Goal: Task Accomplishment & Management: Manage account settings

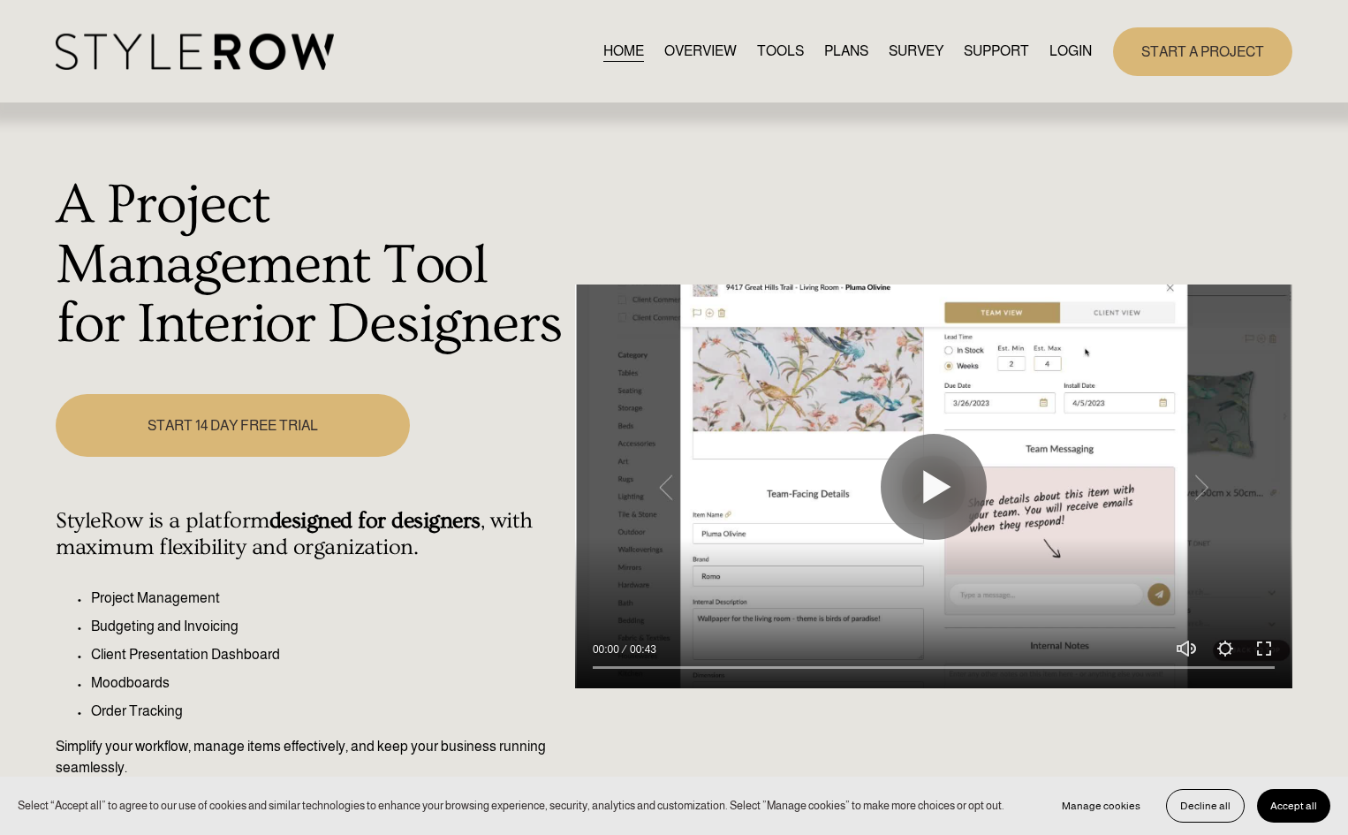
click at [1089, 47] on link "LOGIN" at bounding box center [1071, 52] width 42 height 24
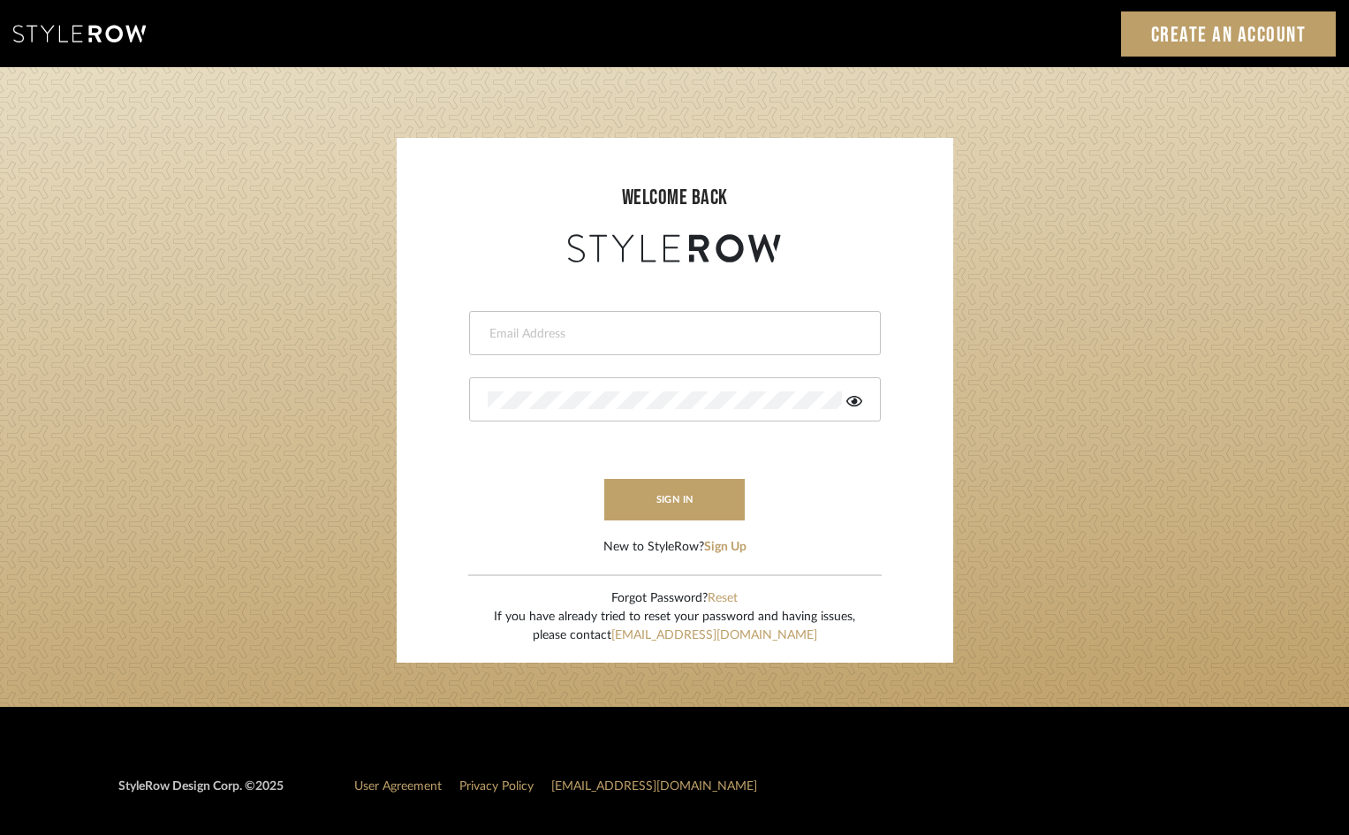
click at [619, 351] on div at bounding box center [675, 333] width 412 height 44
click at [610, 338] on input "email" at bounding box center [673, 334] width 370 height 18
type input "ann@annkottlerhome.com"
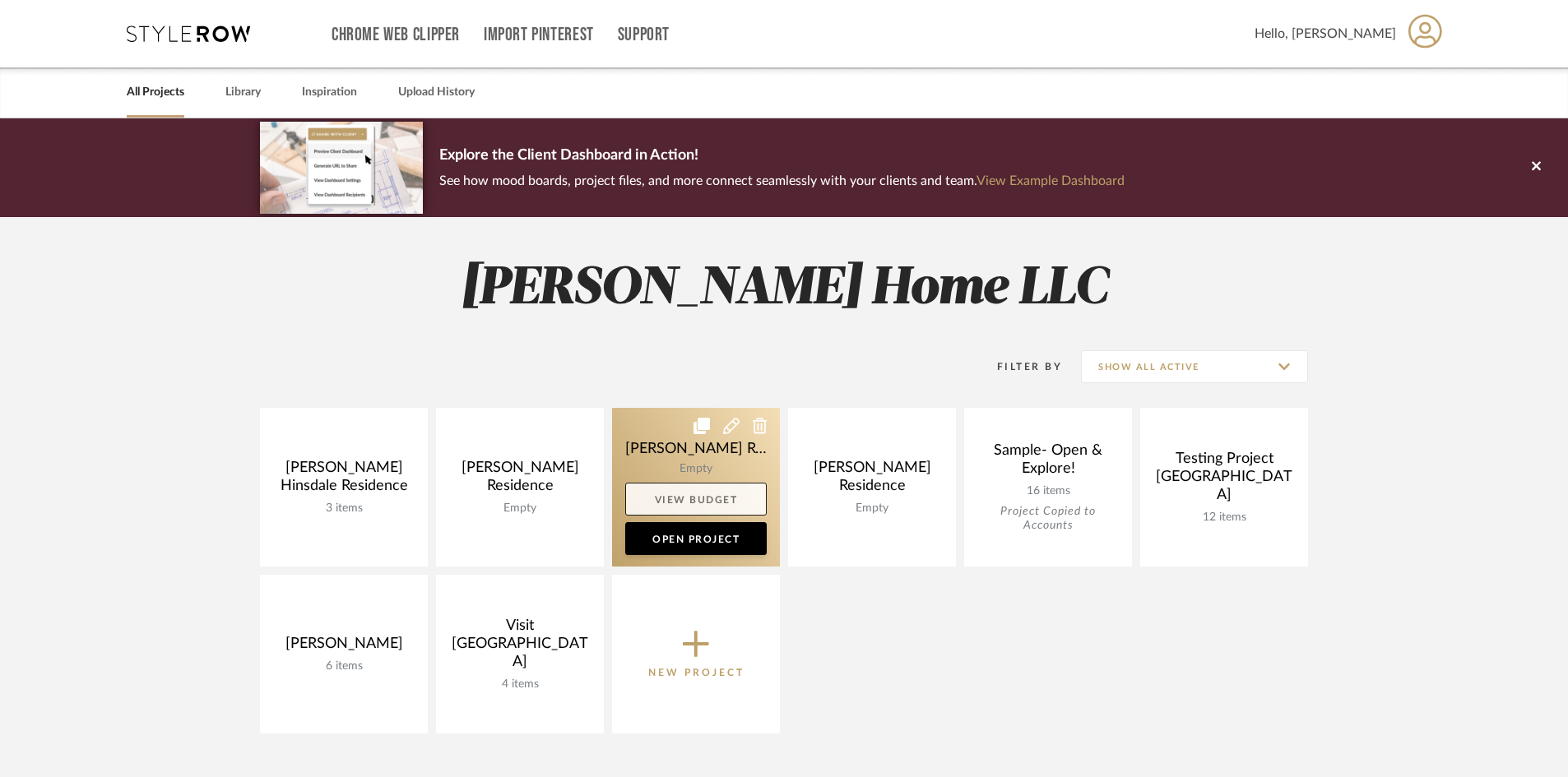
click at [718, 498] on link "View Budget" at bounding box center [696, 499] width 142 height 33
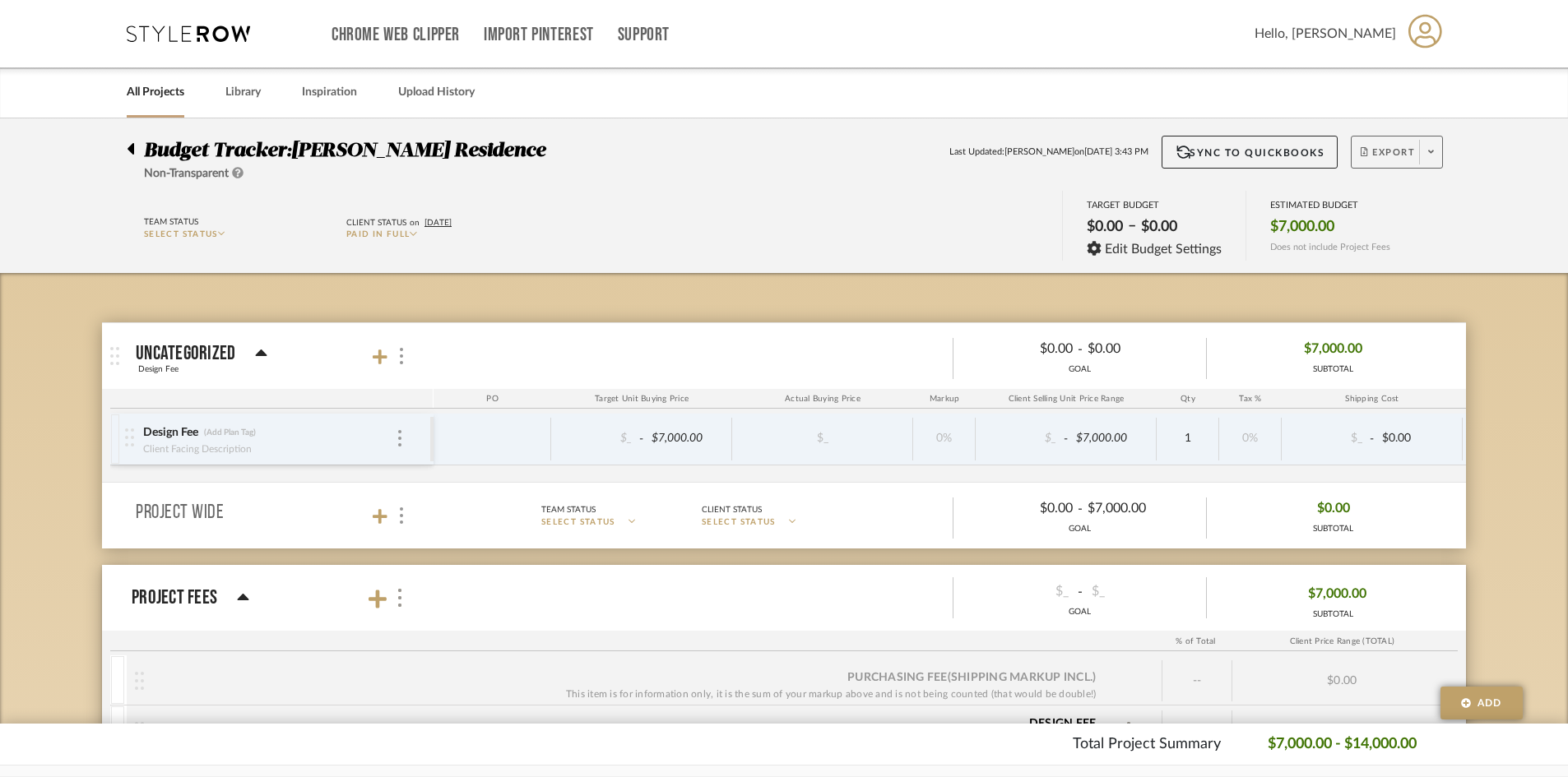
click at [1267, 141] on button "Export" at bounding box center [1397, 152] width 92 height 33
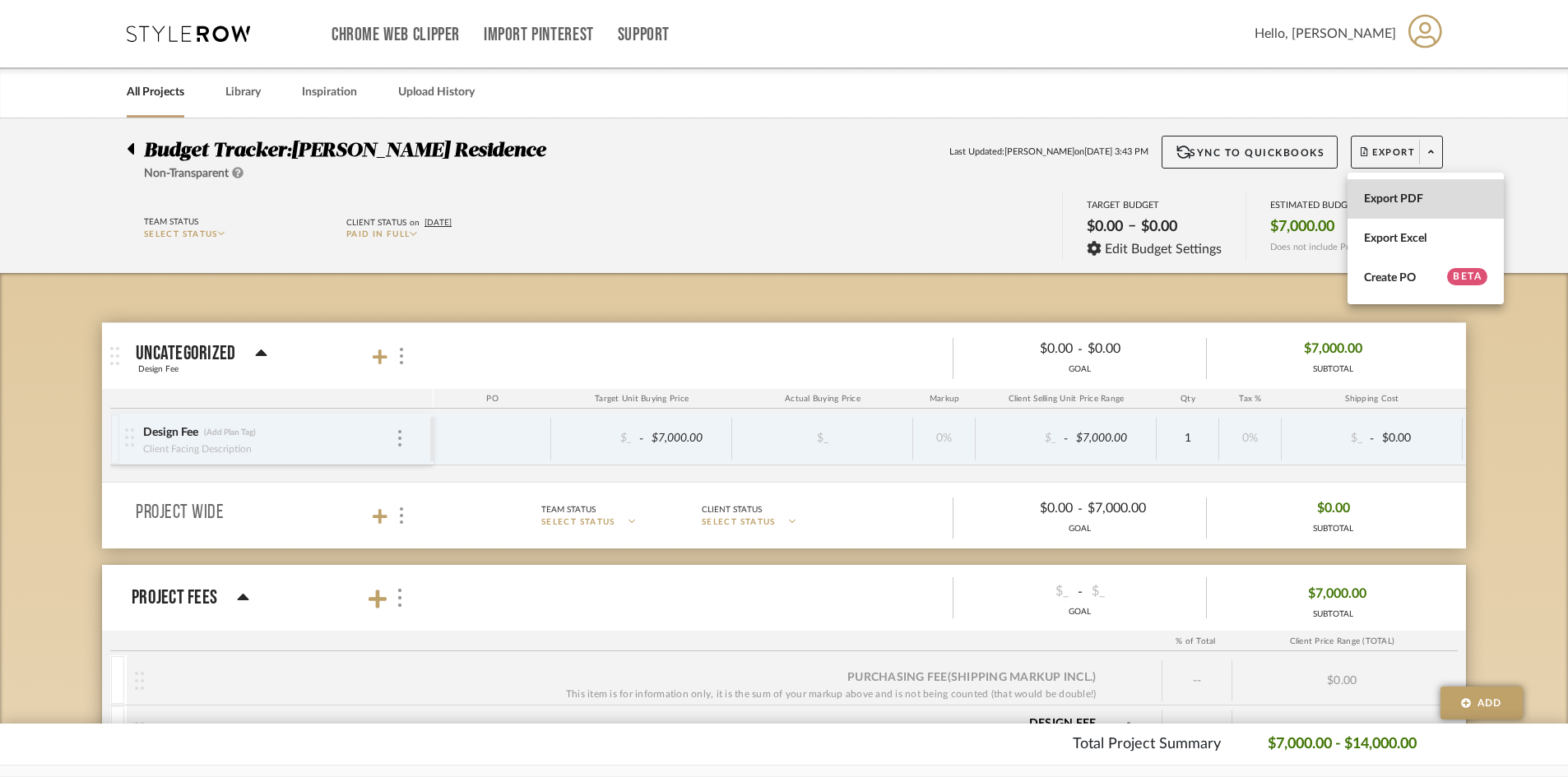
click at [1267, 205] on span "Export PDF" at bounding box center [1426, 199] width 124 height 14
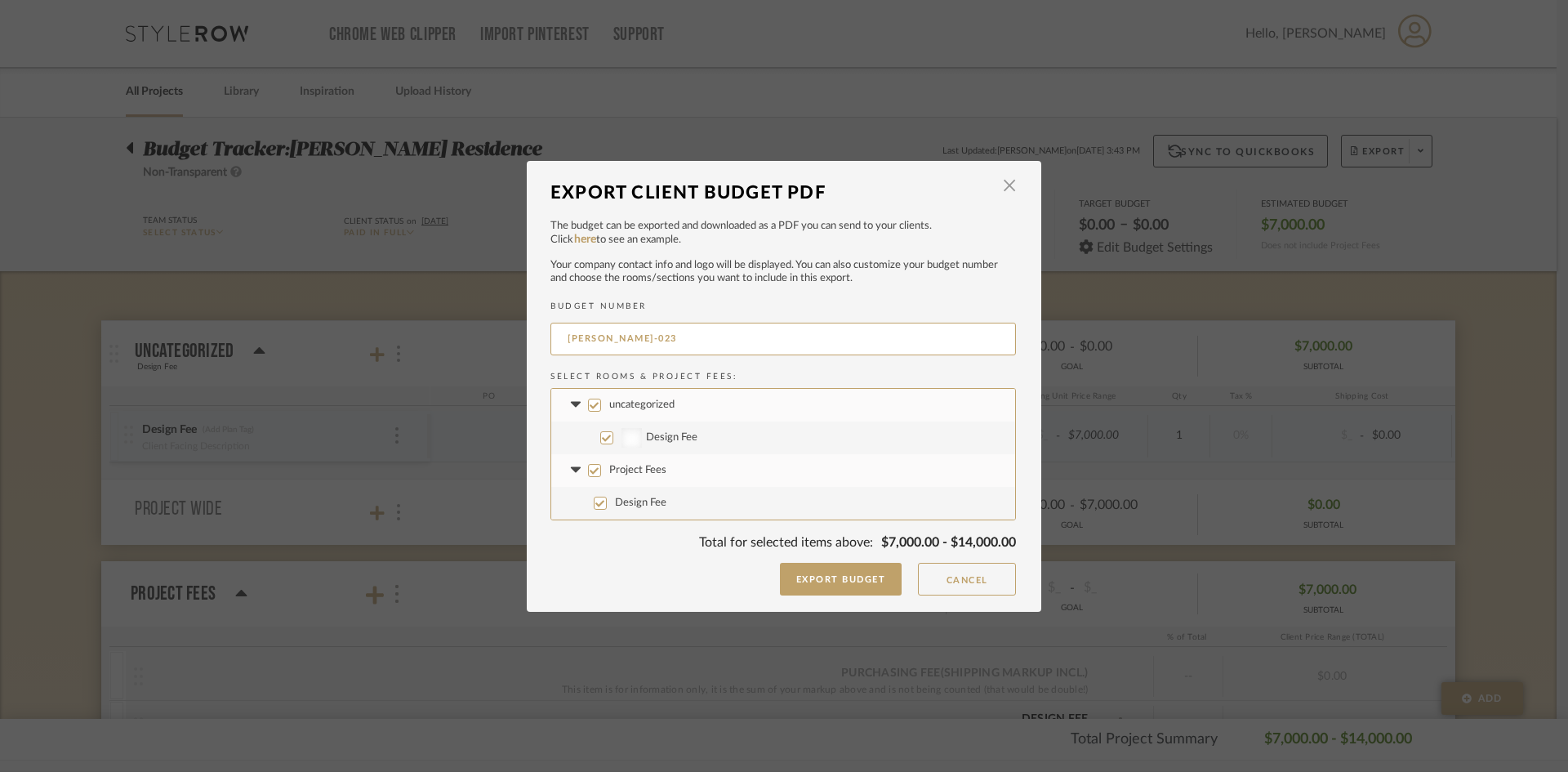
click at [588, 398] on input "uncategorized" at bounding box center [594, 405] width 13 height 13
checkbox input "false"
click at [596, 396] on label "uncategorized" at bounding box center [783, 405] width 464 height 32
click at [596, 398] on input "uncategorized" at bounding box center [594, 405] width 13 height 13
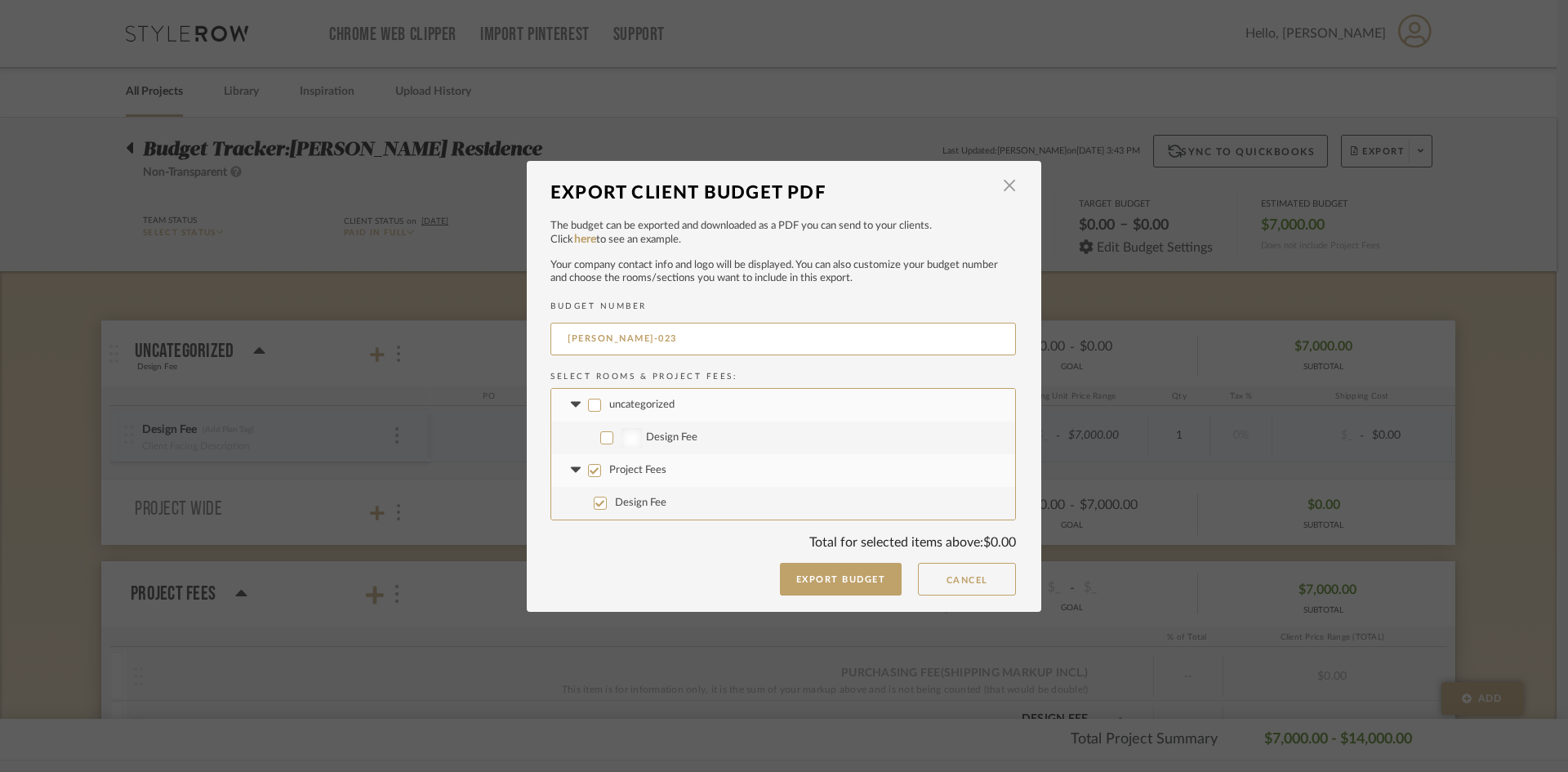
checkbox input "true"
click at [596, 396] on label "uncategorized" at bounding box center [783, 405] width 464 height 32
click at [596, 398] on input "uncategorized" at bounding box center [594, 405] width 13 height 13
checkbox input "false"
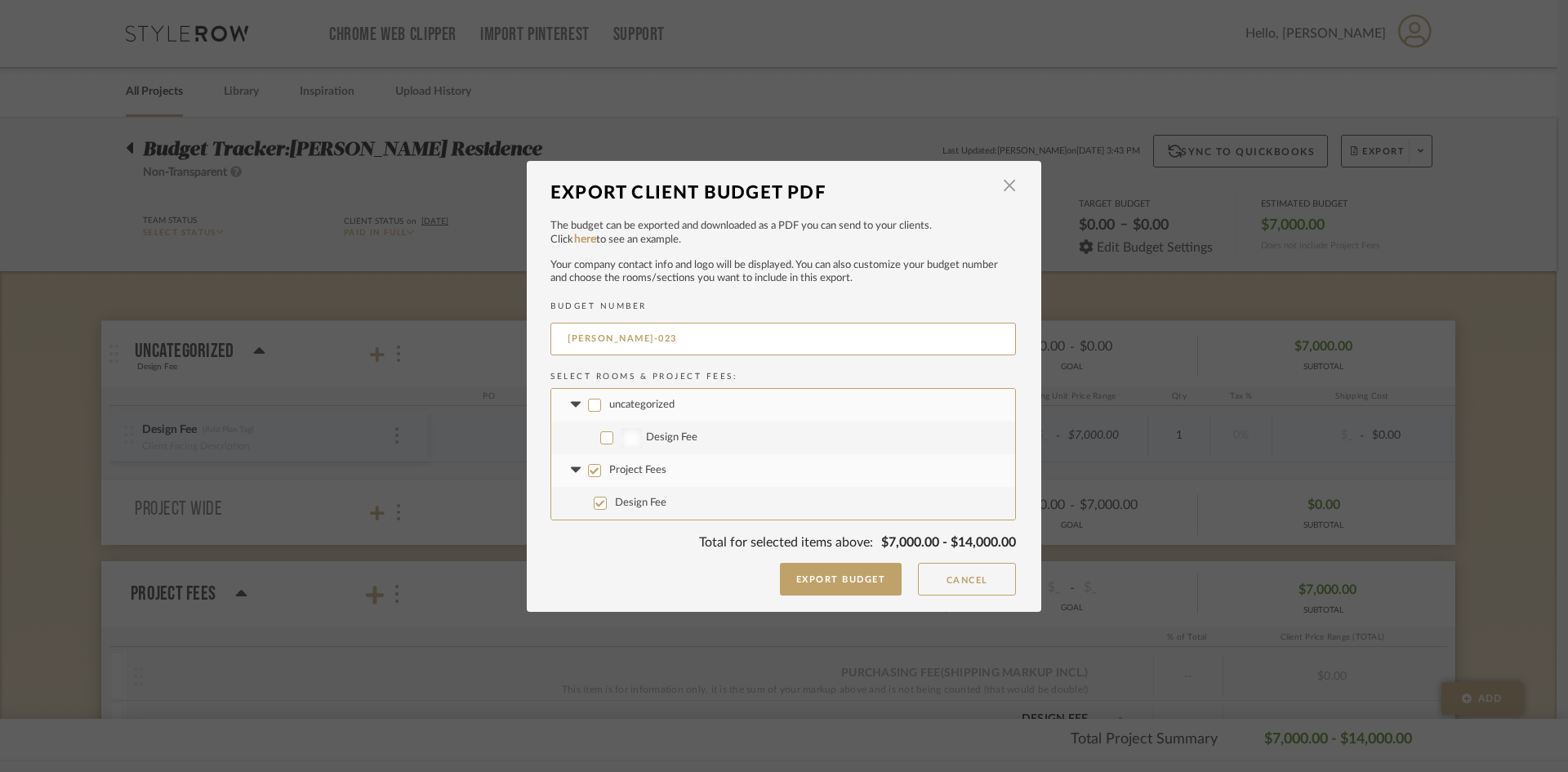
checkbox input "false"
click at [807, 583] on button "Export Budget" at bounding box center [841, 579] width 123 height 32
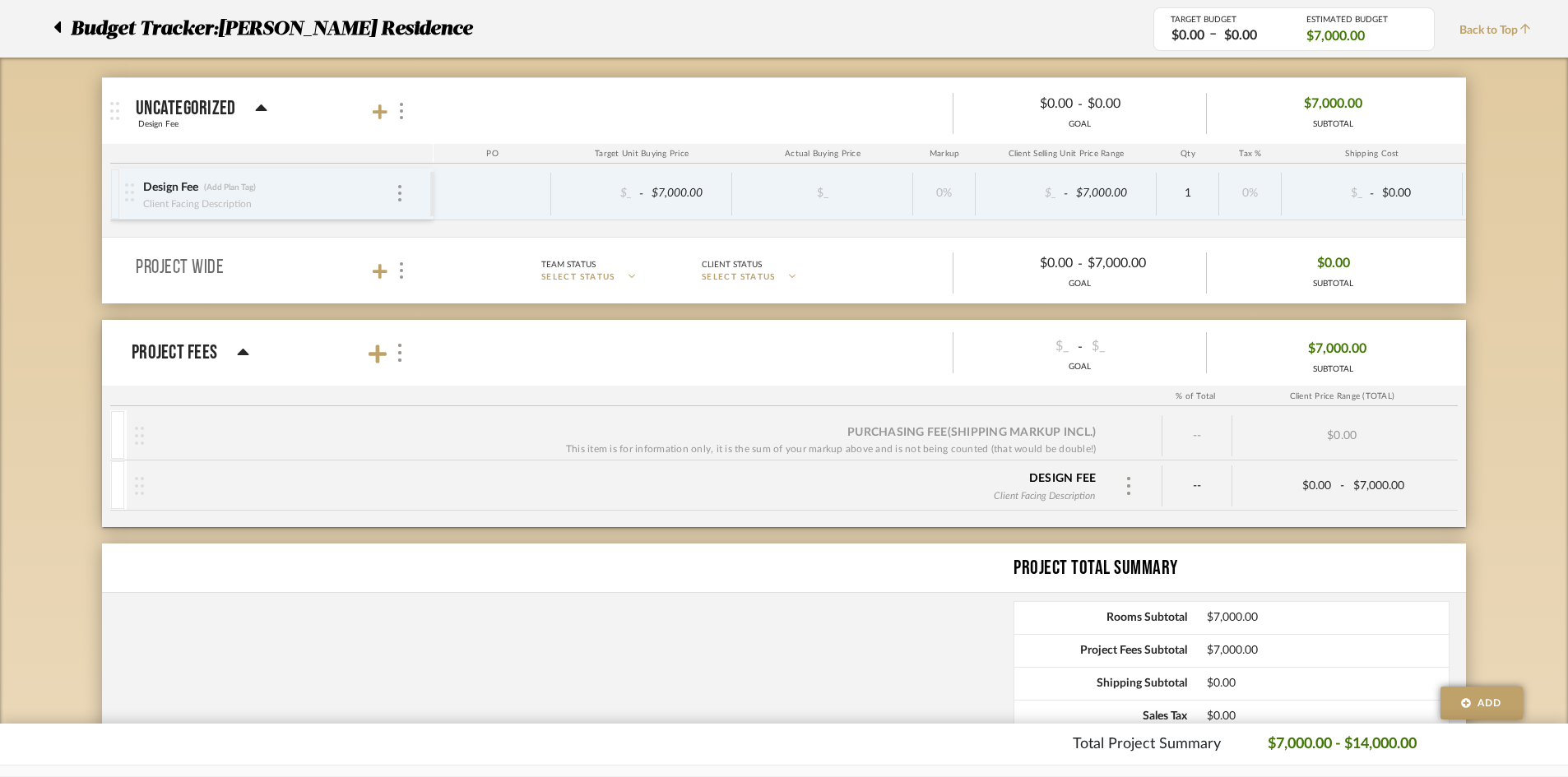
scroll to position [247, 0]
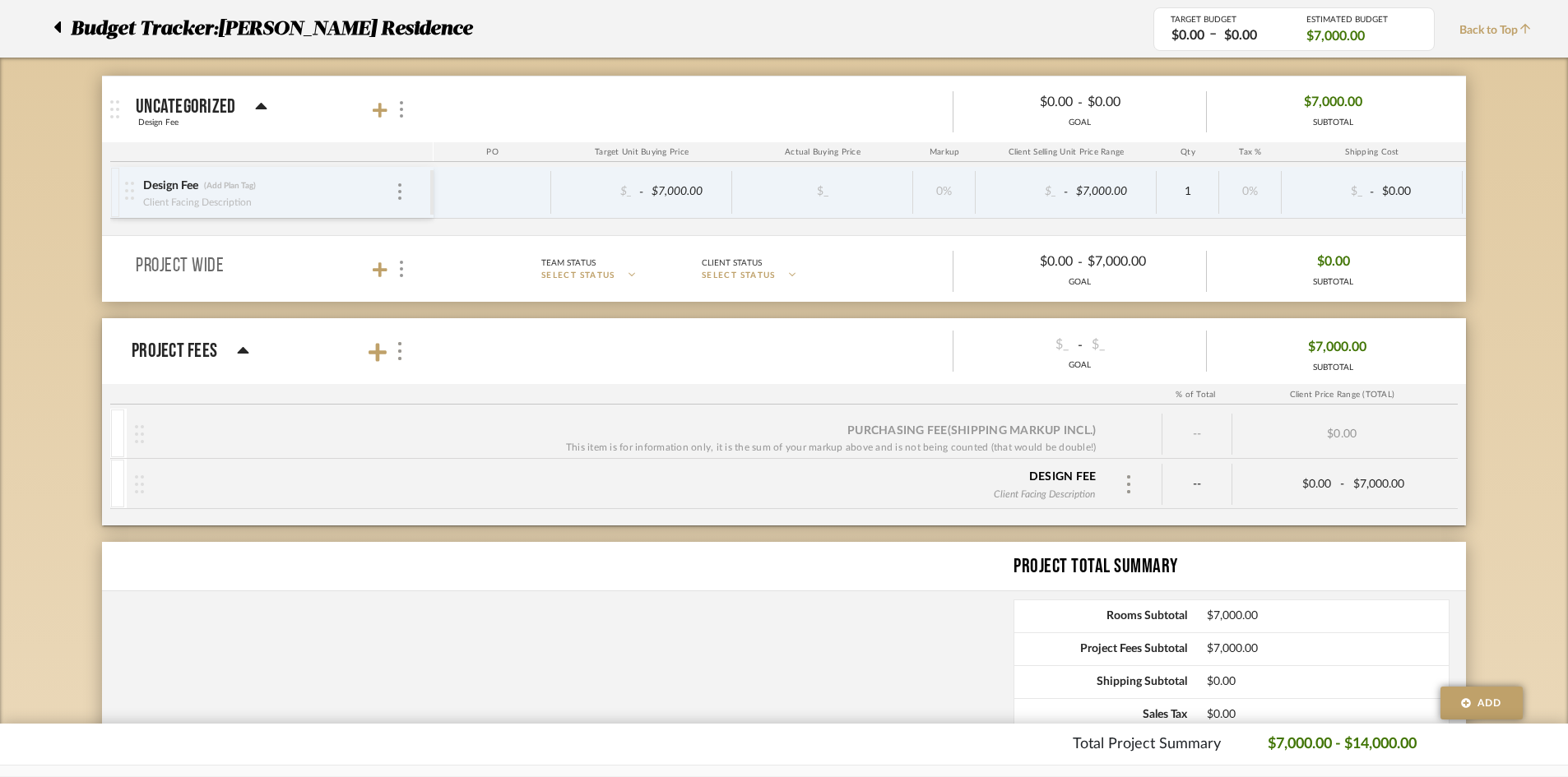
click at [381, 194] on div "Design Fee (Add Plan Tag) Client Facing Description" at bounding box center [269, 192] width 253 height 51
click at [394, 192] on div "Design Fee (Add Plan Tag)" at bounding box center [269, 186] width 253 height 16
click at [399, 191] on img at bounding box center [400, 192] width 4 height 17
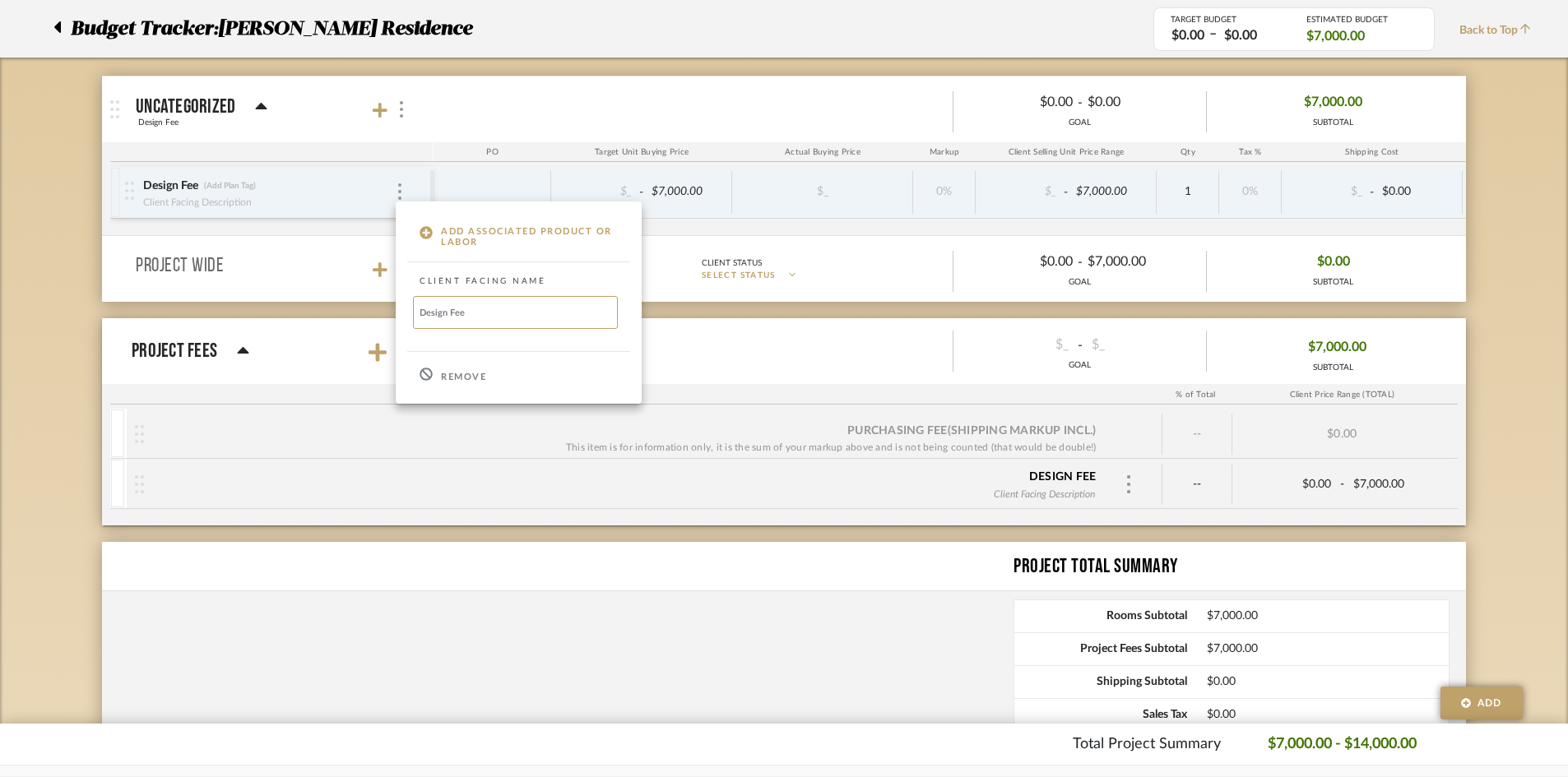
click at [47, 306] on div at bounding box center [784, 388] width 1568 height 777
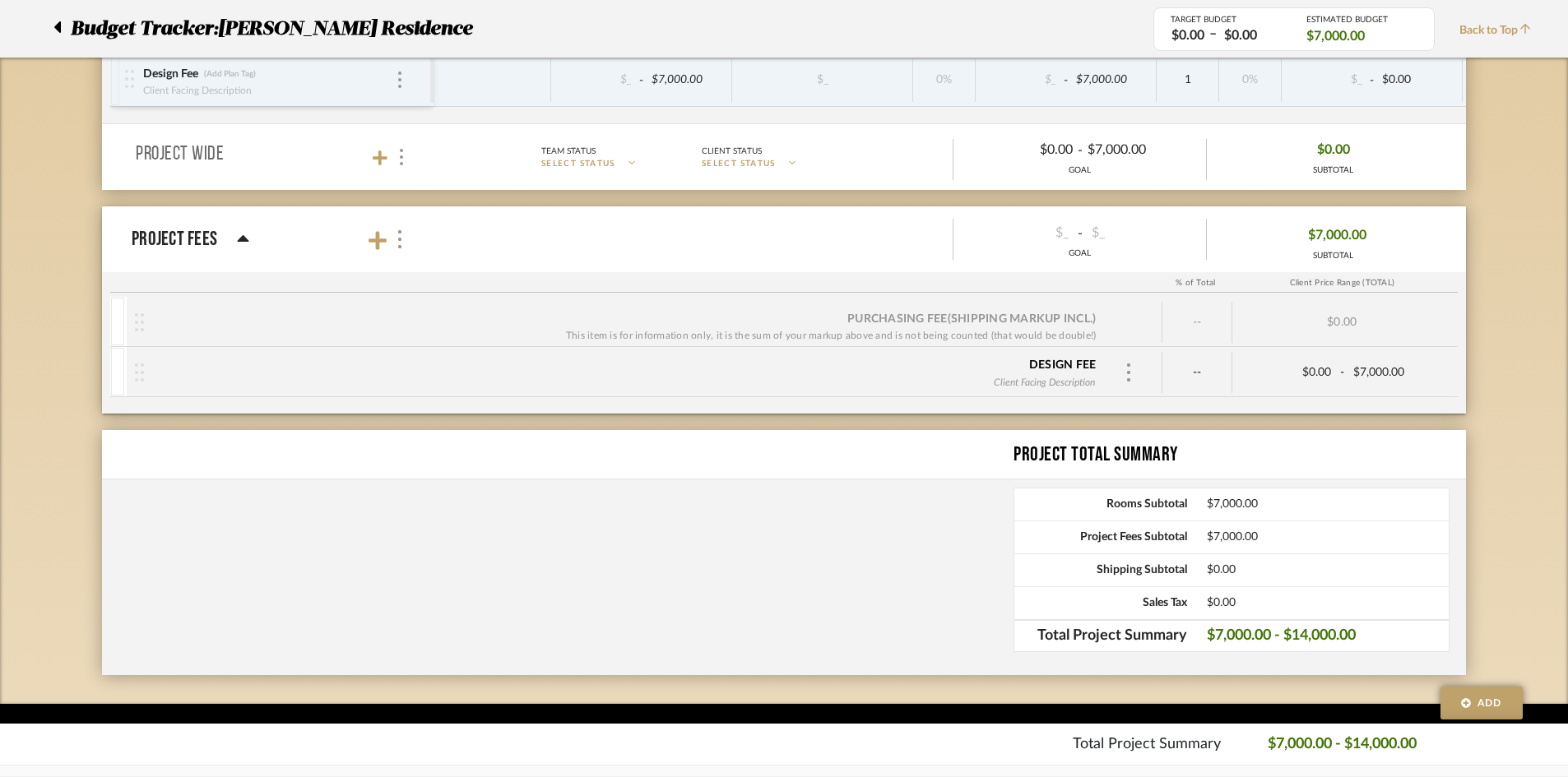
scroll to position [361, 0]
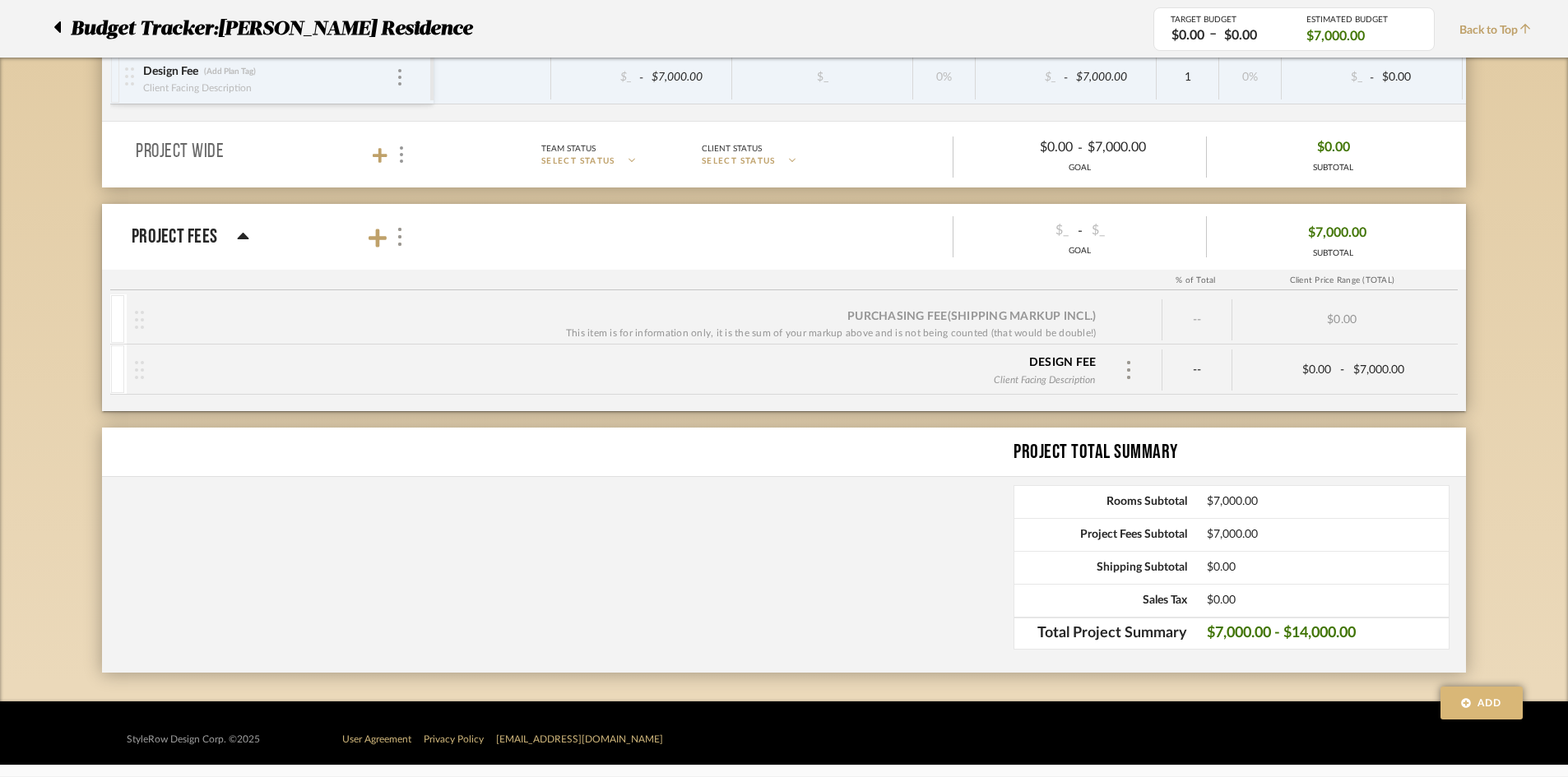
click at [1267, 703] on span "Add" at bounding box center [1490, 703] width 25 height 15
click at [1267, 650] on span "Add Project Fees" at bounding box center [1484, 654] width 75 height 10
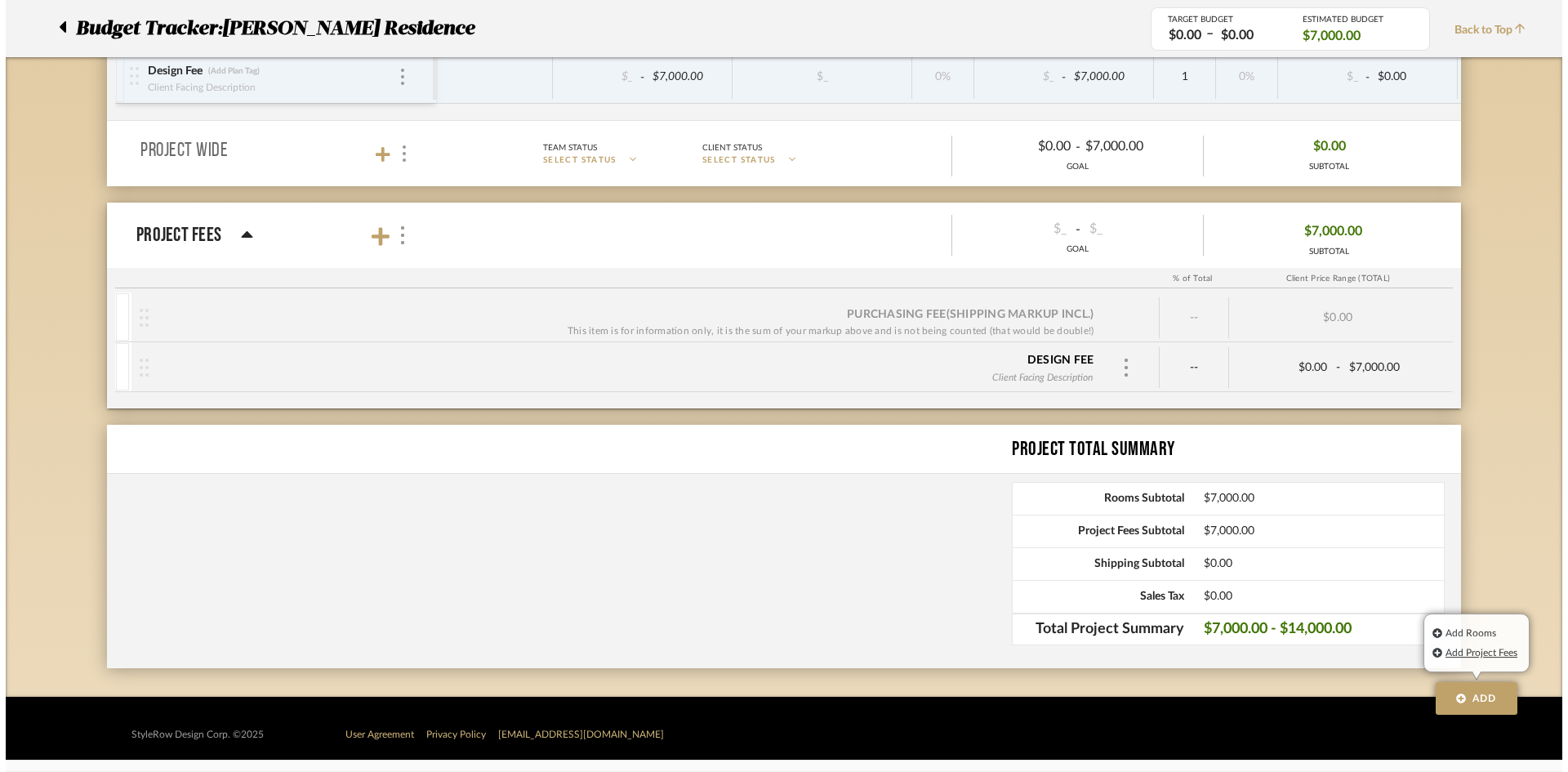
scroll to position [0, 0]
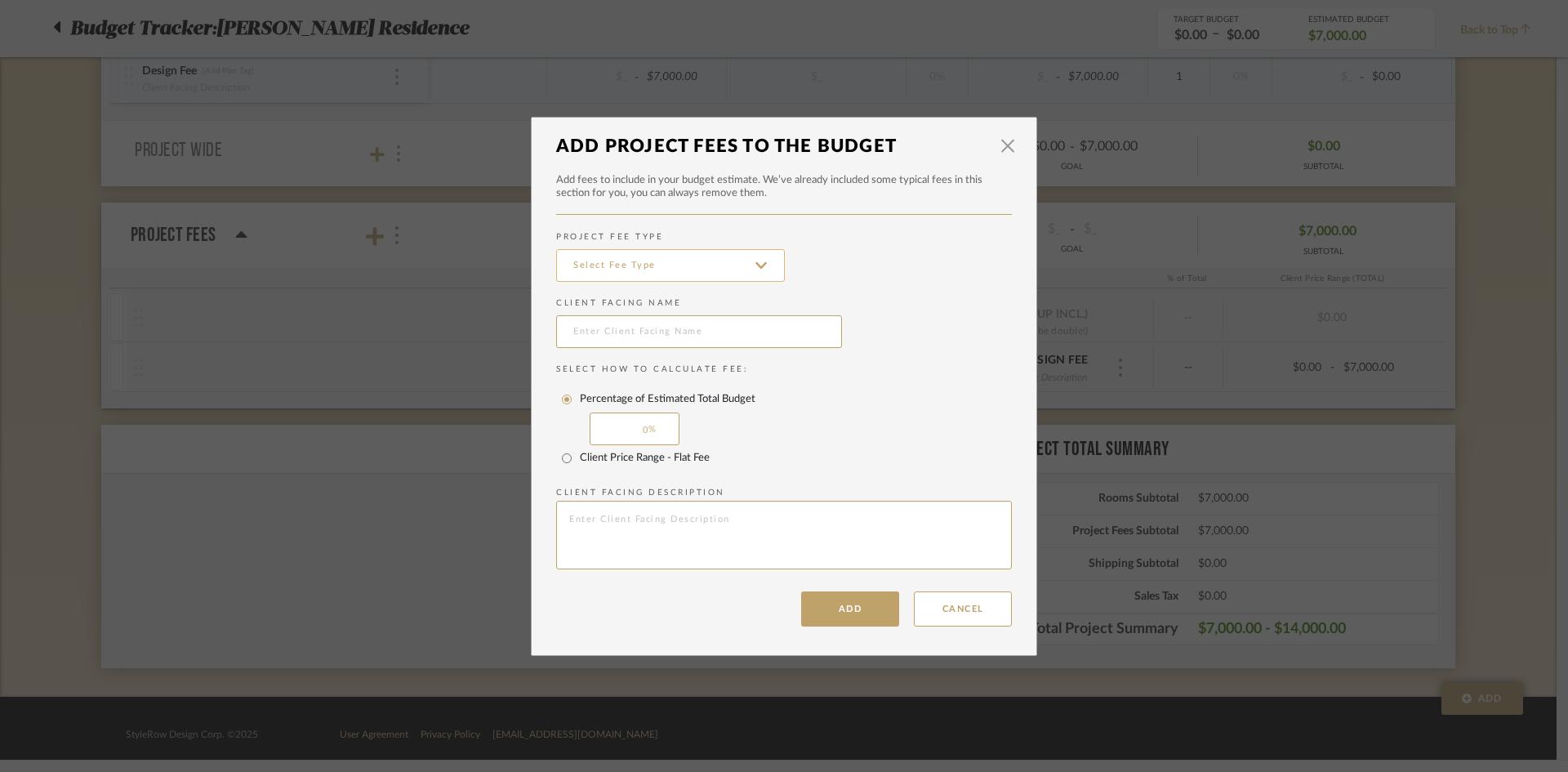
click at [605, 267] on input at bounding box center [670, 265] width 228 height 32
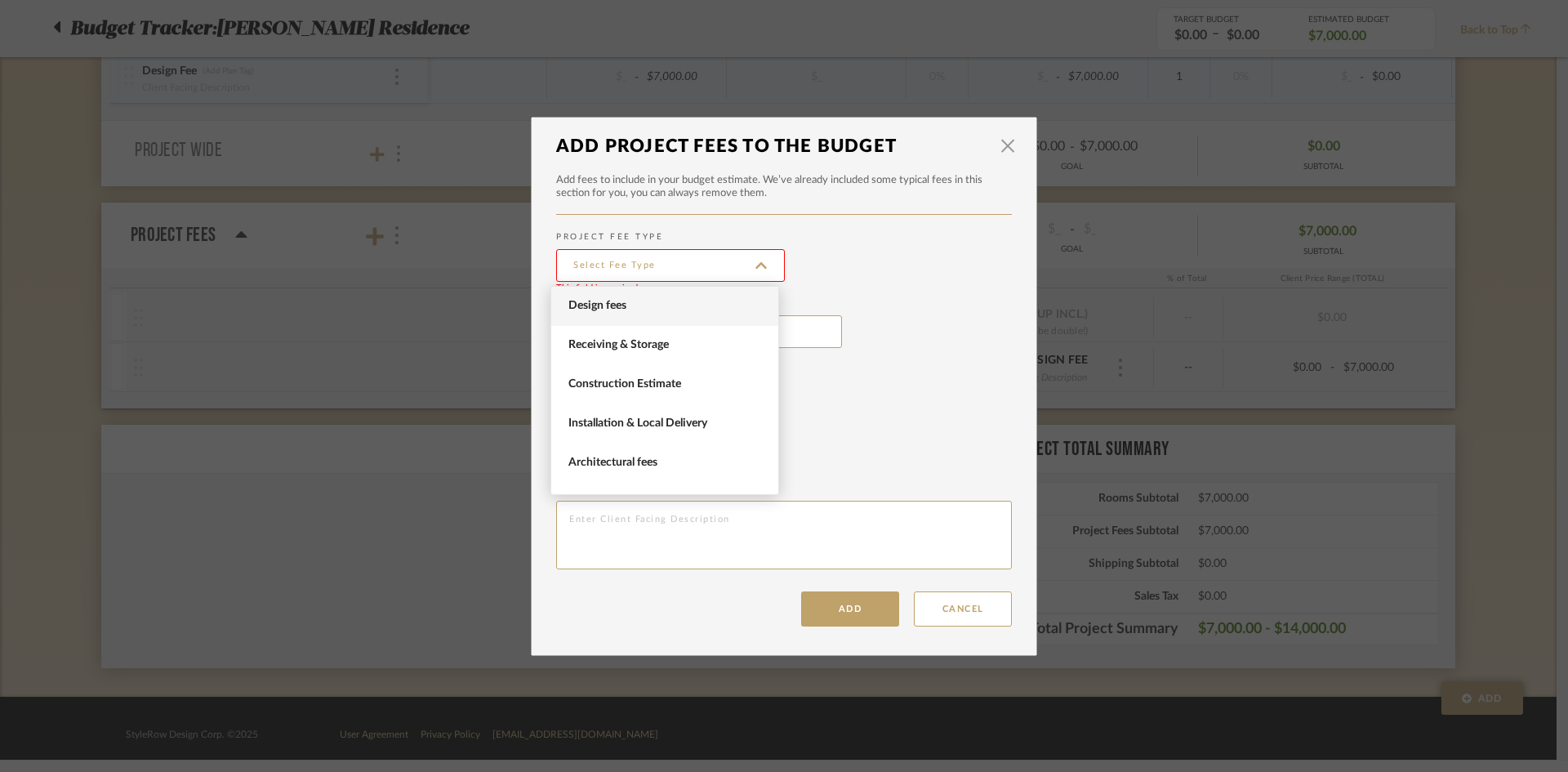
click at [644, 315] on span "Design fees" at bounding box center [664, 306] width 227 height 39
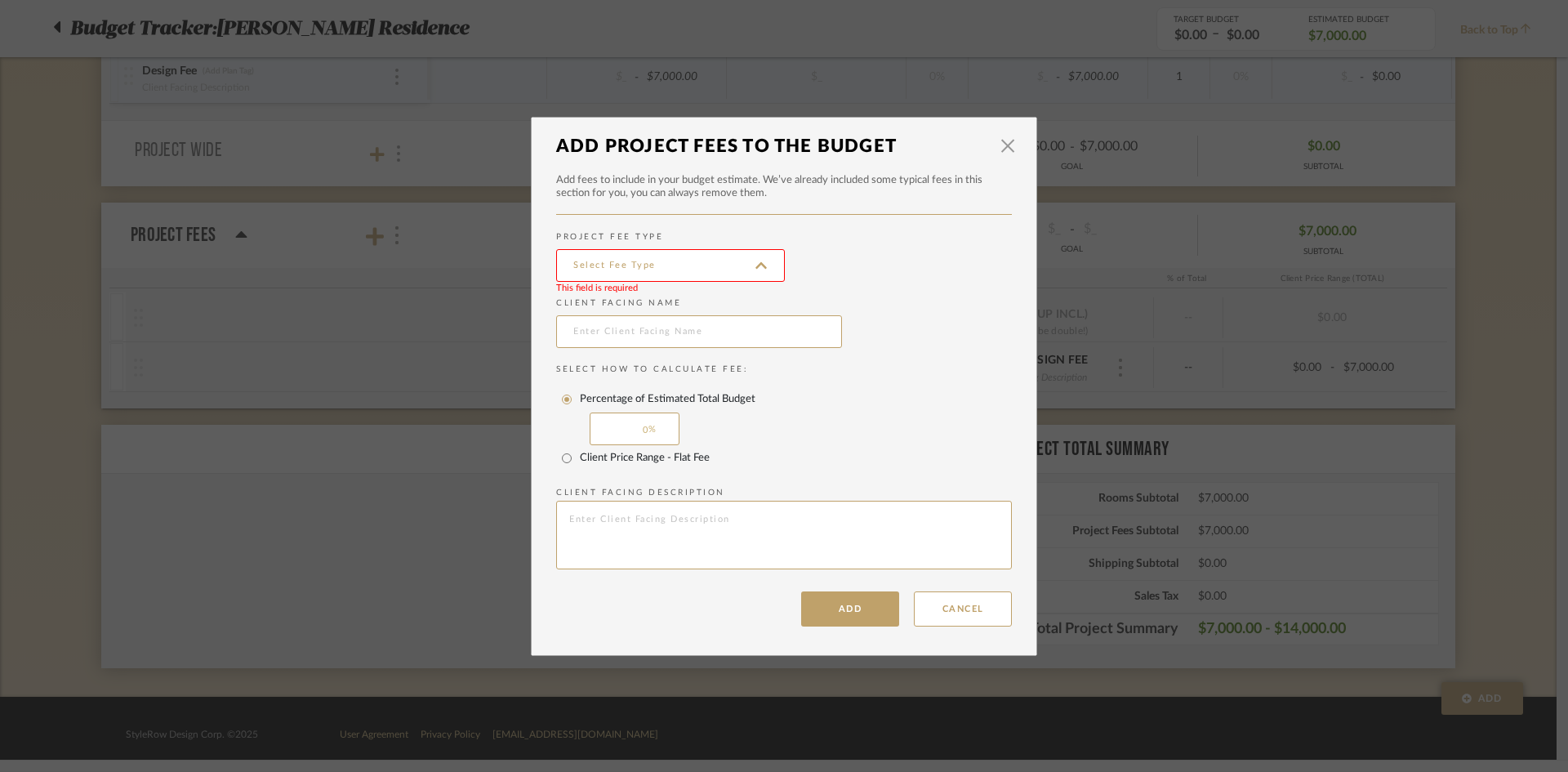
type input "Design fees"
click at [650, 325] on input "text" at bounding box center [699, 331] width 286 height 32
type input "Design Fee"
click at [553, 458] on input "Client Price Range - Flat Fee" at bounding box center [566, 459] width 26 height 26
radio input "true"
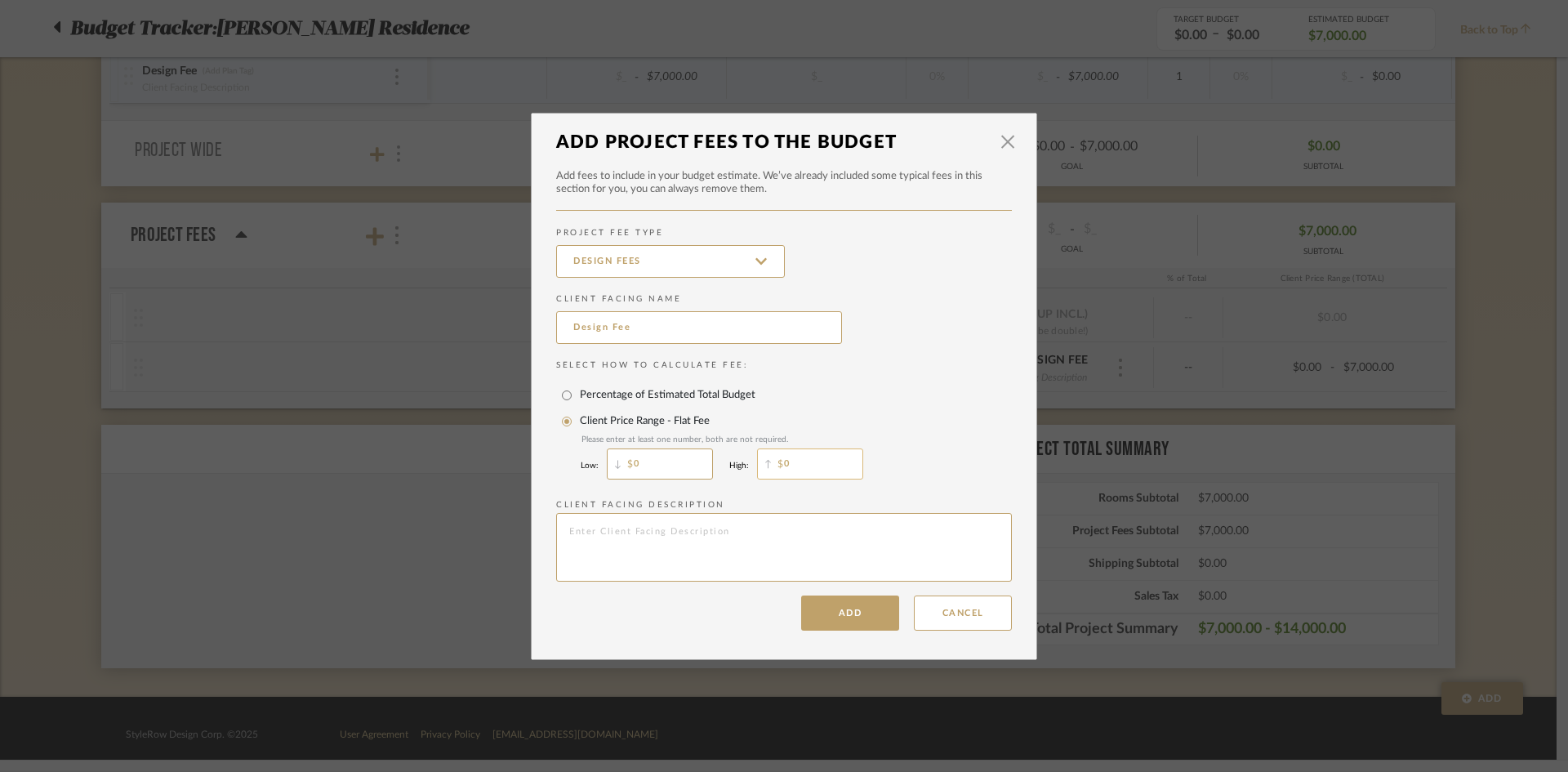
click at [795, 456] on input "0" at bounding box center [809, 464] width 106 height 31
type input "7,000"
click at [845, 610] on button "Add" at bounding box center [850, 613] width 98 height 35
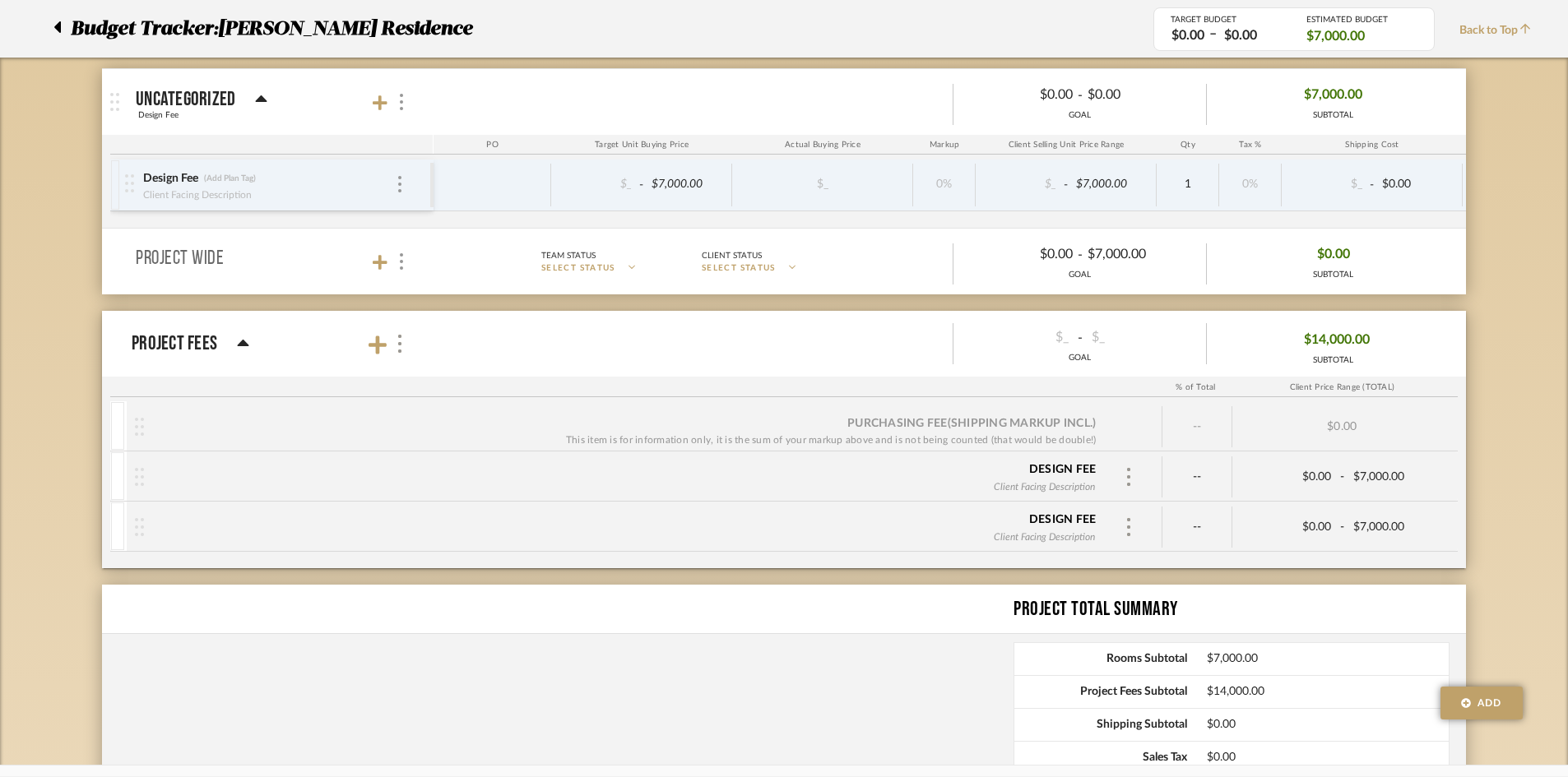
scroll to position [247, 0]
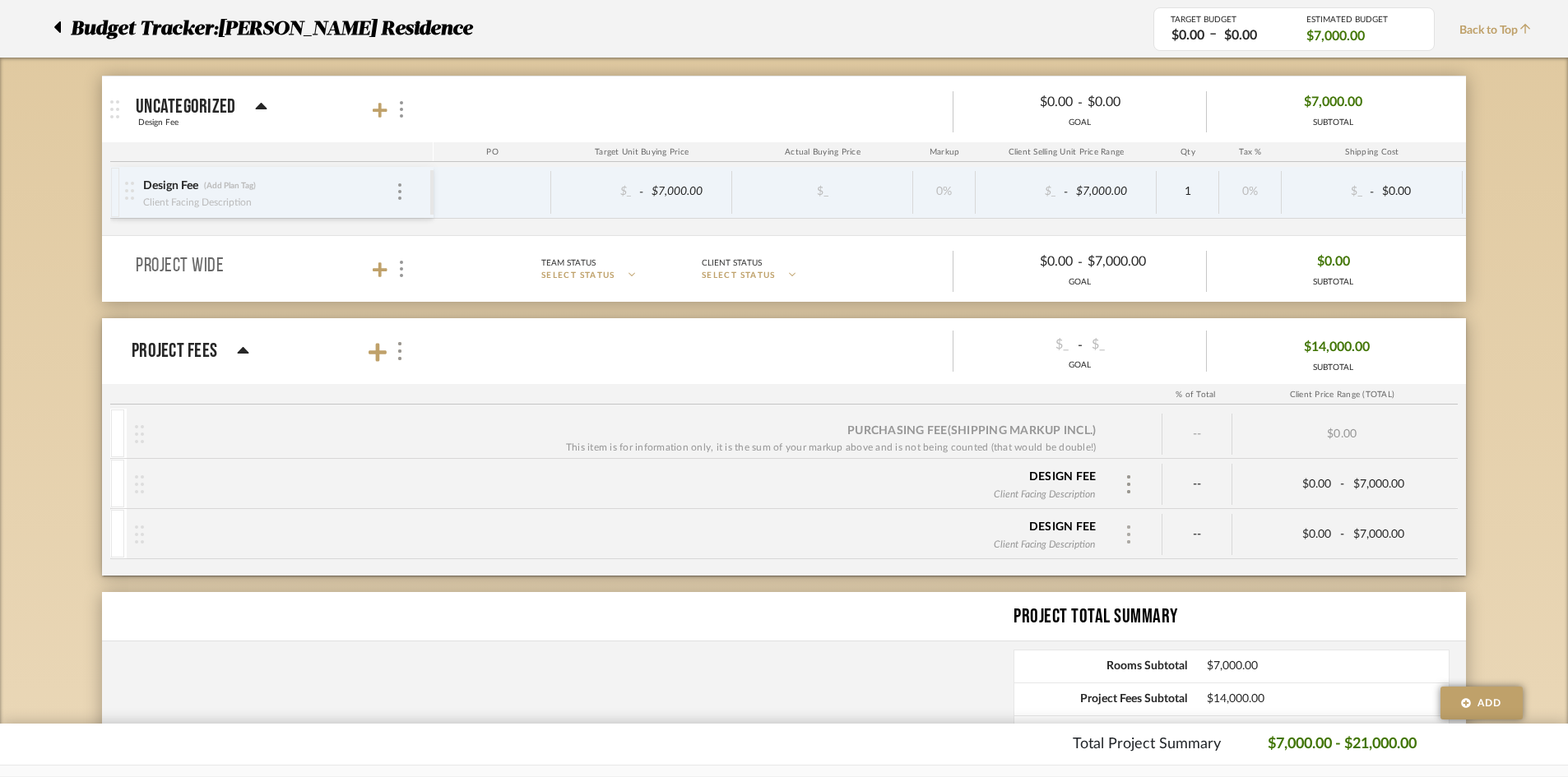
click at [1136, 531] on div at bounding box center [1129, 534] width 25 height 25
click at [1122, 486] on div at bounding box center [784, 388] width 1568 height 777
click at [1121, 486] on div at bounding box center [1129, 484] width 25 height 25
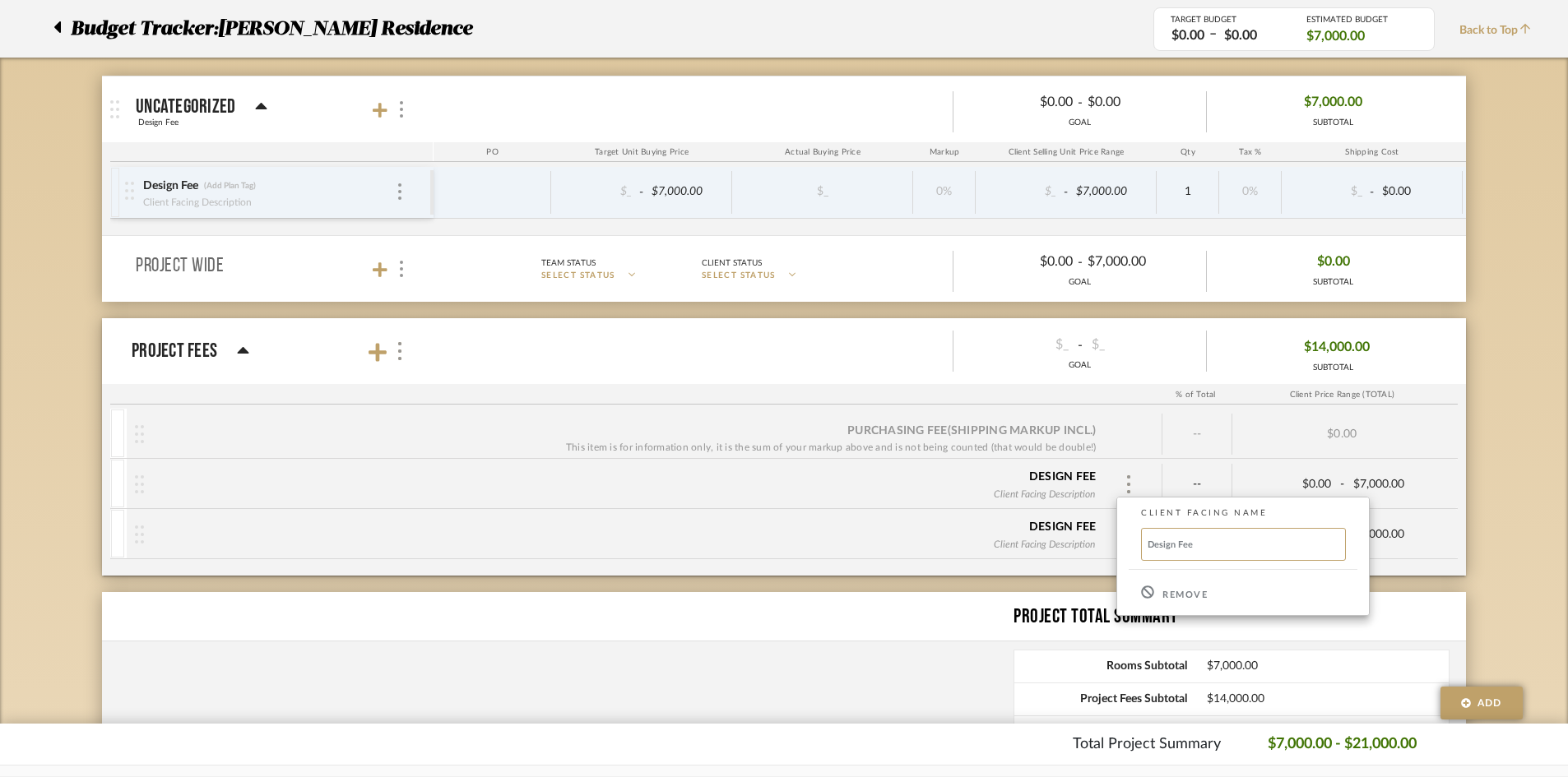
click at [1171, 603] on div "Remove" at bounding box center [1243, 593] width 251 height 45
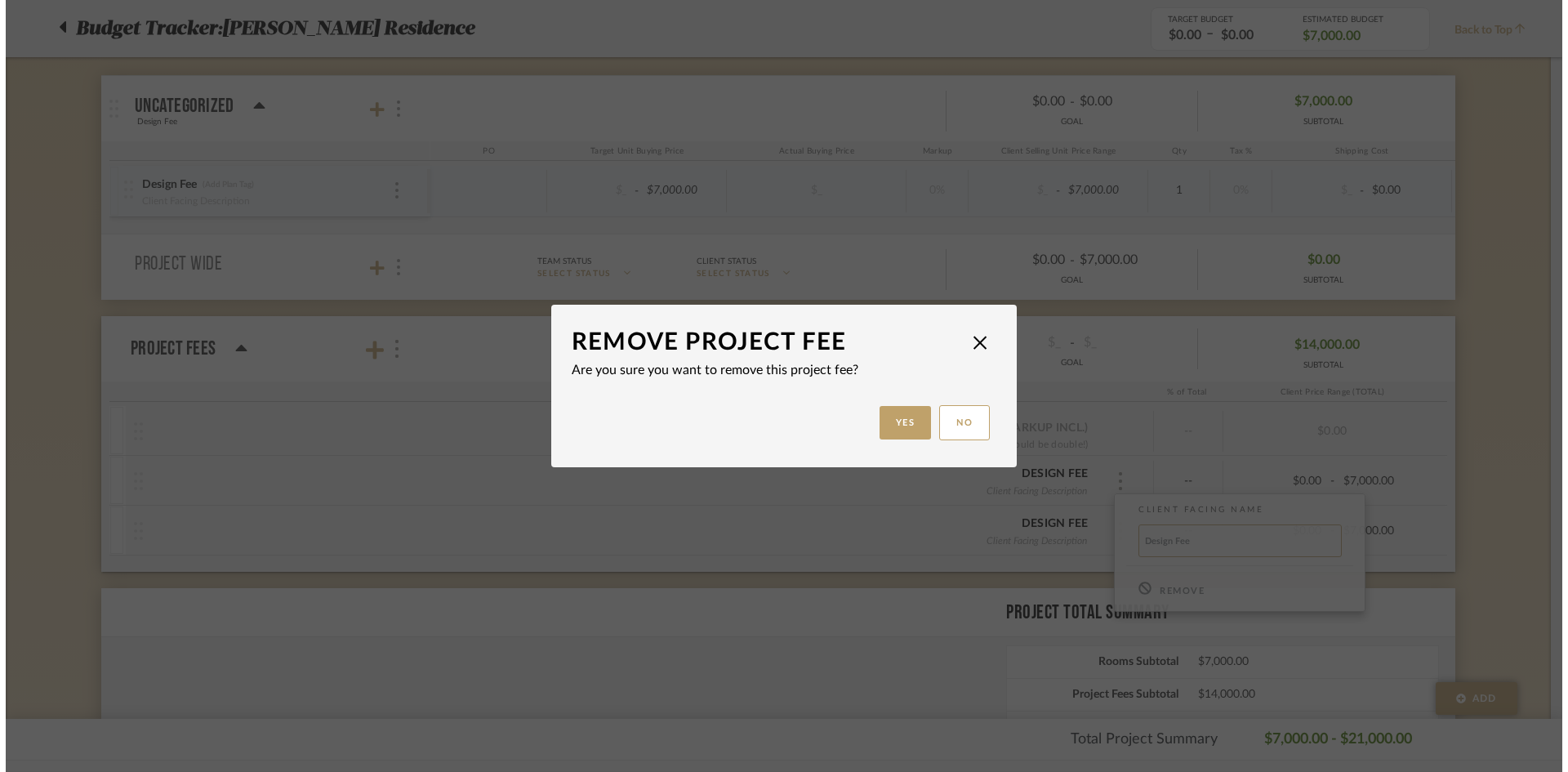
scroll to position [0, 0]
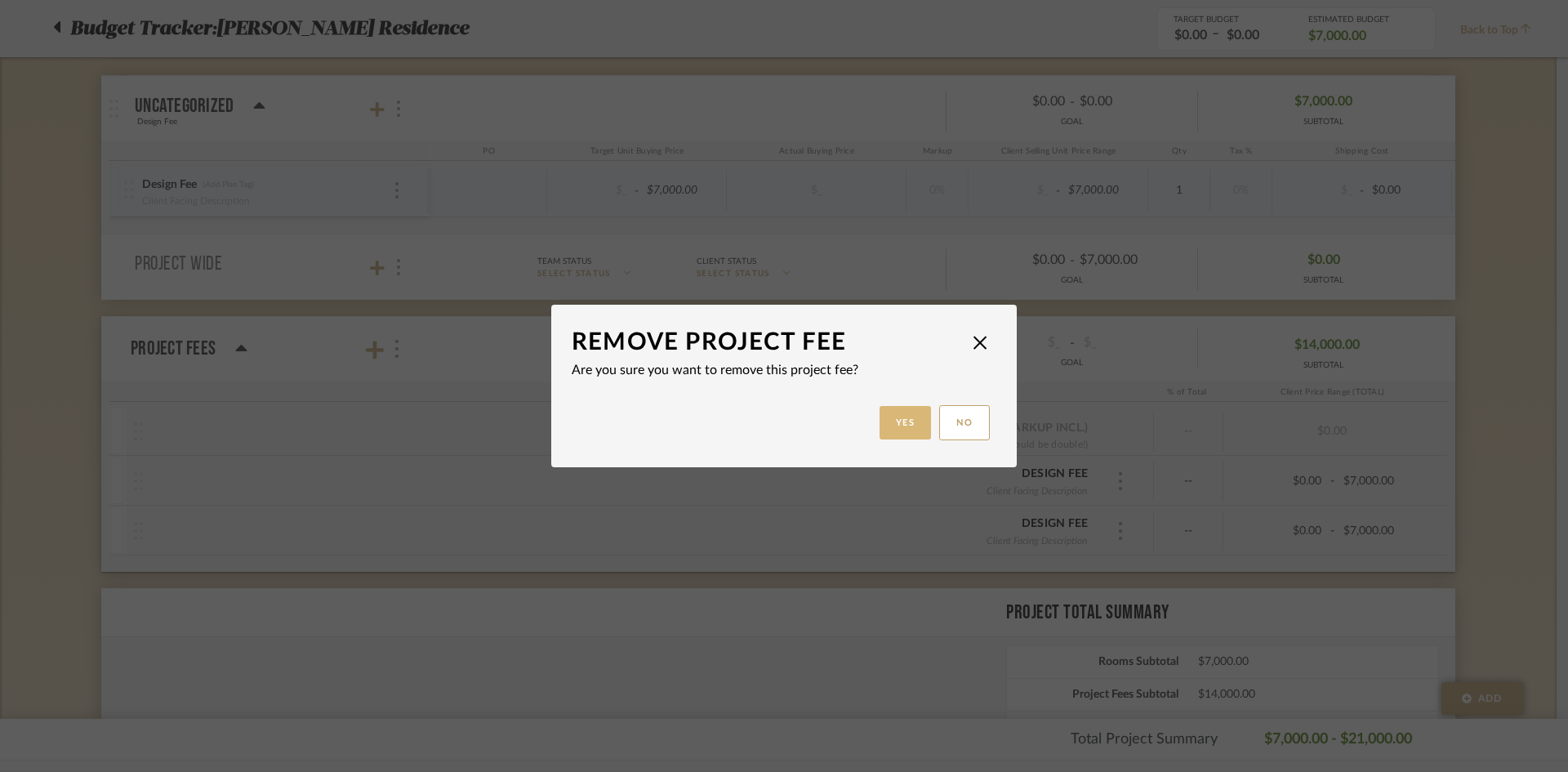
click at [884, 428] on button "Yes" at bounding box center [906, 423] width 53 height 33
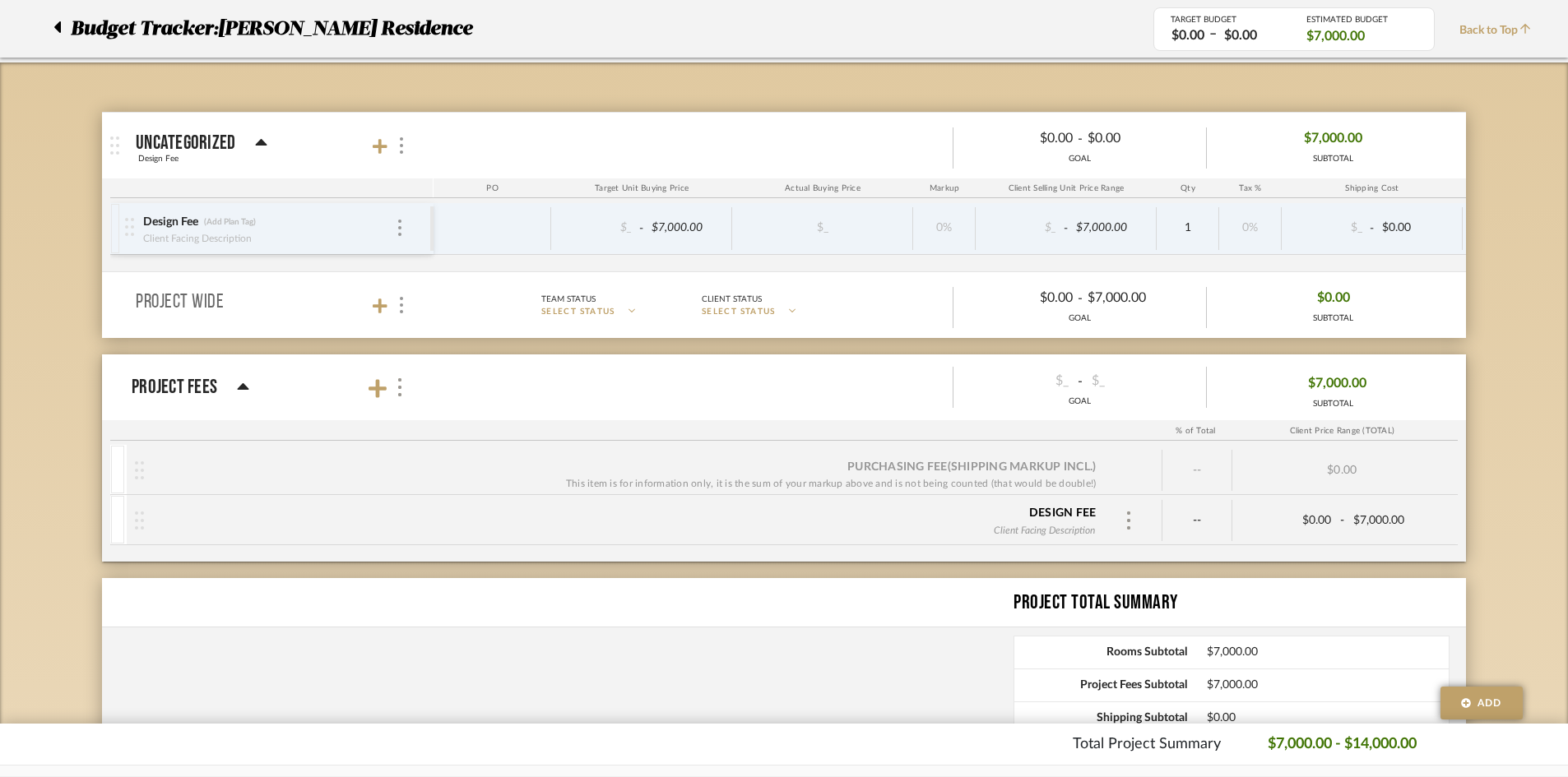
scroll to position [165, 0]
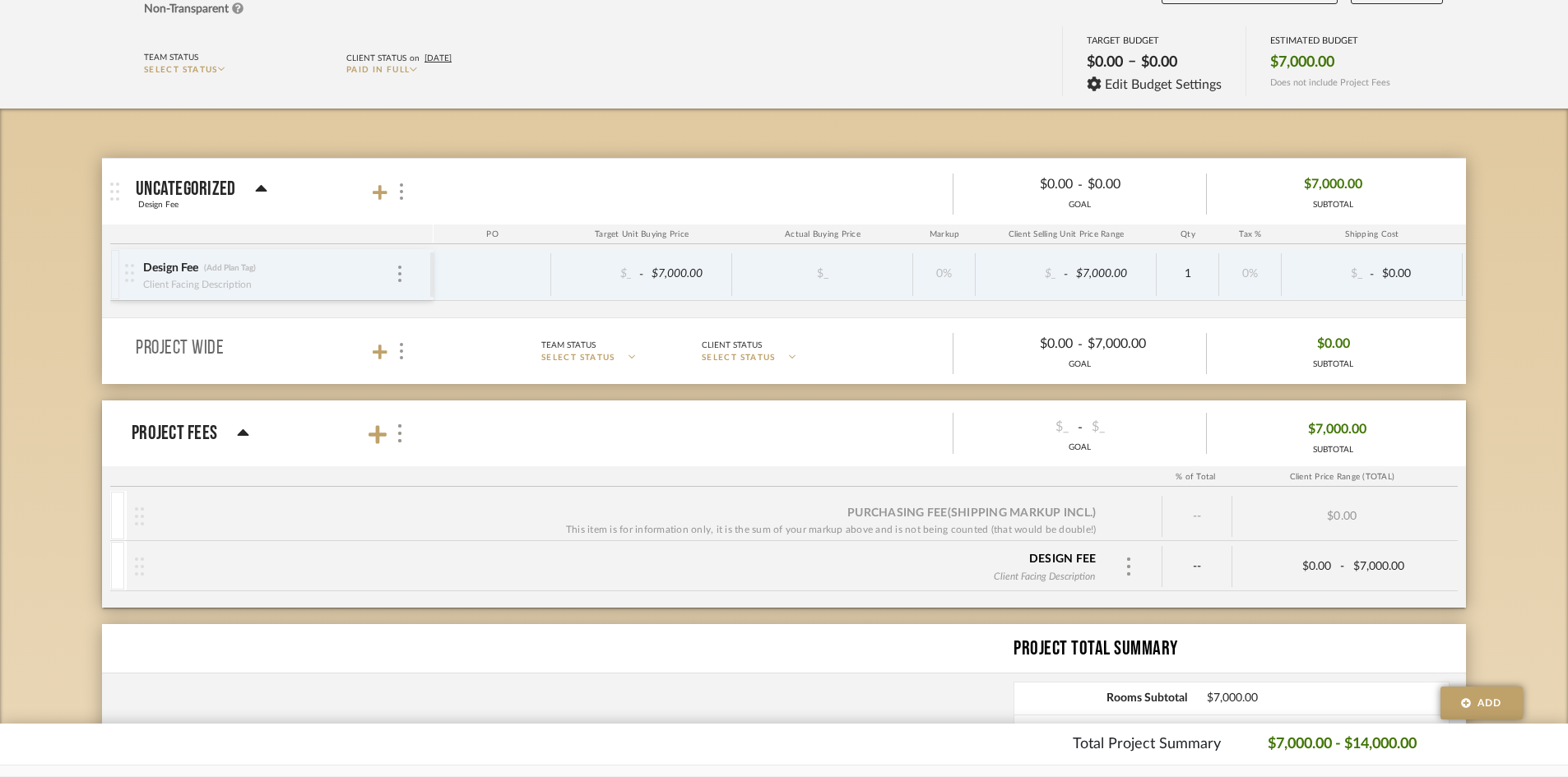
click at [1237, 258] on div "0%" at bounding box center [1250, 275] width 62 height 43
click at [393, 278] on div "Design Fee (Add Plan Tag) Client Facing Description" at bounding box center [269, 275] width 253 height 51
click at [406, 282] on div "Design Fee (Add Plan Tag) Client Facing Description" at bounding box center [277, 275] width 305 height 51
click at [405, 268] on div "Design Fee (Add Plan Tag) Client Facing Description" at bounding box center [277, 275] width 305 height 51
click at [398, 279] on div at bounding box center [399, 274] width 8 height 18
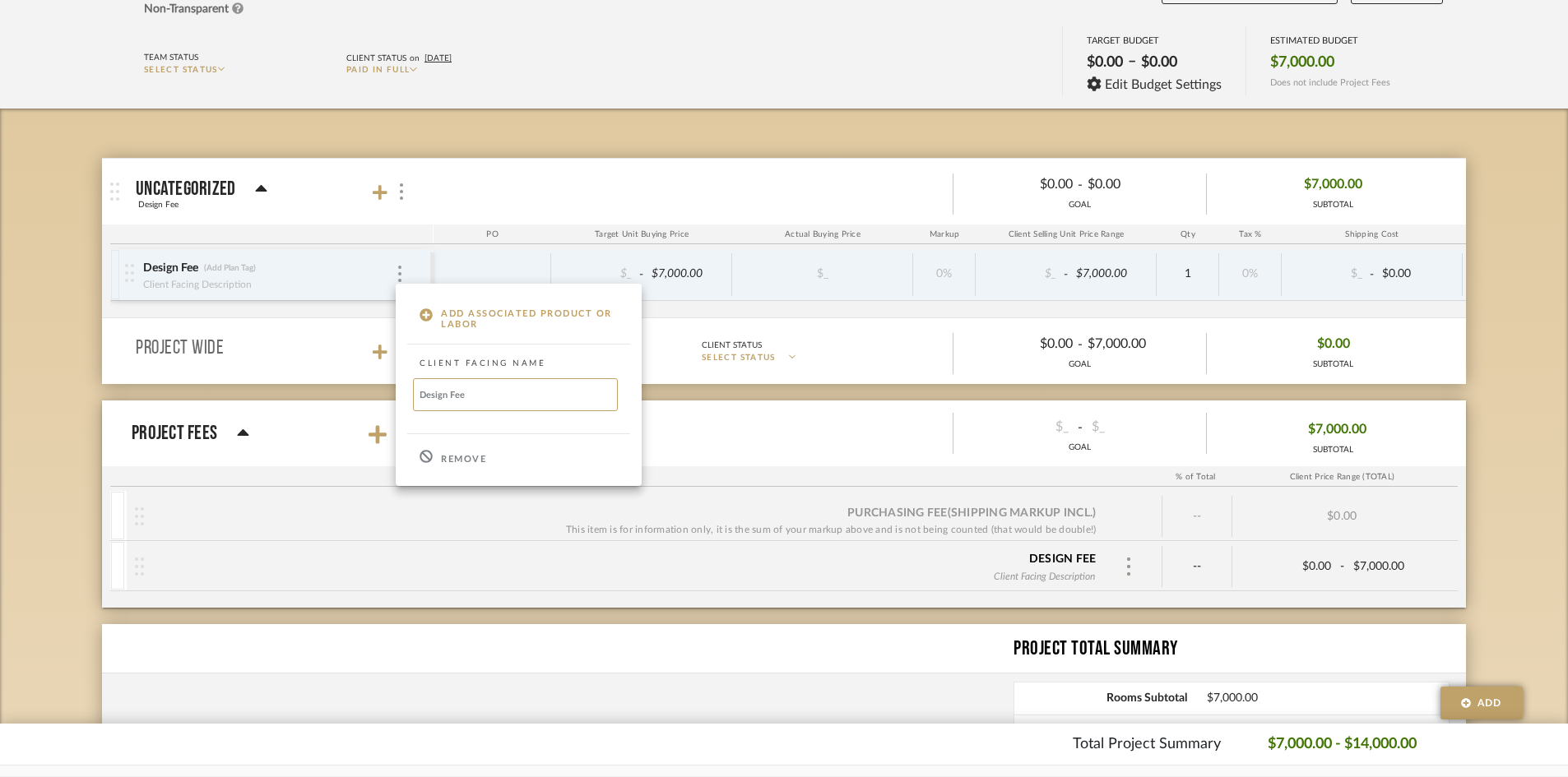
click at [437, 461] on div "Remove" at bounding box center [519, 457] width 246 height 45
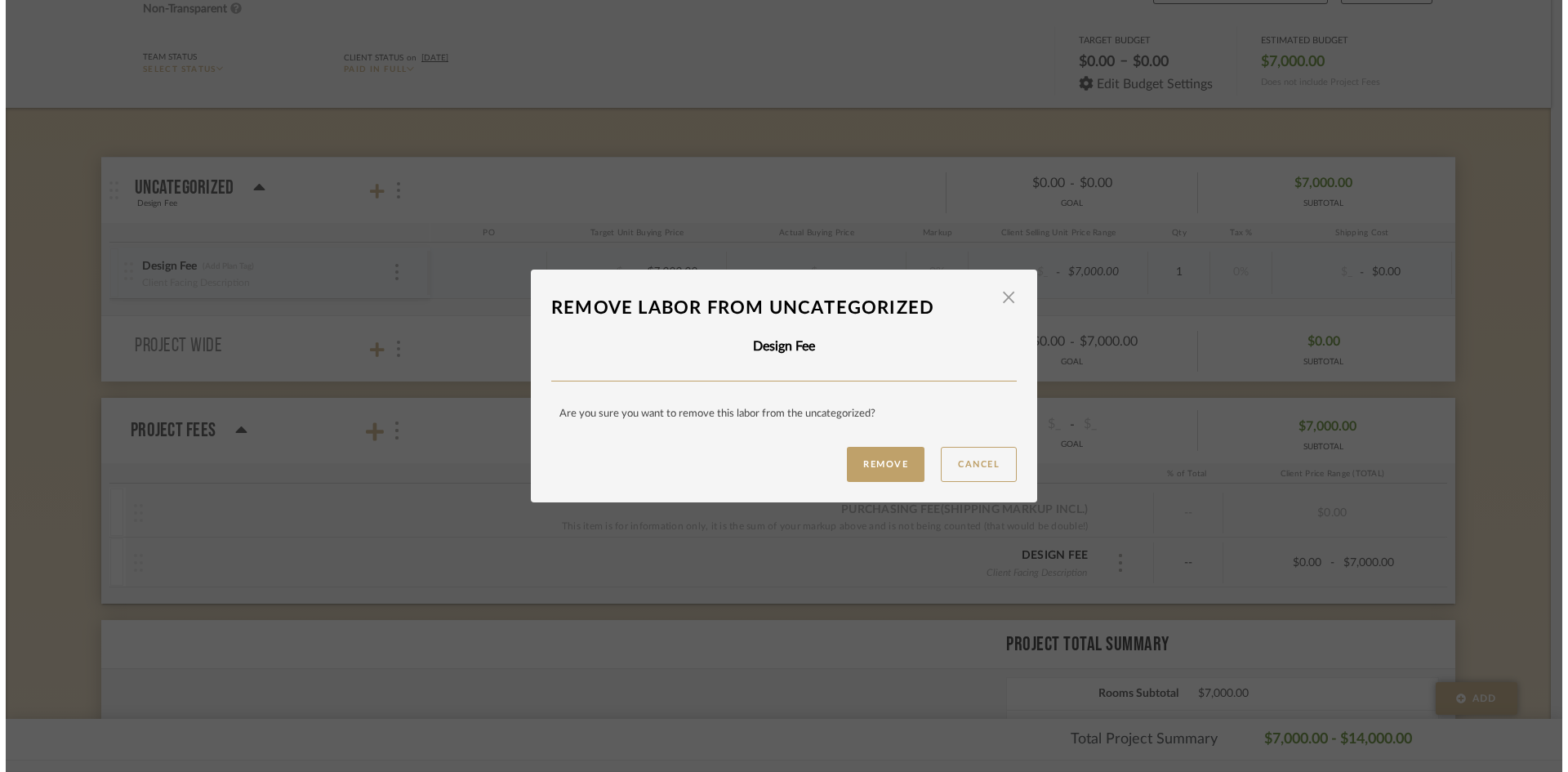
scroll to position [0, 0]
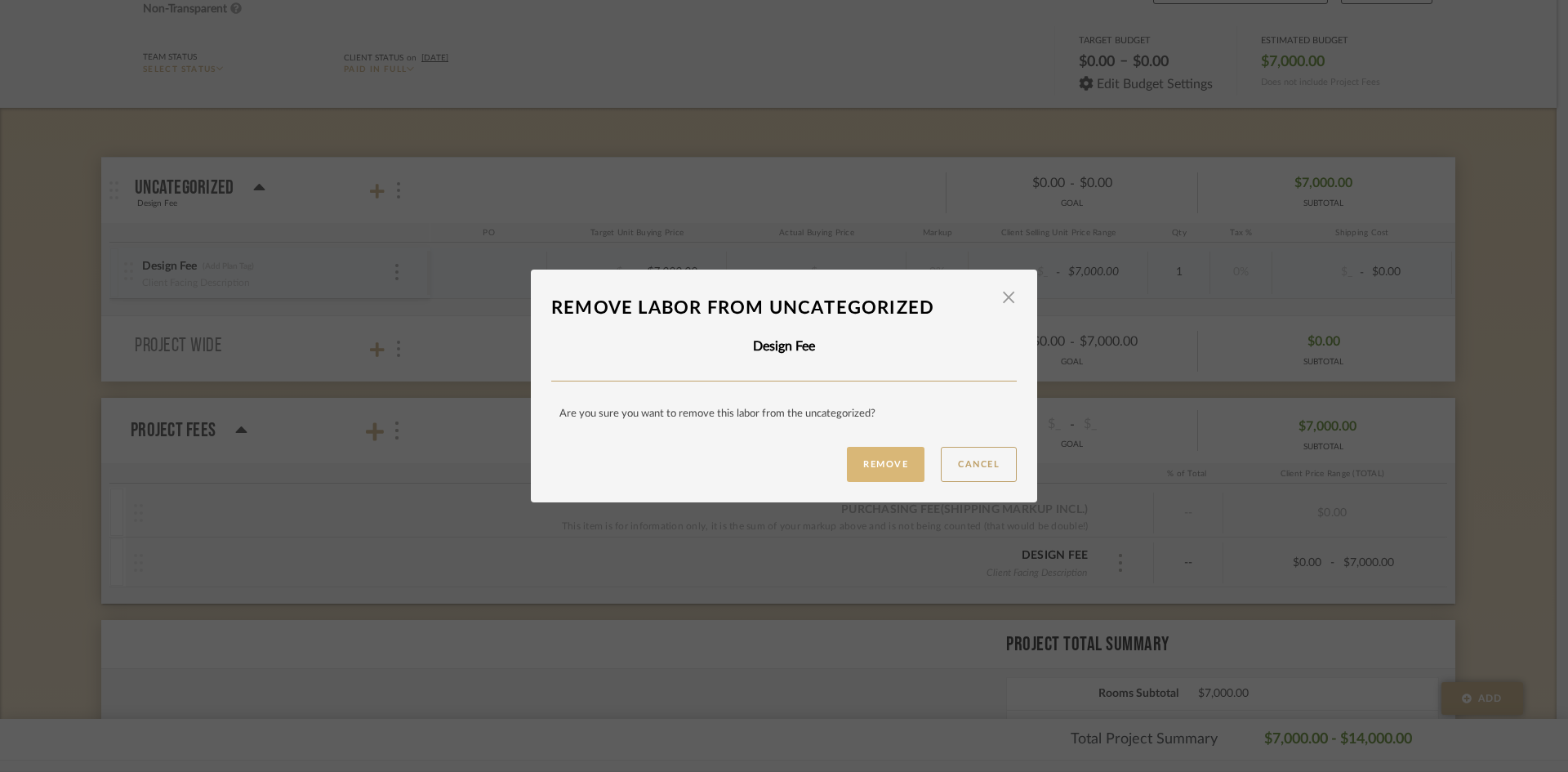
click at [863, 476] on button "Remove" at bounding box center [885, 464] width 78 height 35
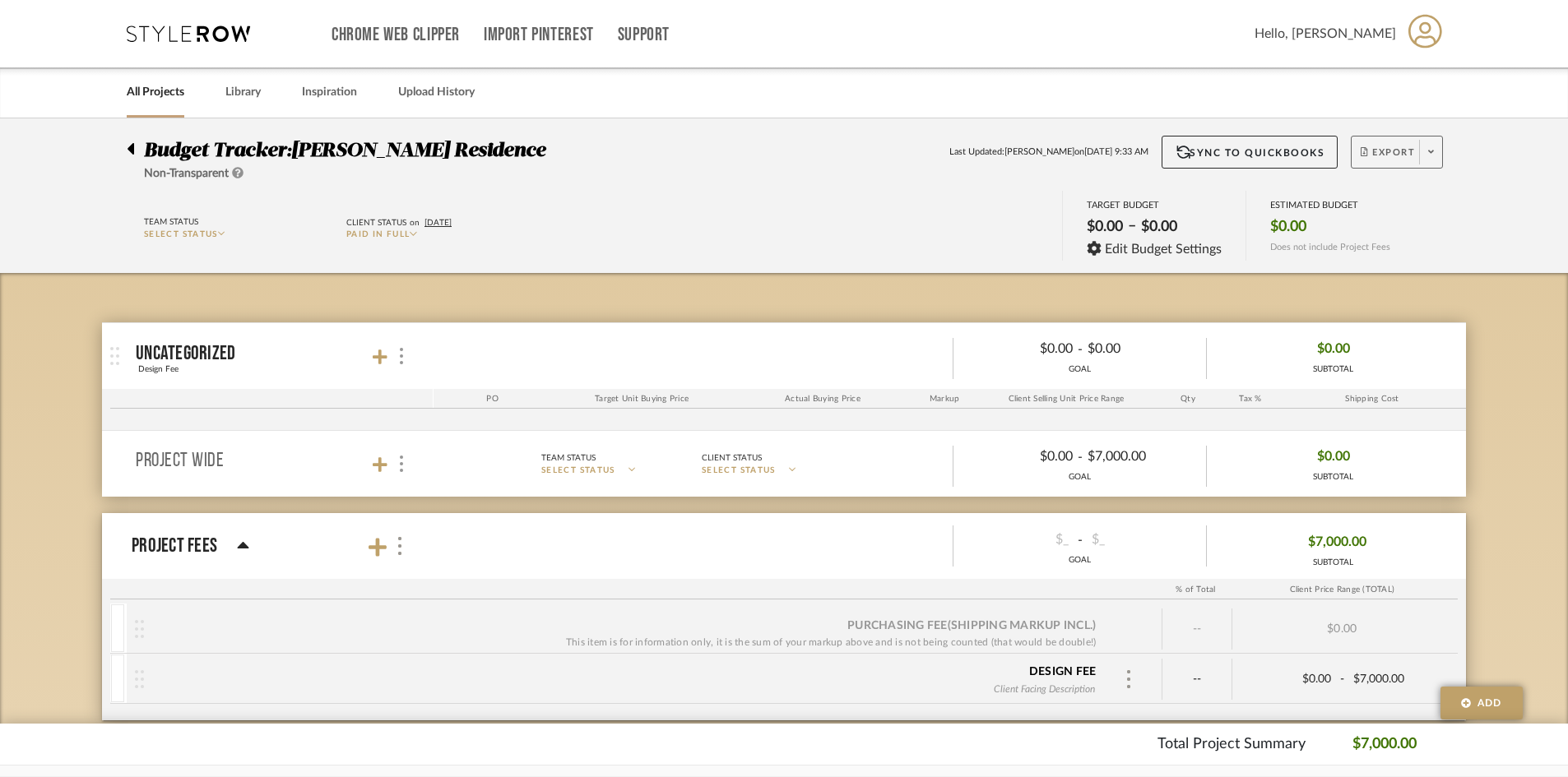
click at [1267, 162] on span "Export" at bounding box center [1388, 158] width 54 height 25
click at [1267, 194] on span "Export PDF" at bounding box center [1426, 199] width 124 height 14
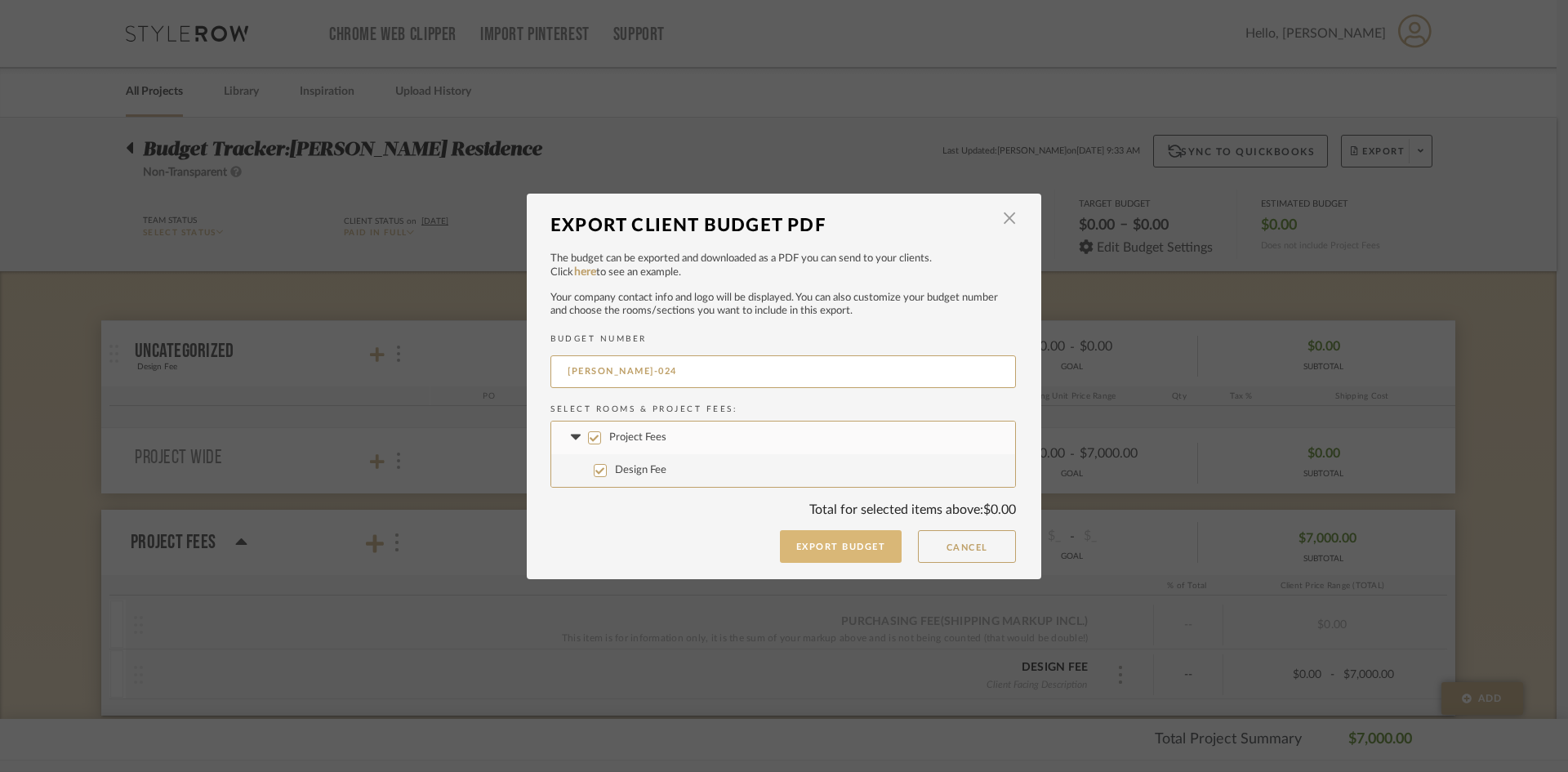
click at [806, 533] on button "Export Budget" at bounding box center [841, 545] width 123 height 32
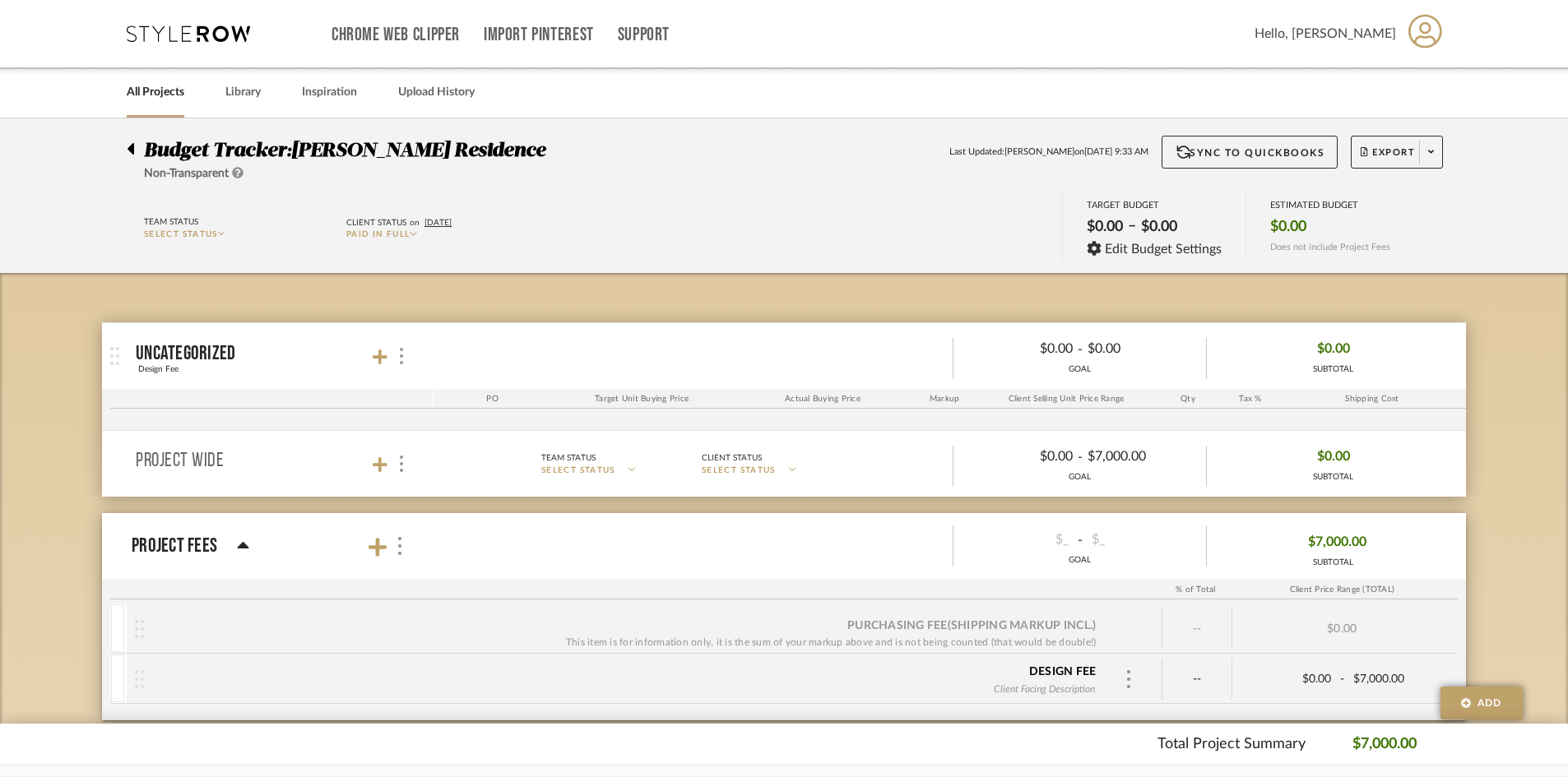
click at [1267, 265] on budget-dashboard "Team Status SELECT STATUS Client Status on 8/26/2025 Paid In Full TARGET BUDGET…" at bounding box center [784, 227] width 1510 height 90
click at [218, 236] on span "SELECT STATUS" at bounding box center [182, 234] width 74 height 8
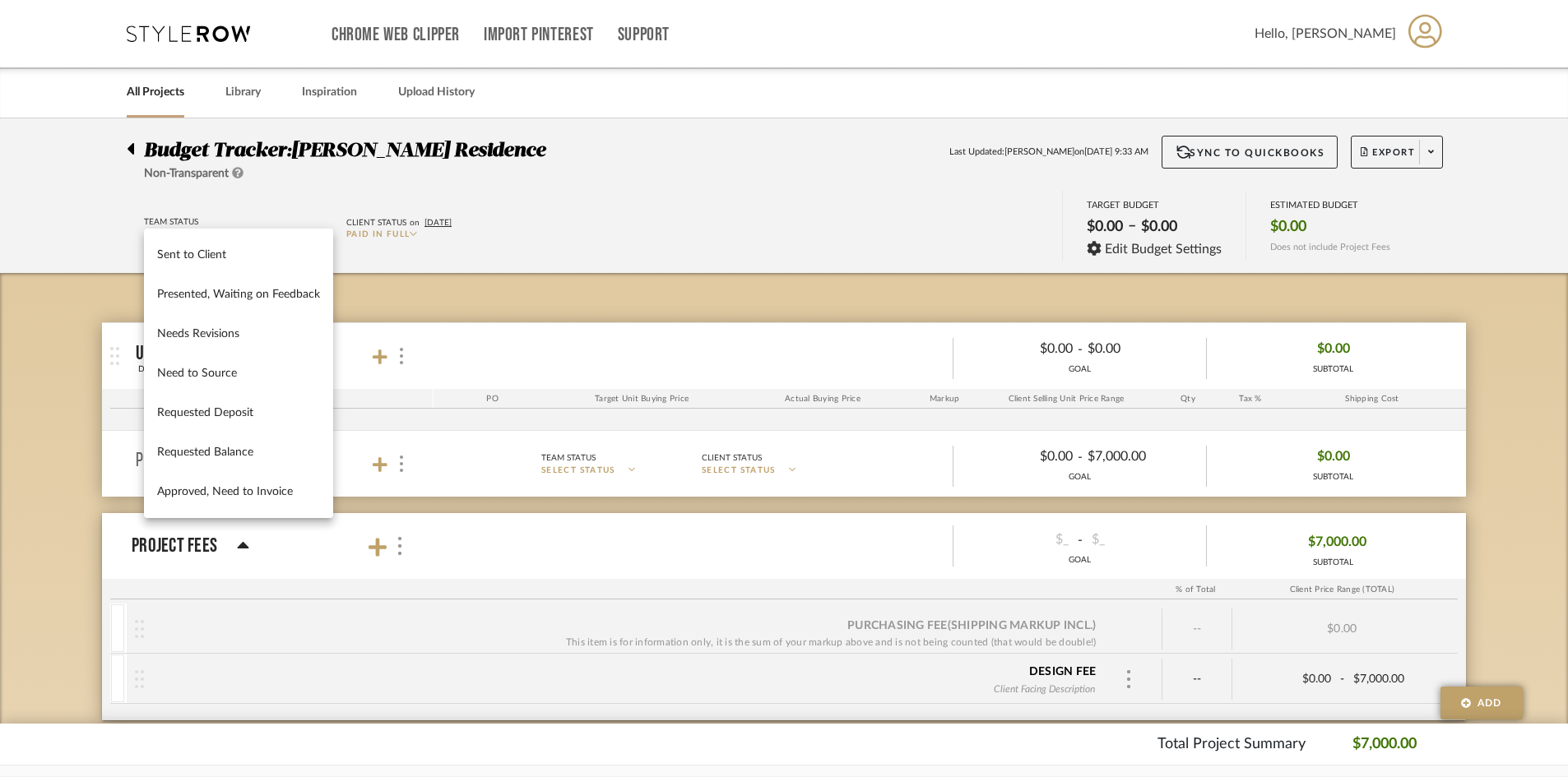
click at [438, 259] on div at bounding box center [784, 388] width 1568 height 777
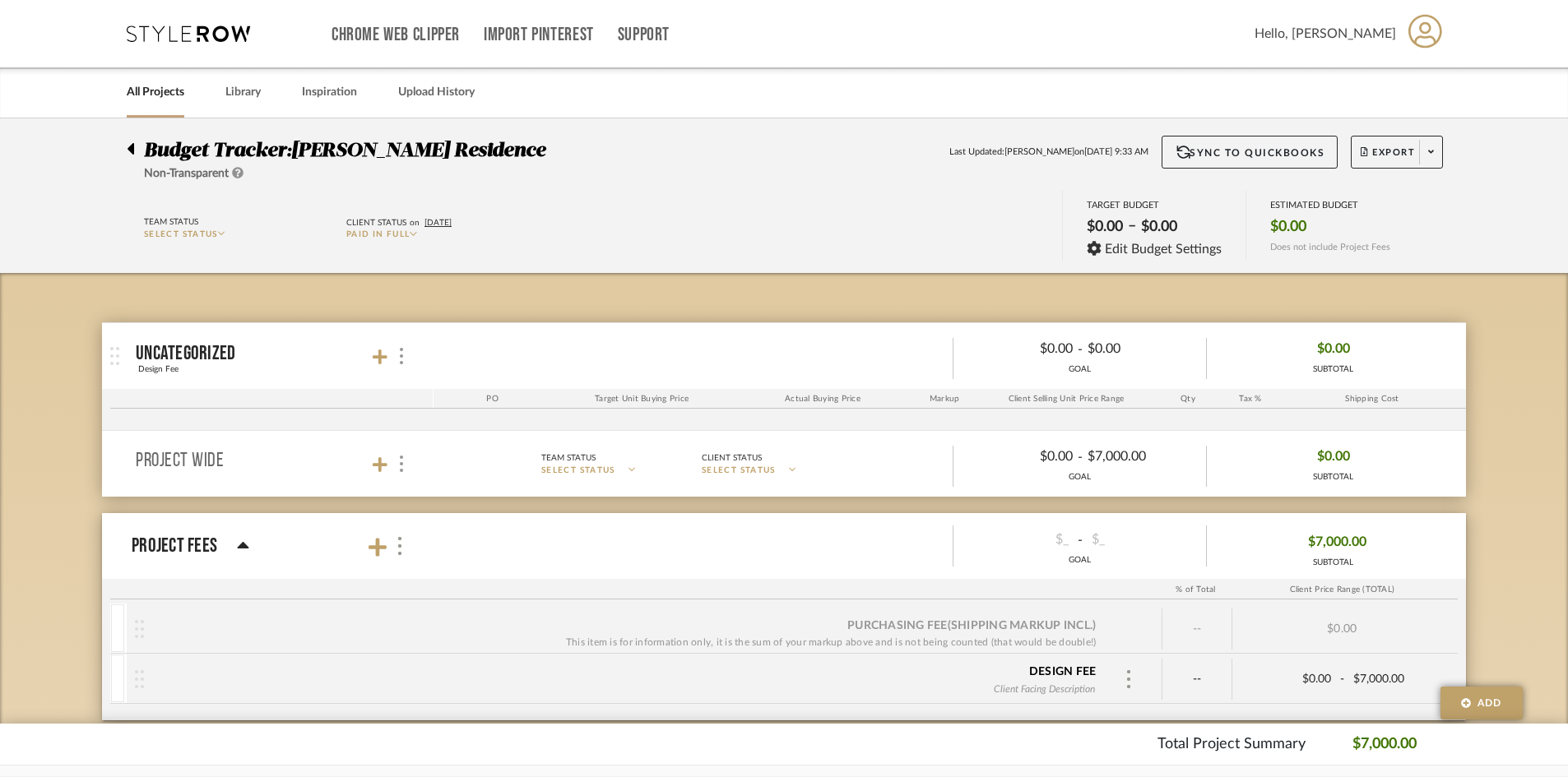
click at [409, 231] on span "Paid In Full" at bounding box center [378, 234] width 63 height 8
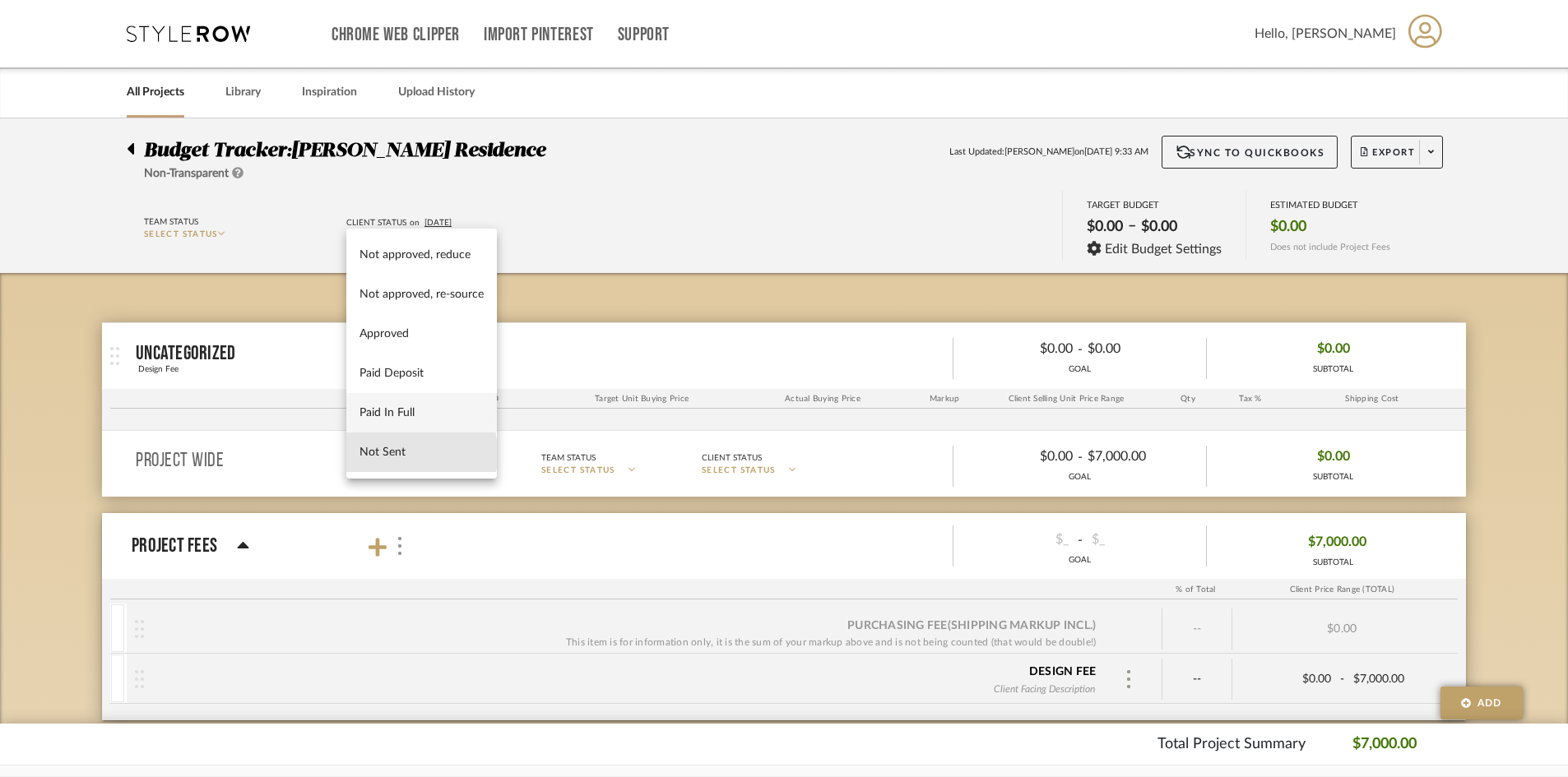
click at [383, 454] on span "Not Sent" at bounding box center [421, 452] width 124 height 14
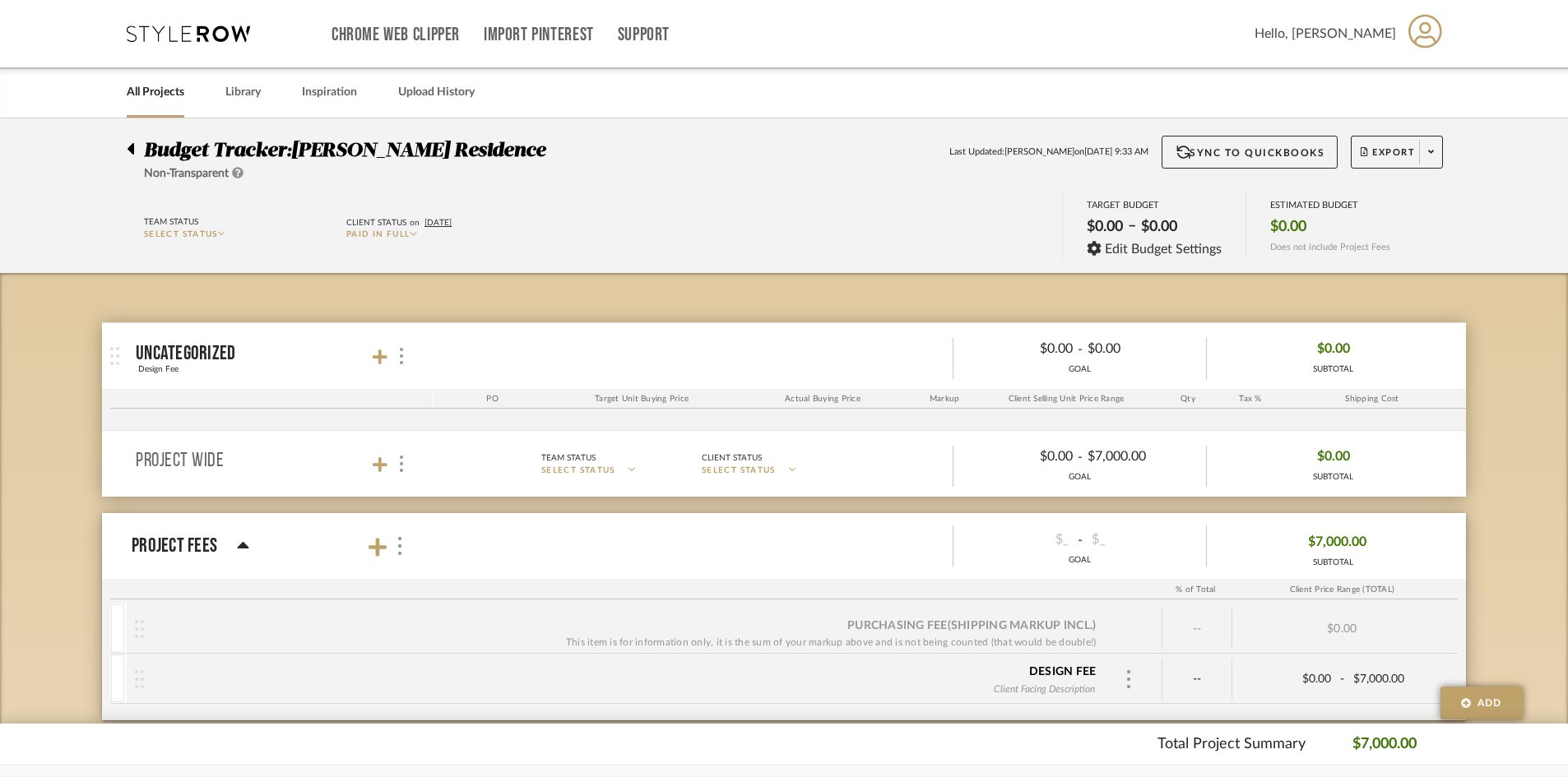
type input "8/27/2025"
click at [399, 234] on icon at bounding box center [399, 234] width 7 height 8
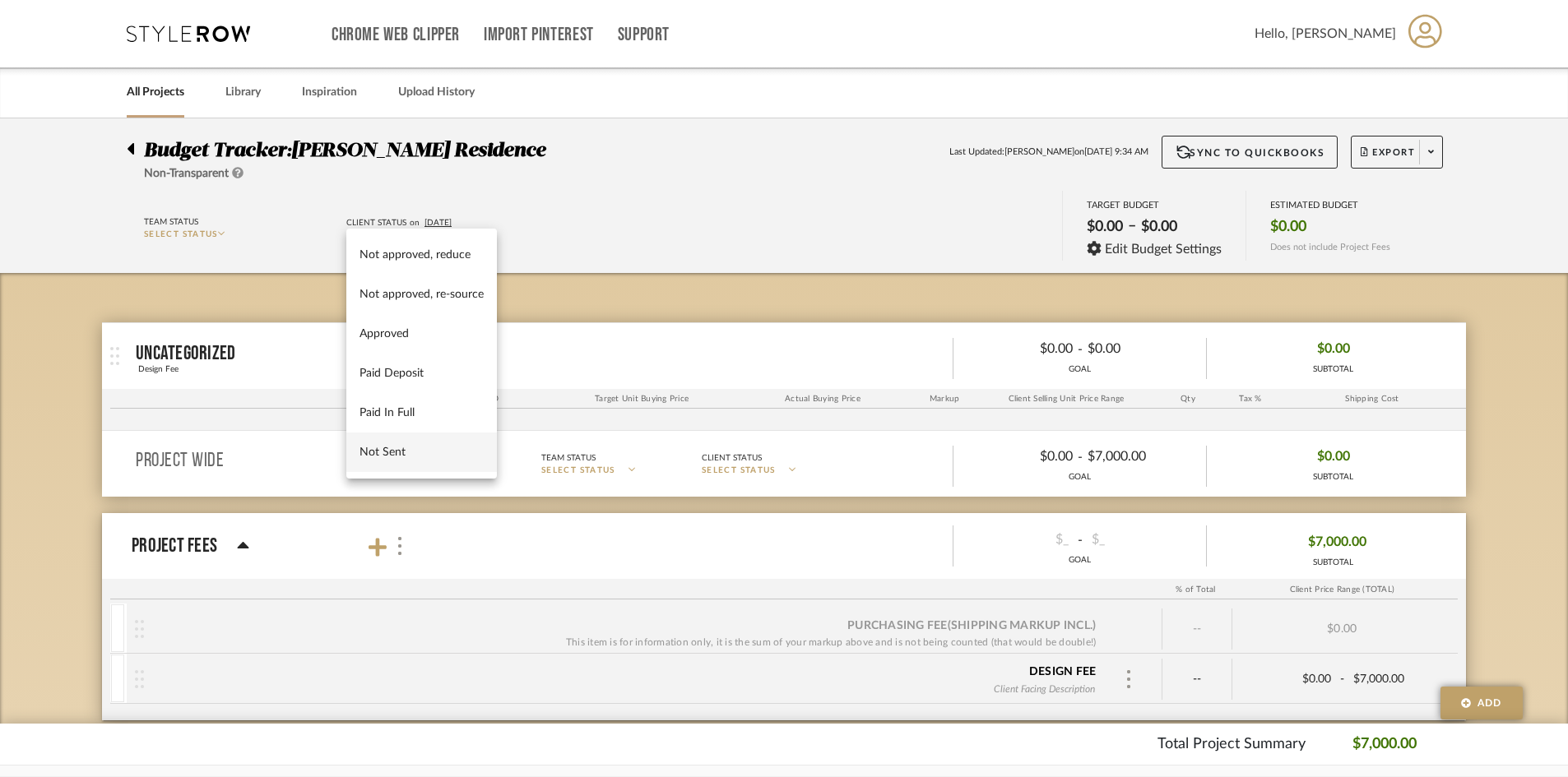
click at [803, 113] on div at bounding box center [784, 388] width 1568 height 777
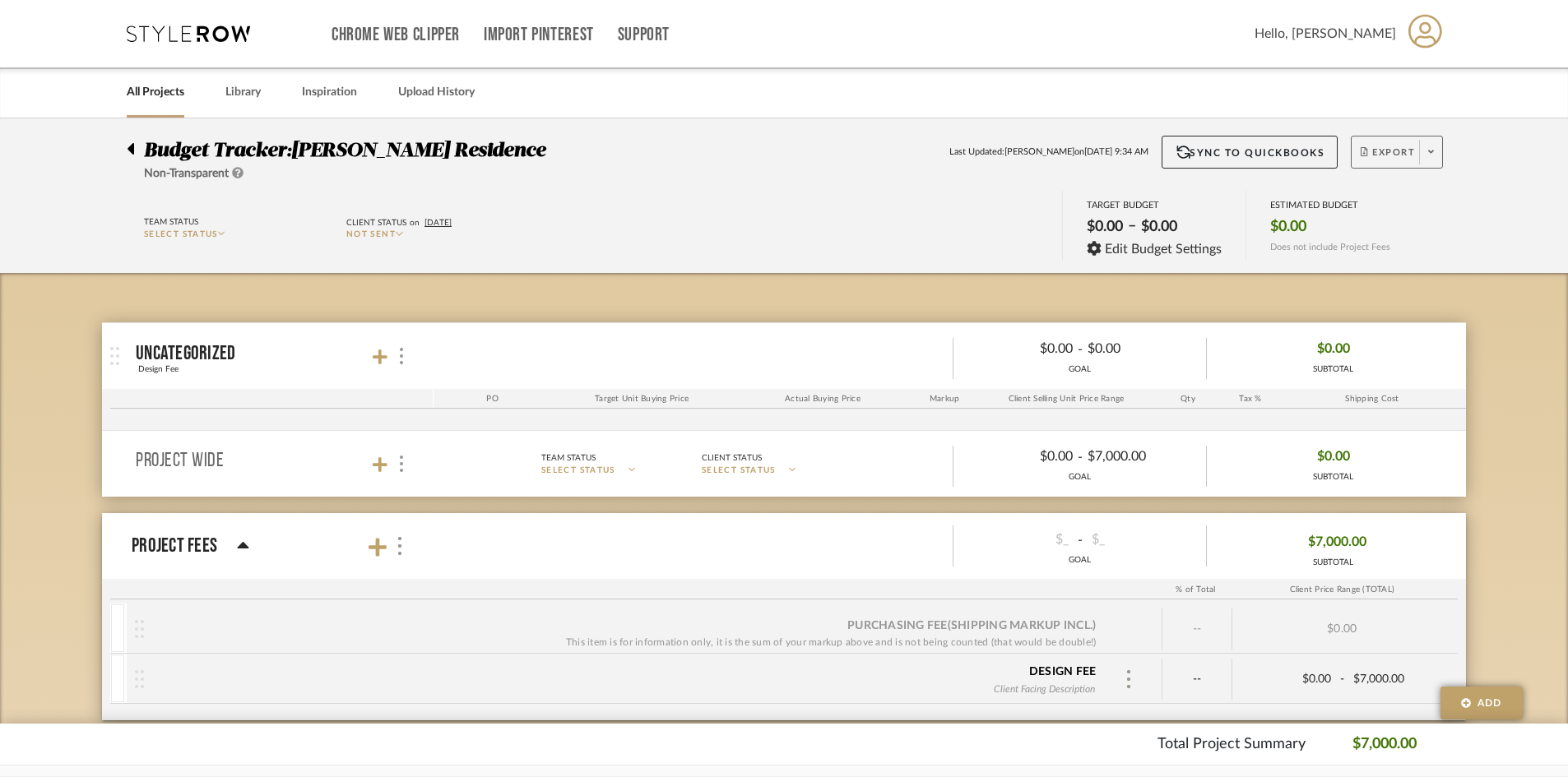
click at [1267, 145] on button "Export" at bounding box center [1397, 152] width 92 height 33
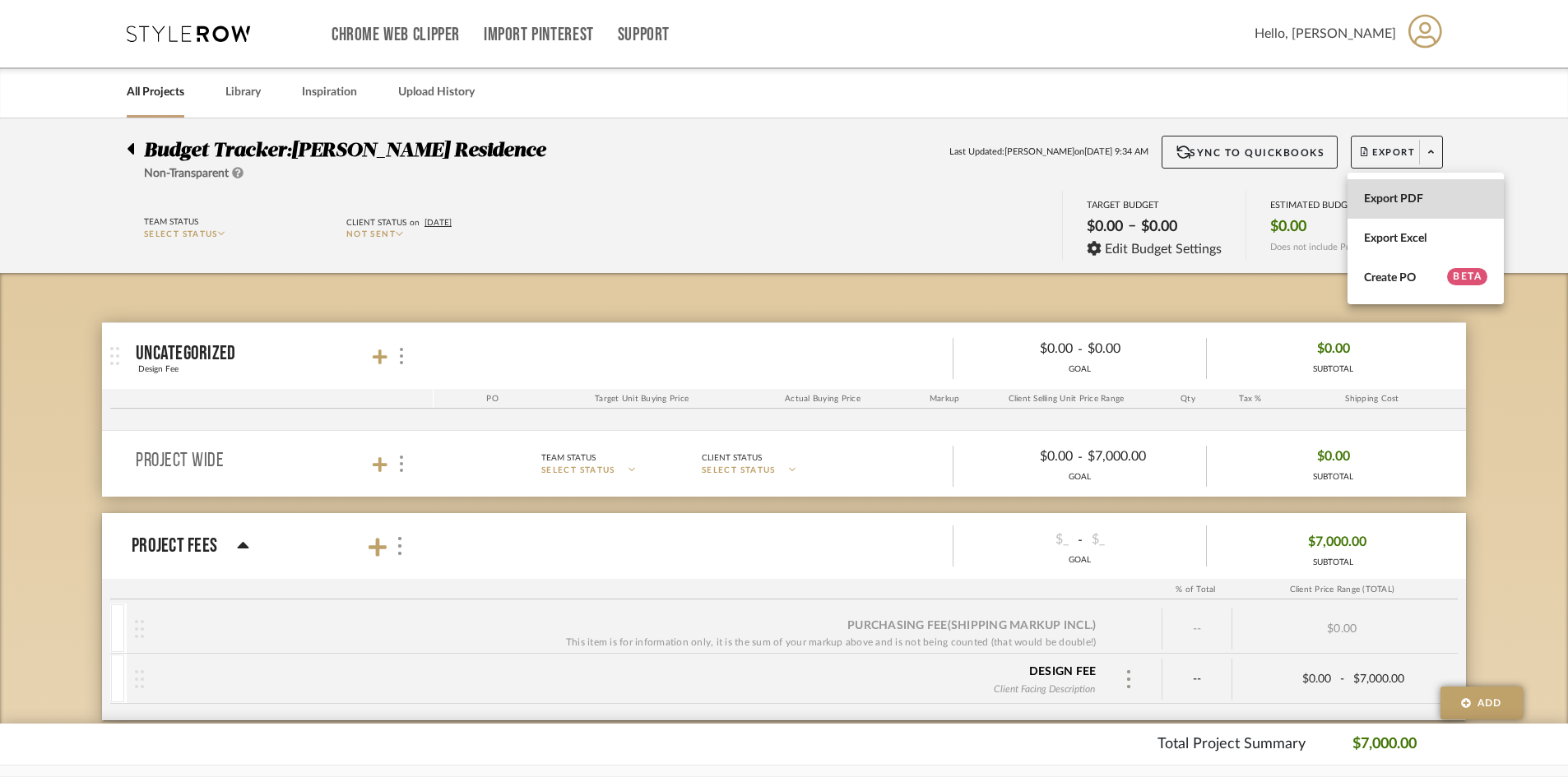
click at [1267, 189] on button "Export PDF" at bounding box center [1426, 199] width 156 height 39
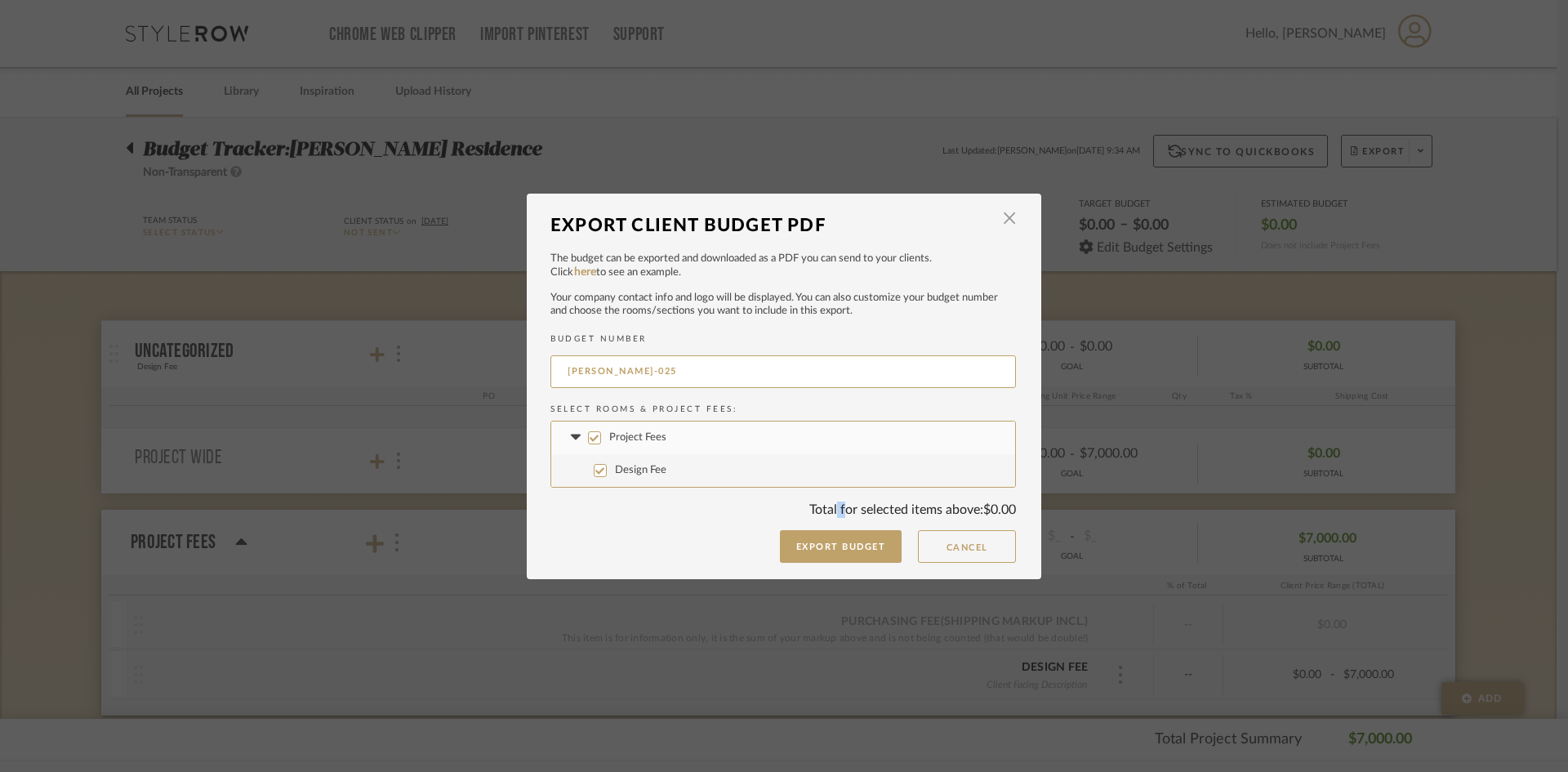
click at [831, 495] on div "BUDGET NUMBER GERACI-025 Select Rooms & Project Fees: Project Fees Design Fee T…" at bounding box center [784, 425] width 466 height 184
click at [833, 552] on button "Export Budget" at bounding box center [841, 545] width 123 height 32
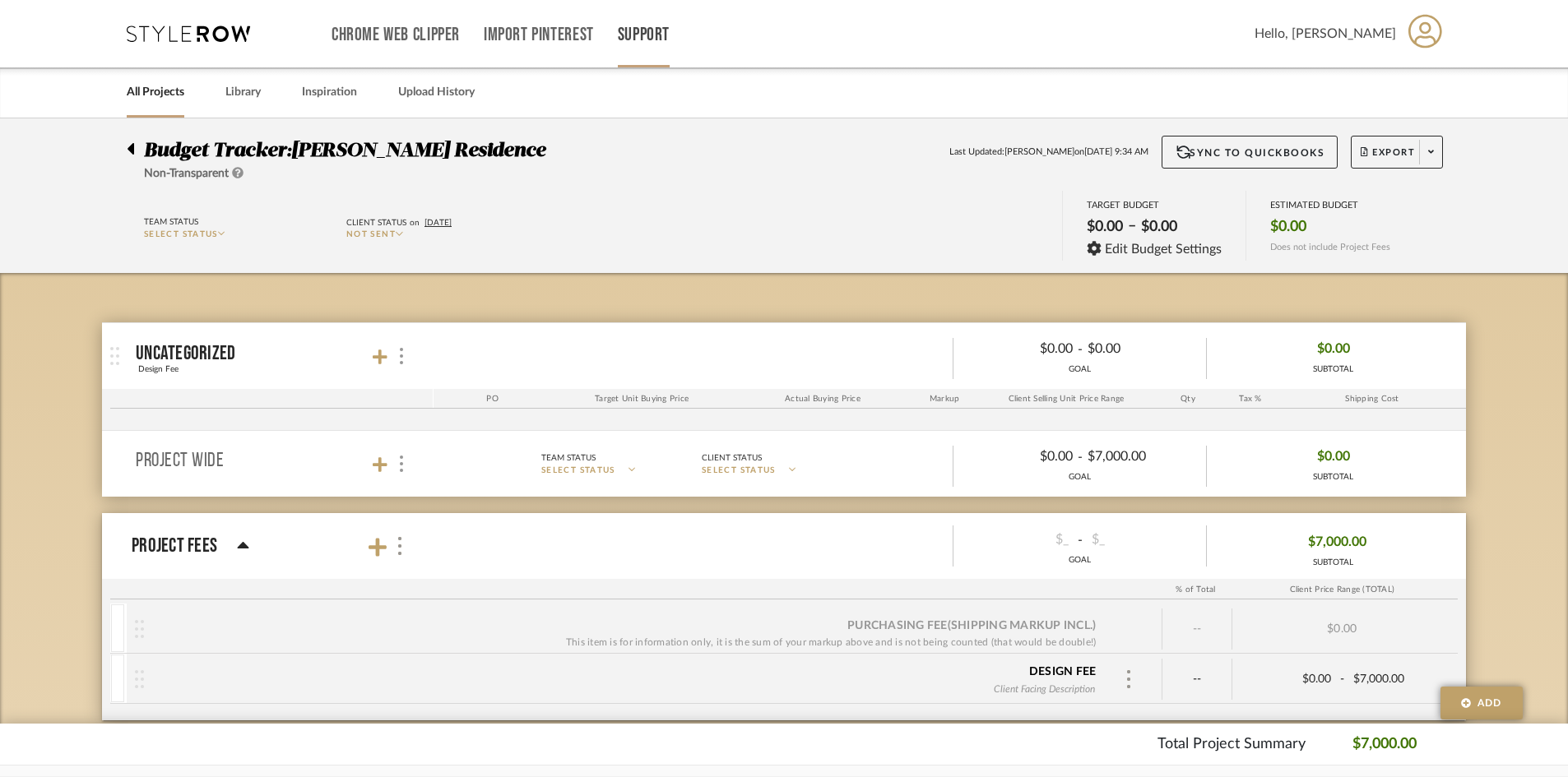
click at [621, 42] on link "Support" at bounding box center [644, 34] width 52 height 14
click at [665, 102] on span "How-To Hub" at bounding box center [680, 107] width 95 height 14
click at [403, 549] on div at bounding box center [399, 546] width 18 height 22
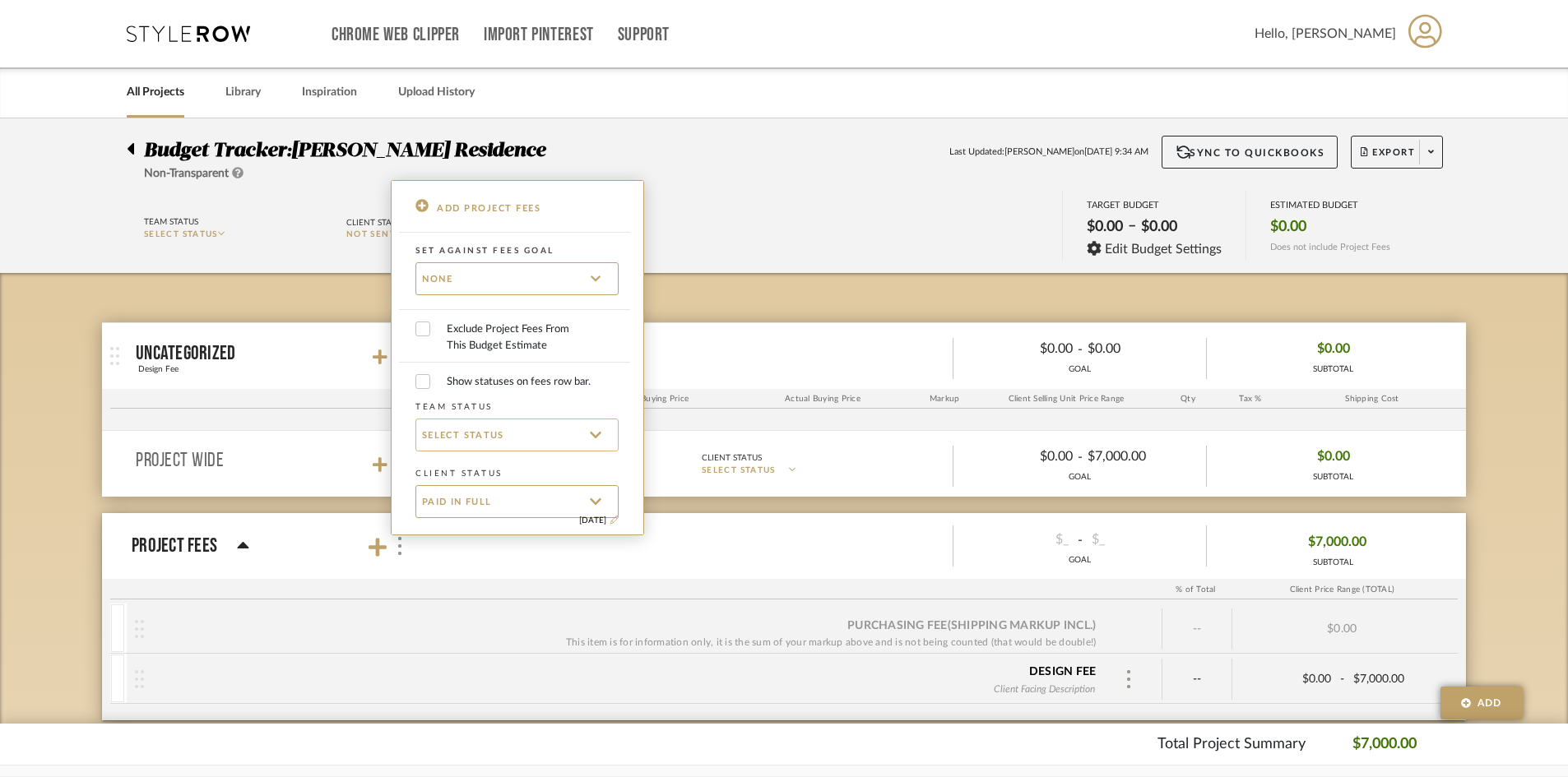
click at [556, 445] on div "SELECT STATUS" at bounding box center [517, 435] width 203 height 33
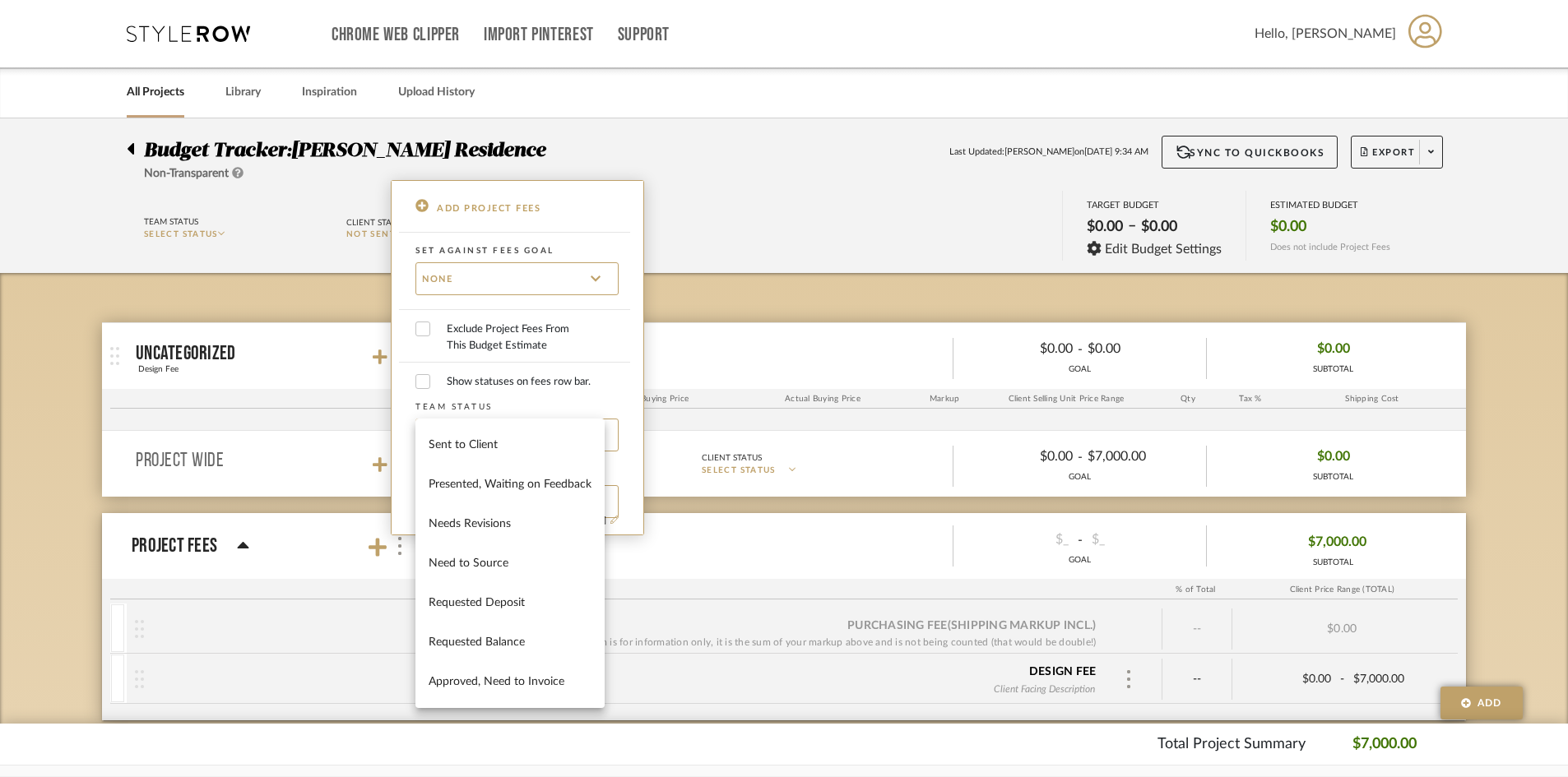
click at [737, 419] on div at bounding box center [784, 388] width 1568 height 777
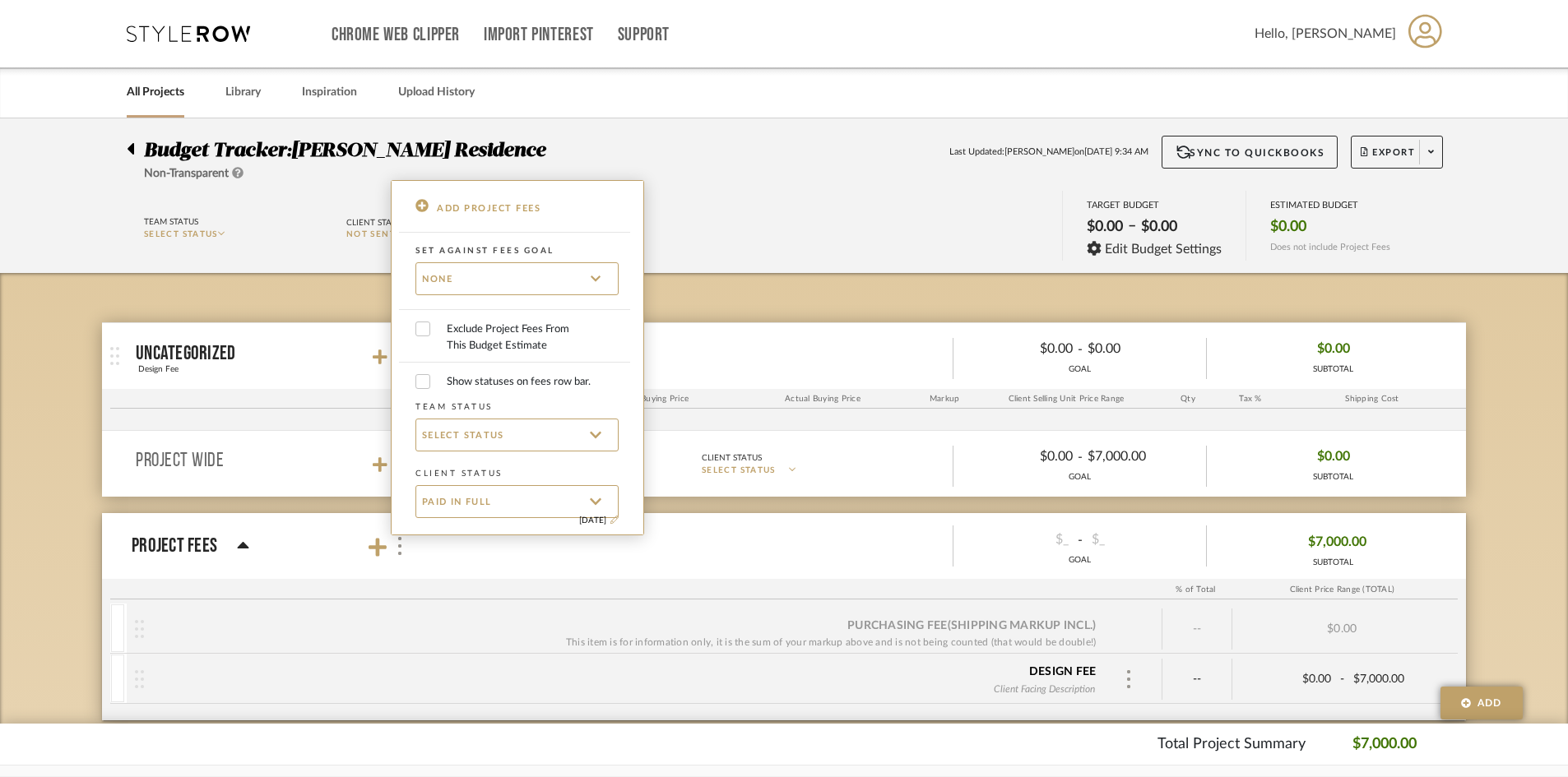
click at [844, 149] on div at bounding box center [784, 388] width 1568 height 777
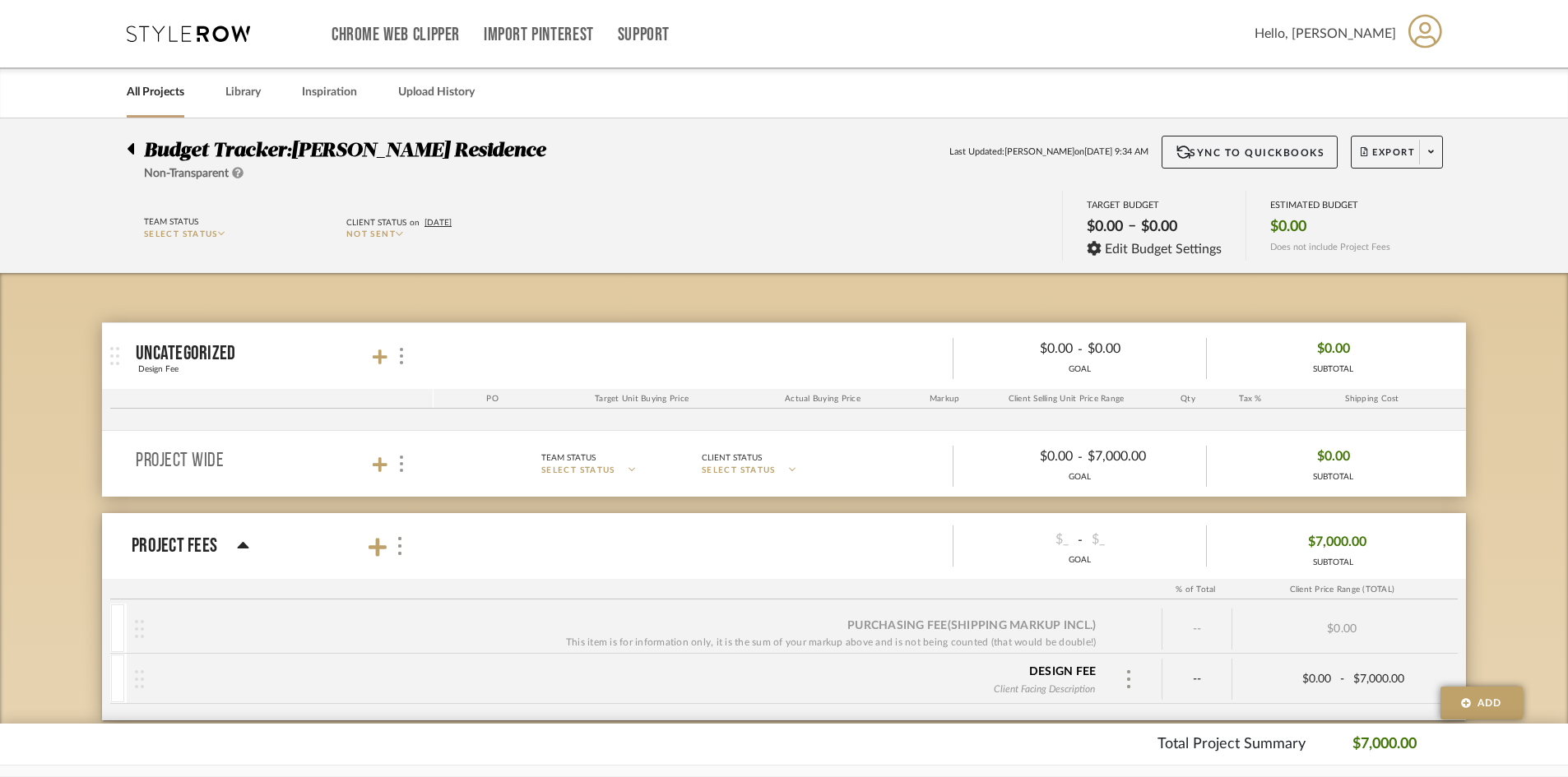
click at [591, 203] on div "Team Status SELECT STATUS Client Status on 8/27/2025 Not Sent TARGET BUDGET $0.…" at bounding box center [784, 228] width 1364 height 74
drag, startPoint x: 144, startPoint y: 90, endPoint x: 166, endPoint y: 86, distance: 22.4
click at [143, 89] on link "All Projects" at bounding box center [155, 92] width 58 height 22
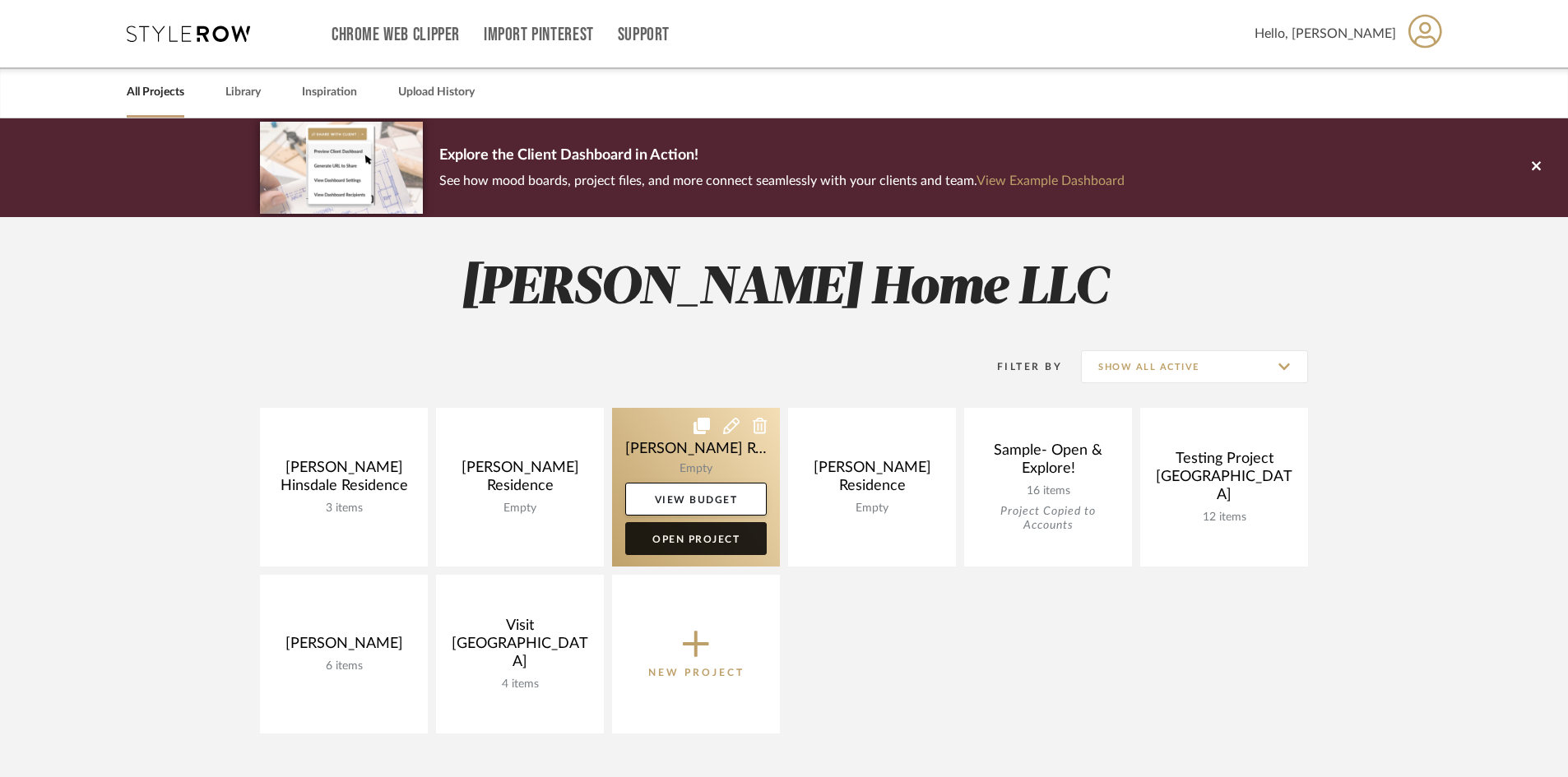
click at [717, 529] on link "Open Project" at bounding box center [696, 538] width 142 height 33
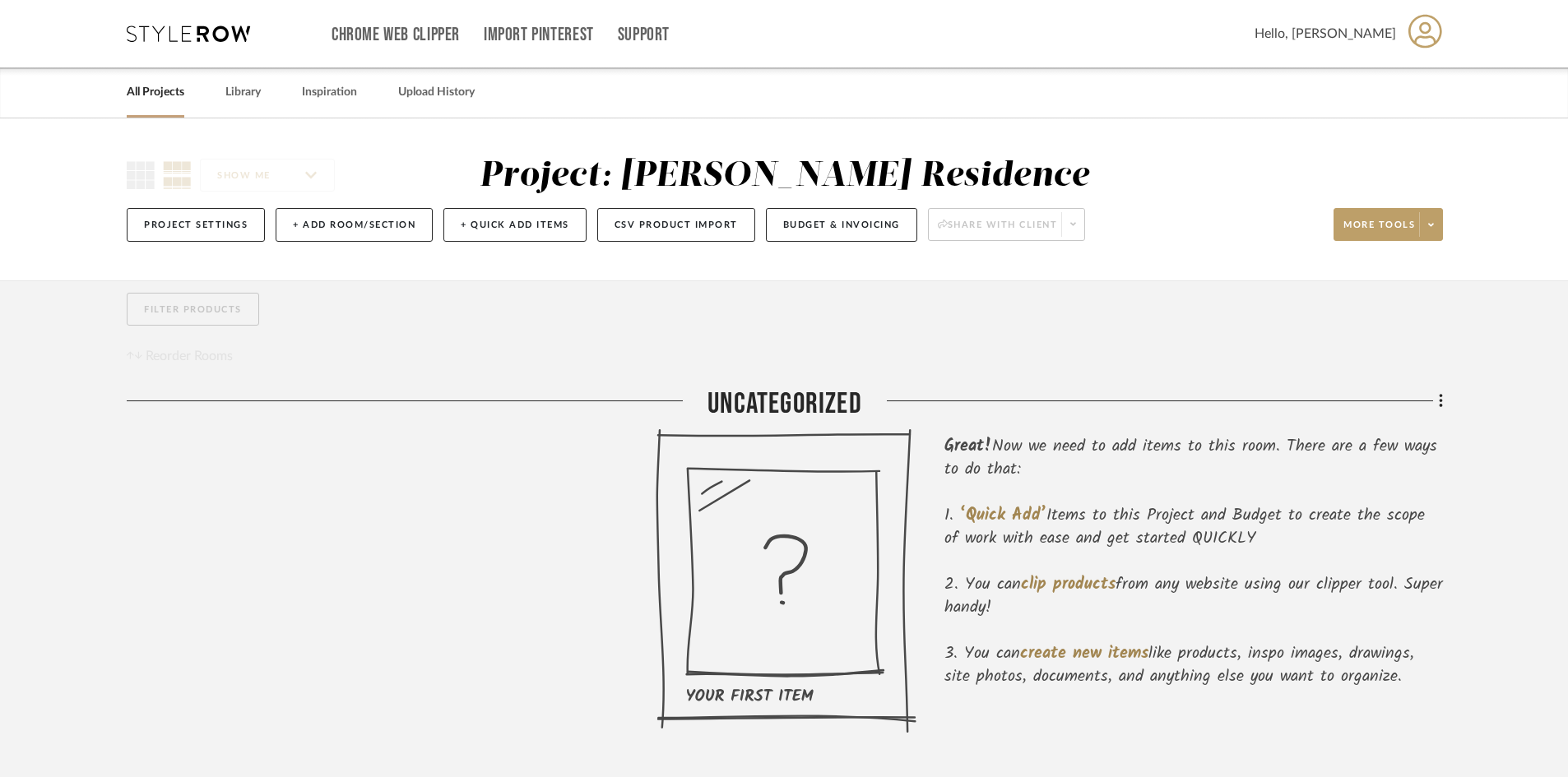
click at [1267, 32] on icon at bounding box center [1426, 31] width 34 height 34
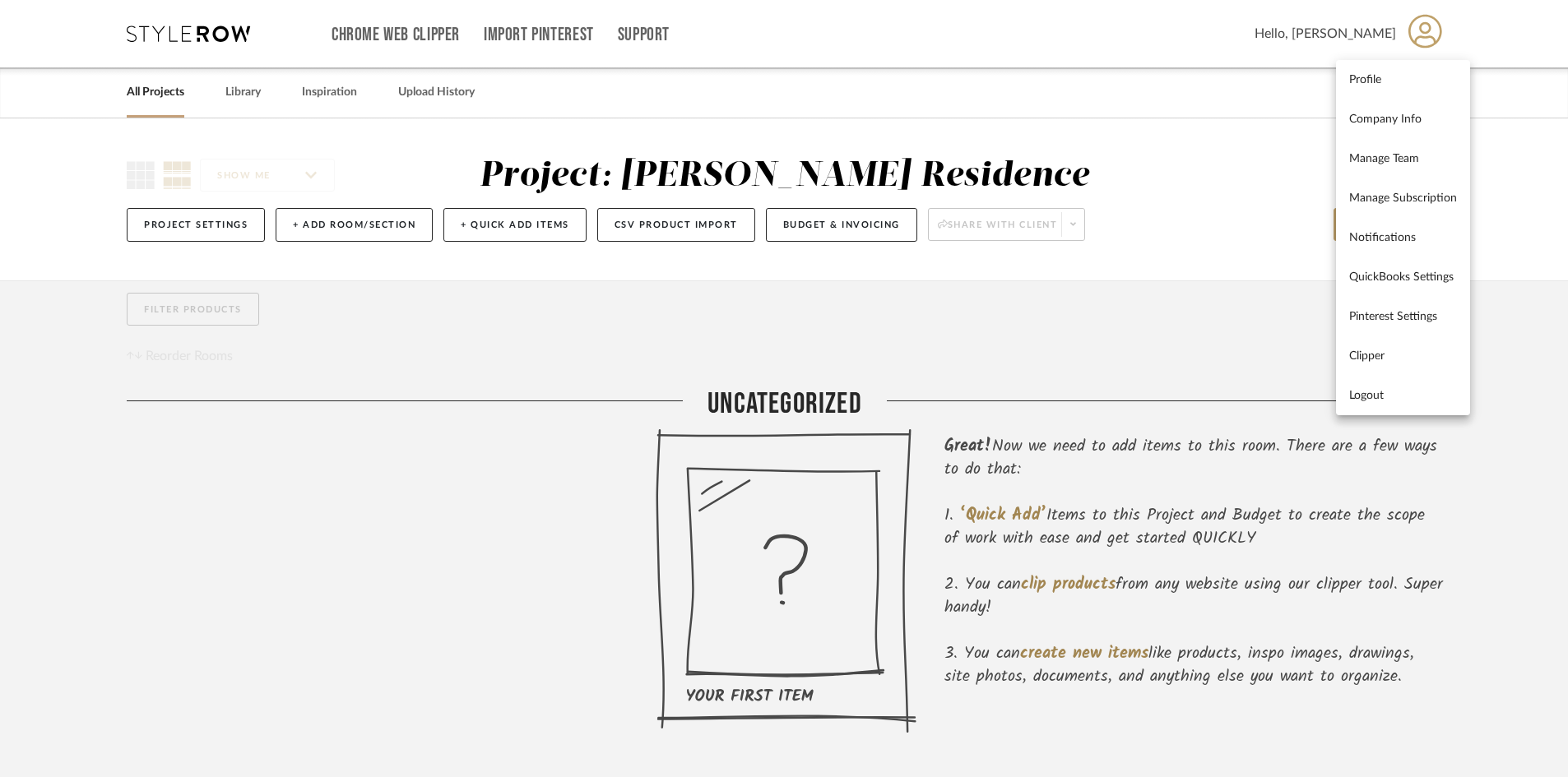
click at [1135, 76] on div at bounding box center [784, 388] width 1568 height 777
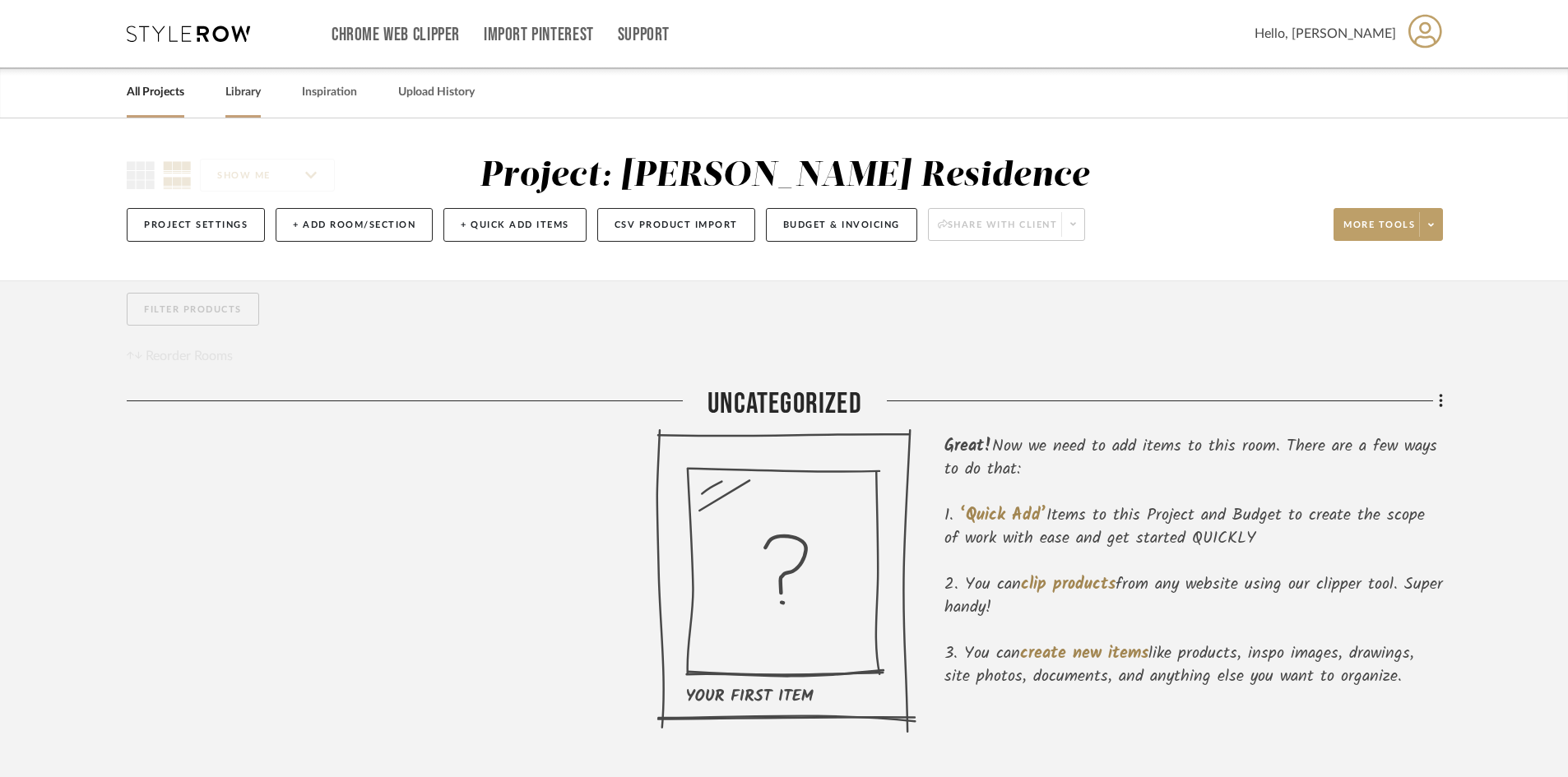
click at [242, 96] on link "Library" at bounding box center [243, 92] width 35 height 22
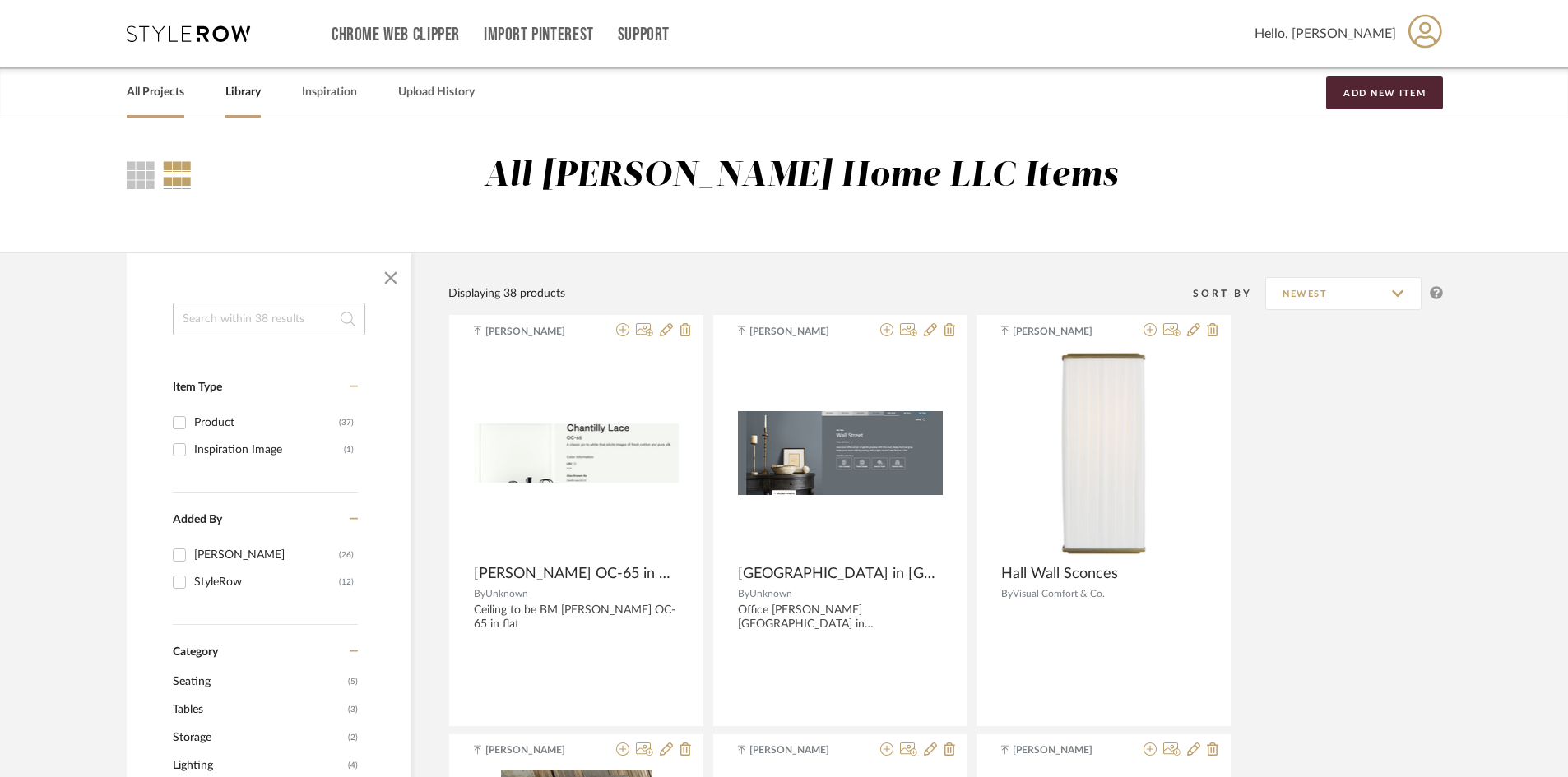
drag, startPoint x: 194, startPoint y: 100, endPoint x: 153, endPoint y: 99, distance: 41.0
click at [157, 100] on div "All Projects Library Inspiration Upload History Add New Item" at bounding box center [784, 92] width 1364 height 50
click at [153, 99] on link "All Projects" at bounding box center [155, 92] width 58 height 22
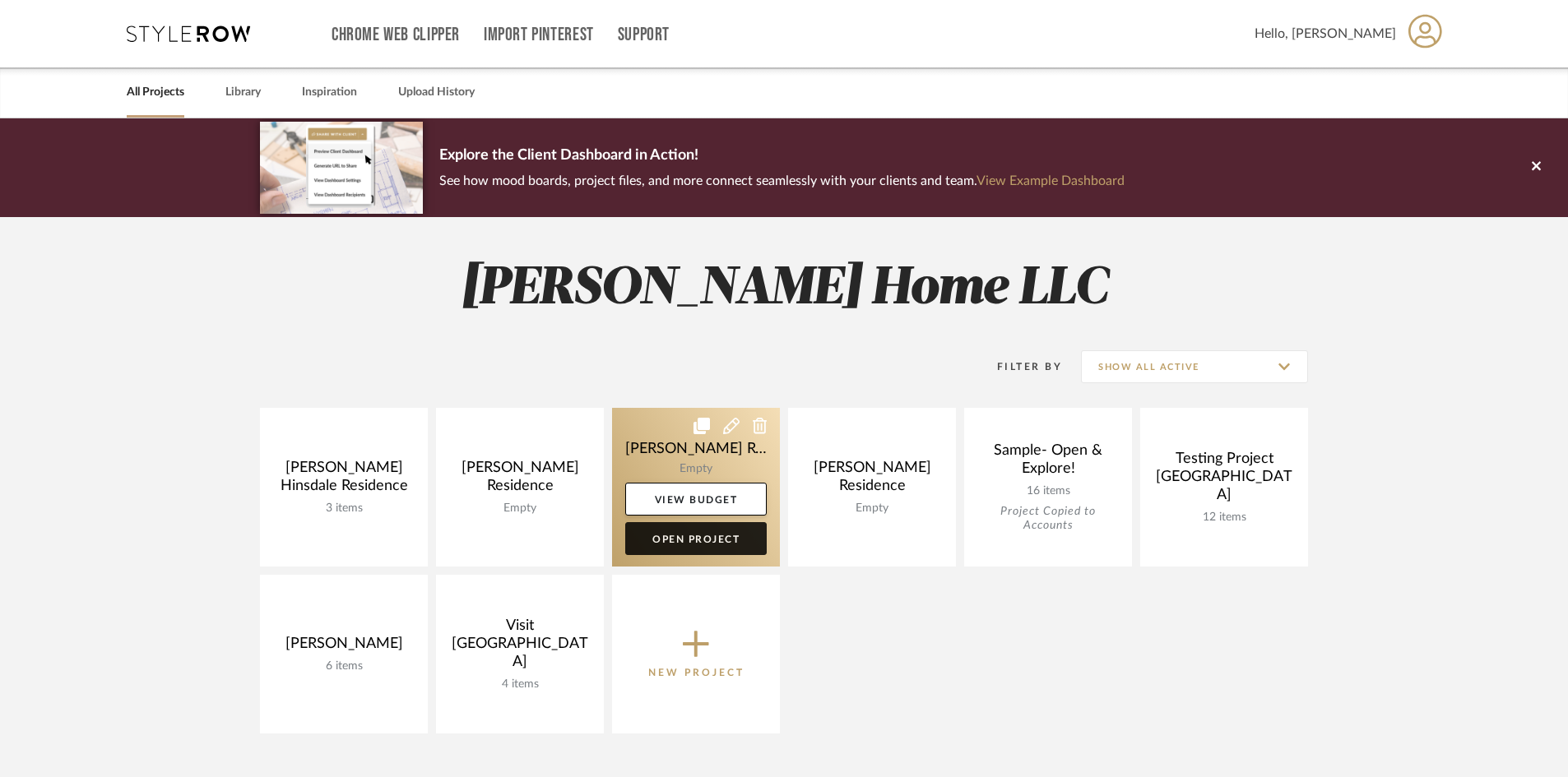
click at [732, 529] on link "Open Project" at bounding box center [696, 538] width 142 height 33
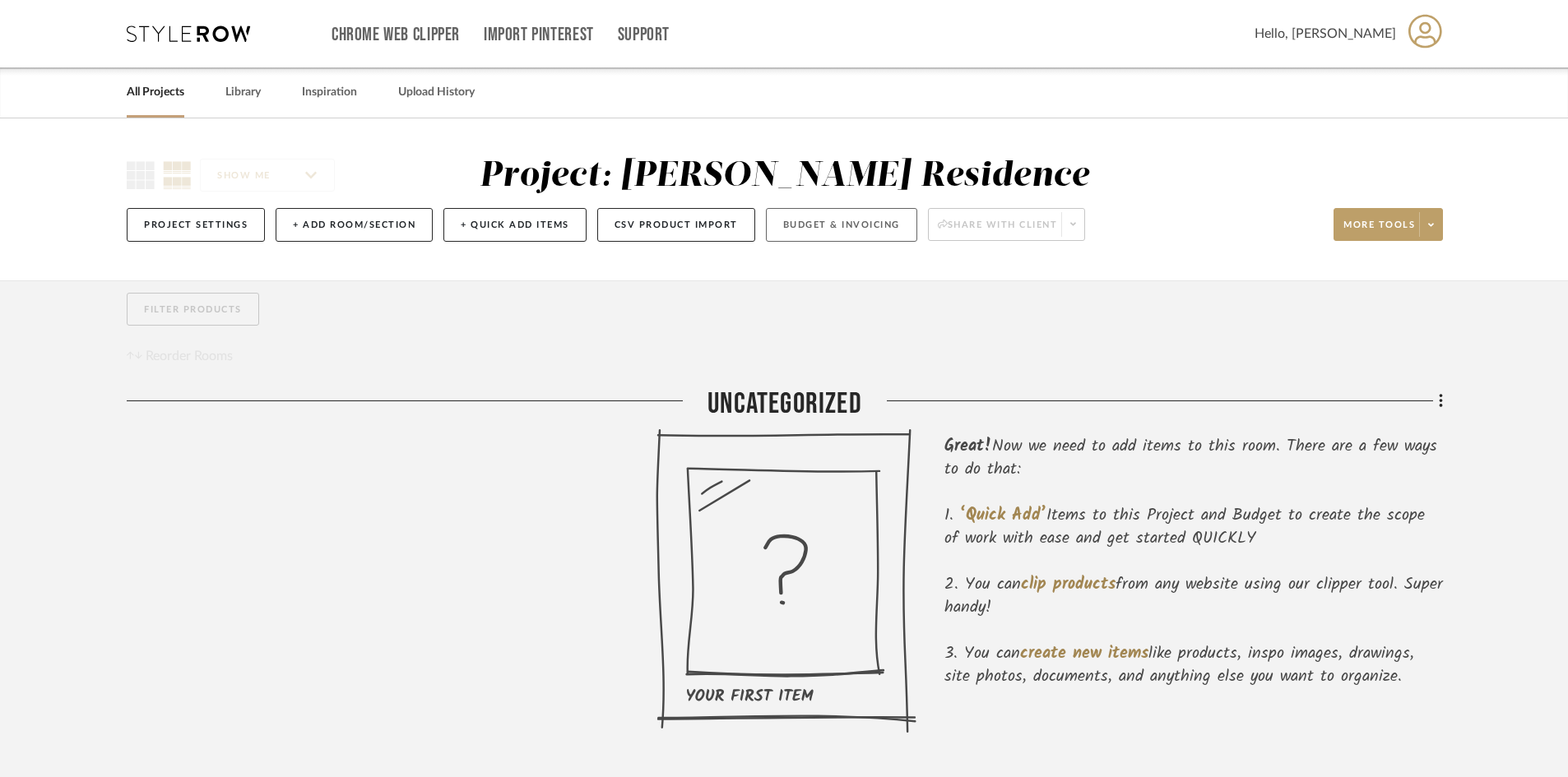
click at [842, 224] on button "Budget & Invoicing" at bounding box center [842, 225] width 152 height 33
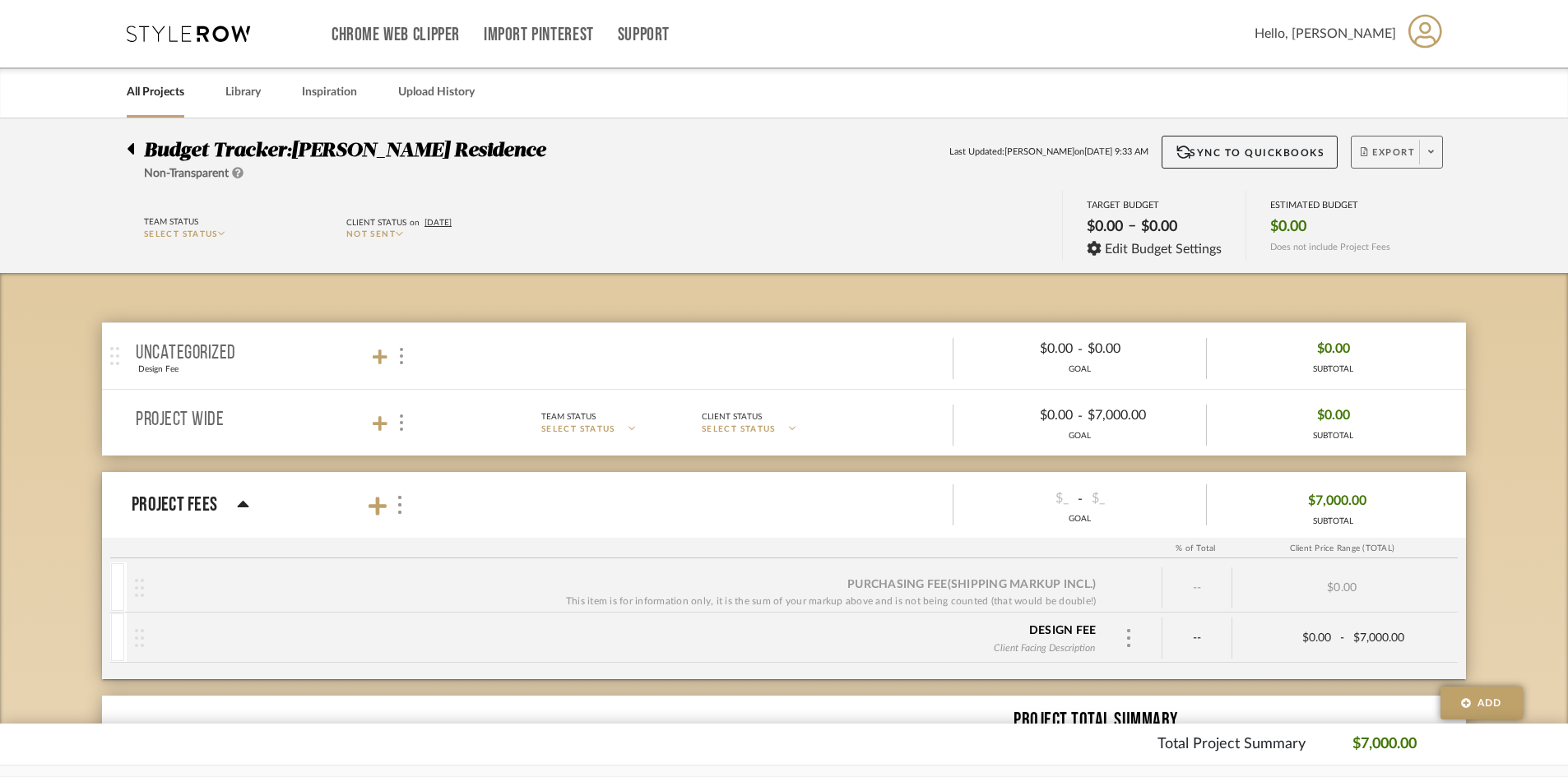
click at [1267, 143] on span at bounding box center [1430, 152] width 23 height 25
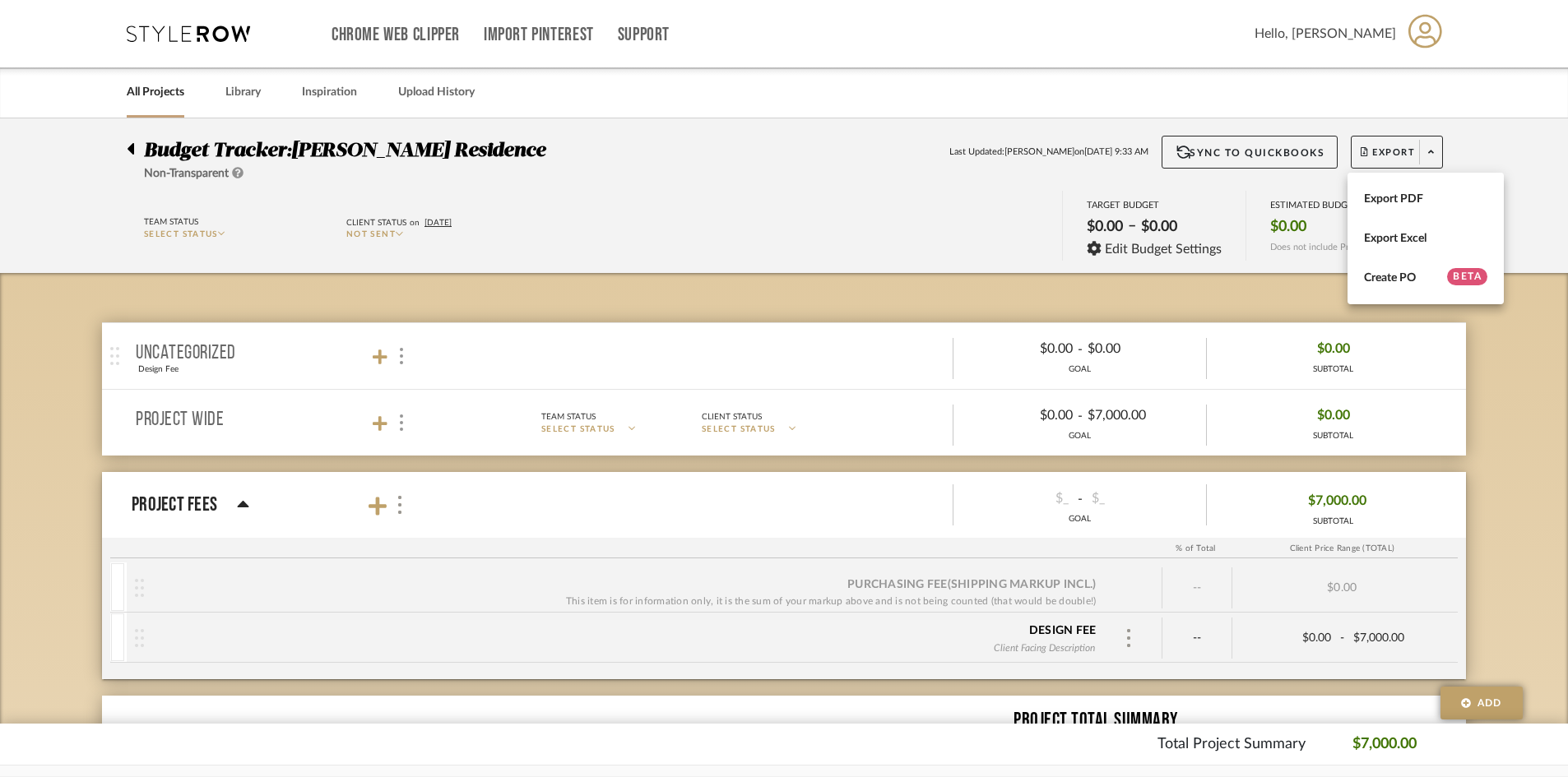
click at [1267, 421] on div at bounding box center [784, 388] width 1568 height 777
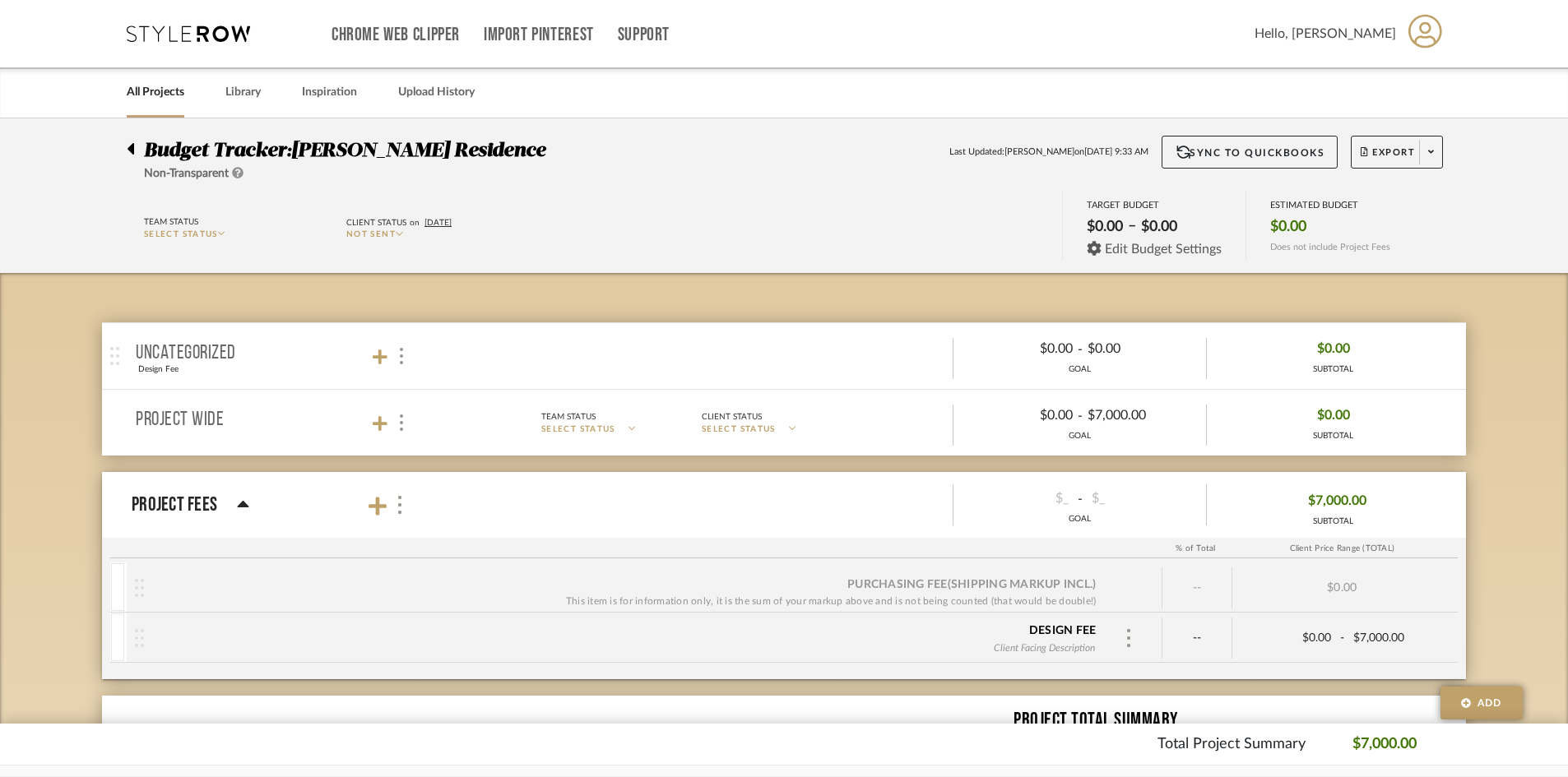
click at [1191, 252] on span "Edit Budget Settings" at bounding box center [1163, 249] width 116 height 15
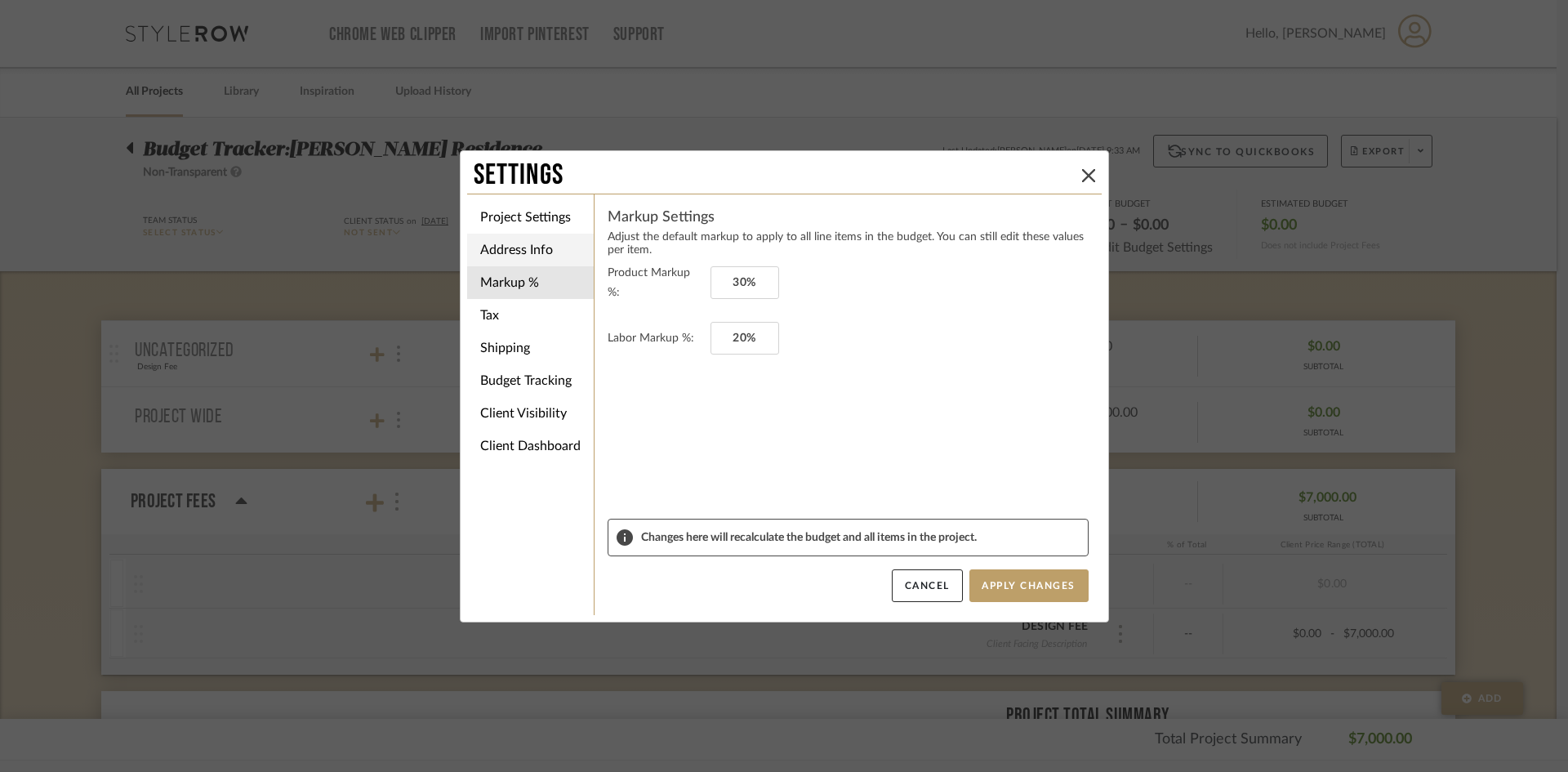
click at [523, 248] on li "Address Info" at bounding box center [529, 250] width 127 height 32
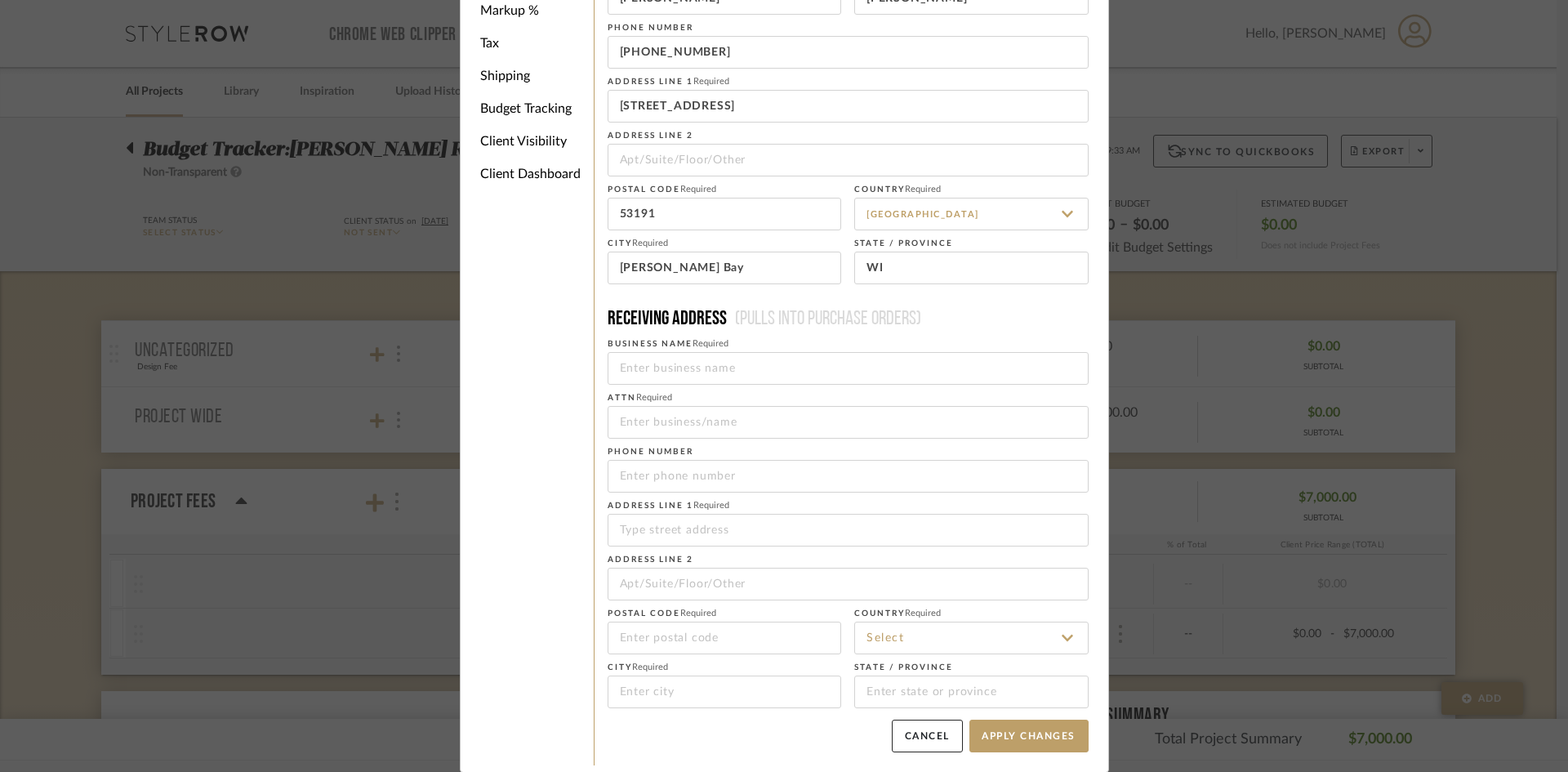
scroll to position [123, 0]
click at [955, 629] on input at bounding box center [971, 637] width 235 height 32
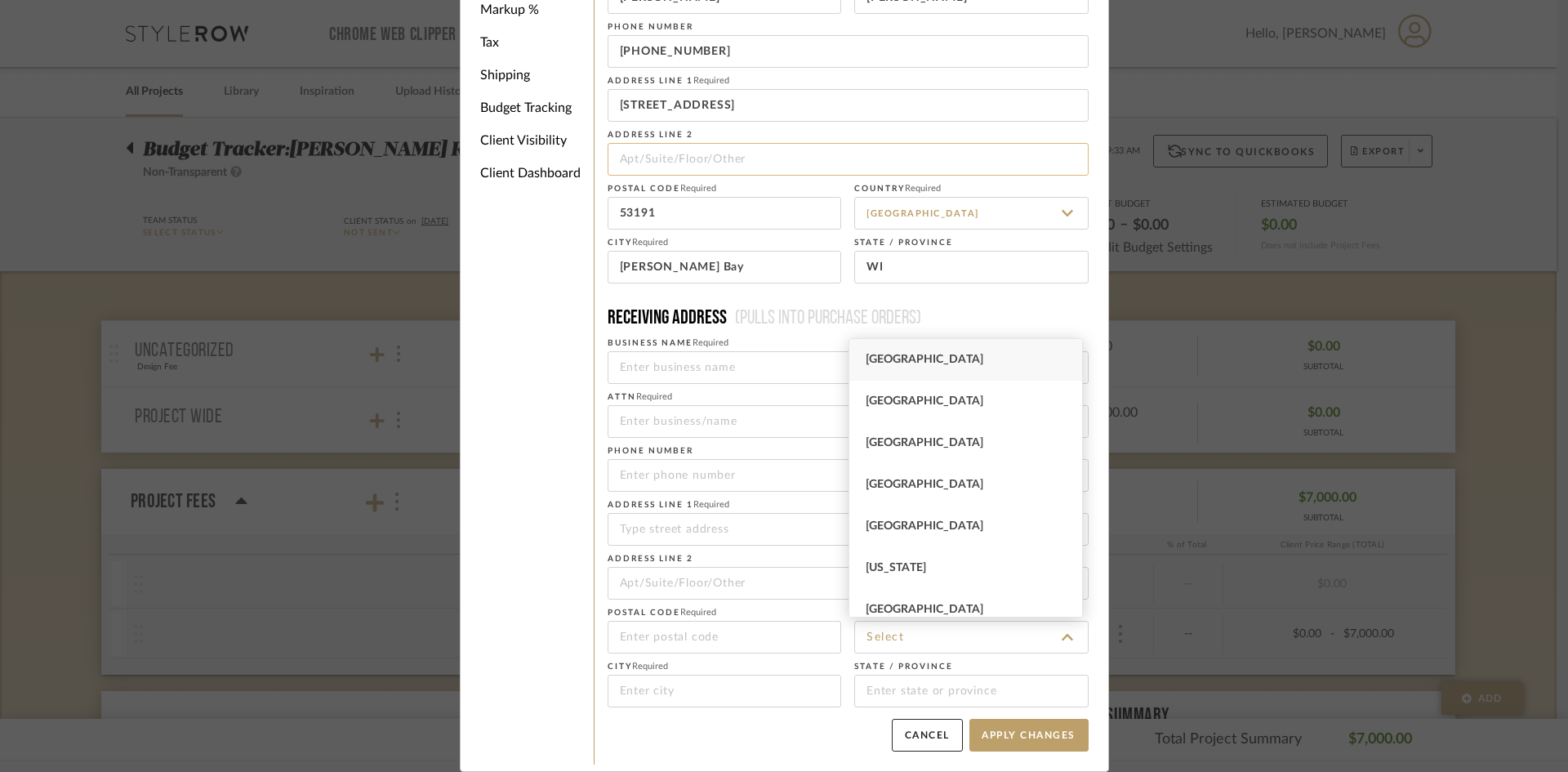
click at [968, 144] on input at bounding box center [847, 159] width 480 height 32
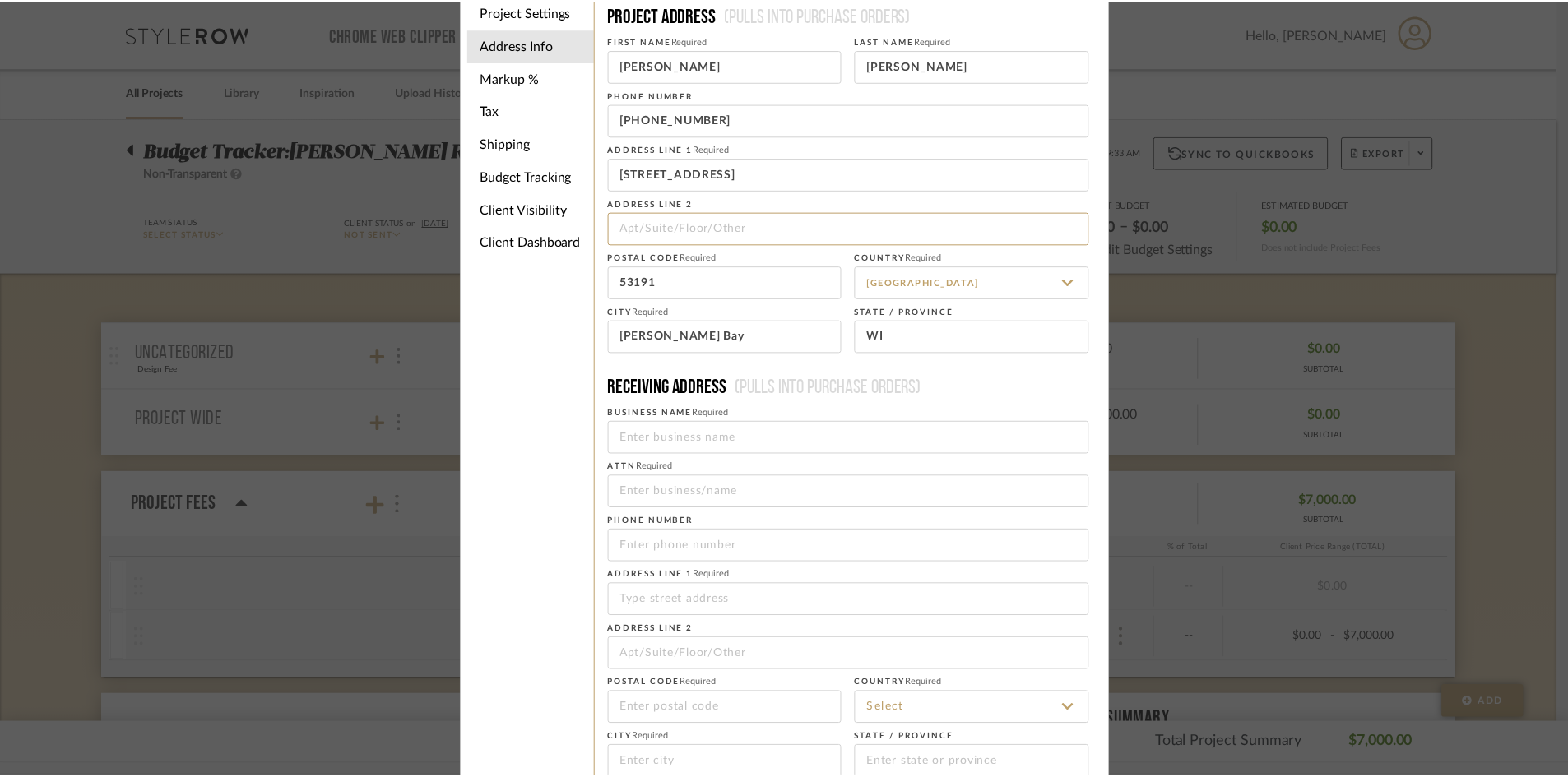
scroll to position [0, 0]
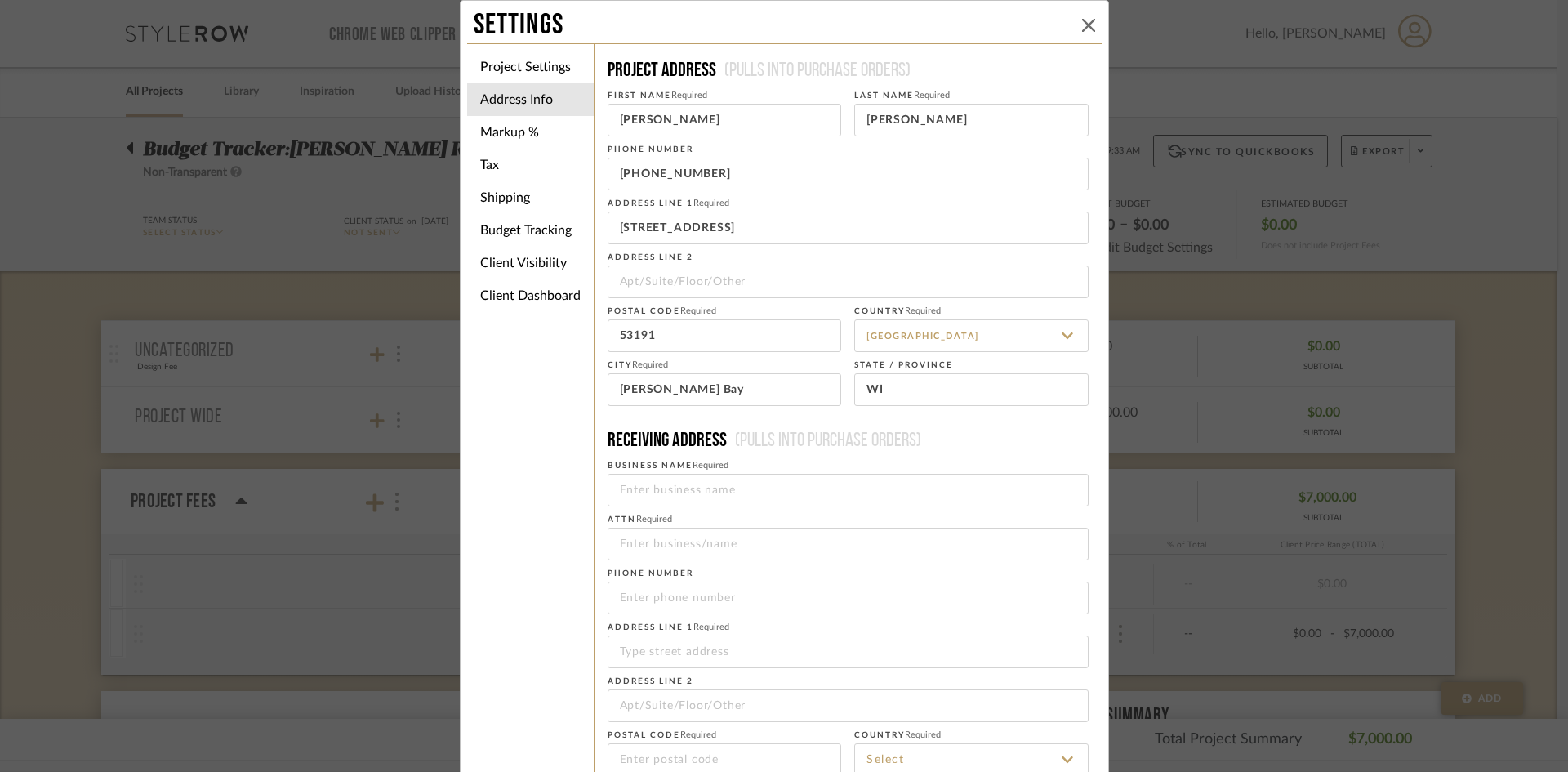
click at [1091, 20] on button at bounding box center [1088, 25] width 19 height 19
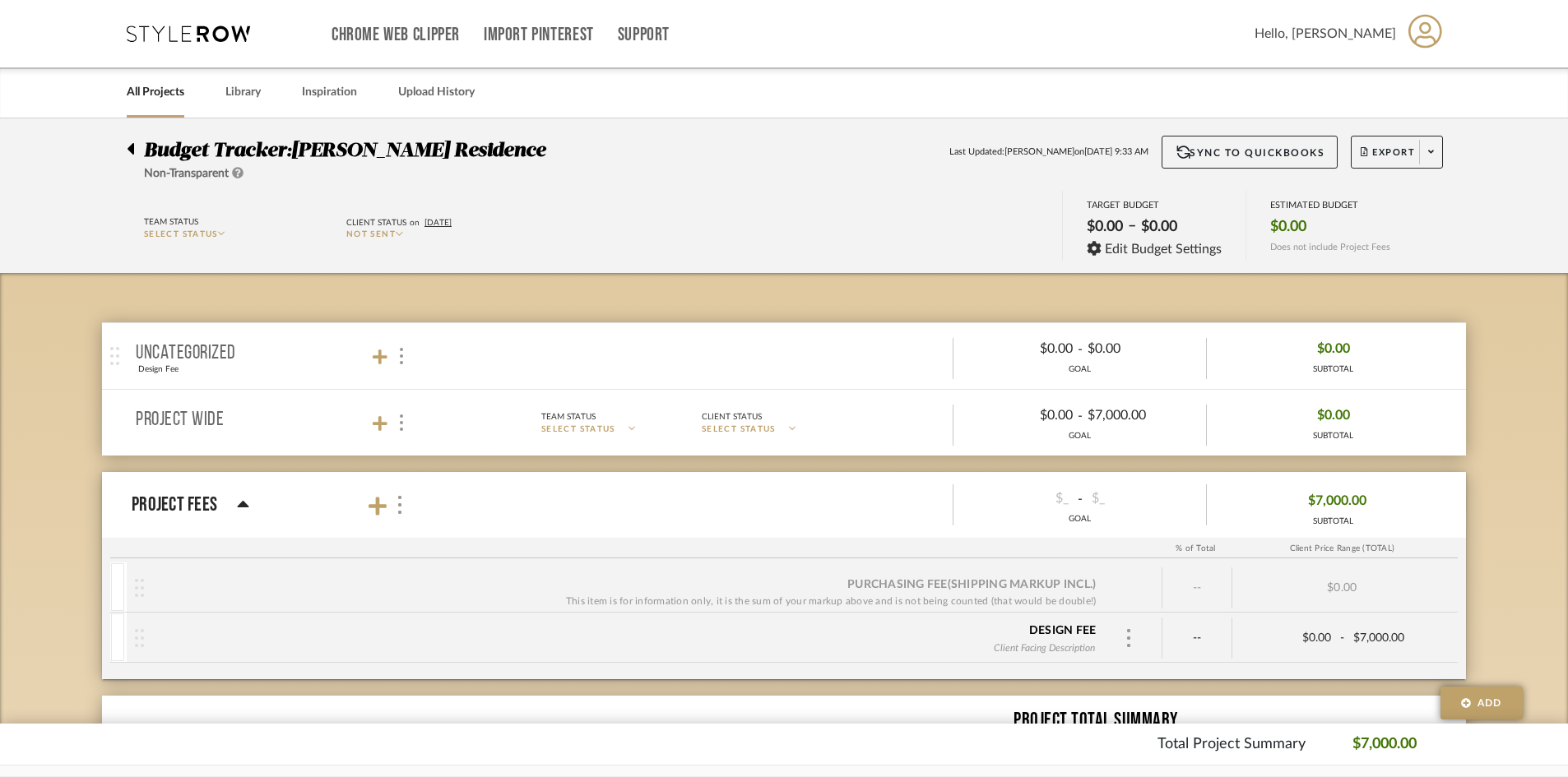
drag, startPoint x: 1363, startPoint y: 749, endPoint x: 1435, endPoint y: 755, distance: 72.2
click at [1267, 755] on div "Total Project Summary $7,000.00" at bounding box center [784, 744] width 1364 height 22
drag, startPoint x: 399, startPoint y: 650, endPoint x: 801, endPoint y: 280, distance: 546.4
click at [801, 280] on div "uncategorized Design Fee Team Status SELECT STATUS Client Status SELECT STATUS …" at bounding box center [784, 621] width 1364 height 696
click at [1267, 148] on span "Export" at bounding box center [1388, 158] width 54 height 25
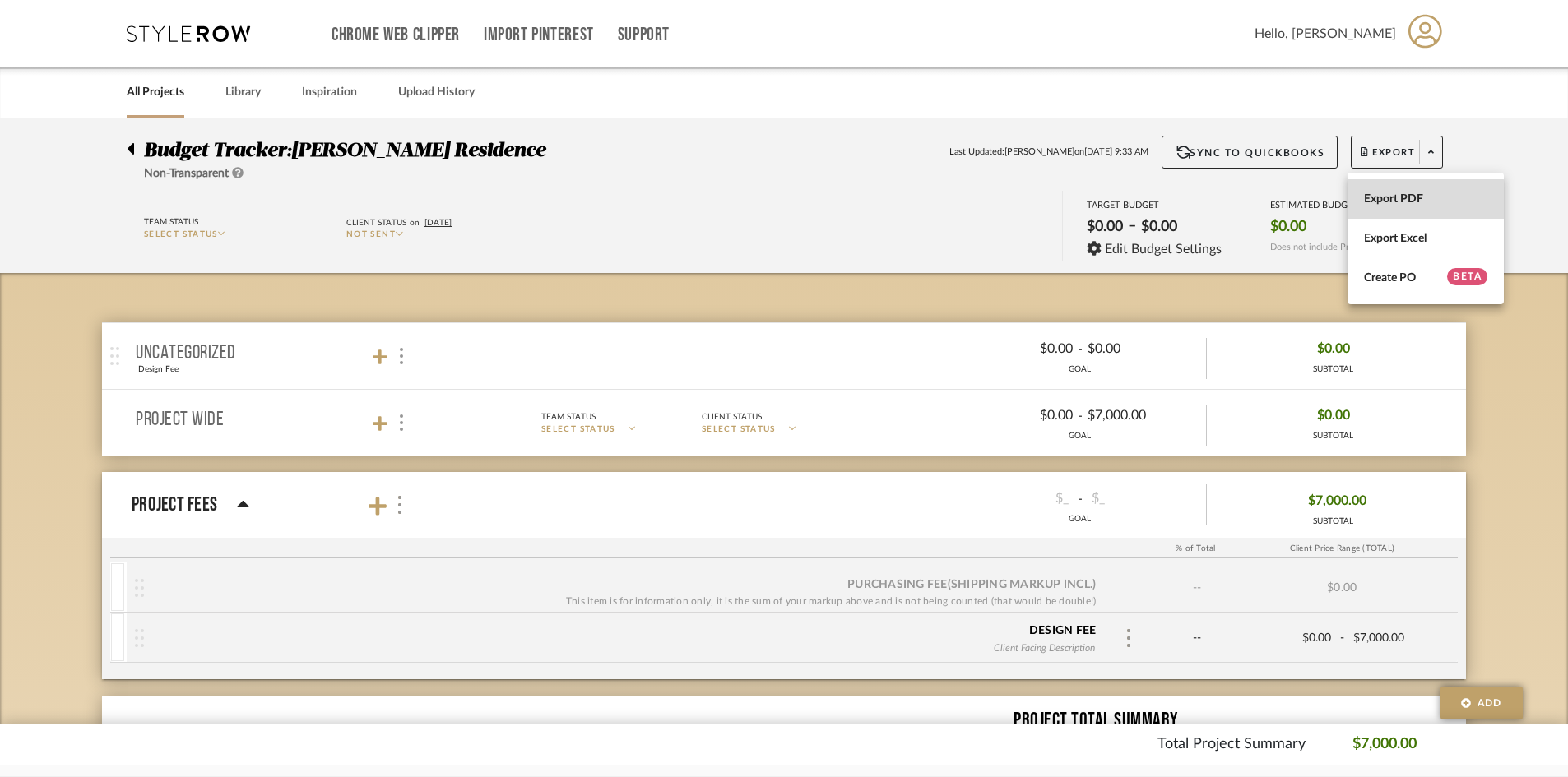
click at [1267, 206] on span "Export PDF" at bounding box center [1426, 199] width 124 height 14
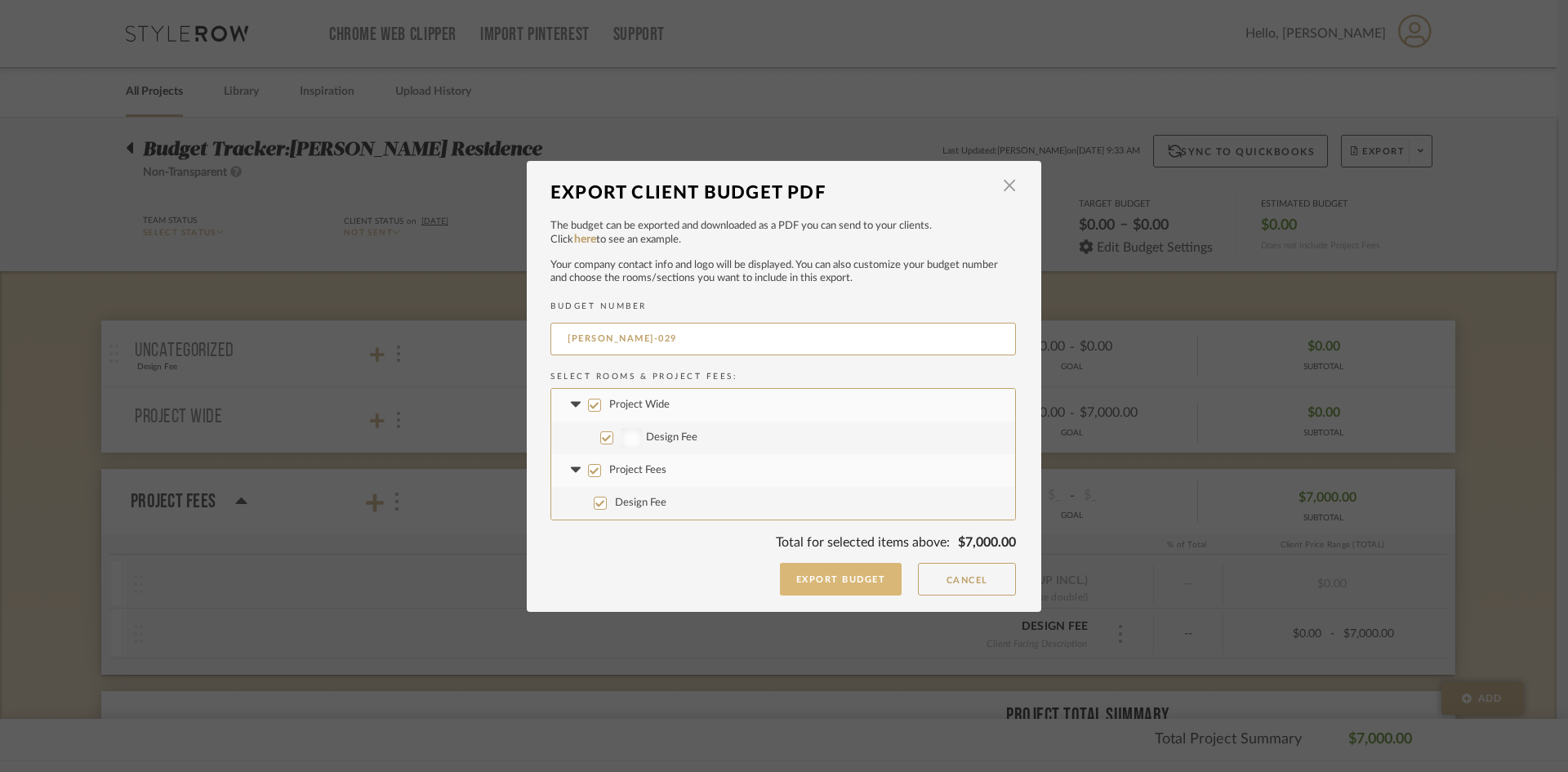
click at [786, 586] on button "Export Budget" at bounding box center [841, 579] width 123 height 32
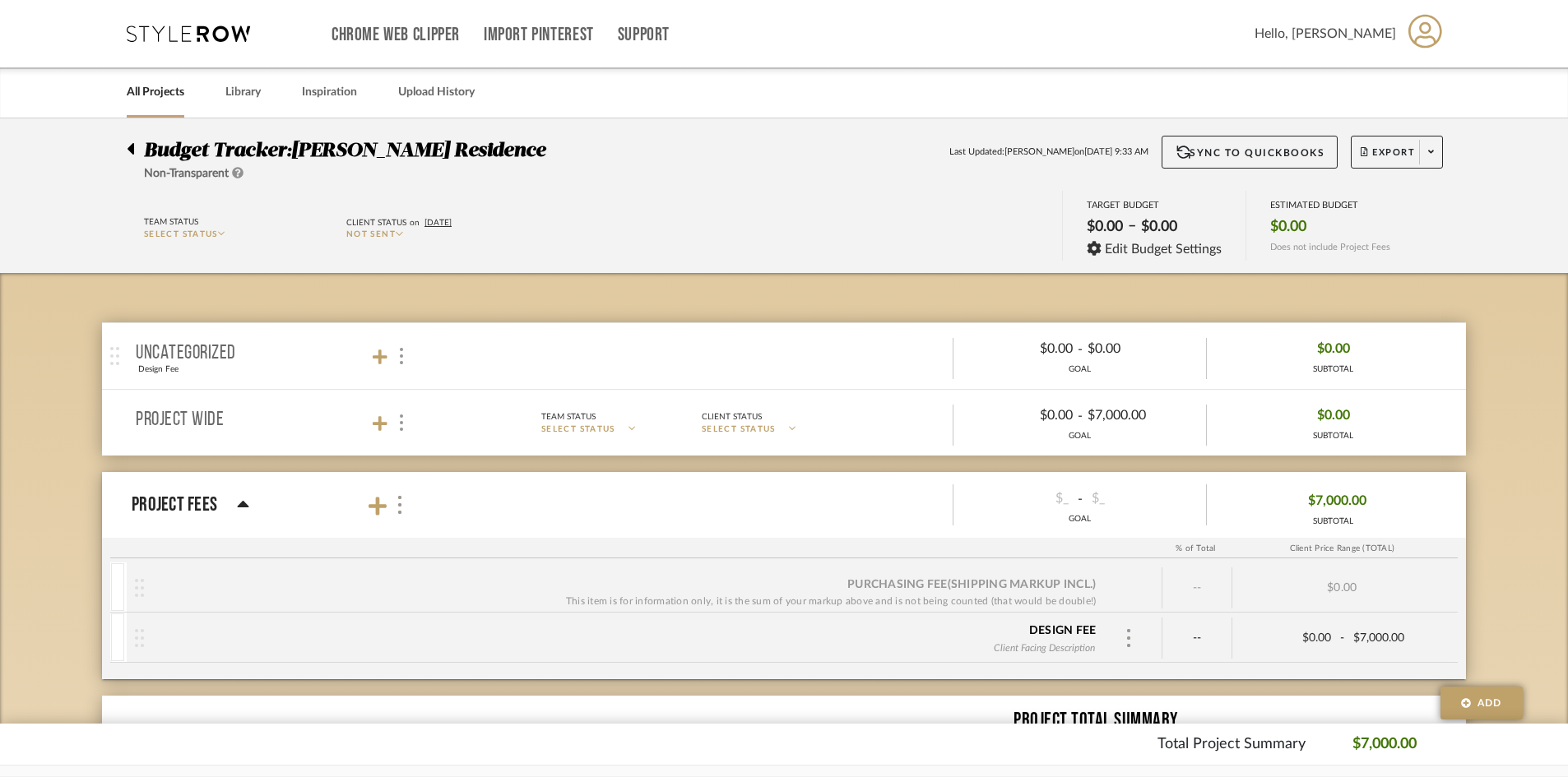
click at [399, 341] on mat-panel-title "uncategorized Design Fee" at bounding box center [280, 355] width 290 height 40
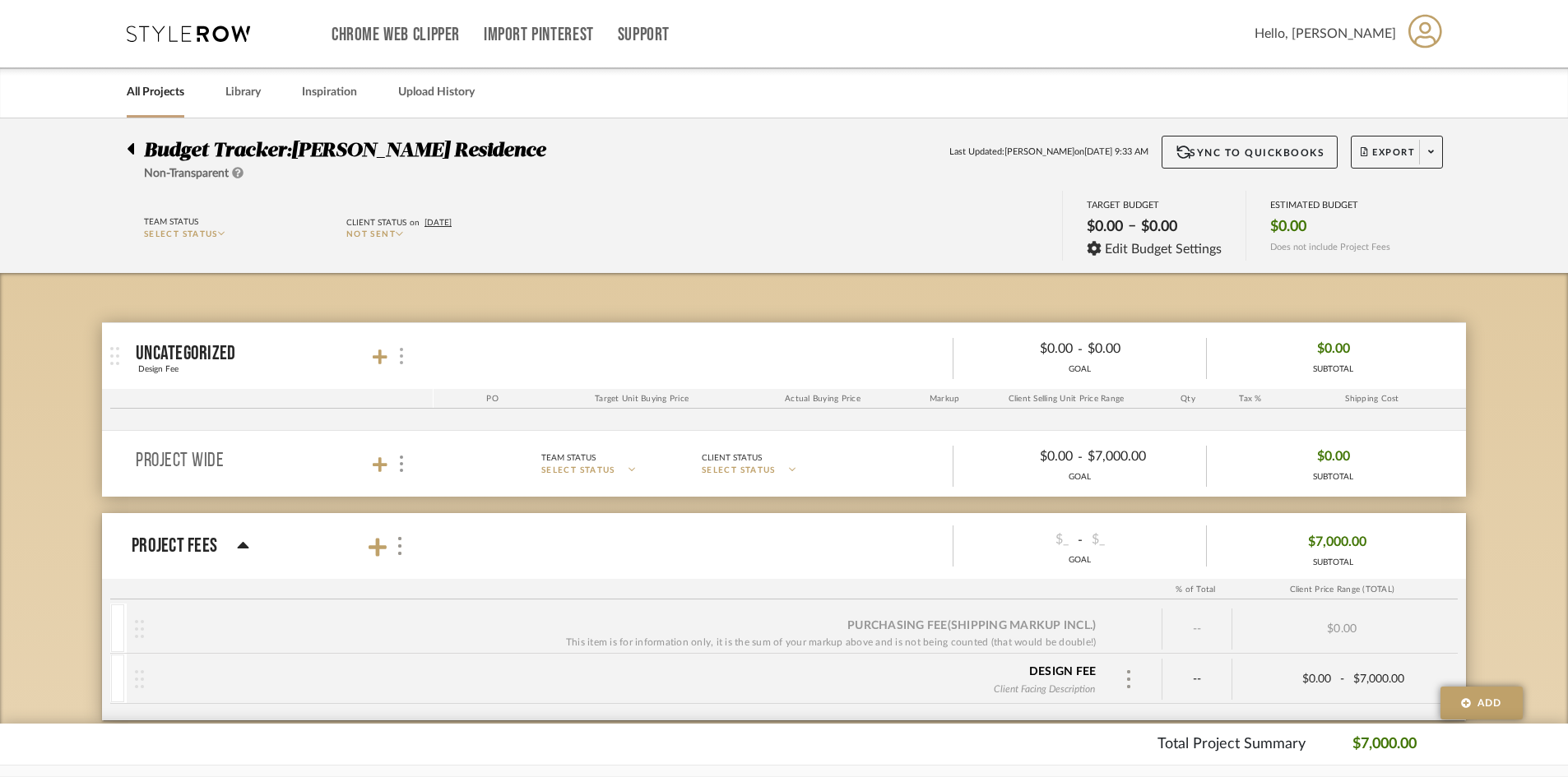
click at [398, 351] on div at bounding box center [400, 356] width 18 height 22
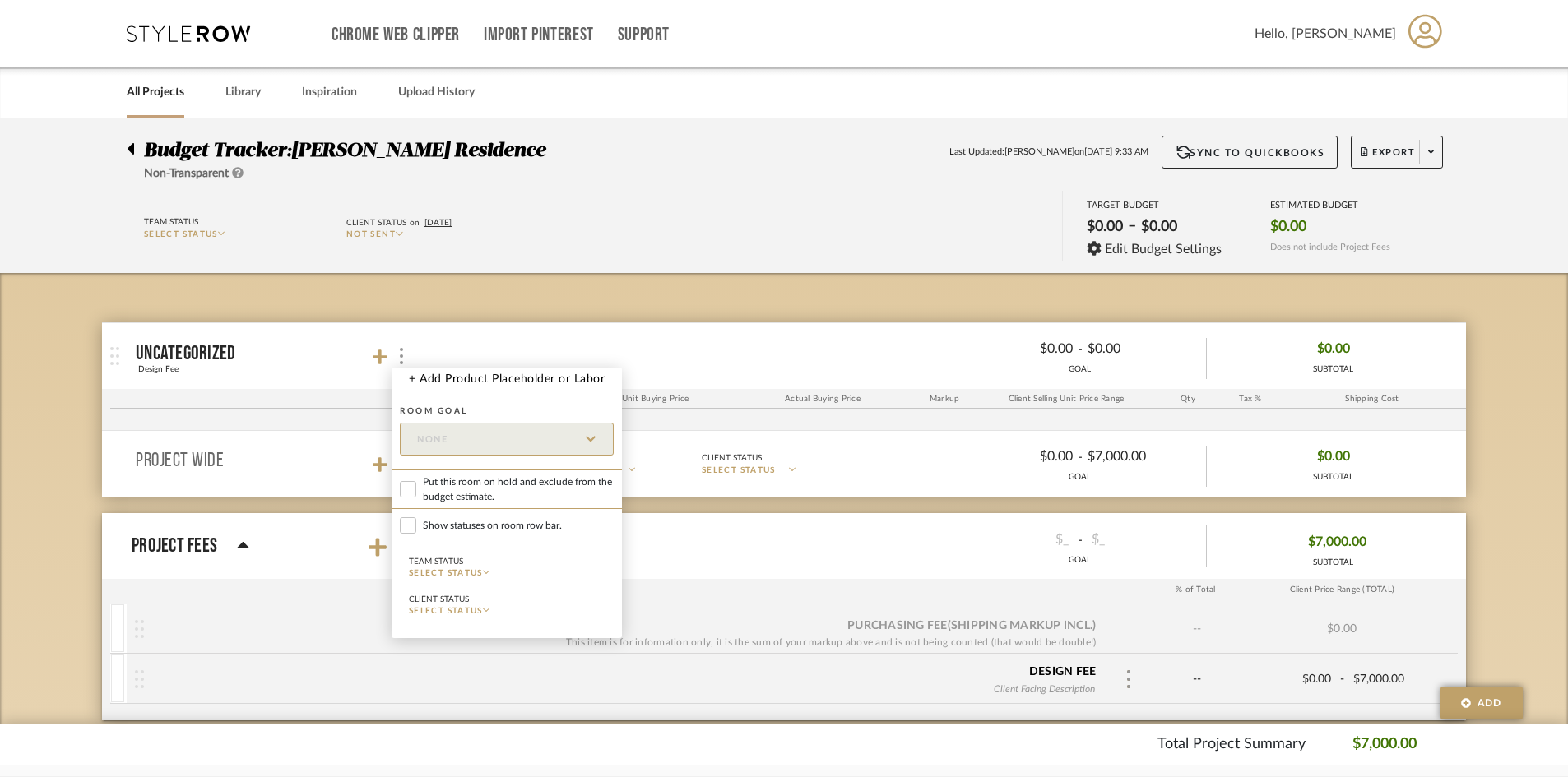
click at [578, 236] on div at bounding box center [784, 388] width 1568 height 777
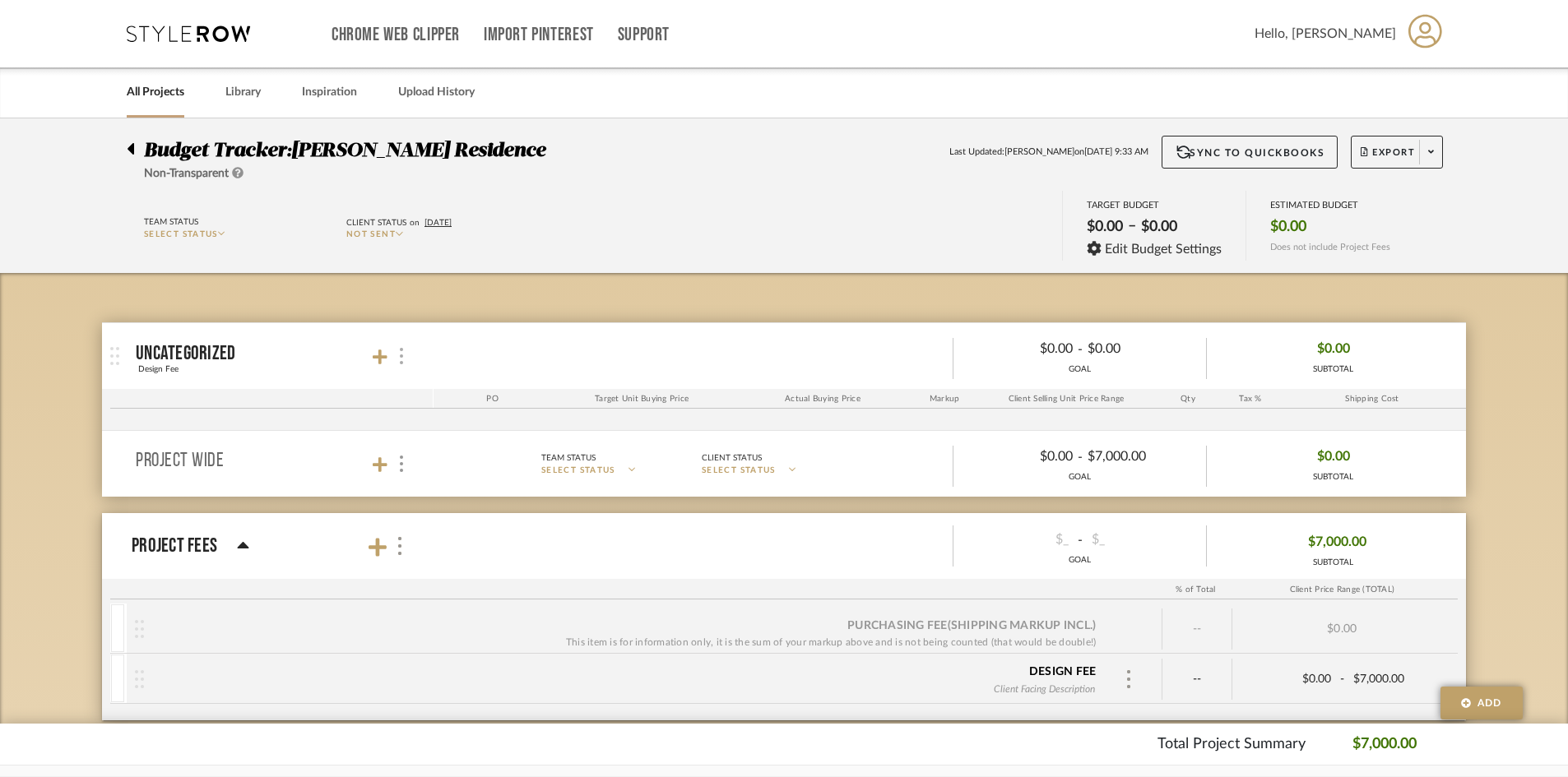
click at [400, 350] on img at bounding box center [401, 356] width 4 height 17
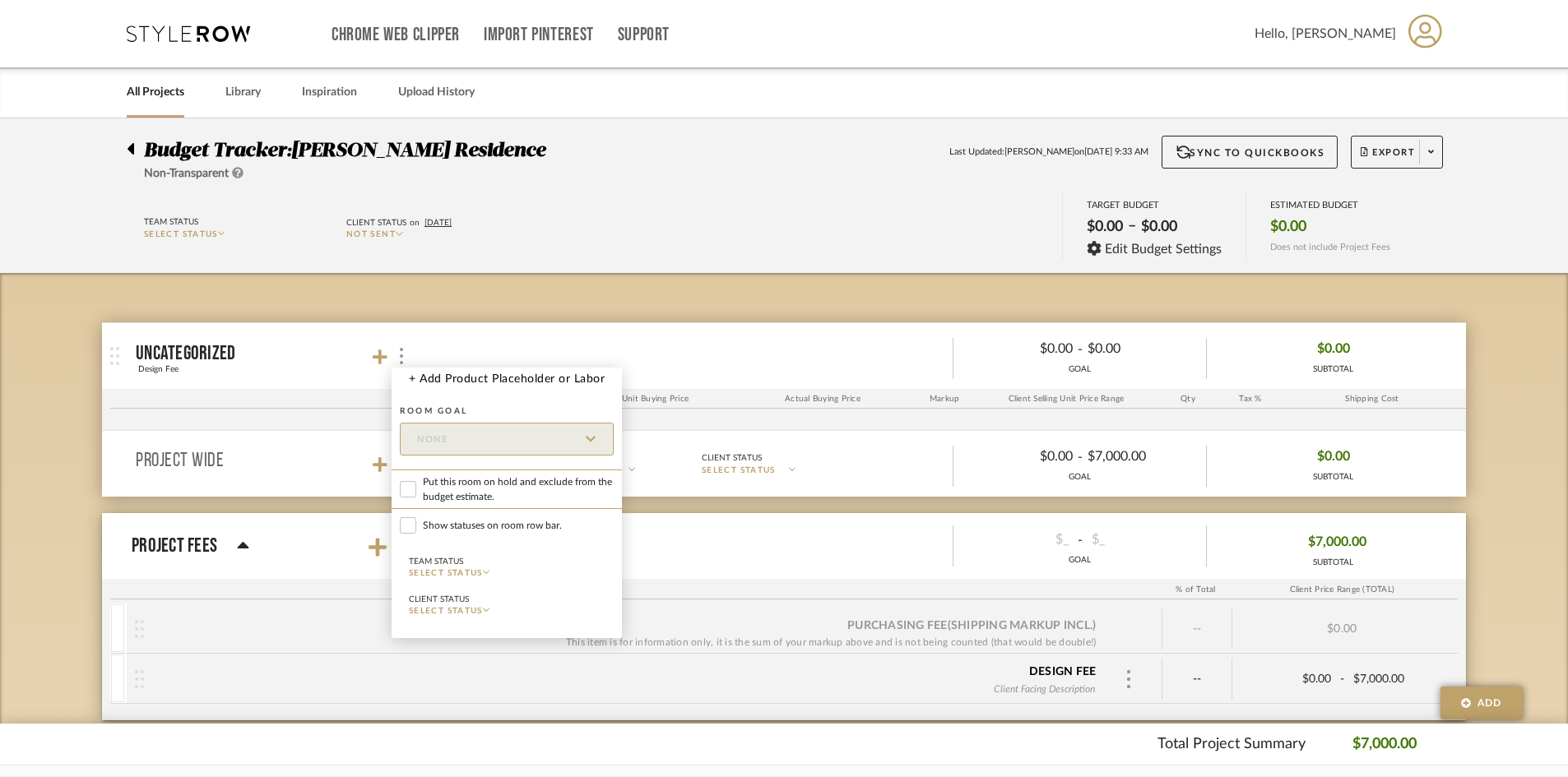
drag, startPoint x: 552, startPoint y: 265, endPoint x: 538, endPoint y: 287, distance: 26.1
click at [552, 266] on div at bounding box center [784, 388] width 1568 height 777
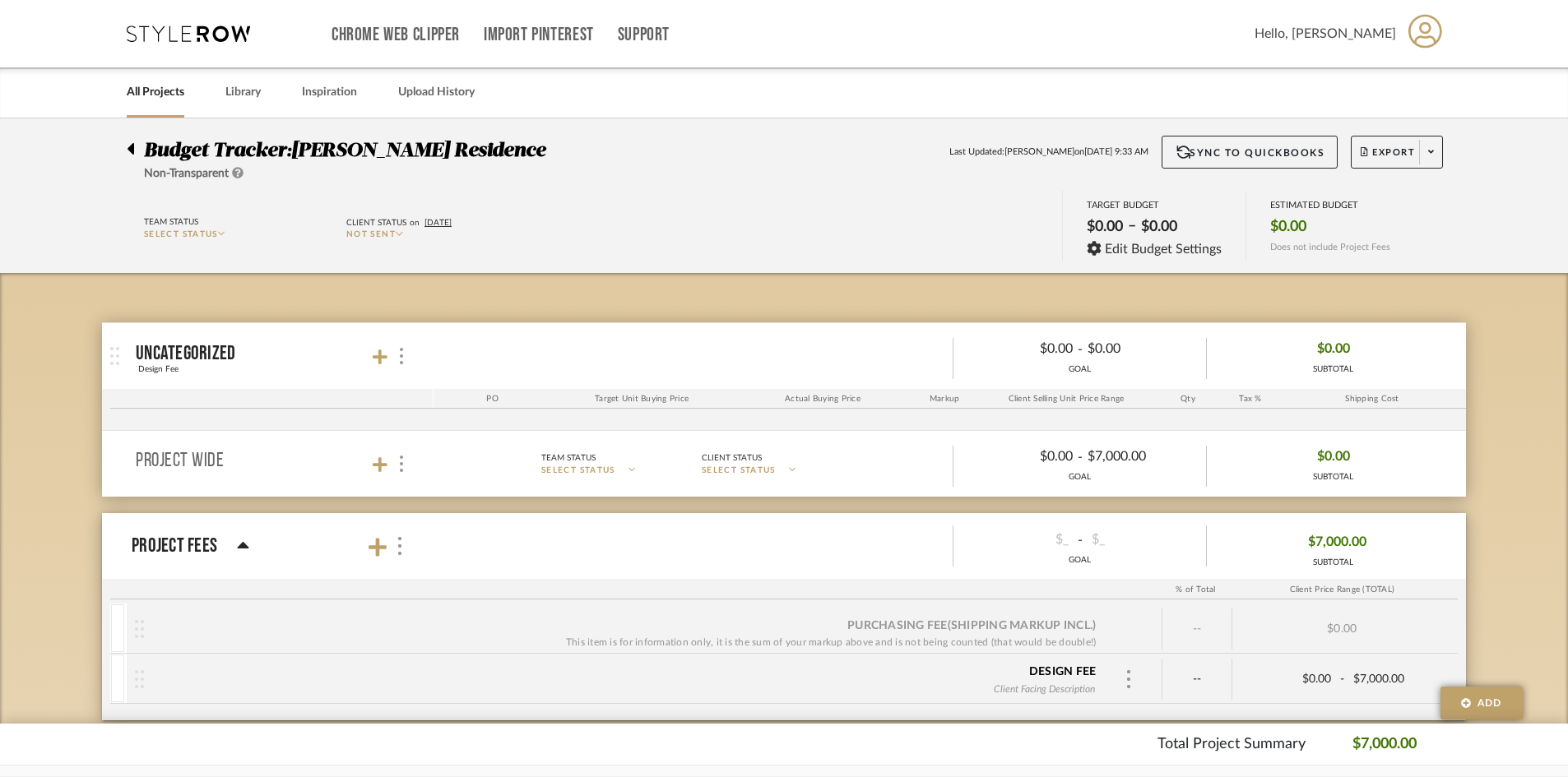
click at [412, 470] on mat-panel-title "Project Wide" at bounding box center [280, 464] width 290 height 22
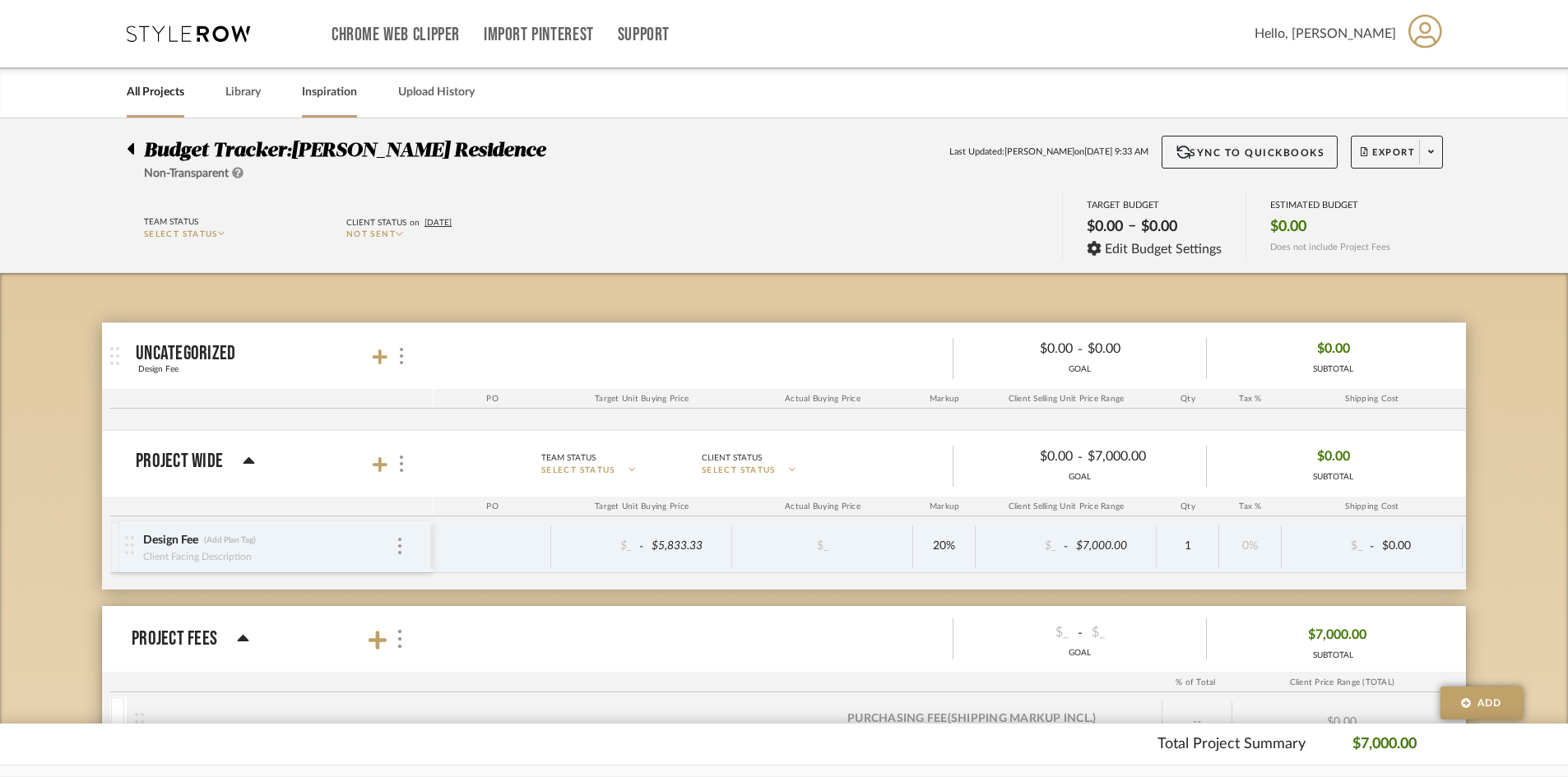
drag, startPoint x: 325, startPoint y: 84, endPoint x: 332, endPoint y: 88, distance: 8.1
click at [328, 86] on link "Inspiration" at bounding box center [329, 92] width 55 height 22
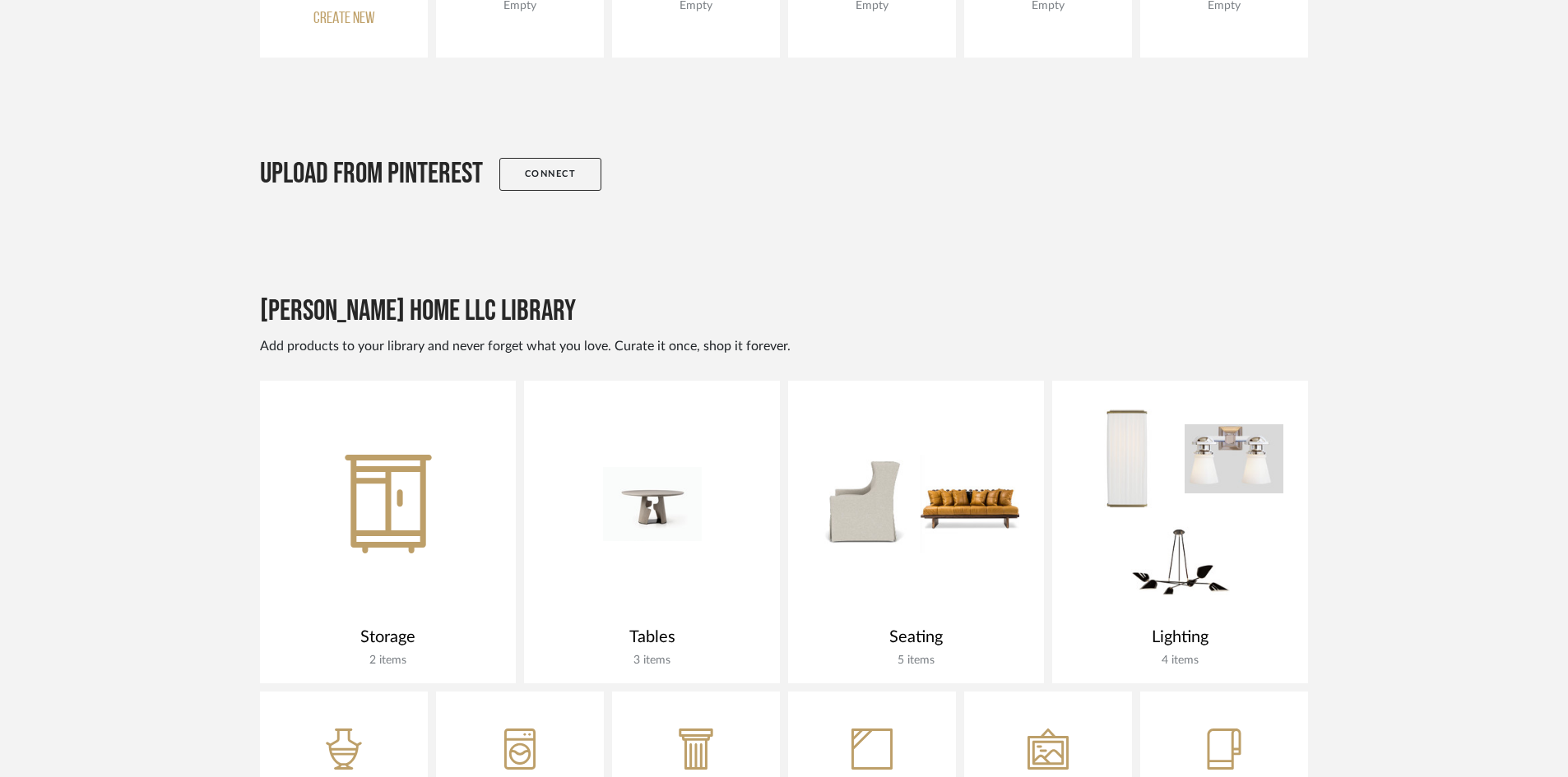
scroll to position [411, 0]
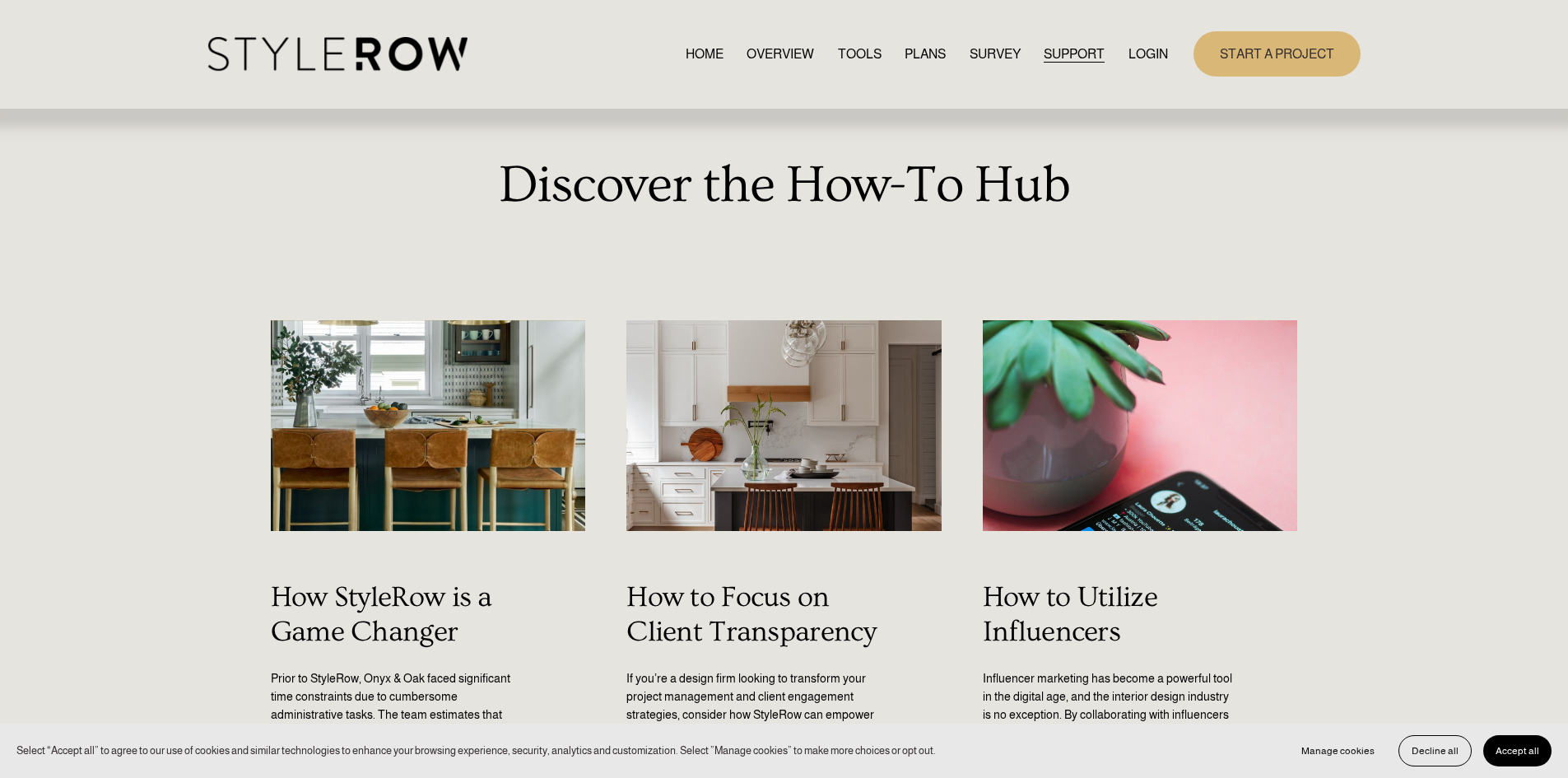
click at [1048, 49] on span "SUPPORT" at bounding box center [1073, 54] width 61 height 20
click at [0, 0] on span "HOW - TO HUB" at bounding box center [0, 0] width 0 height 0
click at [0, 0] on div "QUESTIONS FEATURED STYLEBOARD RESOURCE CENTER HOW - TO HUB CONTACT US" at bounding box center [0, 0] width 0 height 0
click at [0, 0] on link "RESOURCE CENTER" at bounding box center [0, 0] width 0 height 0
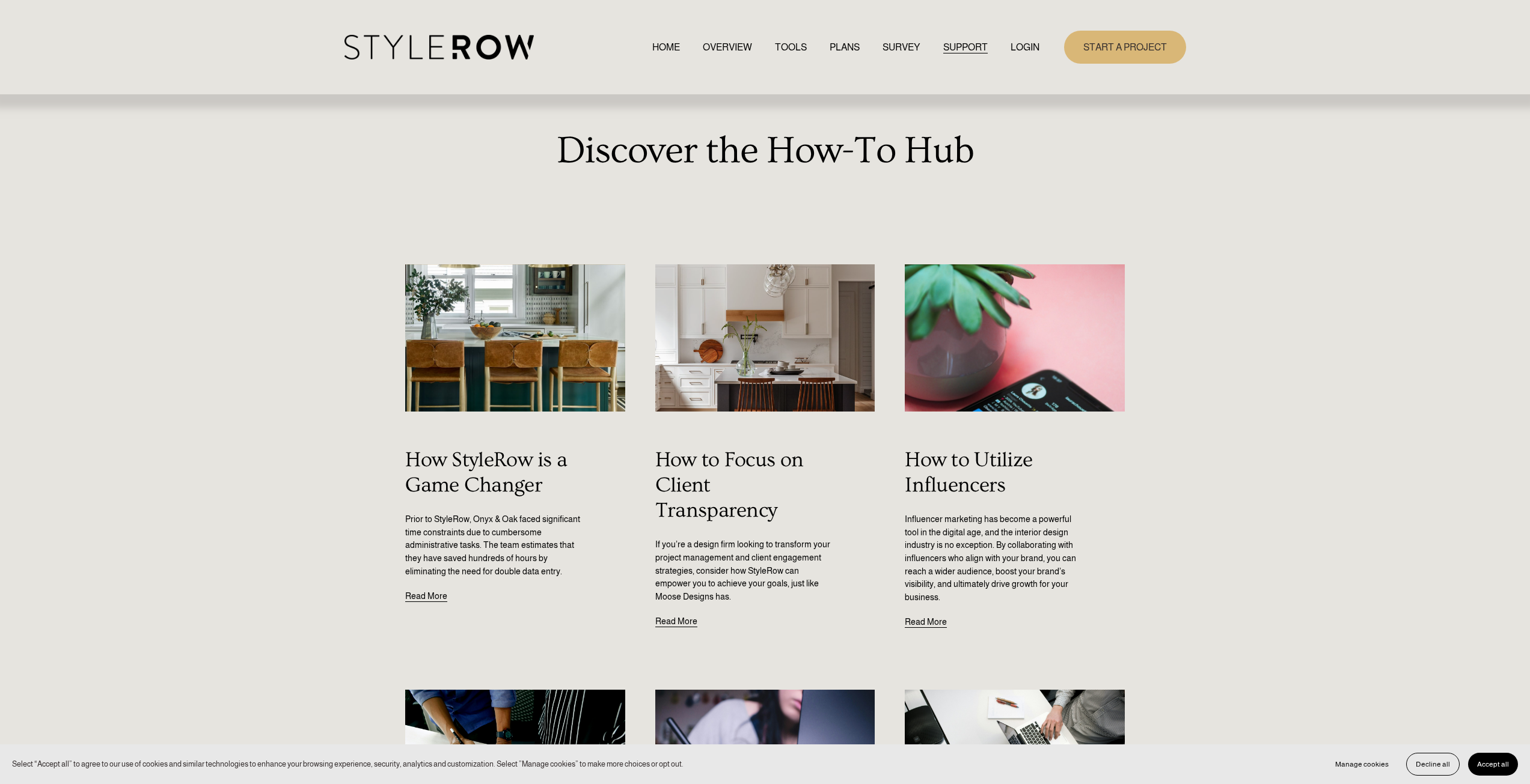
click at [1037, 45] on link "LOGIN" at bounding box center [1025, 47] width 29 height 16
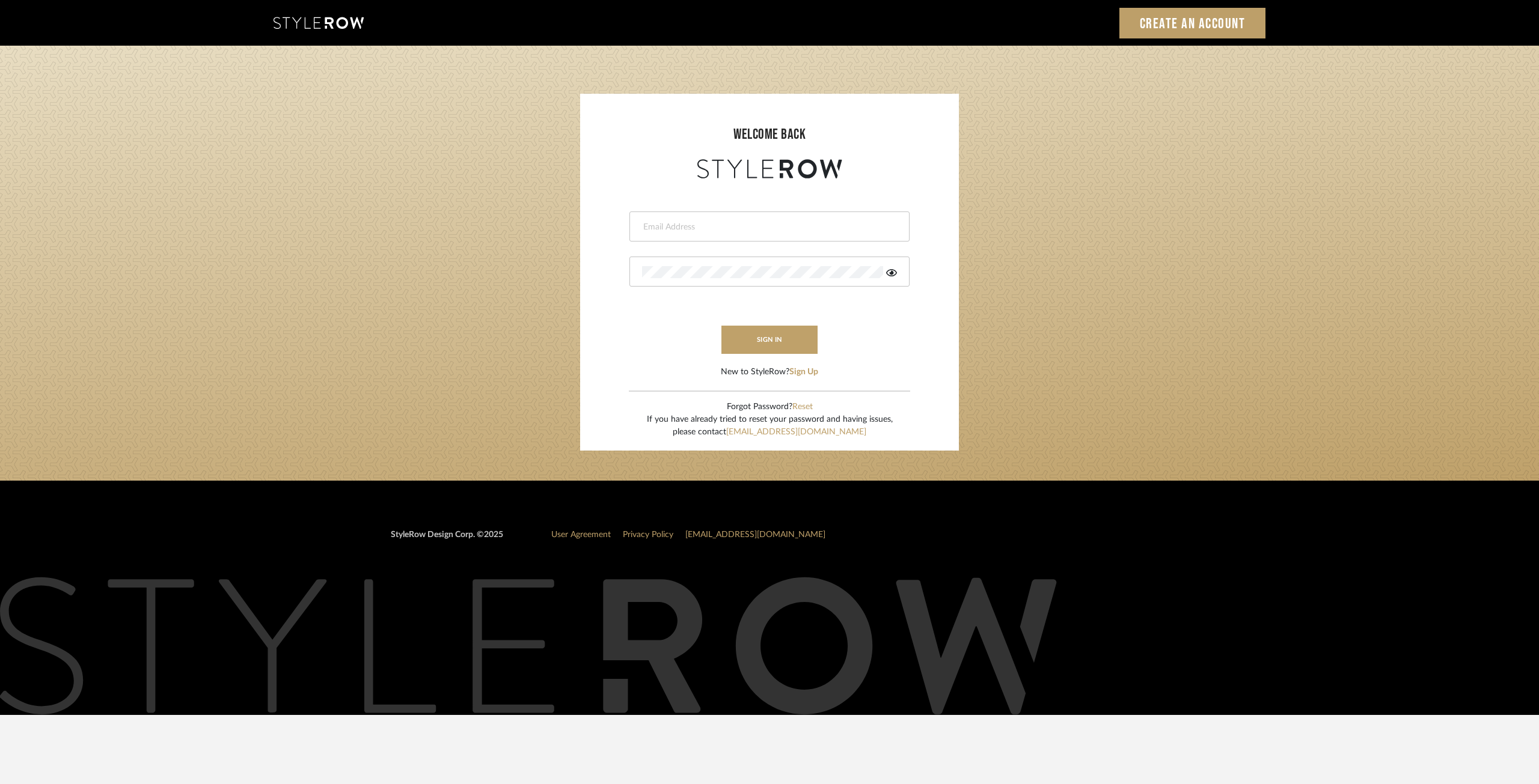
click at [755, 224] on input "email" at bounding box center [768, 227] width 252 height 12
type input "[PERSON_NAME][EMAIL_ADDRESS][DOMAIN_NAME]"
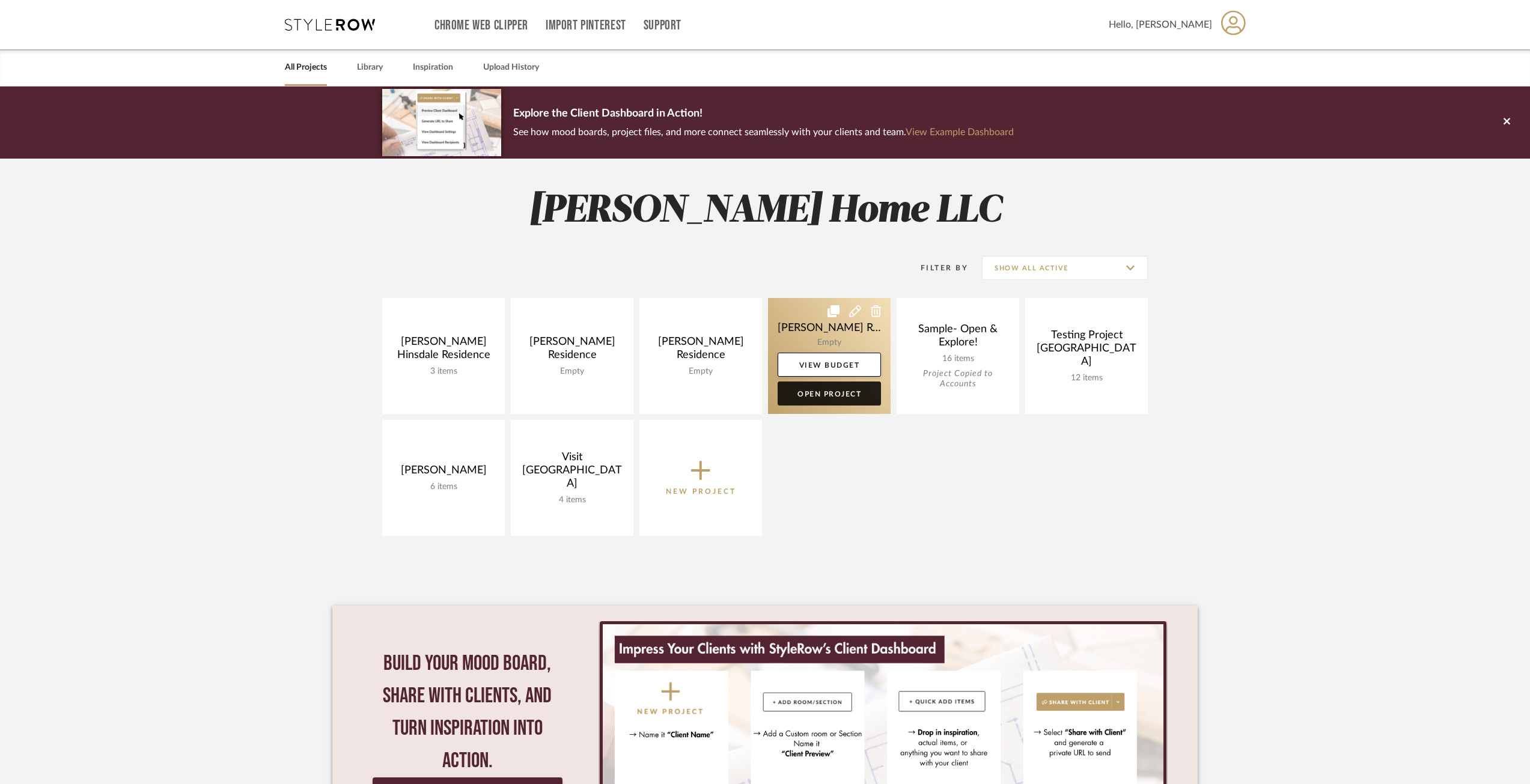
click at [819, 387] on link "Open Project" at bounding box center [829, 393] width 103 height 24
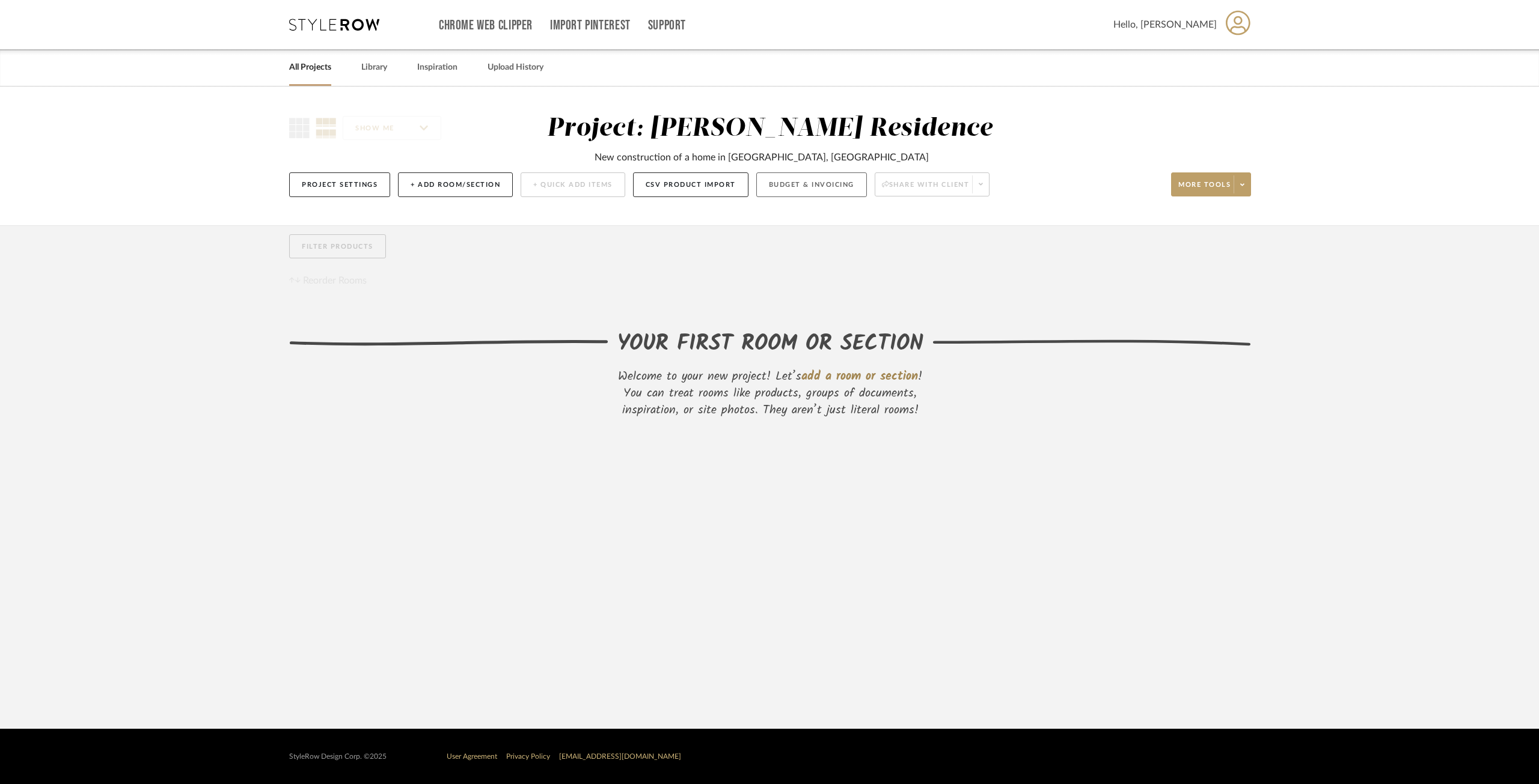
click at [843, 188] on button "Budget & Invoicing" at bounding box center [812, 185] width 111 height 24
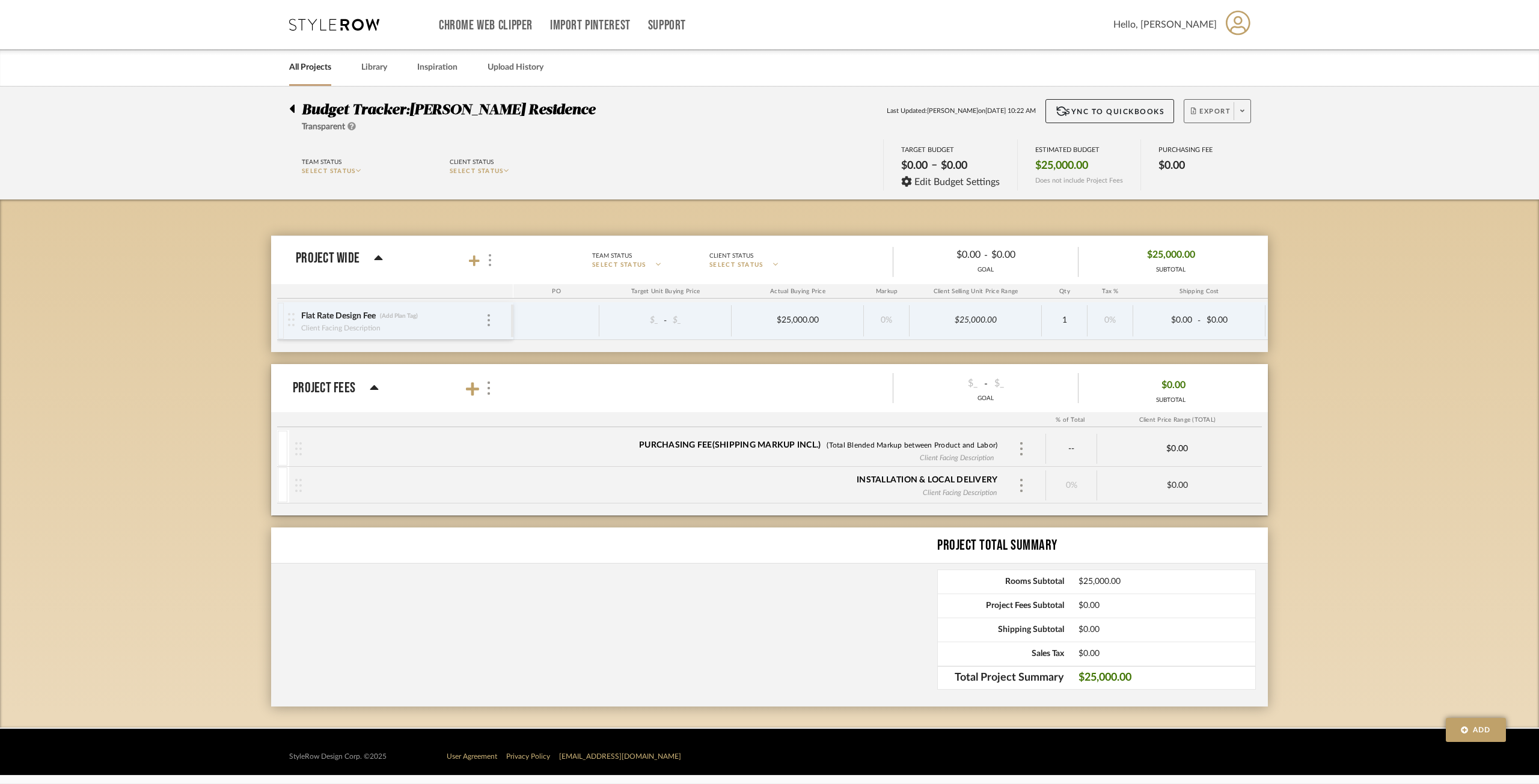
click at [1212, 111] on span "Export" at bounding box center [1211, 116] width 39 height 18
click at [1231, 137] on button "Export PDF" at bounding box center [1238, 146] width 114 height 29
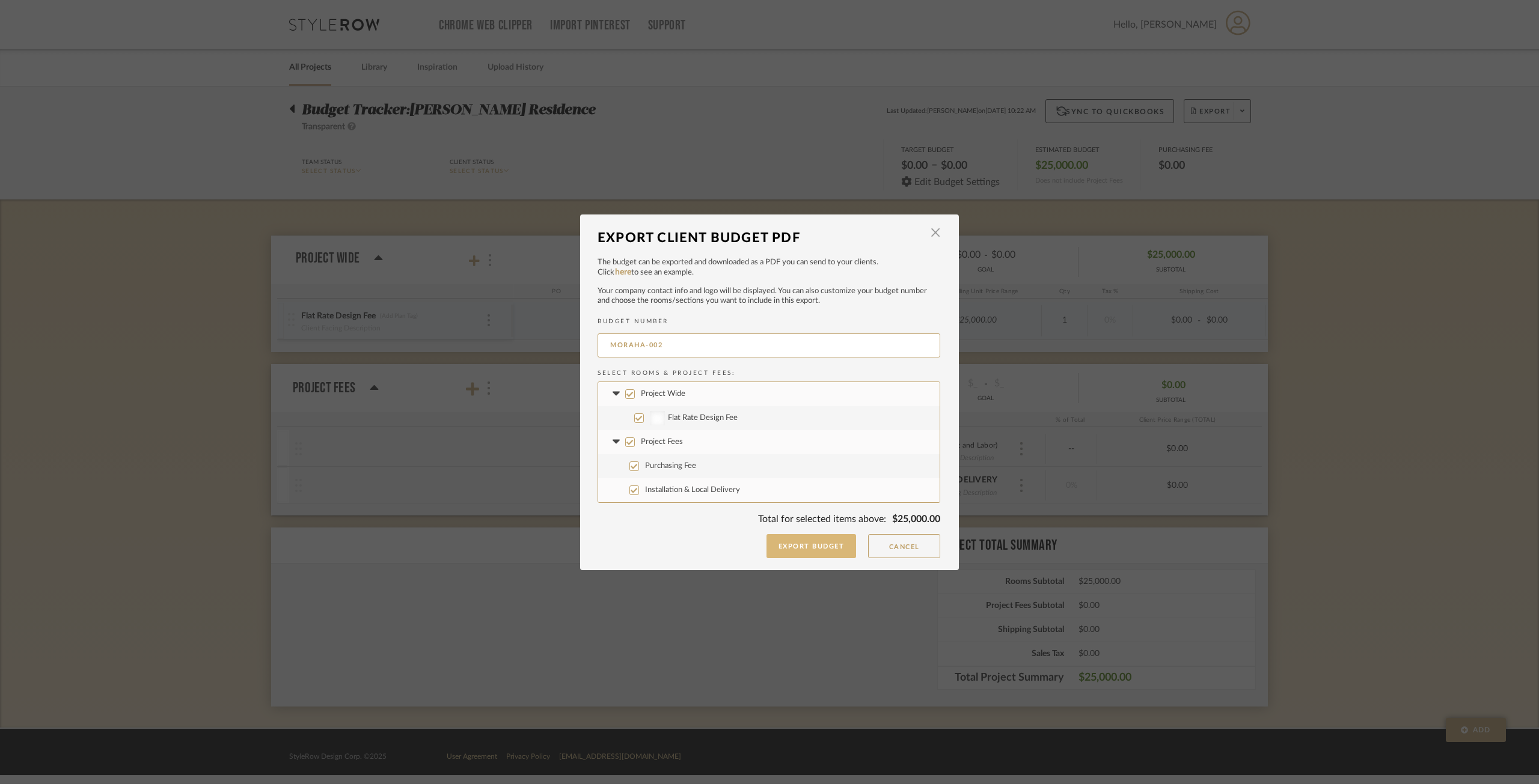
click at [804, 549] on button "Export Budget" at bounding box center [812, 546] width 90 height 24
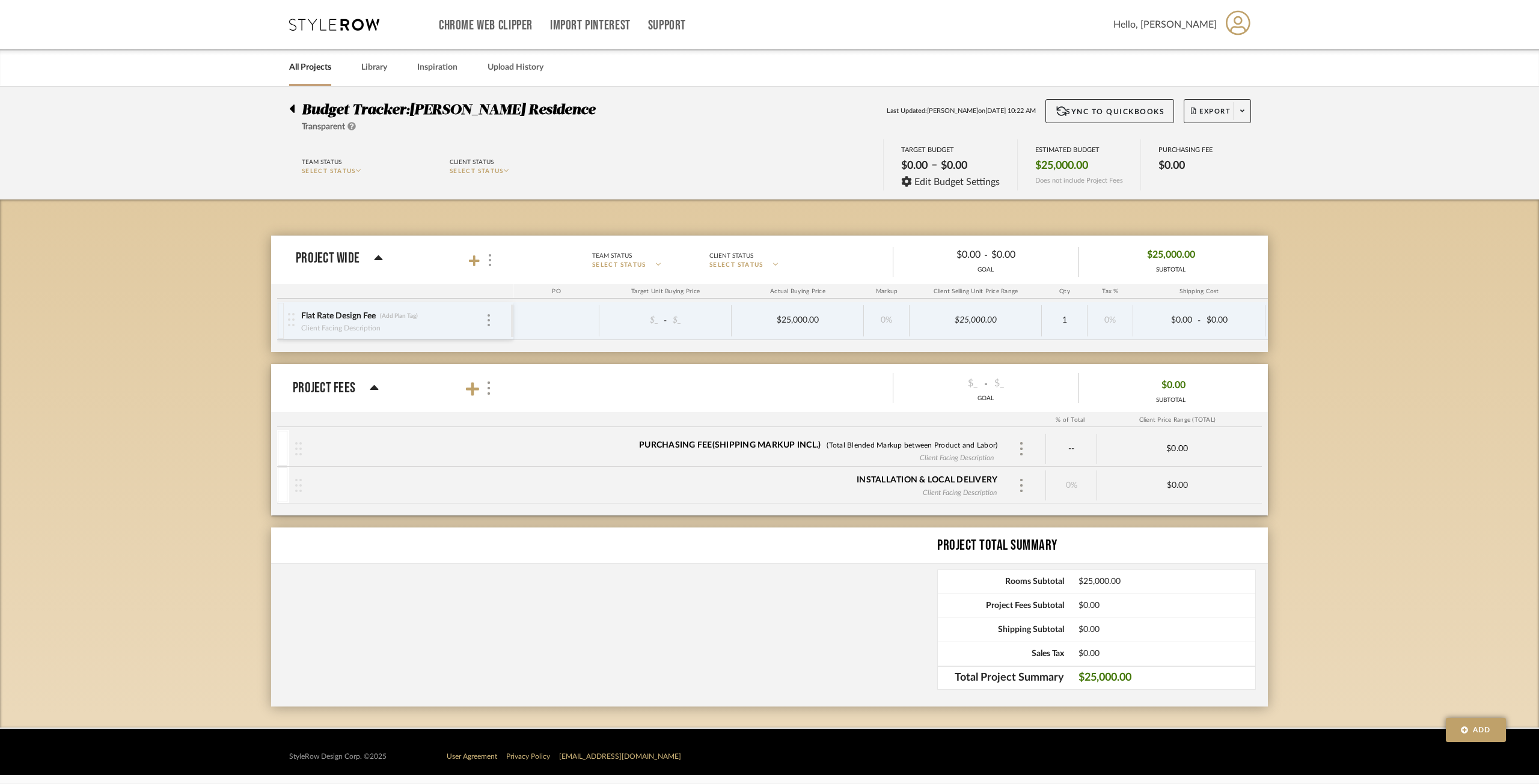
click at [1057, 269] on div "GOAL" at bounding box center [985, 270] width 184 height 9
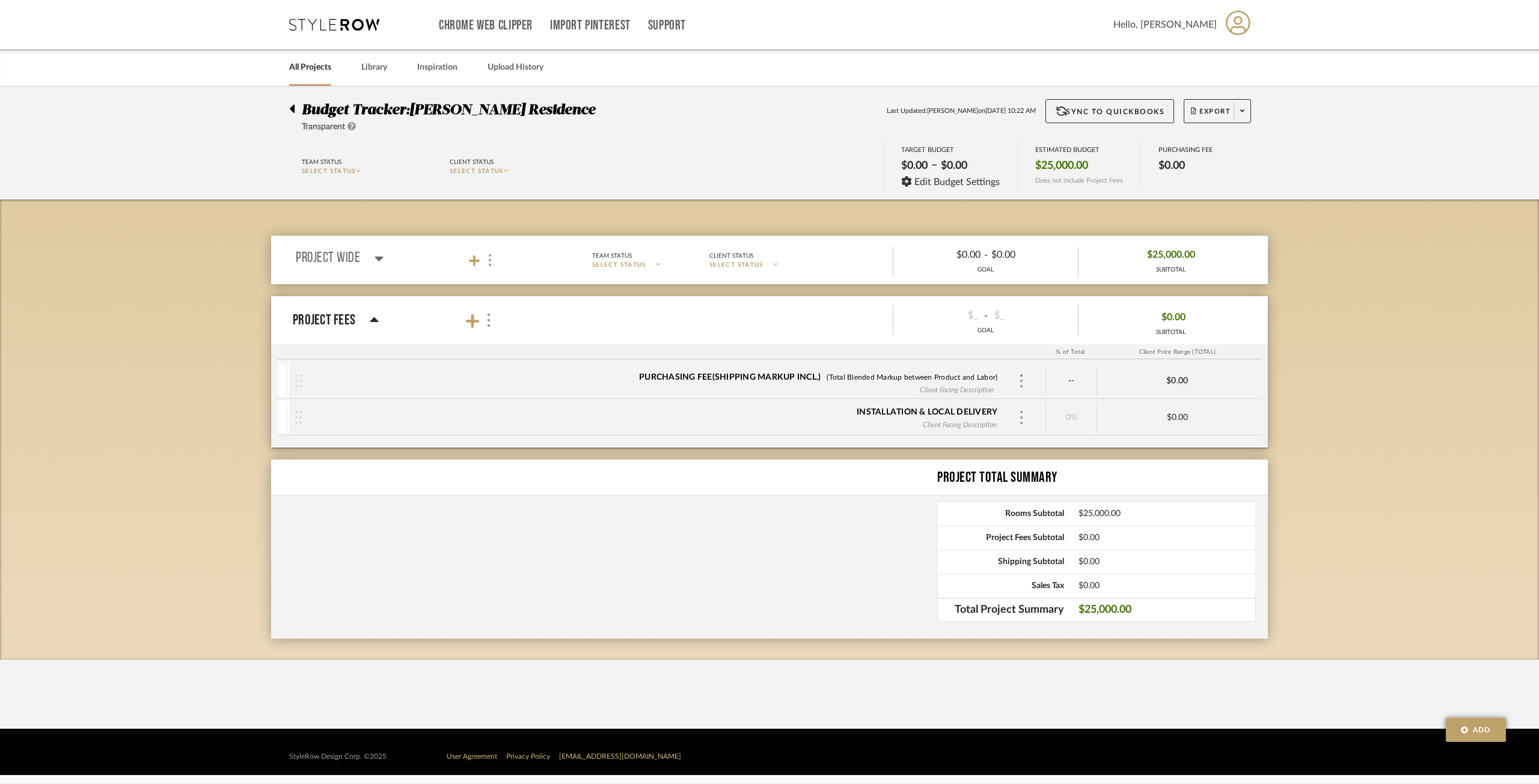
click at [995, 279] on mat-expansion-panel-header "Project Wide Team Status SELECT STATUS Client Status SELECT STATUS $0.00 - $0.0…" at bounding box center [770, 260] width 997 height 48
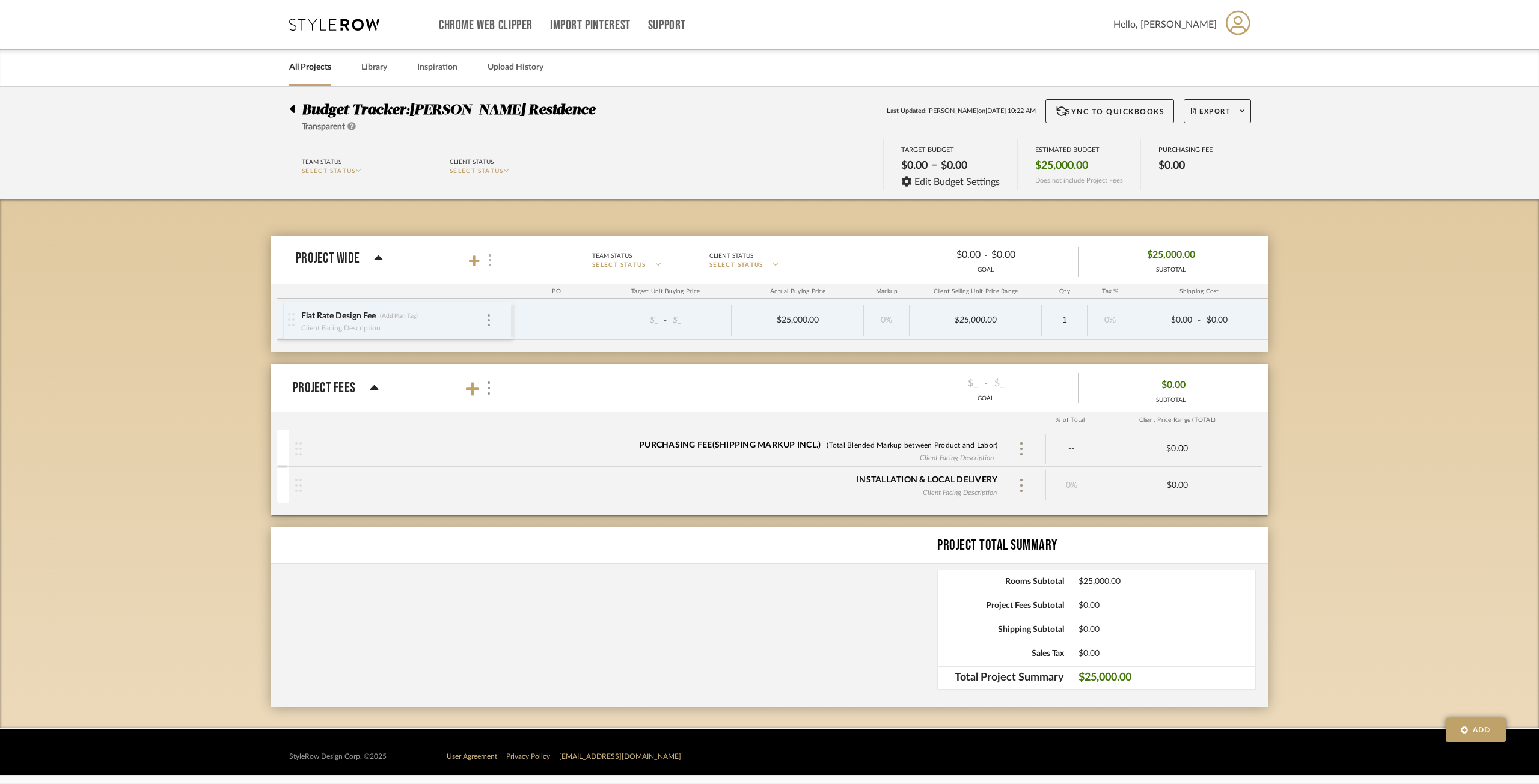
click at [493, 262] on div at bounding box center [489, 260] width 13 height 16
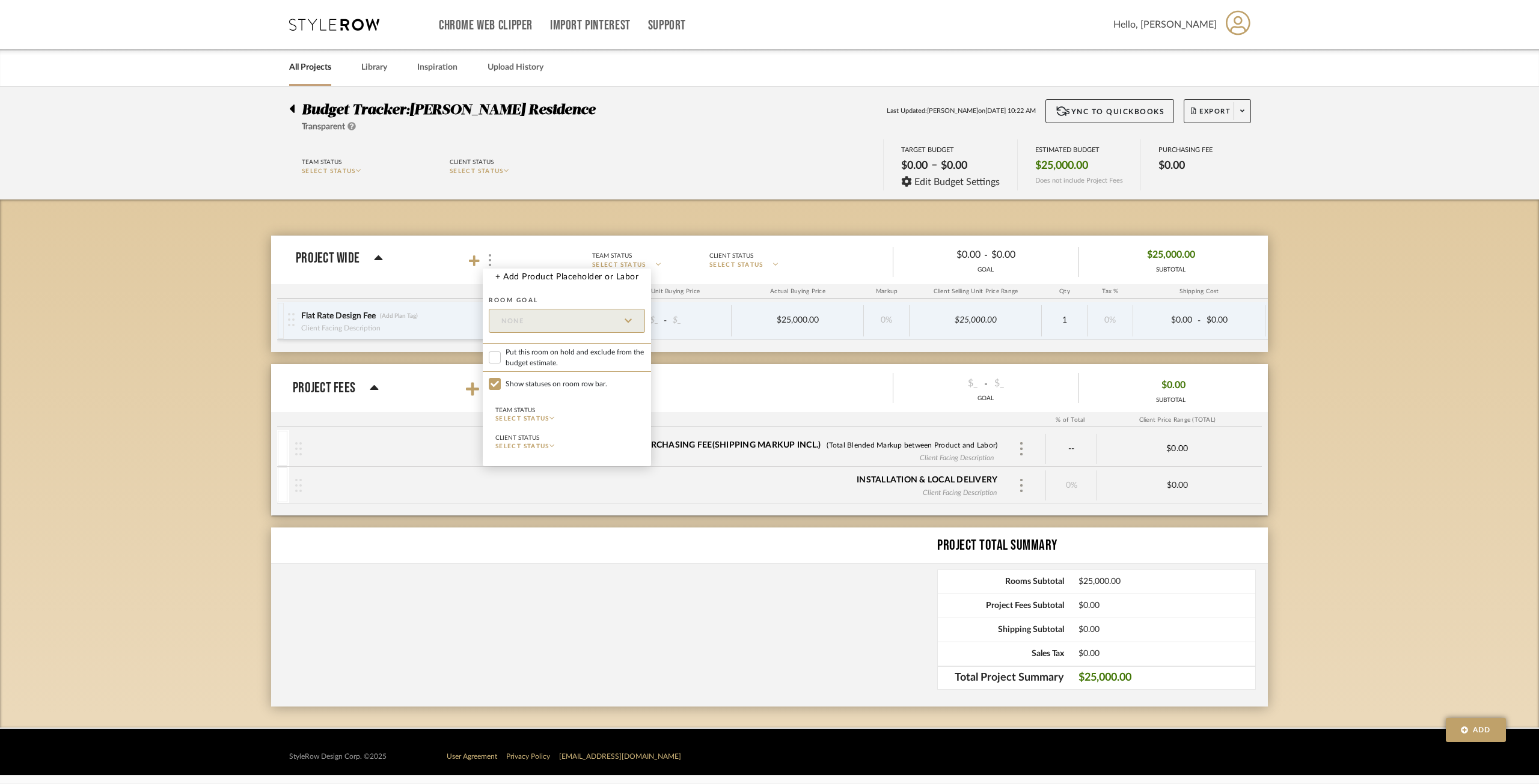
click at [853, 297] on div at bounding box center [770, 392] width 1539 height 784
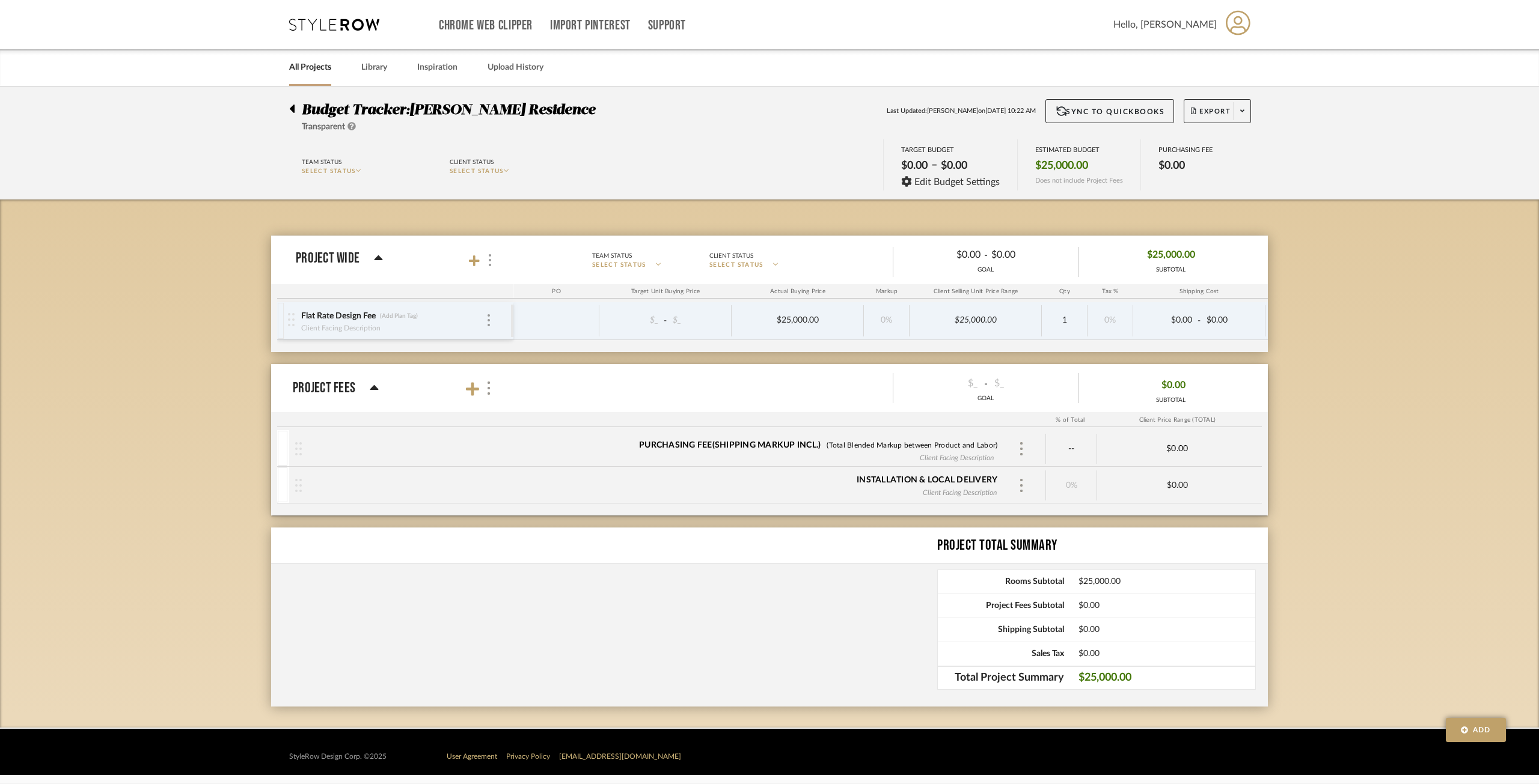
click at [460, 250] on span "Project Wide Team Status SELECT STATUS Client Status SELECT STATUS $0.00 - $0.0…" at bounding box center [780, 260] width 967 height 33
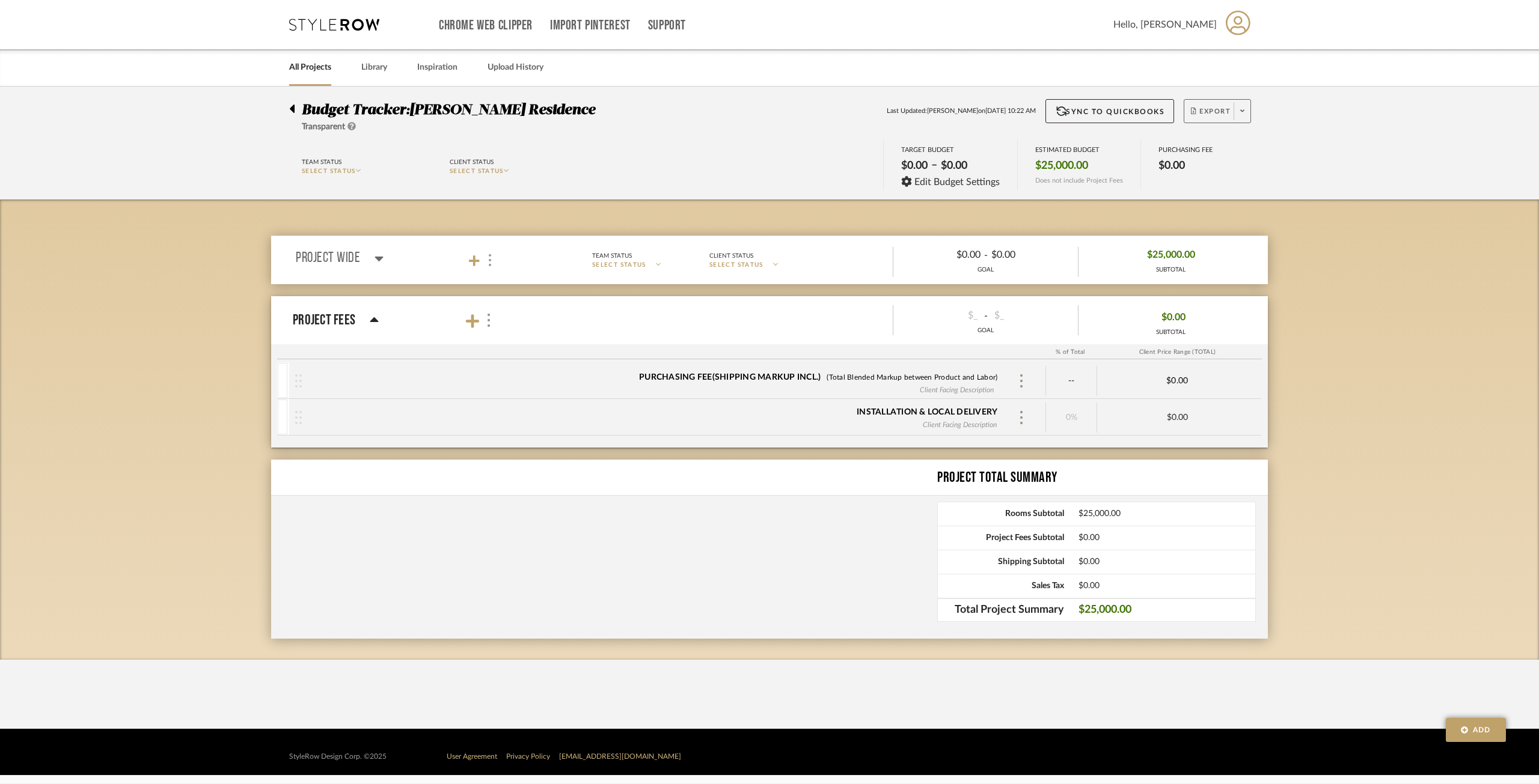
click at [1201, 108] on span "Export" at bounding box center [1211, 116] width 39 height 18
click at [1189, 143] on button "Export PDF" at bounding box center [1238, 146] width 114 height 29
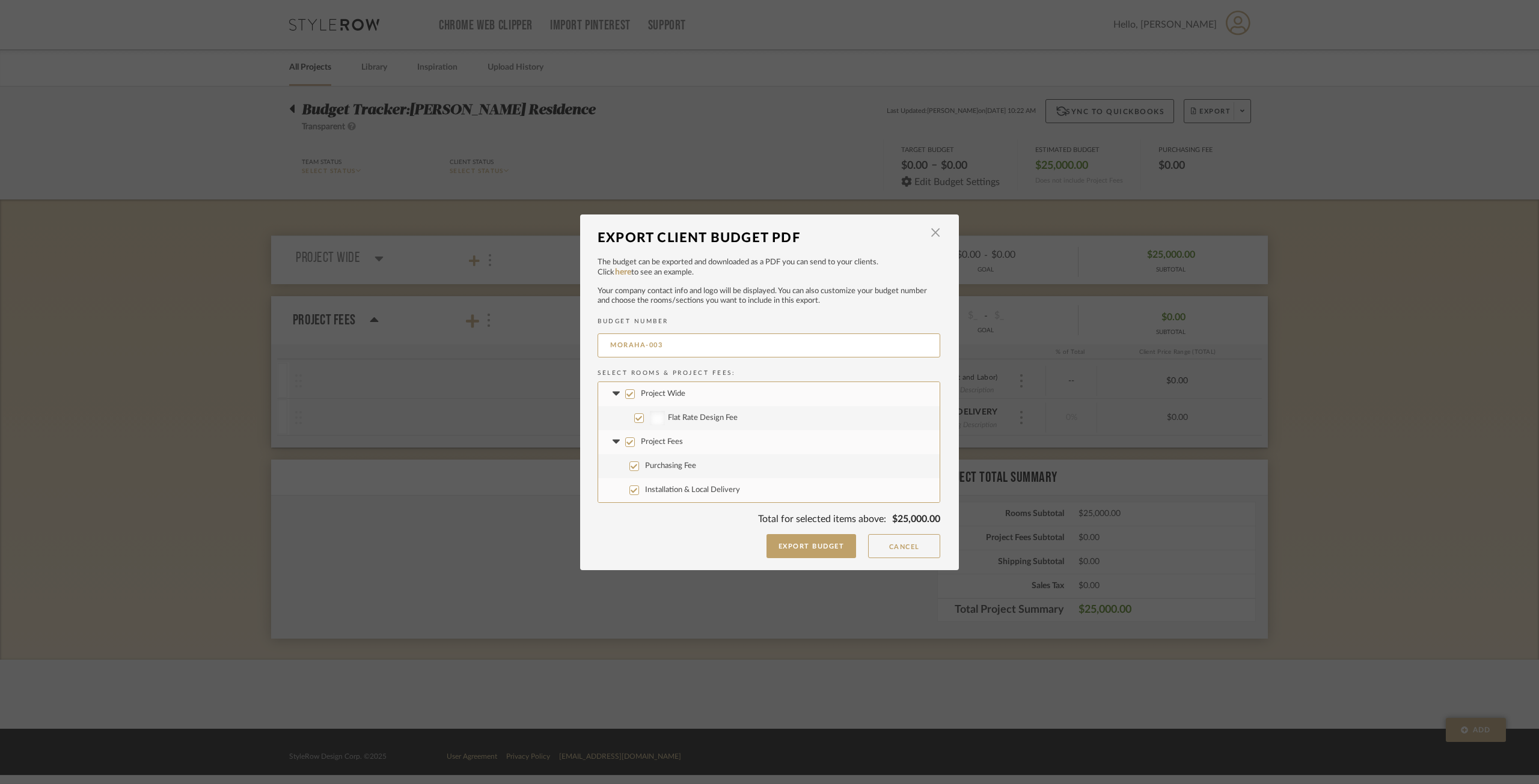
click at [659, 418] on div at bounding box center [657, 417] width 15 height 14
click at [644, 418] on input "Flat Rate Design Fee" at bounding box center [639, 418] width 10 height 10
checkbox input "false"
click at [639, 415] on input "Flat Rate Design Fee" at bounding box center [639, 418] width 10 height 10
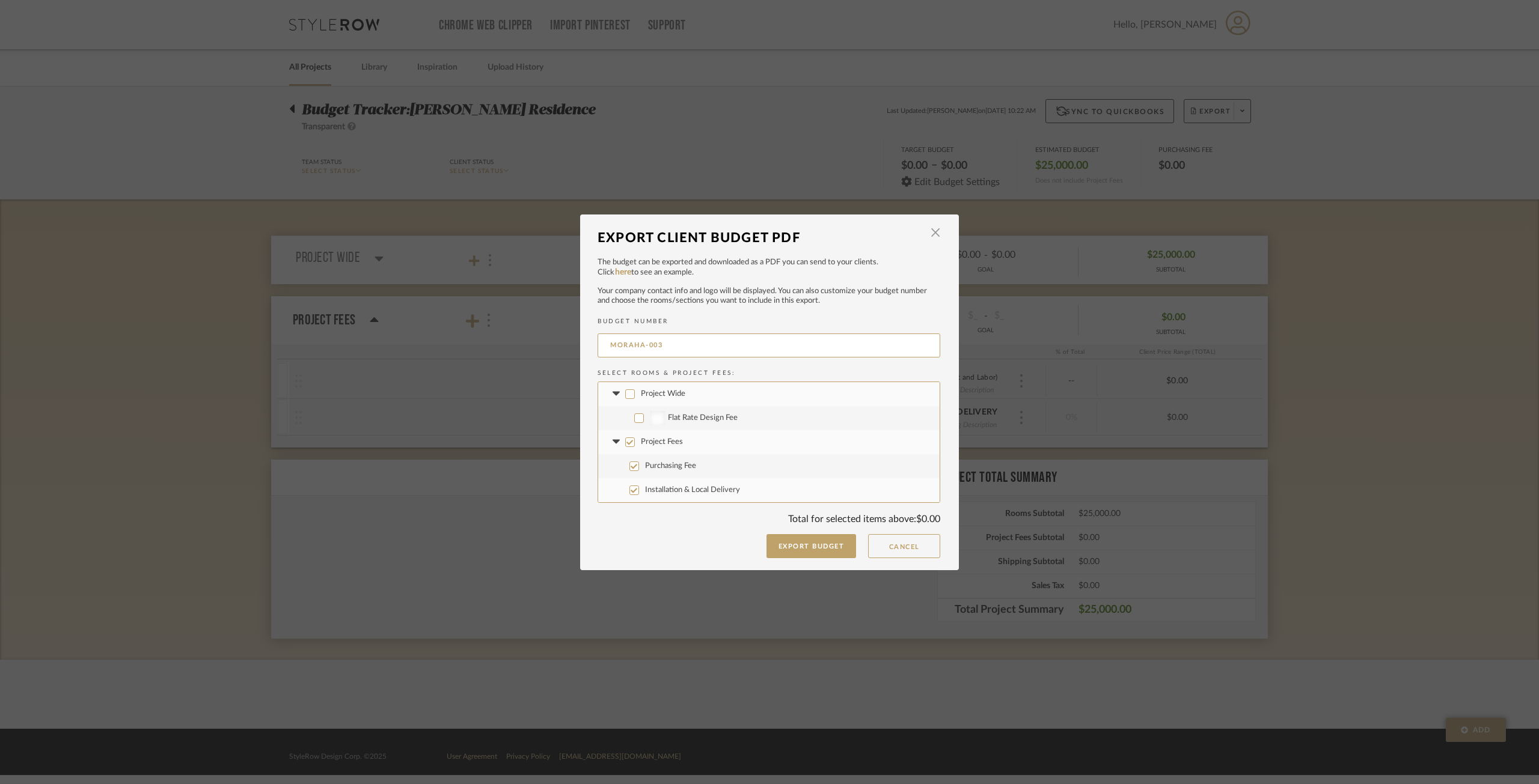
checkbox input "true"
click at [639, 415] on input "Flat Rate Design Fee" at bounding box center [639, 418] width 10 height 10
checkbox input "false"
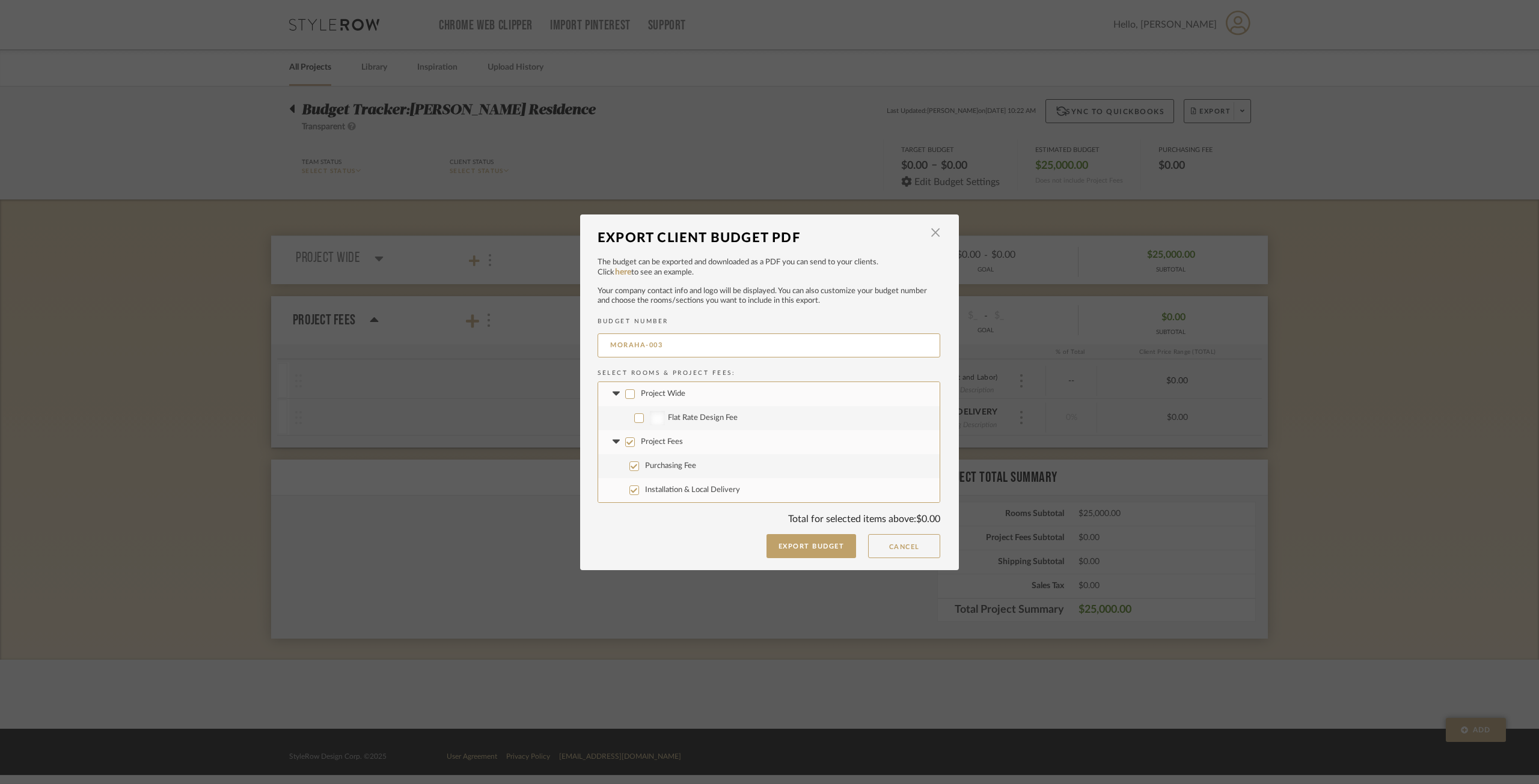
click at [639, 415] on input "Flat Rate Design Fee" at bounding box center [639, 418] width 10 height 10
checkbox input "true"
click at [627, 443] on input "Project Fees" at bounding box center [630, 442] width 10 height 10
checkbox input "false"
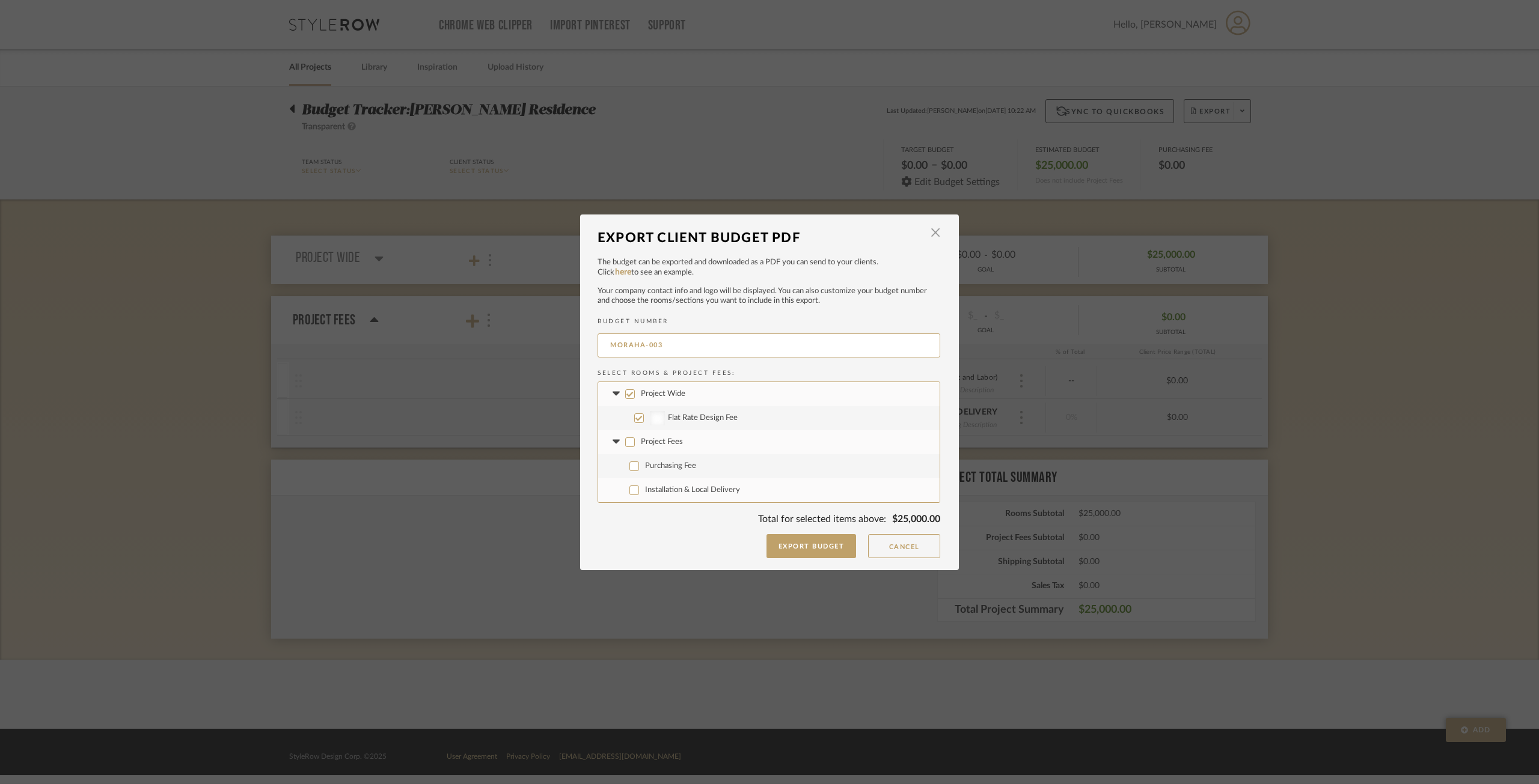
checkbox input "false"
click at [627, 443] on input "Project Fees" at bounding box center [630, 442] width 10 height 10
checkbox input "true"
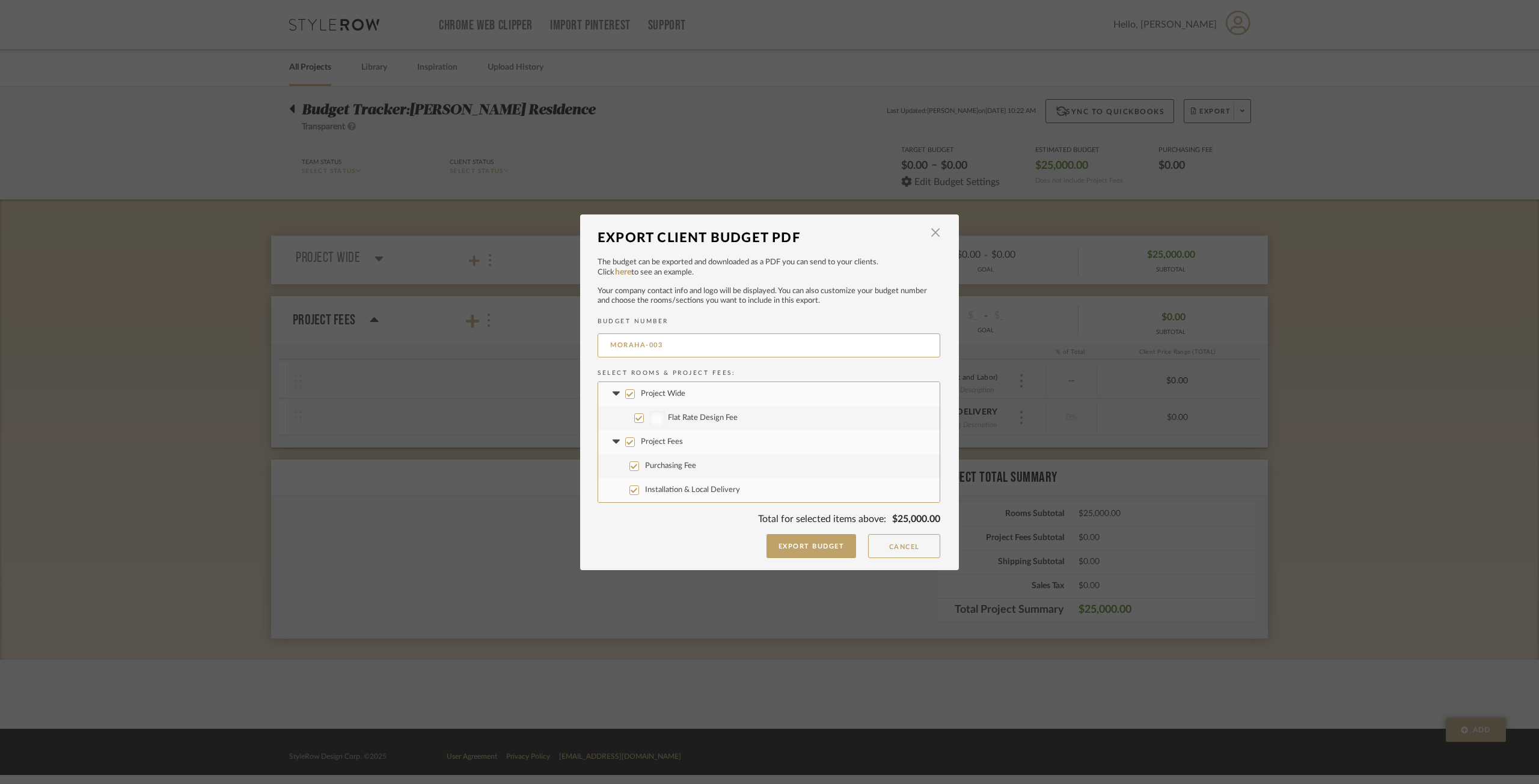
checkbox input "true"
drag, startPoint x: 936, startPoint y: 233, endPoint x: 925, endPoint y: 238, distance: 12.1
click at [936, 233] on span "button" at bounding box center [935, 233] width 24 height 24
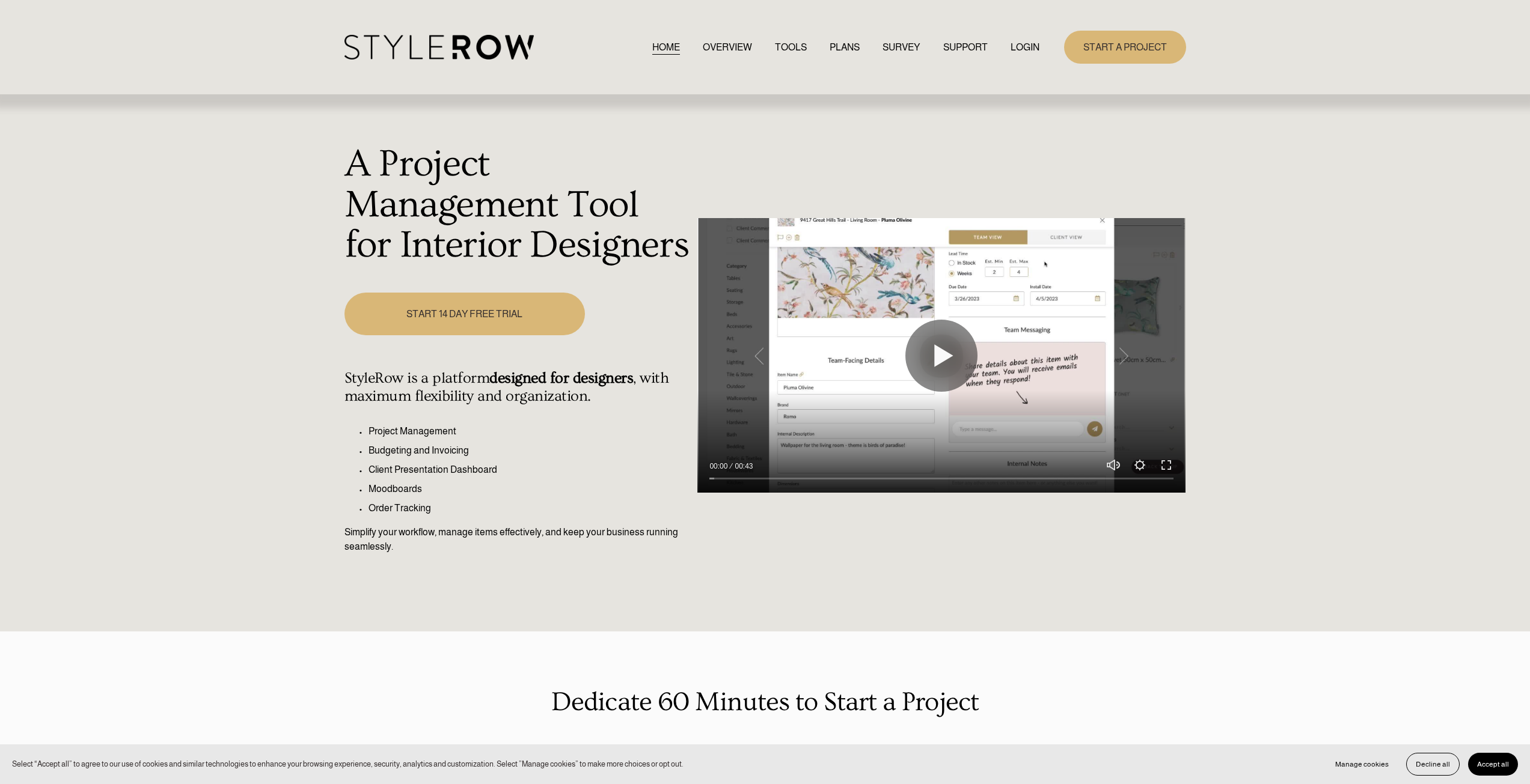
click at [1035, 52] on link "LOGIN" at bounding box center [1025, 47] width 29 height 16
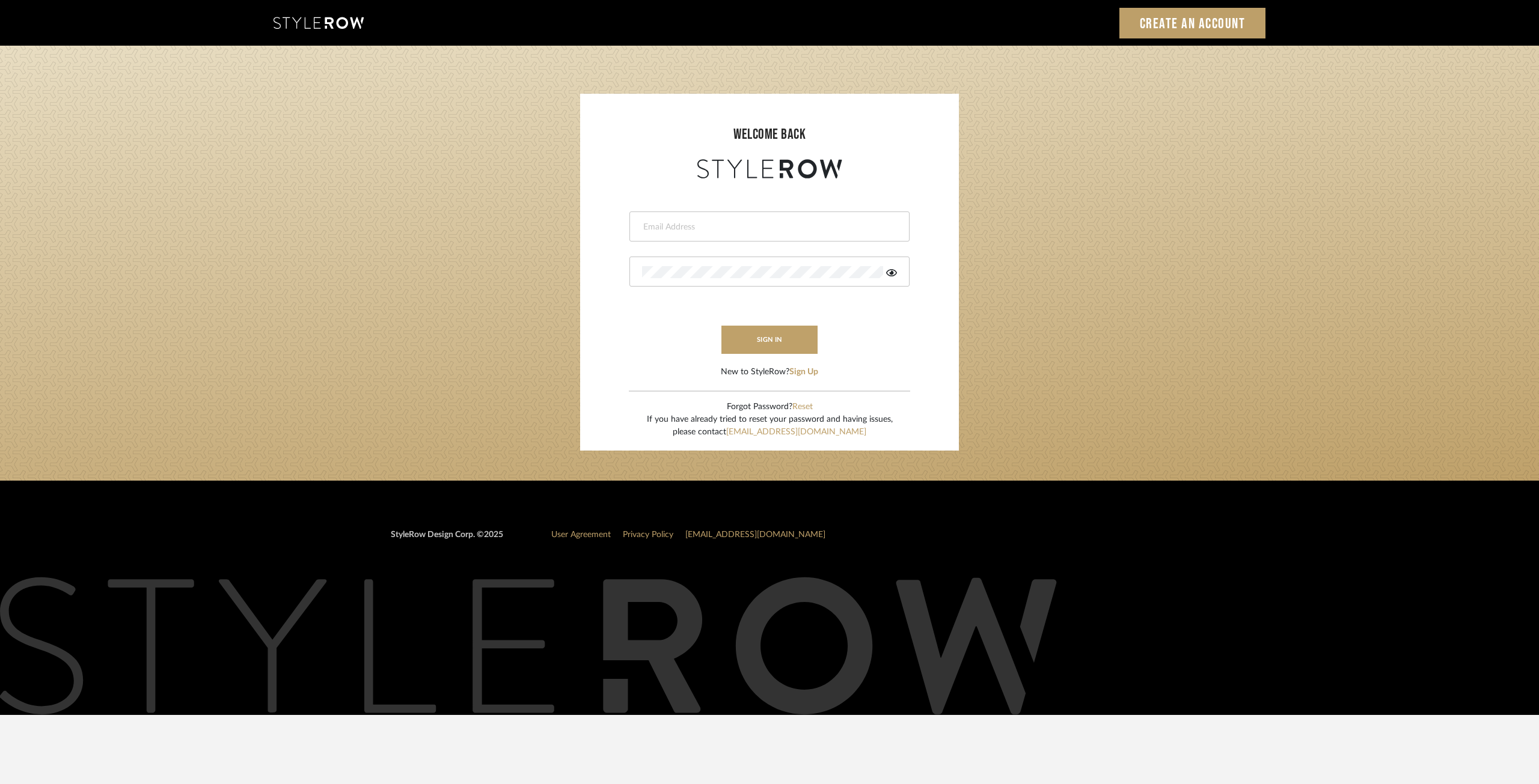
click at [694, 214] on div at bounding box center [770, 226] width 280 height 30
click at [684, 222] on input "email" at bounding box center [768, 227] width 252 height 12
type input "ann@annkottlerhome.com"
click at [697, 261] on div at bounding box center [770, 271] width 280 height 30
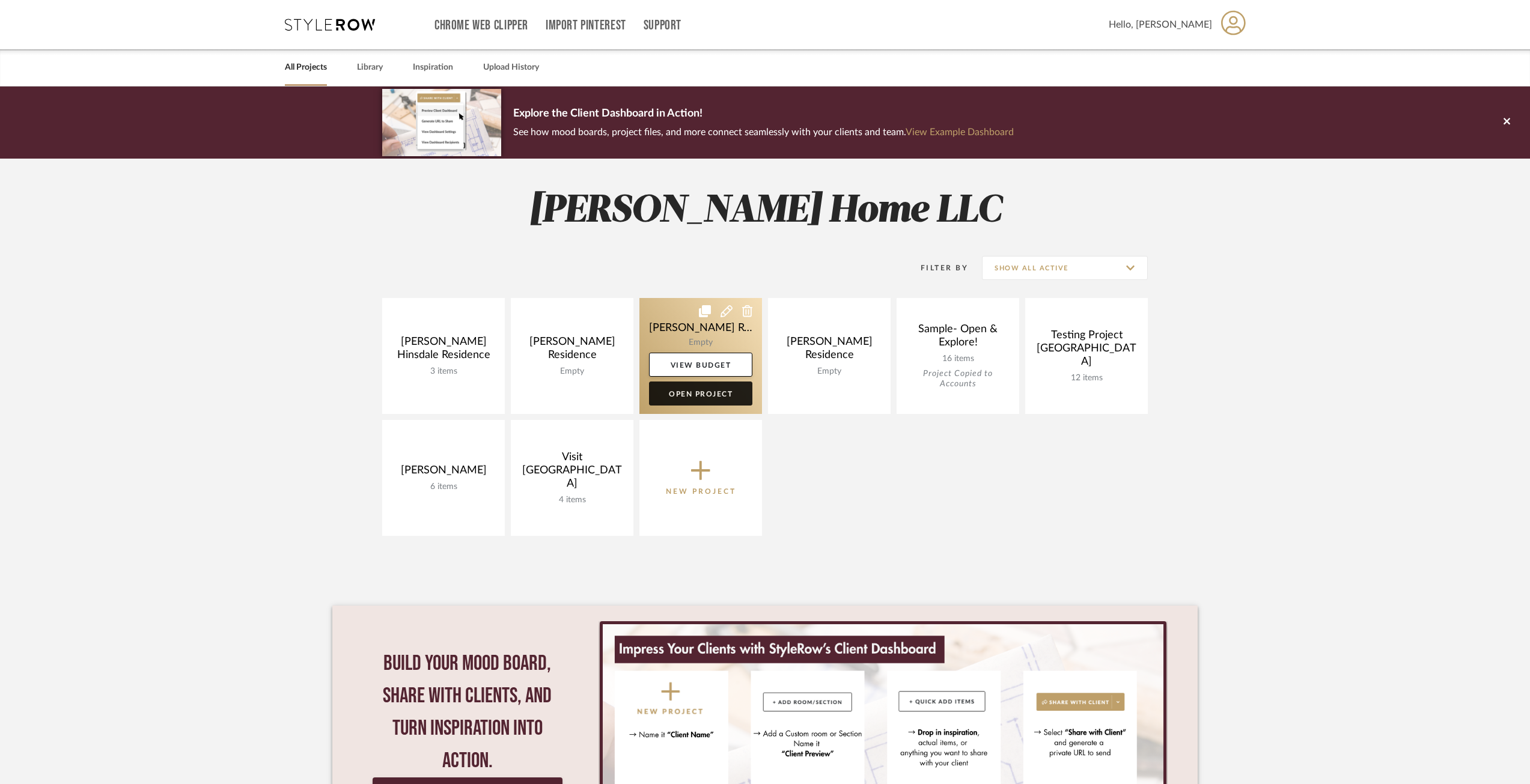
click at [694, 388] on link "Open Project" at bounding box center [700, 393] width 103 height 24
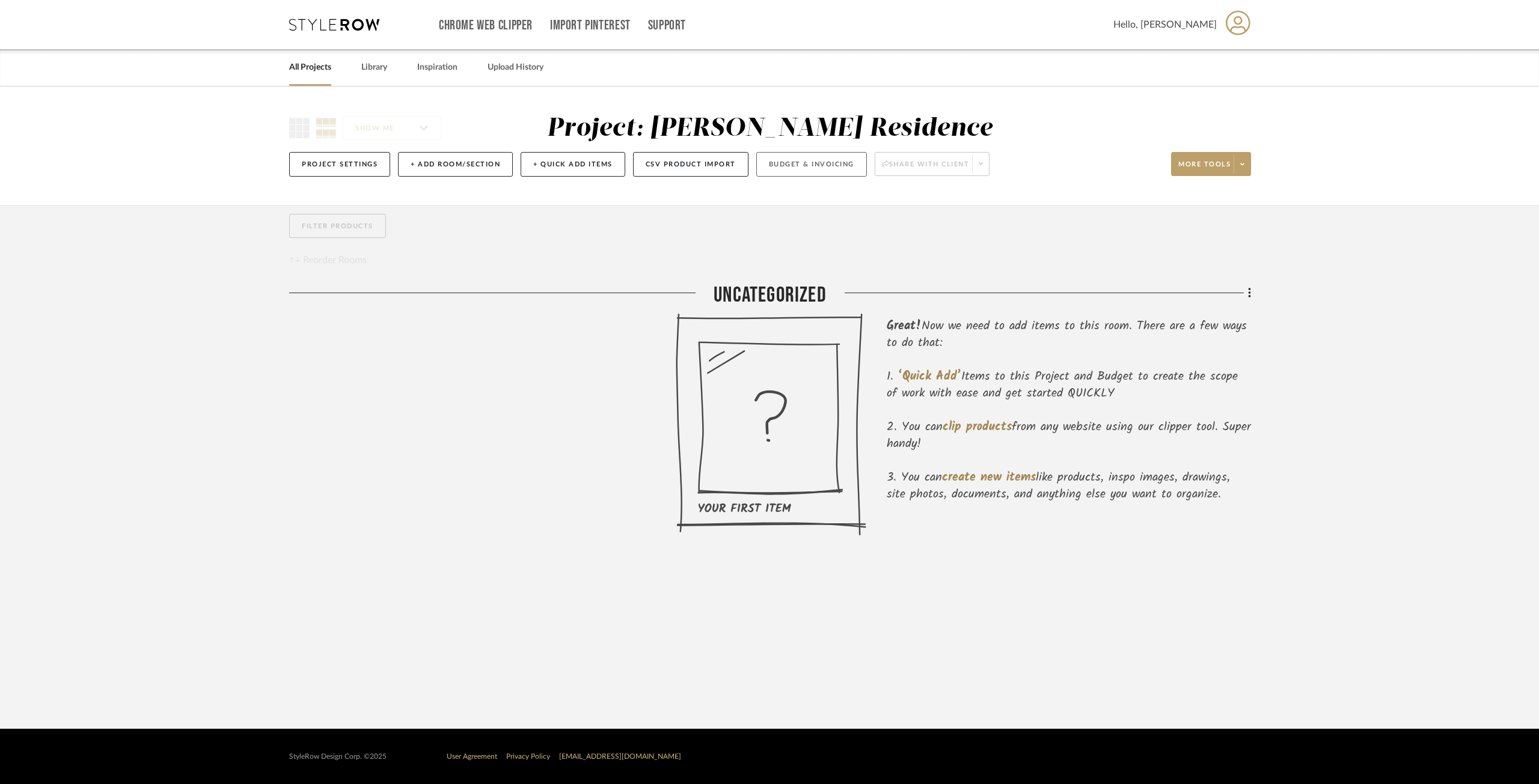
click at [821, 166] on button "Budget & Invoicing" at bounding box center [812, 165] width 111 height 24
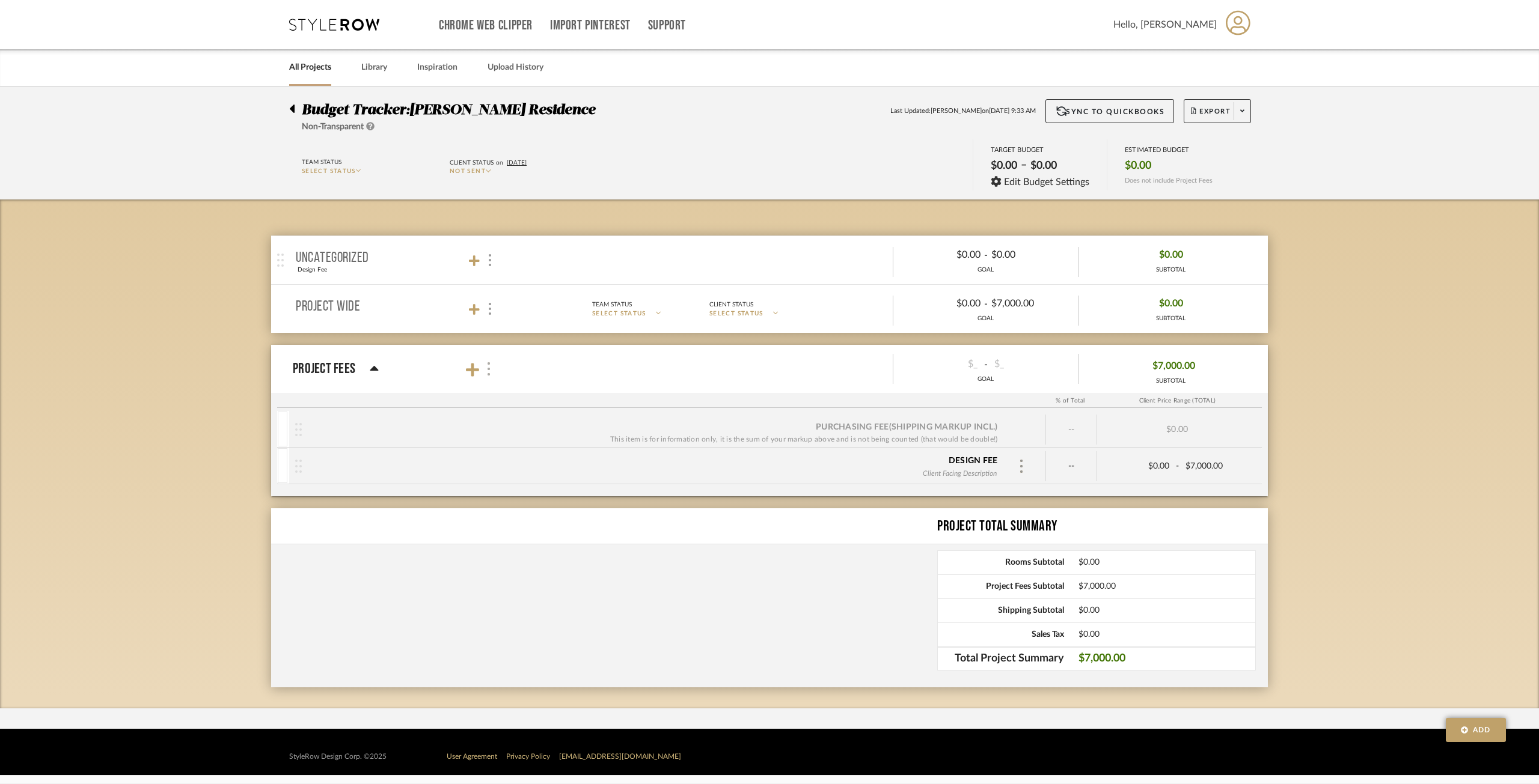
click at [489, 363] on img at bounding box center [489, 369] width 6 height 13
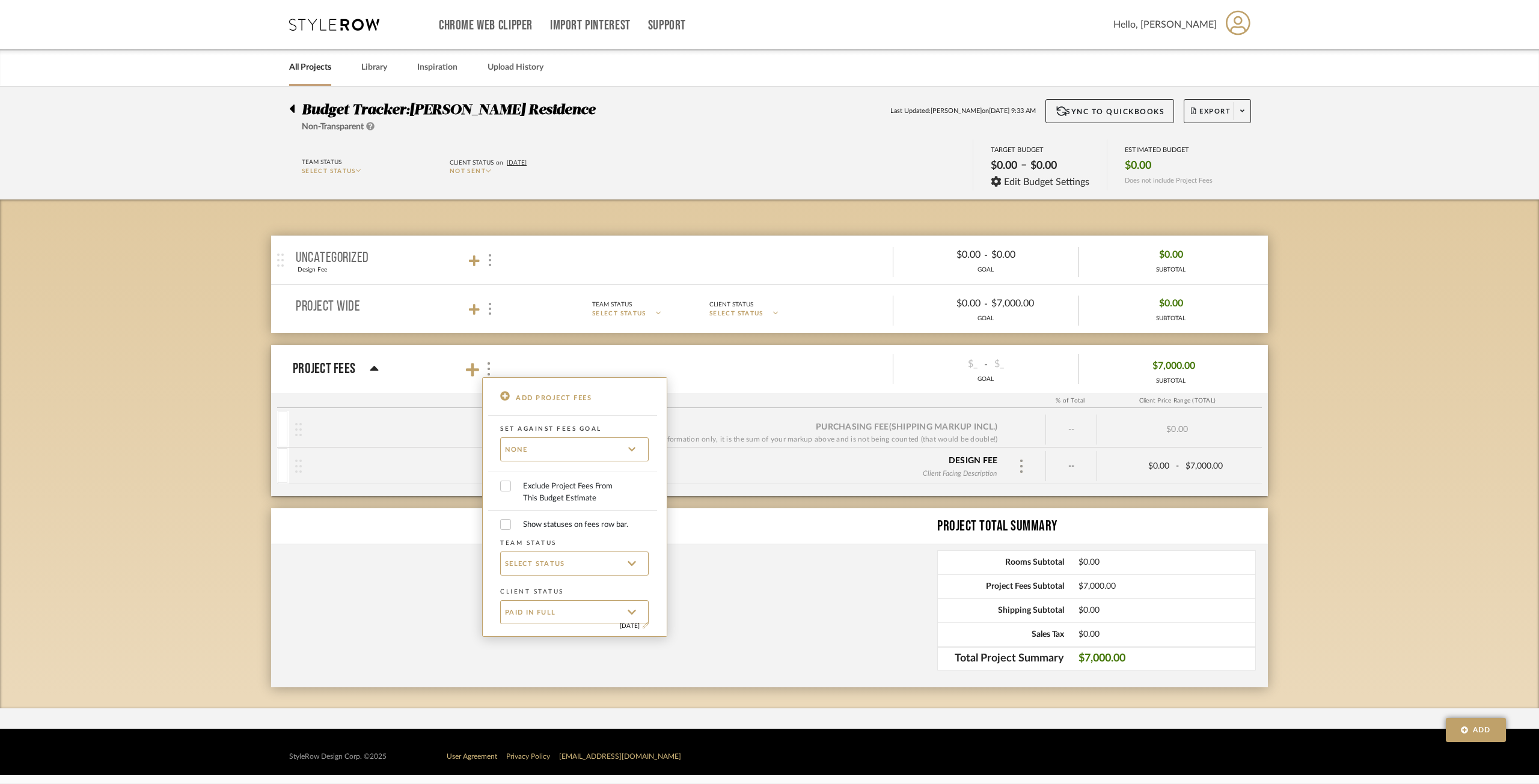
click at [976, 427] on div at bounding box center [770, 392] width 1539 height 784
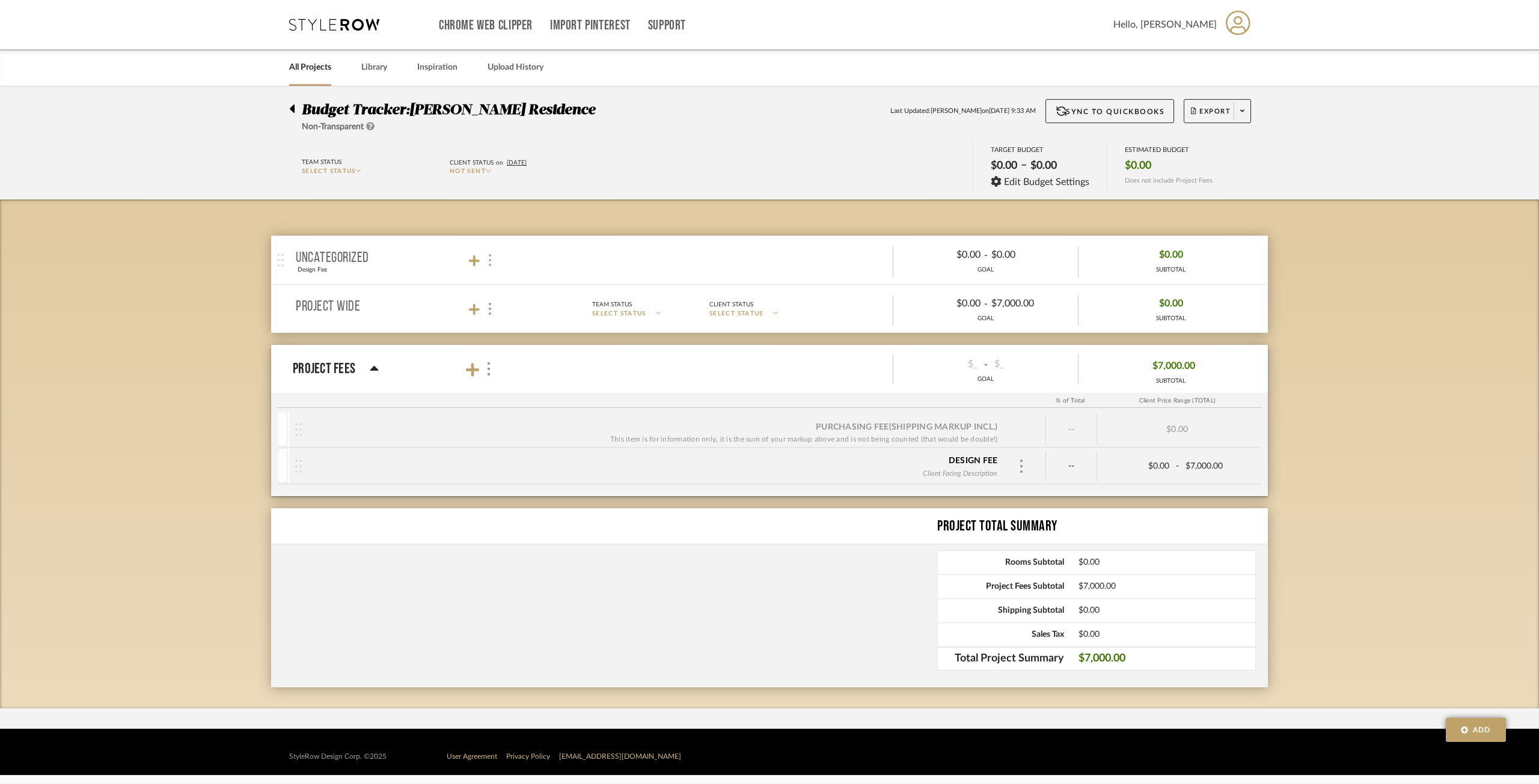
click at [489, 264] on img at bounding box center [490, 260] width 3 height 12
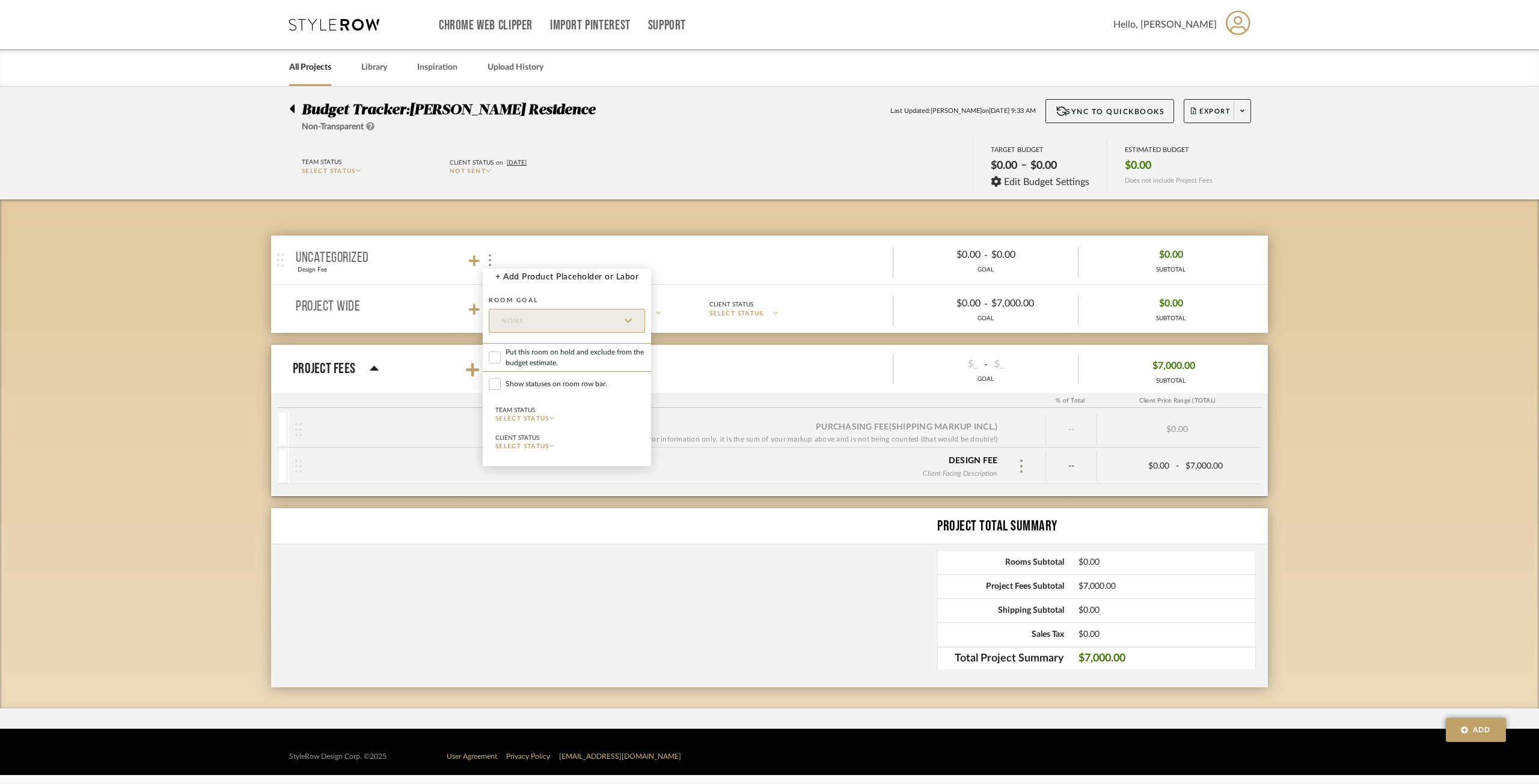
click at [792, 194] on div at bounding box center [770, 392] width 1539 height 784
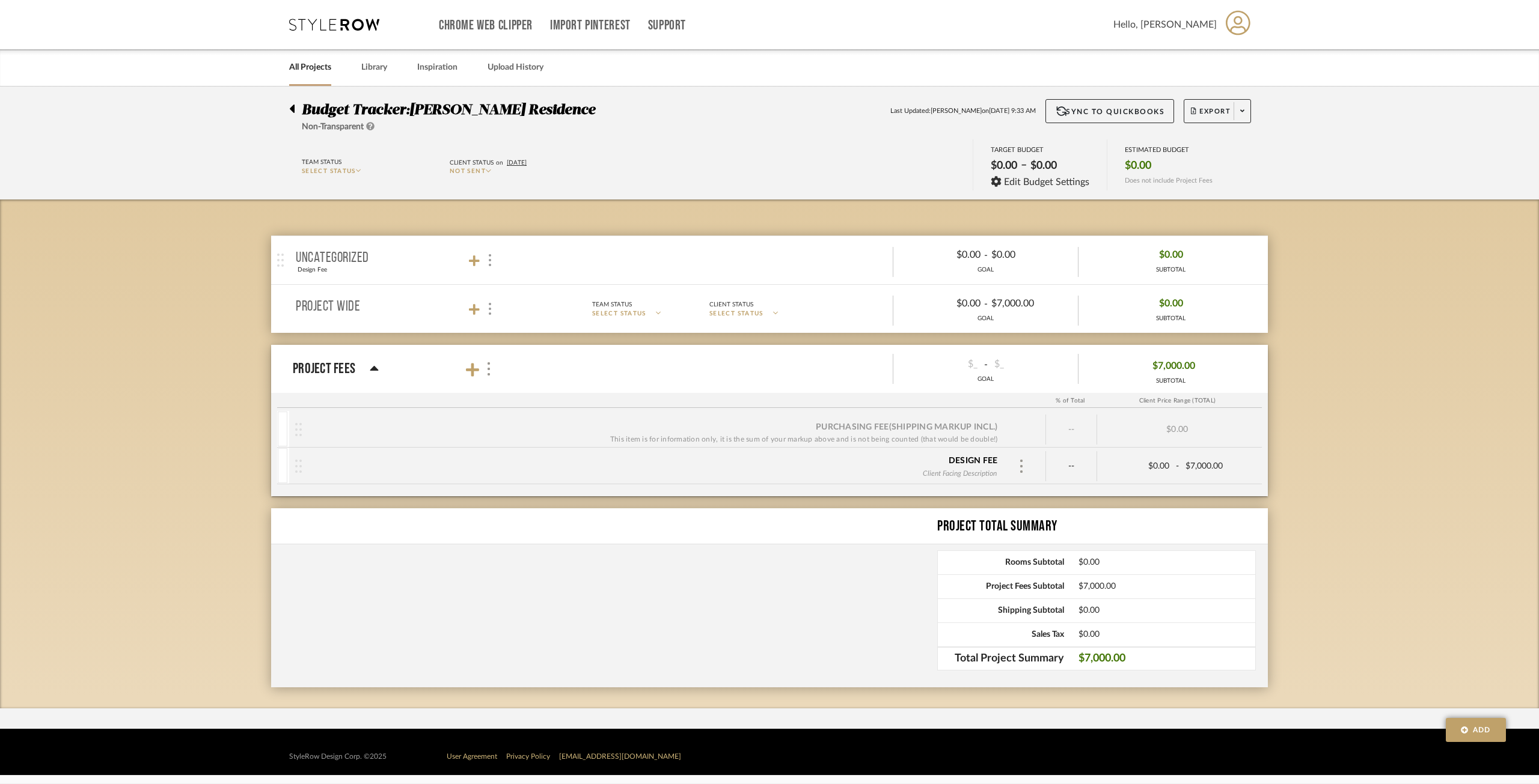
click at [1206, 379] on div "$7,000.00 SUBTOTAL" at bounding box center [1170, 370] width 184 height 38
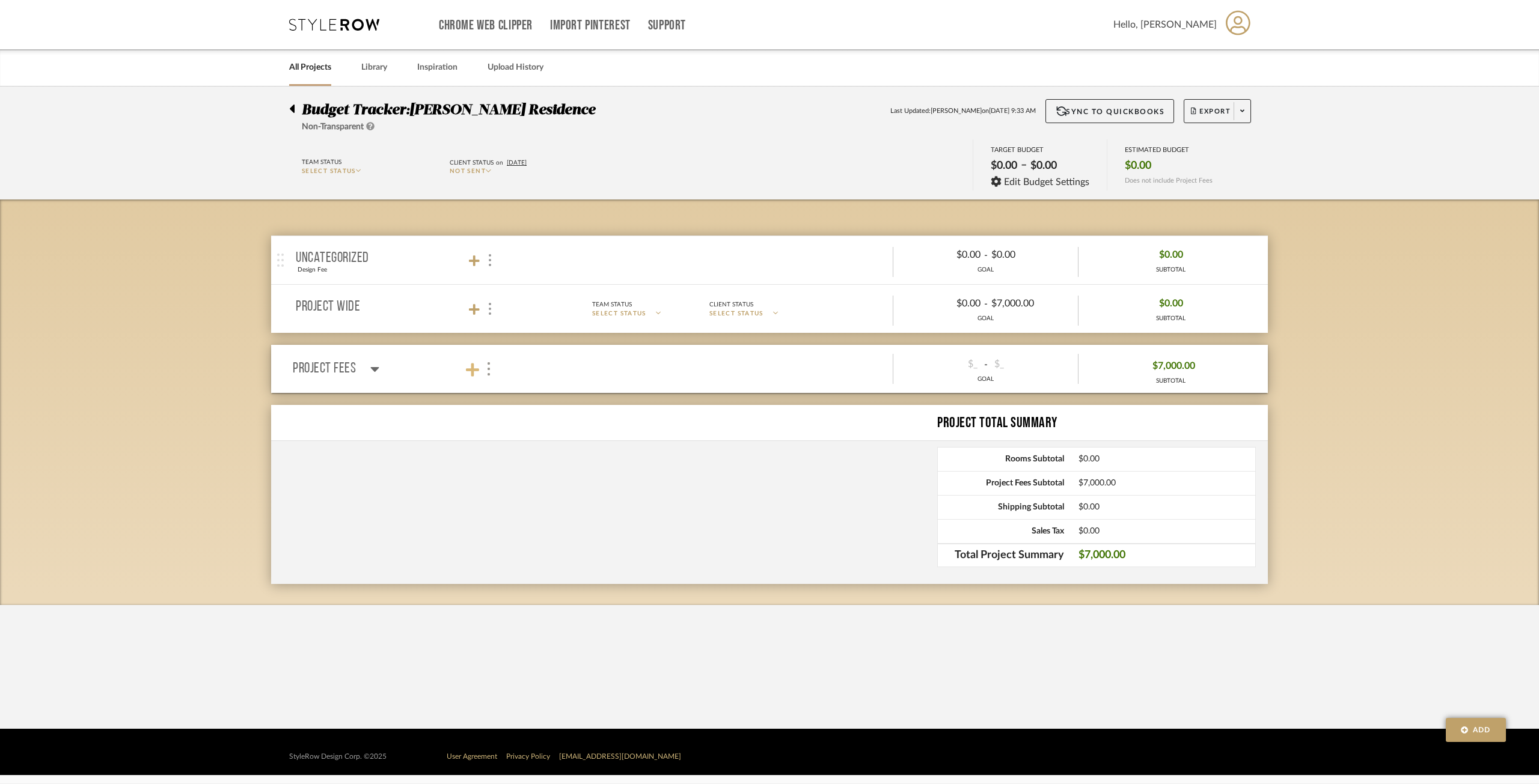
click at [467, 371] on icon at bounding box center [472, 370] width 13 height 15
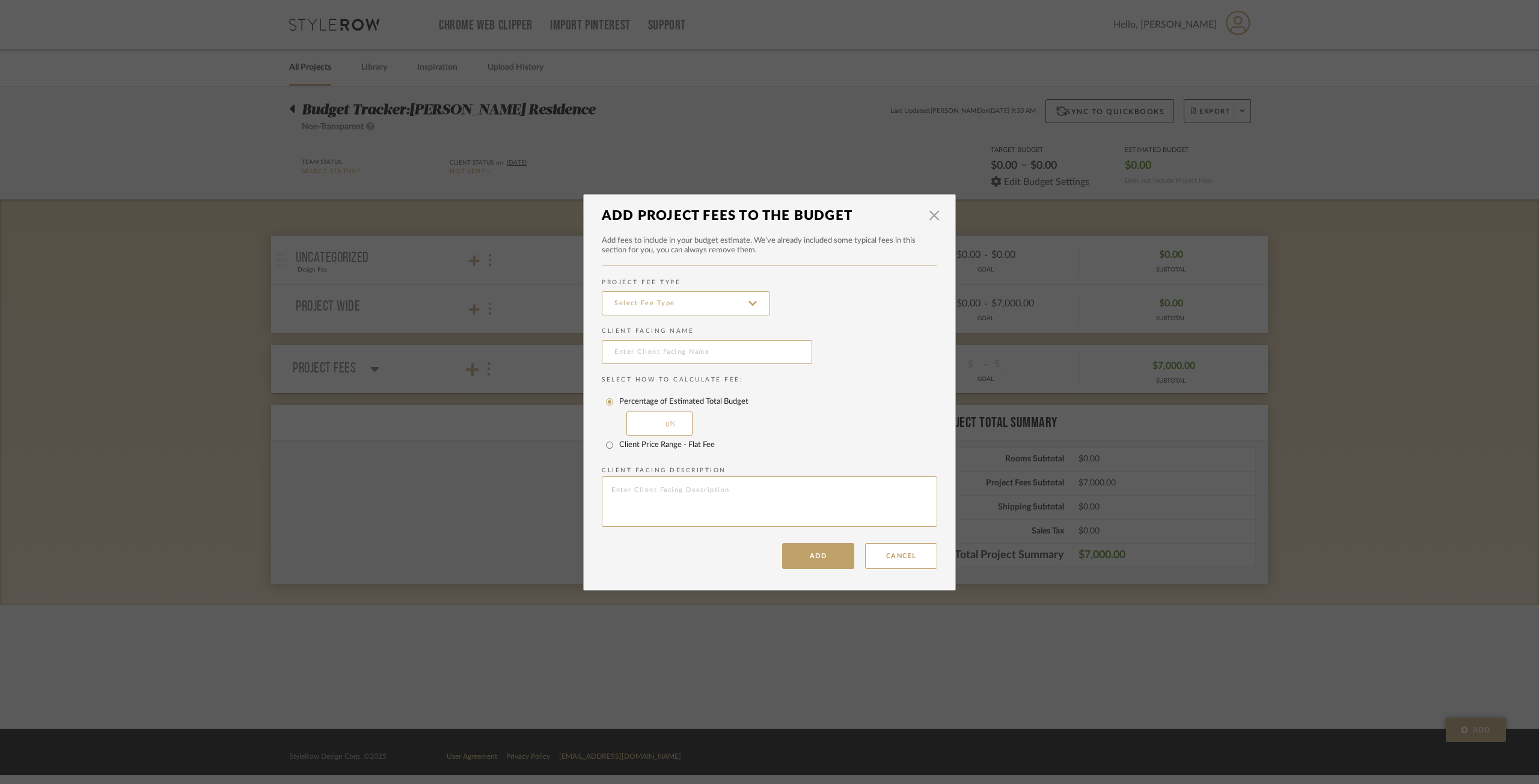
click at [542, 410] on div "× Add Project Fees to the Budget Add fees to include in your budget estimate. W…" at bounding box center [770, 392] width 1539 height 784
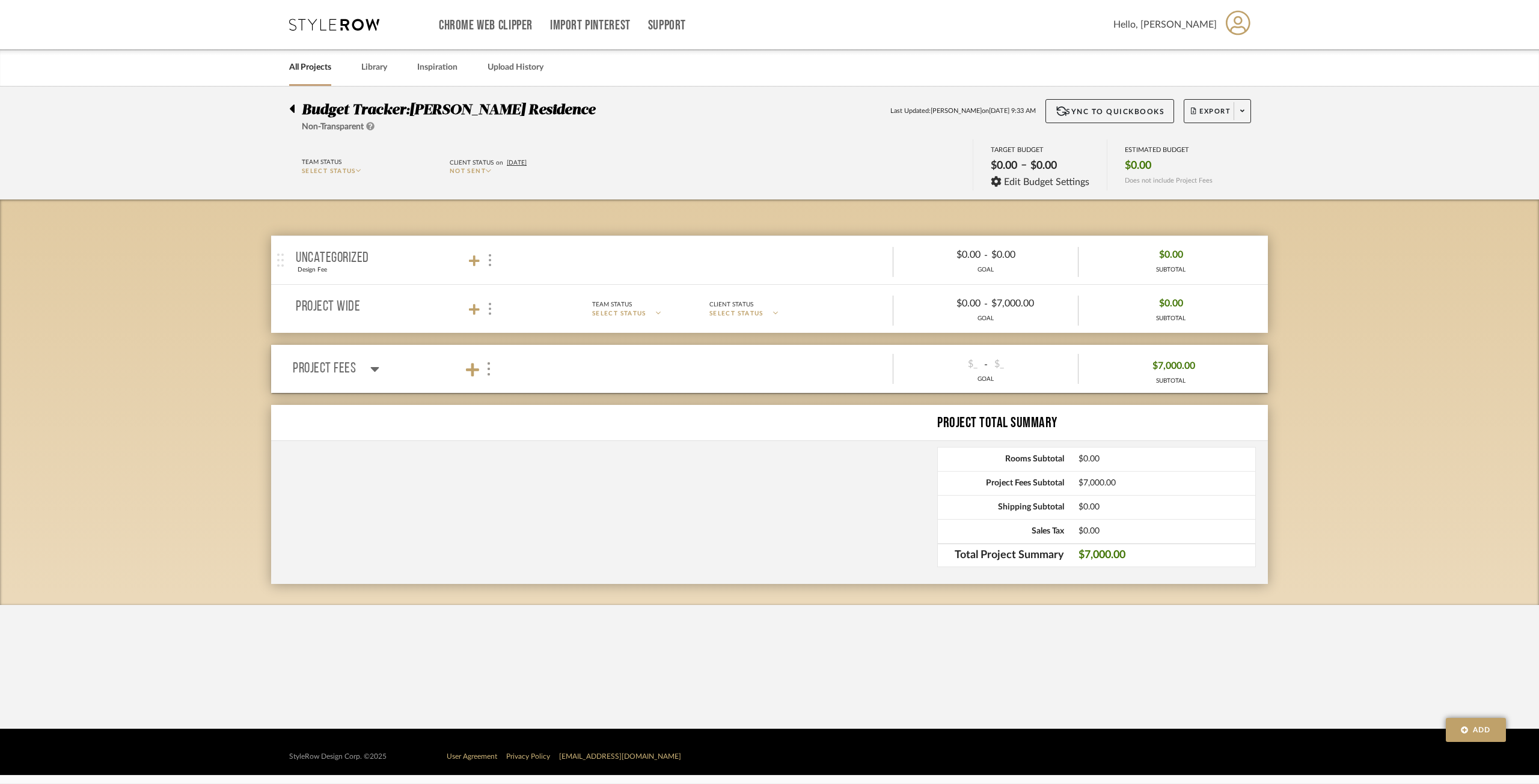
click at [370, 368] on icon at bounding box center [374, 369] width 9 height 14
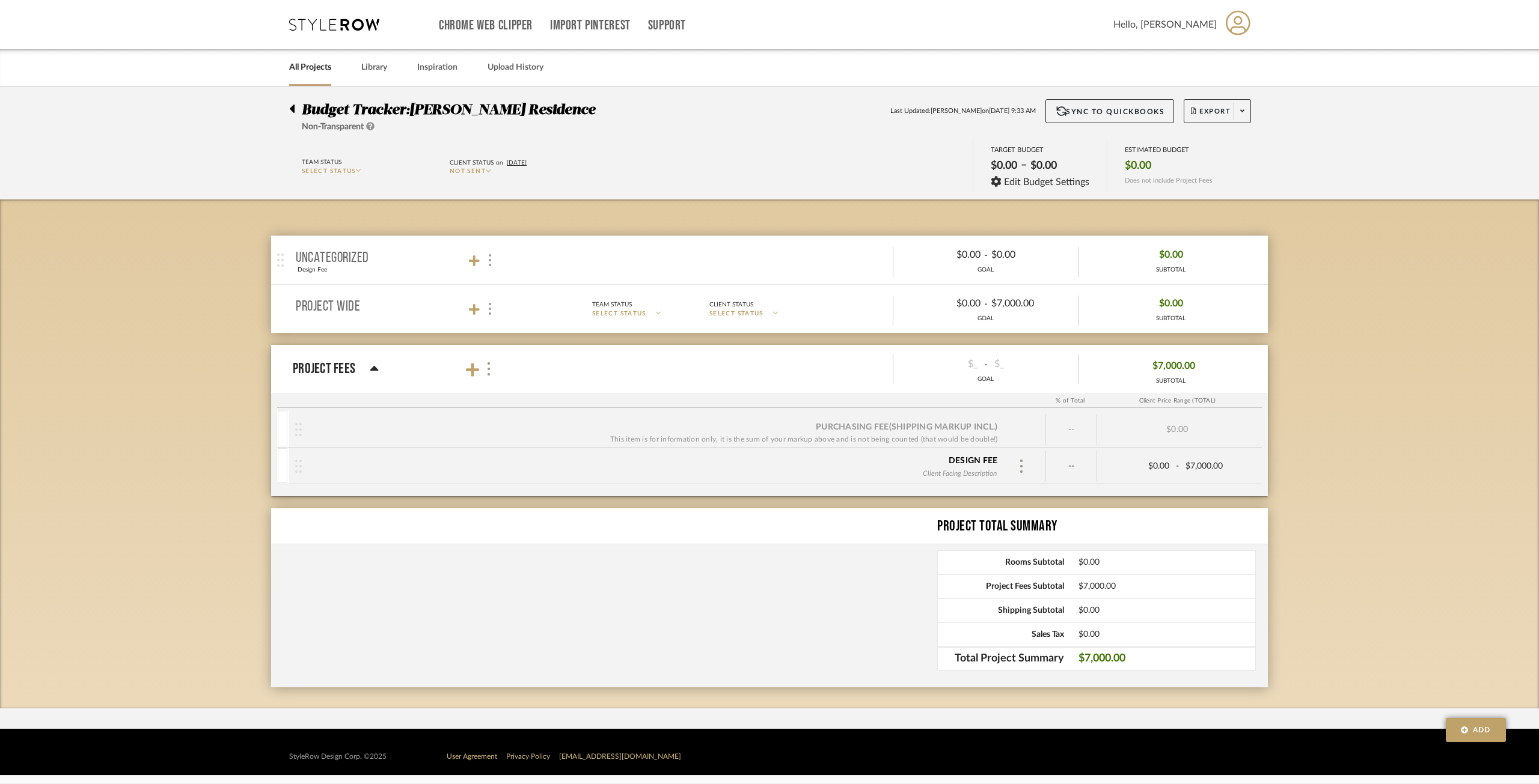
click at [1072, 462] on div "--" at bounding box center [1072, 466] width 51 height 30
click at [1072, 464] on span "--" at bounding box center [1072, 466] width 7 height 12
click at [1074, 468] on span "--" at bounding box center [1072, 466] width 7 height 12
click at [1212, 448] on div "Design Fee Client Facing Description -- $0.00 - $7,000.00" at bounding box center [773, 466] width 968 height 36
drag, startPoint x: 1138, startPoint y: 408, endPoint x: 1131, endPoint y: 409, distance: 7.1
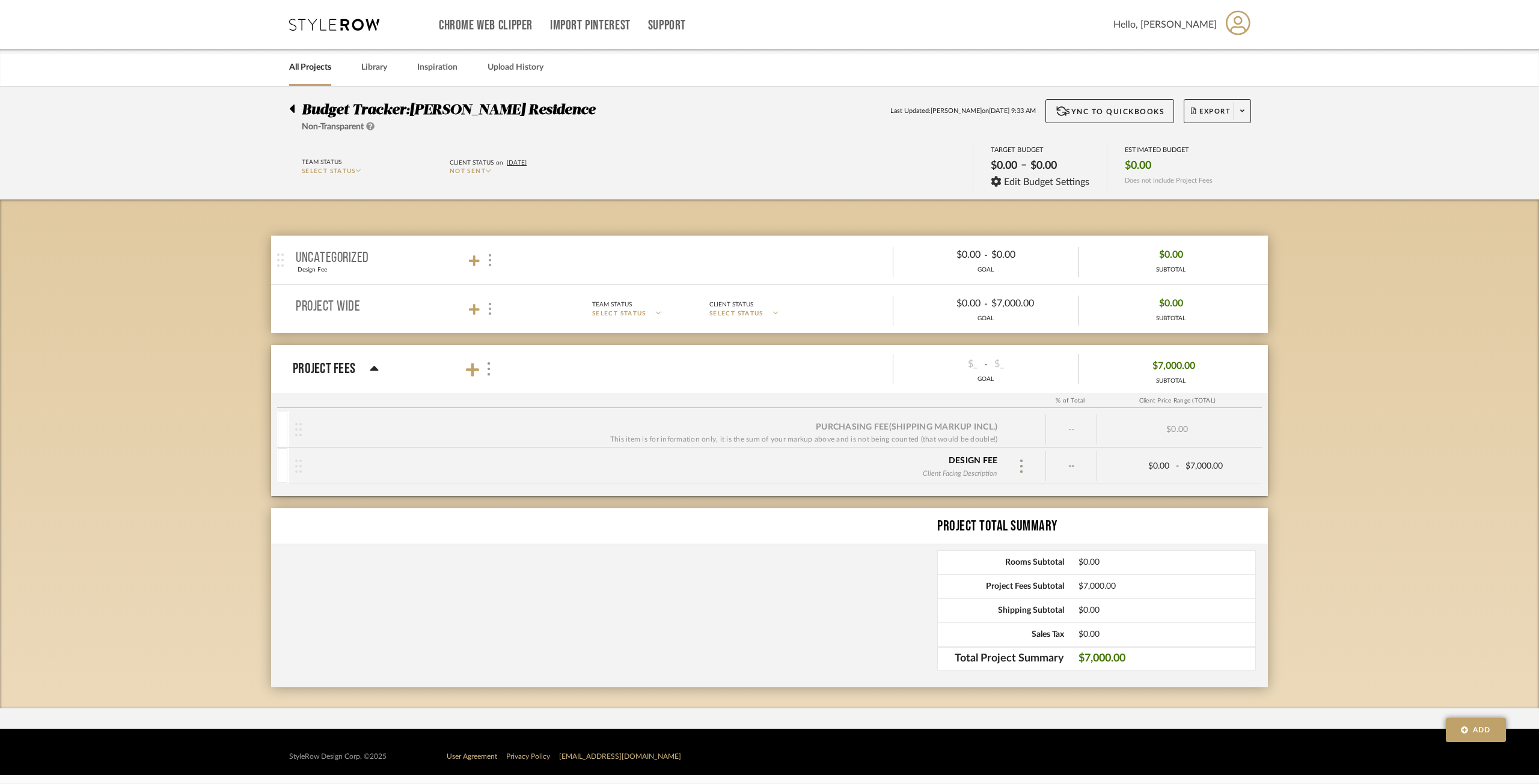
click at [1138, 408] on div "% of Total Client Price Range (TOTAL) Purchasing Fee (Shipping markup incl.) Th…" at bounding box center [770, 445] width 997 height 103
drag, startPoint x: 970, startPoint y: 397, endPoint x: 742, endPoint y: 387, distance: 228.2
click at [928, 399] on div at bounding box center [658, 400] width 774 height 14
drag, startPoint x: 451, startPoint y: 385, endPoint x: 375, endPoint y: 371, distance: 77.3
click at [424, 381] on span "Project Fees Team Status SELECT STATUS Client Status on [DATE] Paid In Full $_ …" at bounding box center [778, 369] width 970 height 39
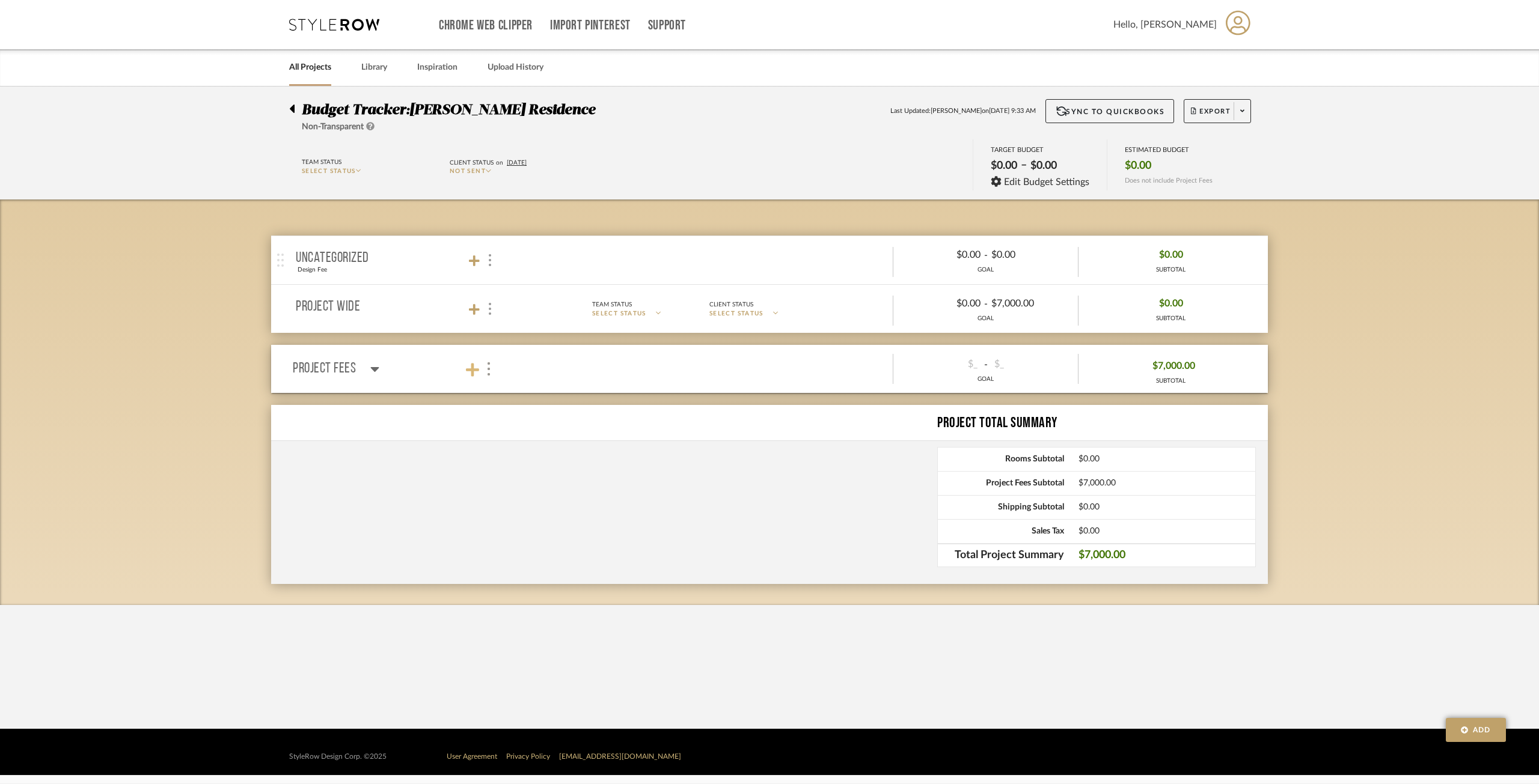
click at [472, 369] on icon at bounding box center [472, 369] width 13 height 13
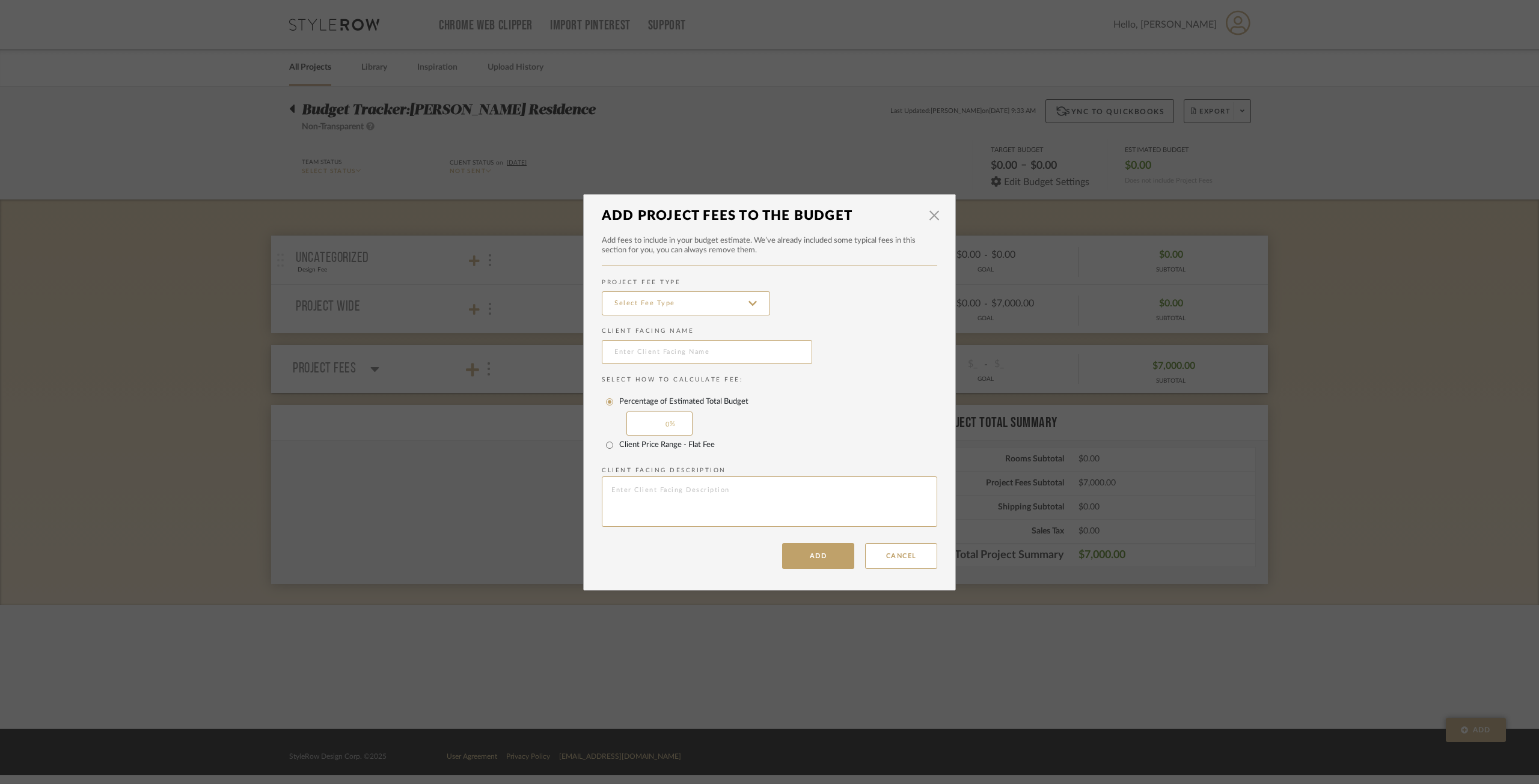
click at [500, 389] on div "× Add Project Fees to the Budget Add fees to include in your budget estimate. W…" at bounding box center [770, 392] width 1539 height 784
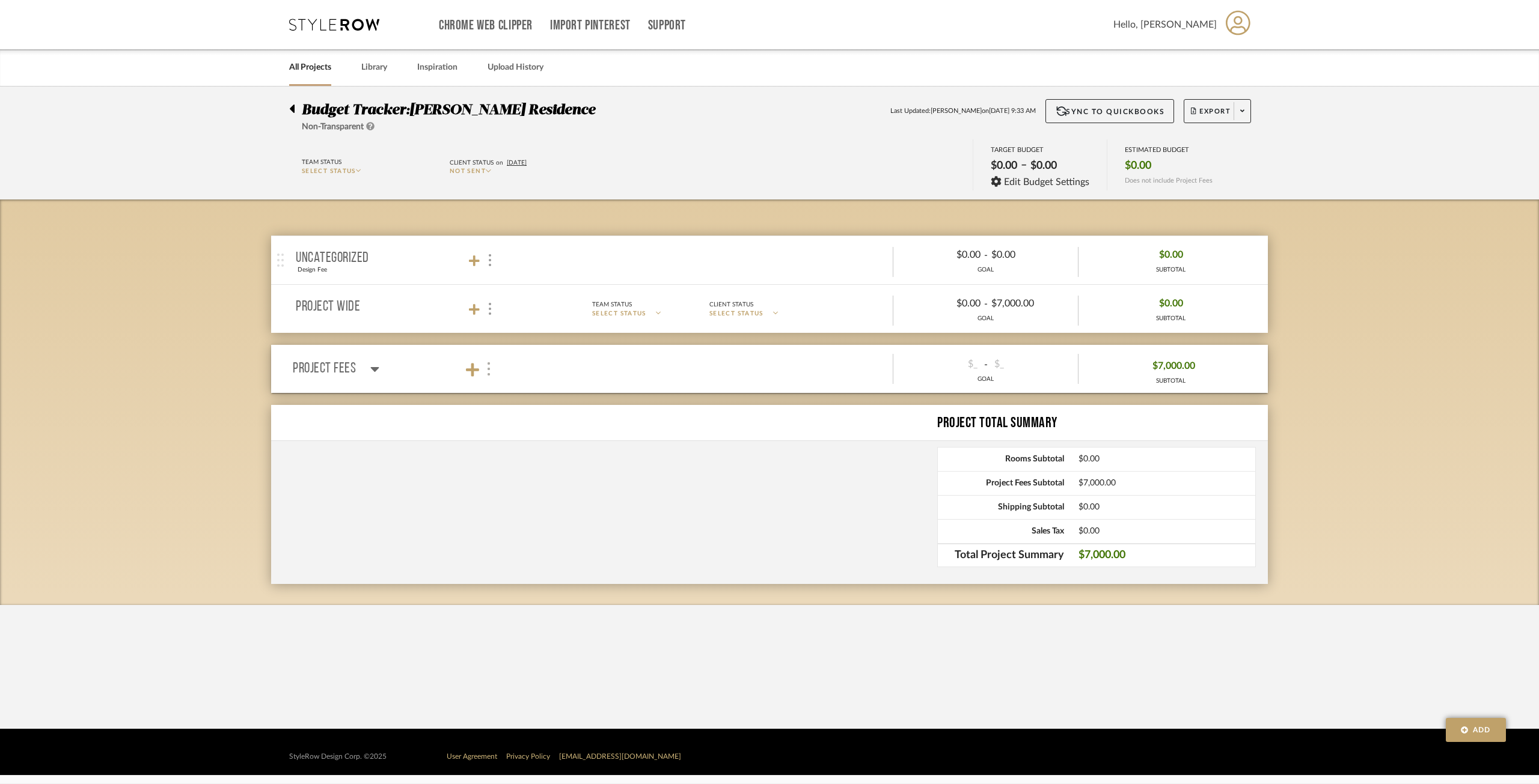
click at [489, 364] on img at bounding box center [489, 369] width 6 height 13
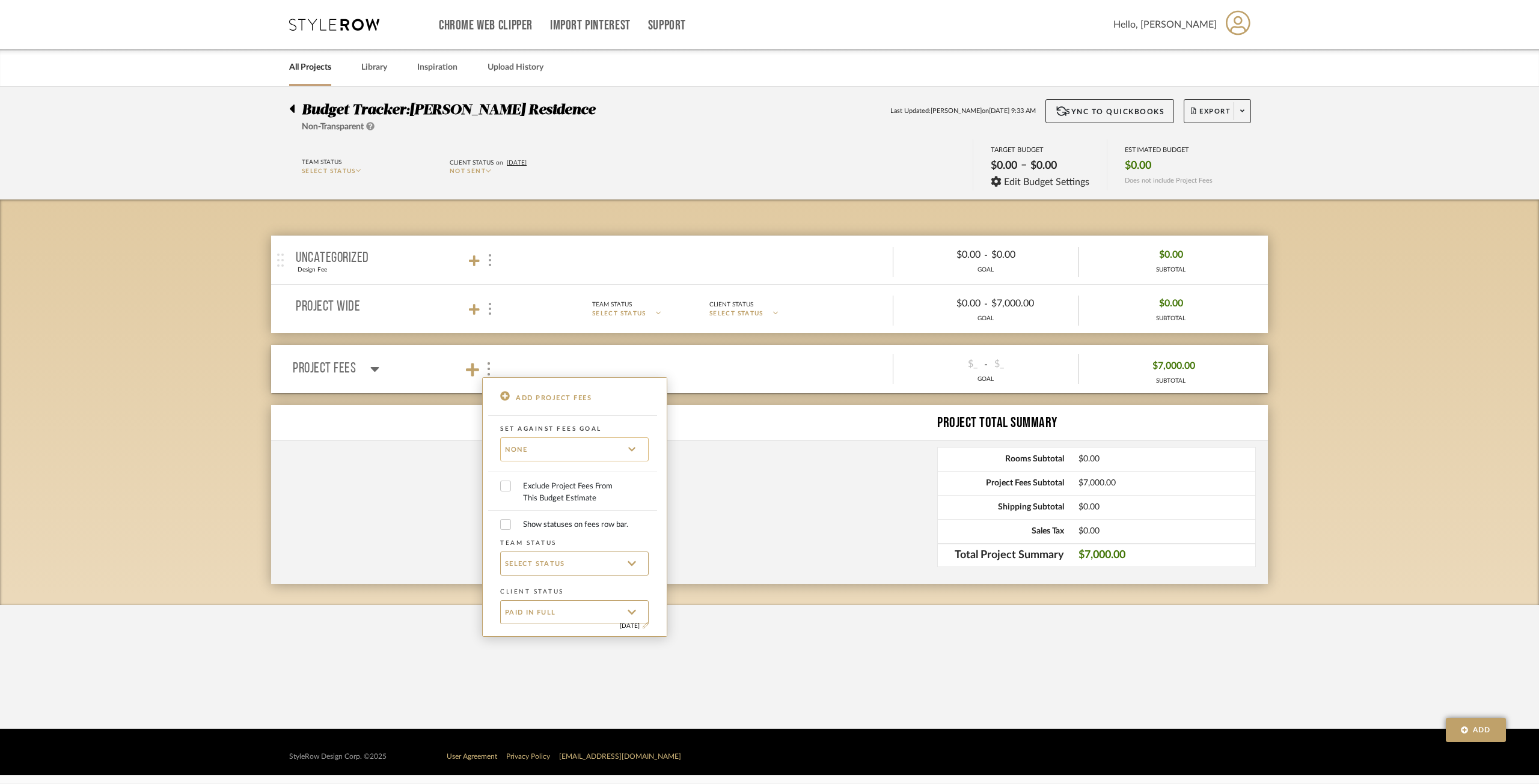
click at [526, 451] on input "None" at bounding box center [574, 449] width 148 height 24
click at [527, 479] on span "None" at bounding box center [576, 479] width 125 height 10
type input "None"
checkbox input "false"
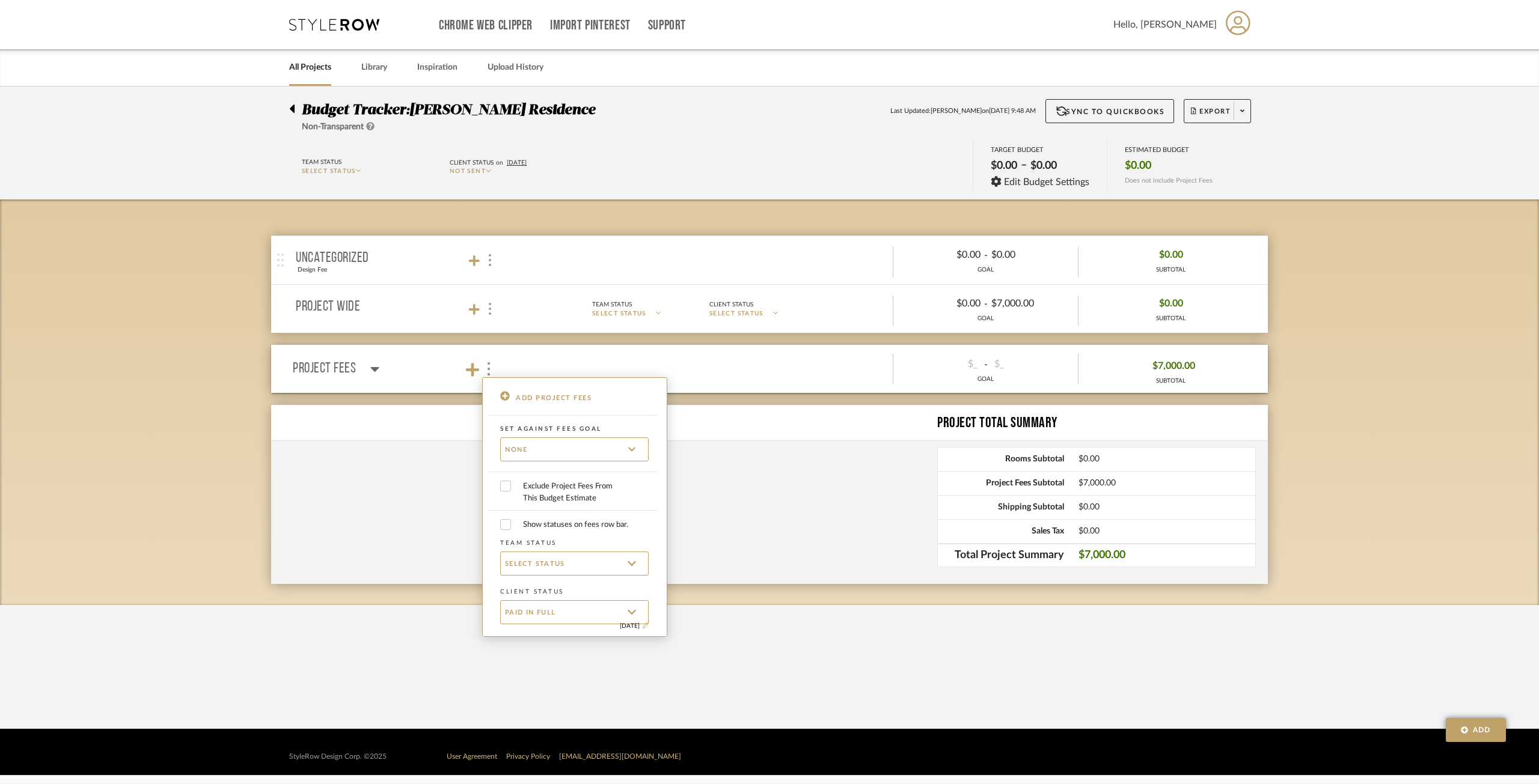
drag, startPoint x: 854, startPoint y: 481, endPoint x: 920, endPoint y: 400, distance: 104.5
click at [855, 484] on div at bounding box center [770, 392] width 1539 height 784
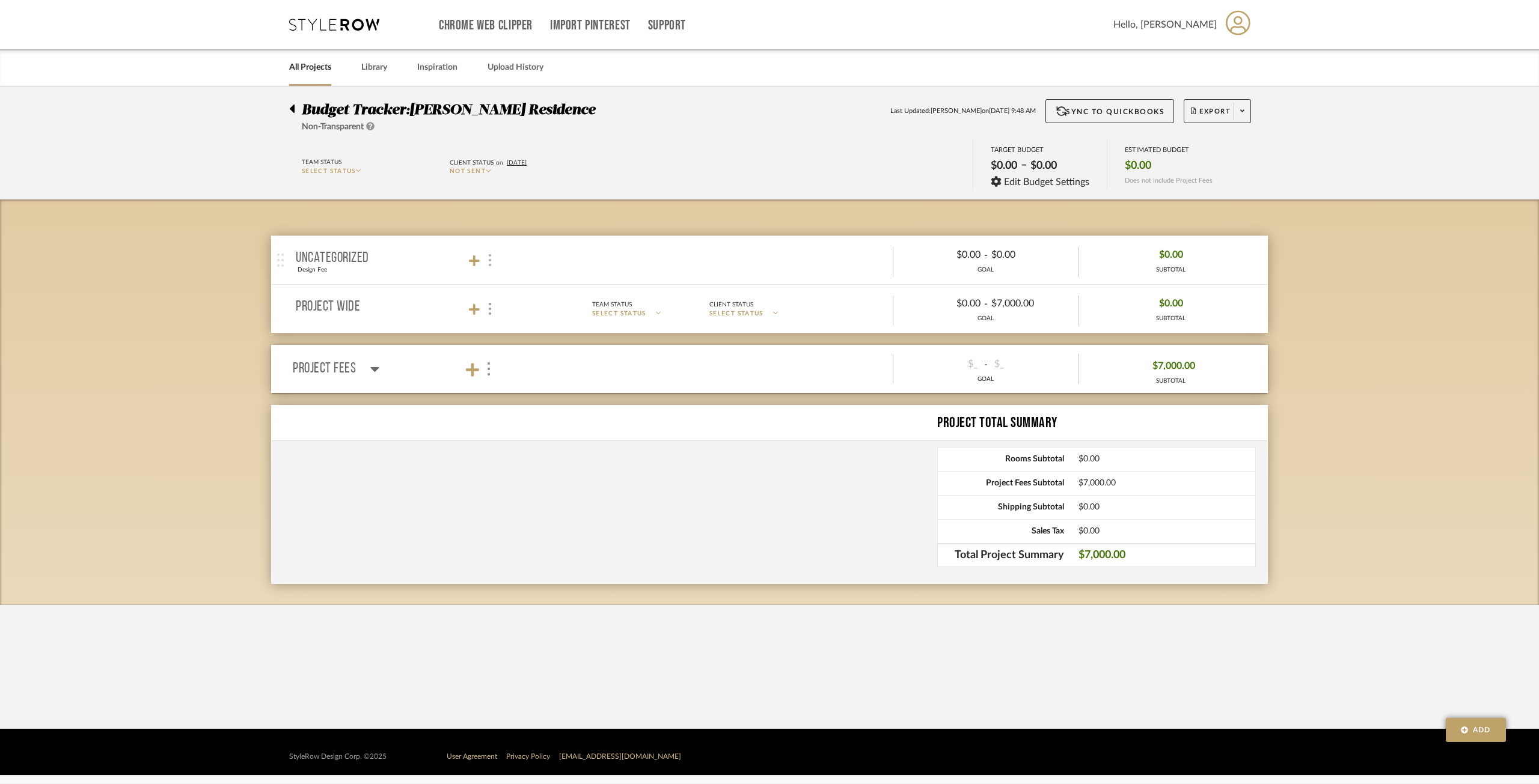
click at [491, 261] on div at bounding box center [489, 260] width 13 height 16
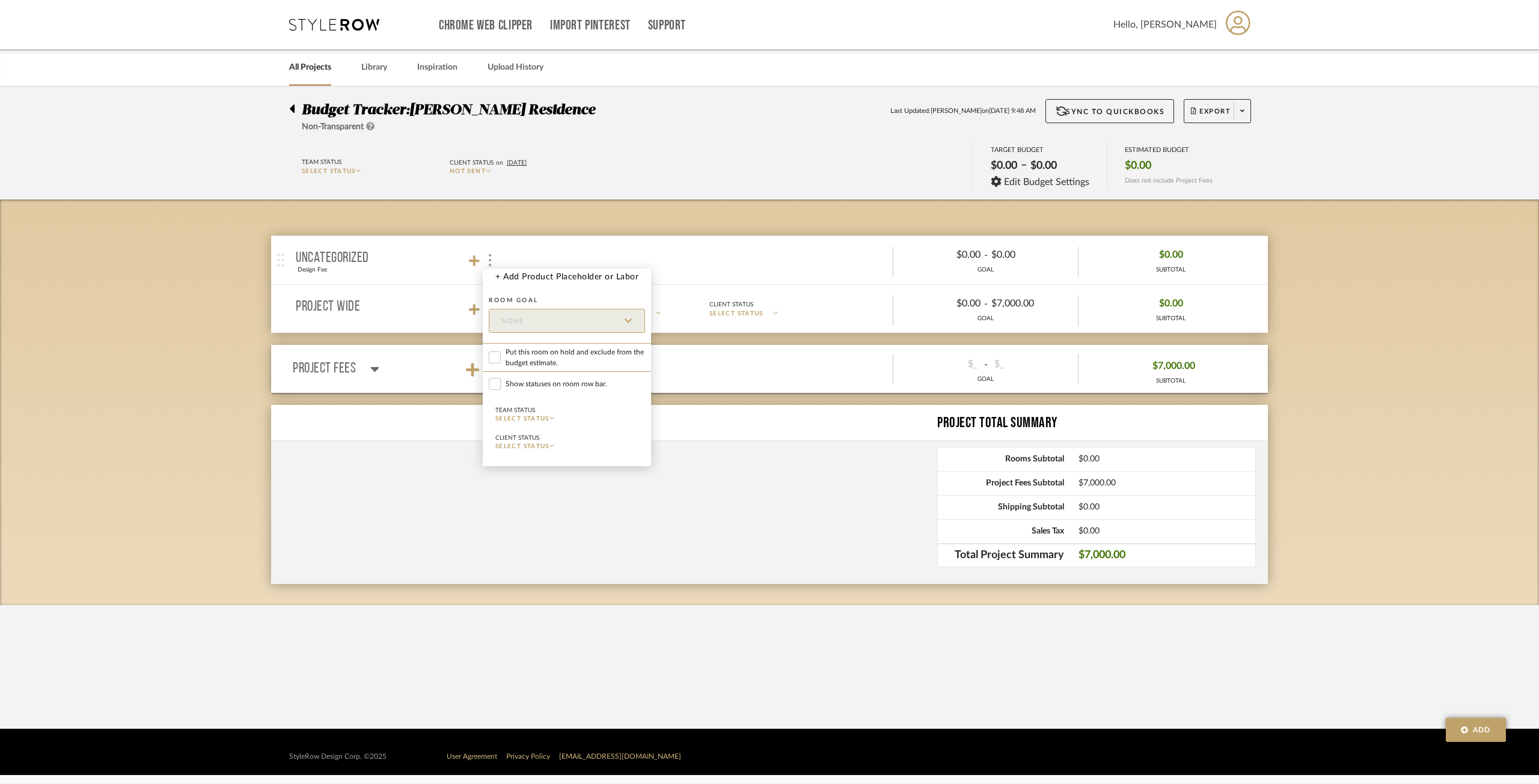
drag, startPoint x: 437, startPoint y: 381, endPoint x: 478, endPoint y: 328, distance: 67.0
click at [439, 379] on div at bounding box center [770, 392] width 1539 height 784
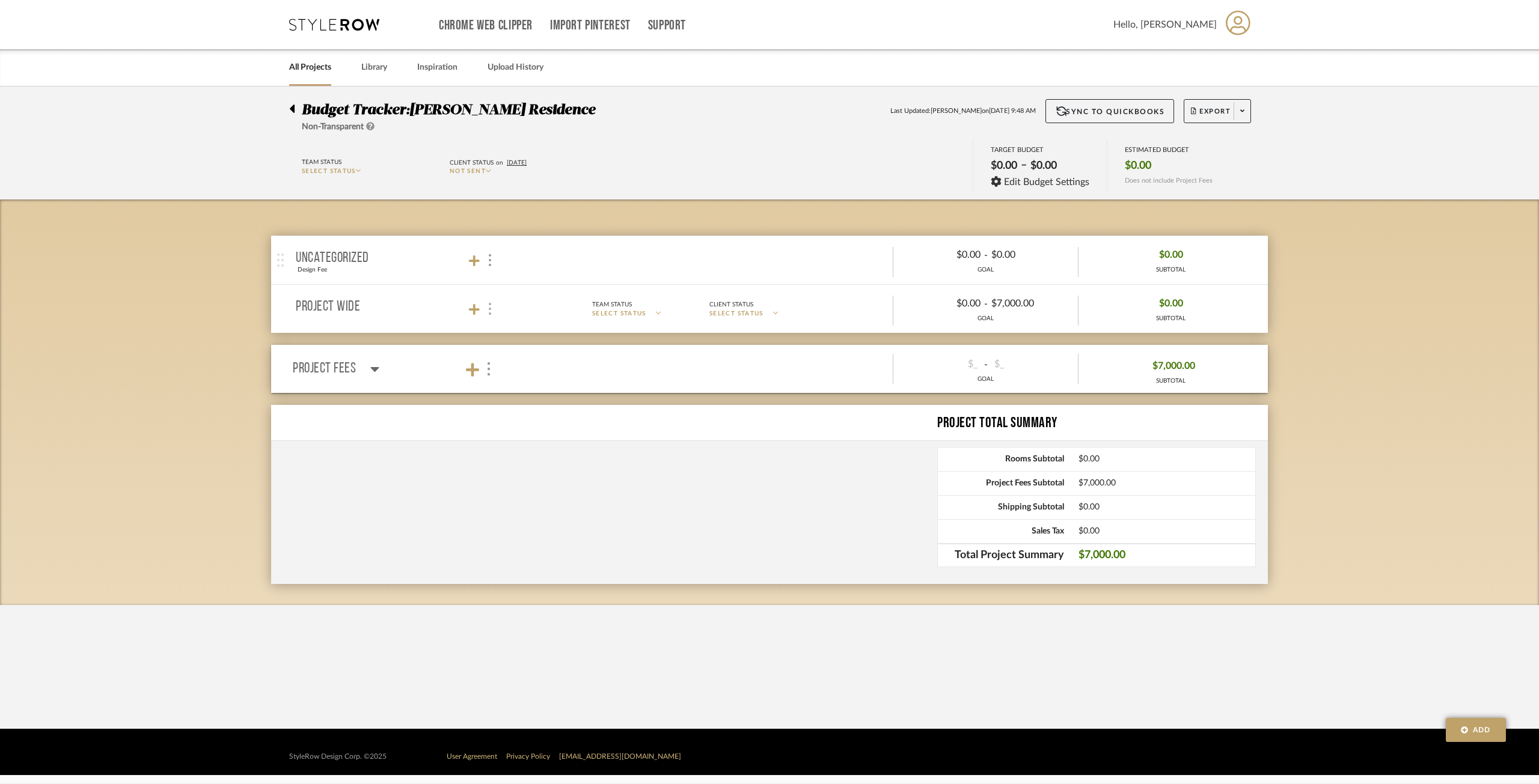
click at [493, 305] on div at bounding box center [489, 309] width 13 height 16
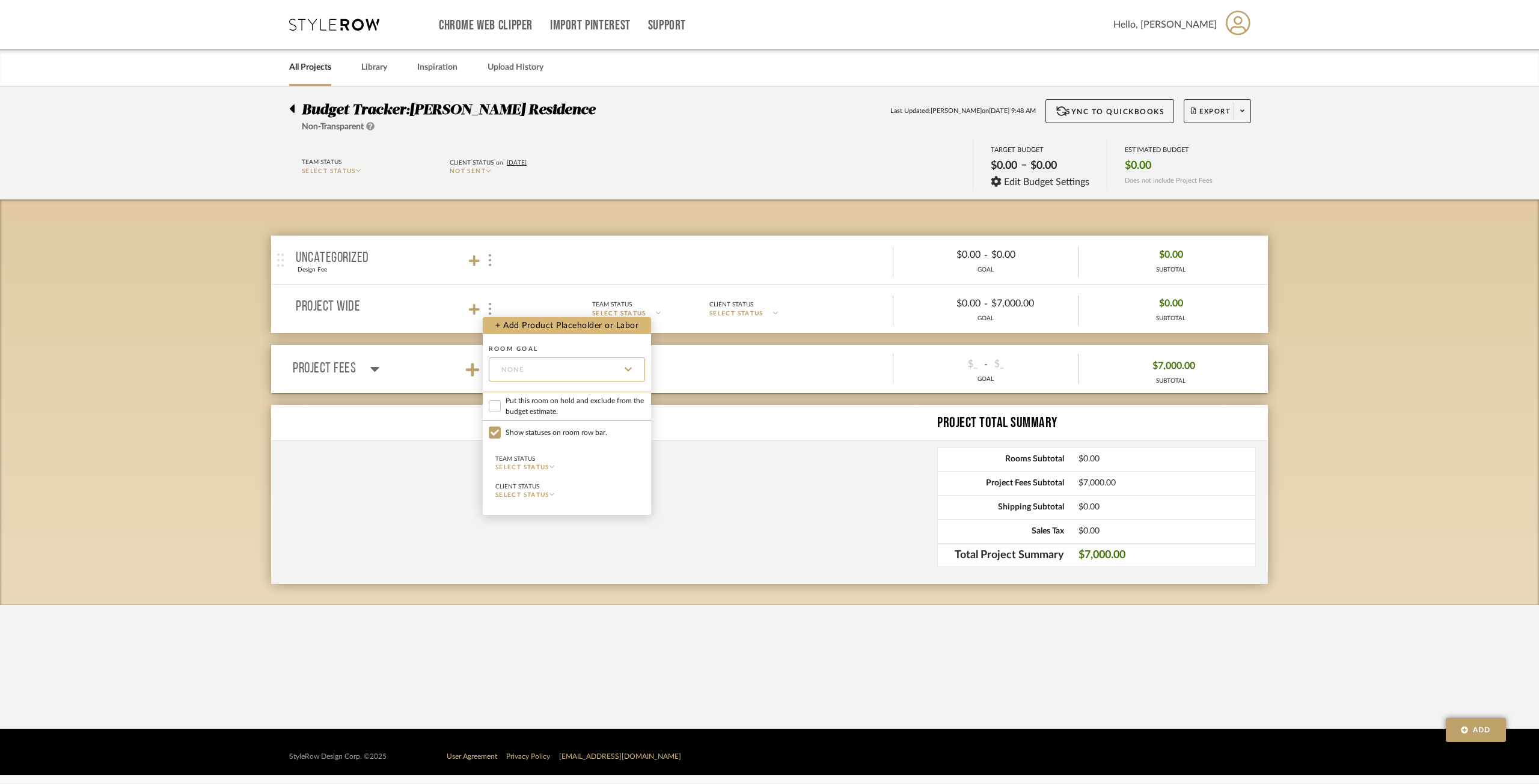
click at [586, 331] on button "+ Add Product Placeholder or Labor" at bounding box center [567, 326] width 168 height 17
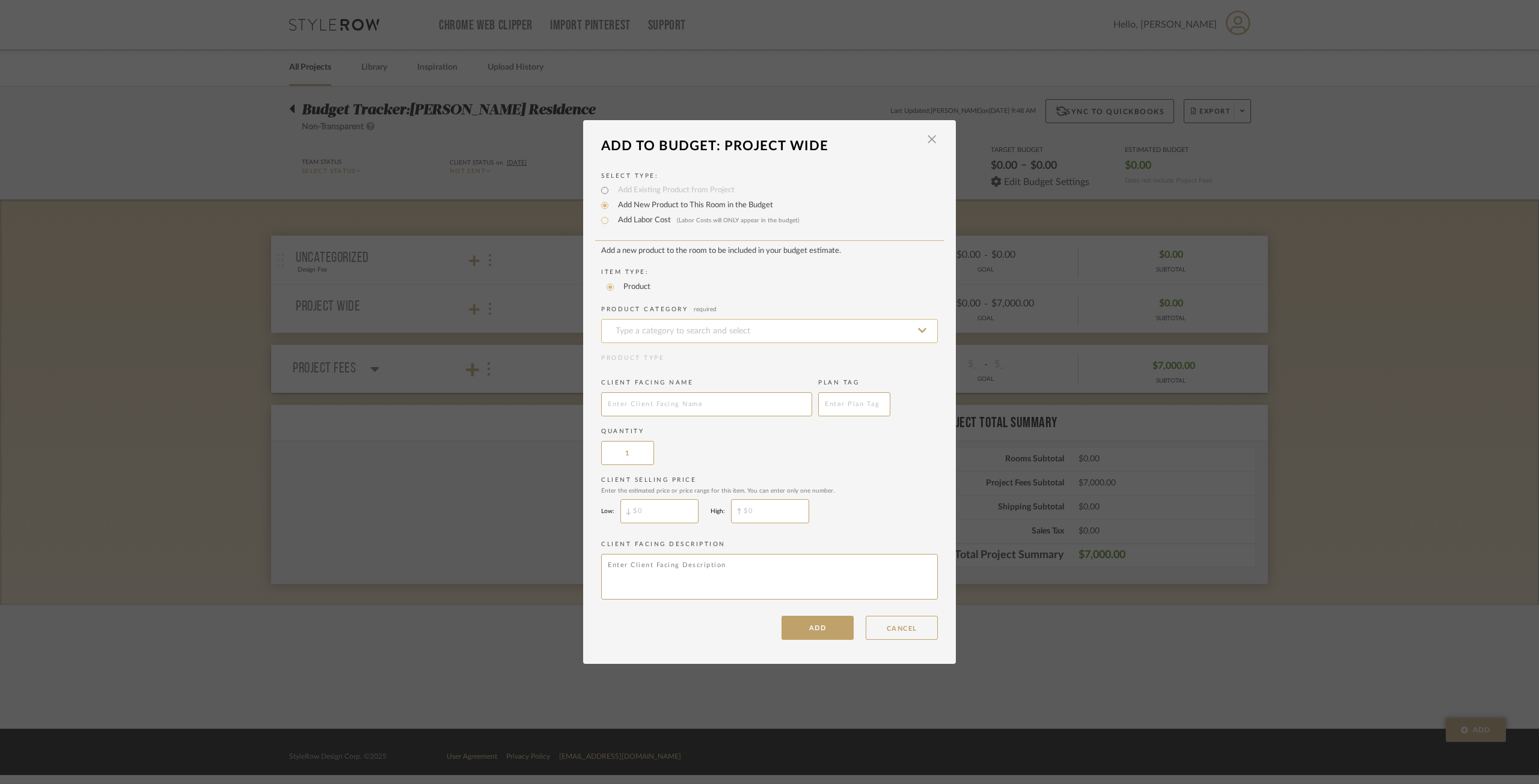
click at [640, 330] on input at bounding box center [770, 330] width 337 height 24
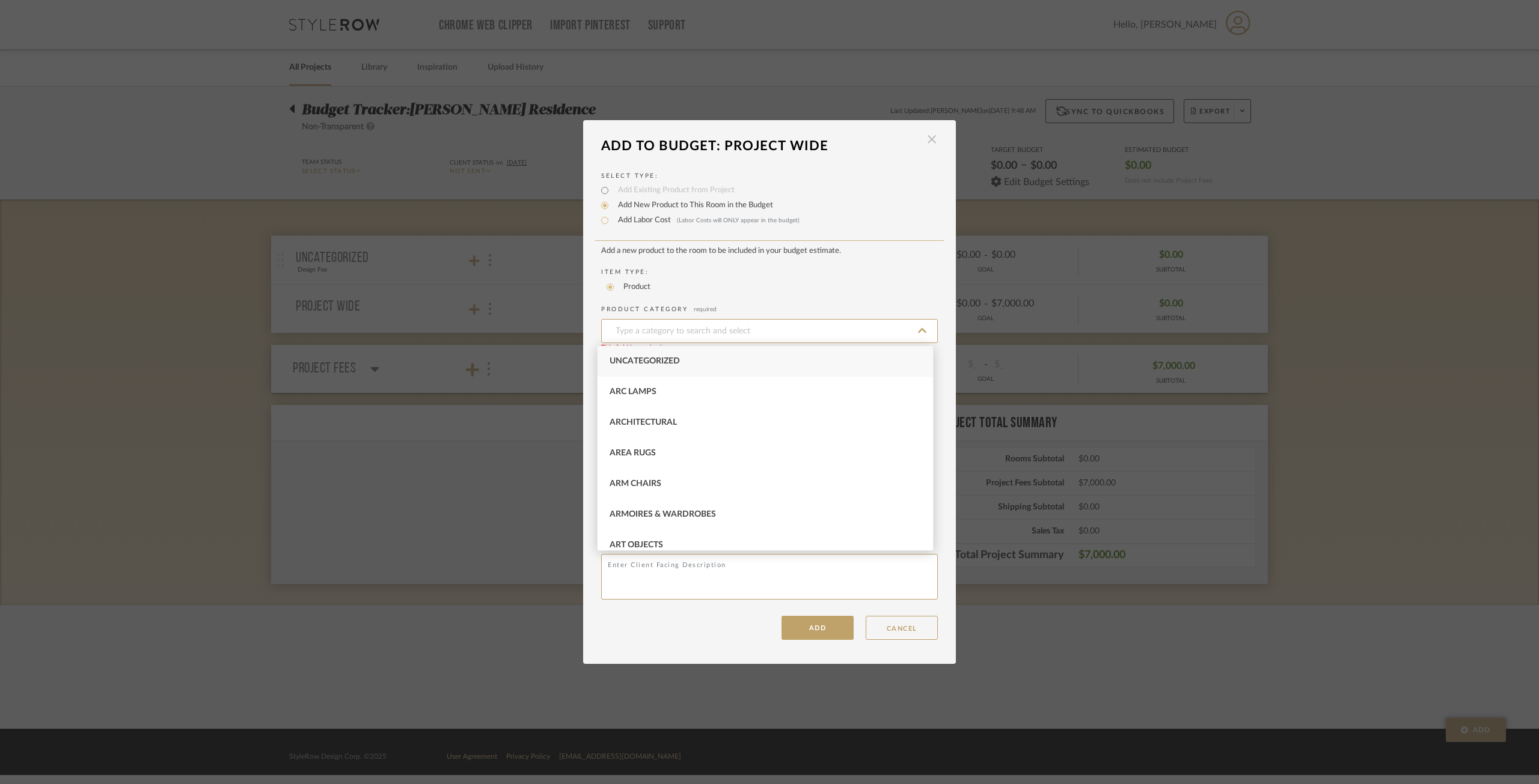
click at [920, 133] on span "button" at bounding box center [931, 139] width 24 height 24
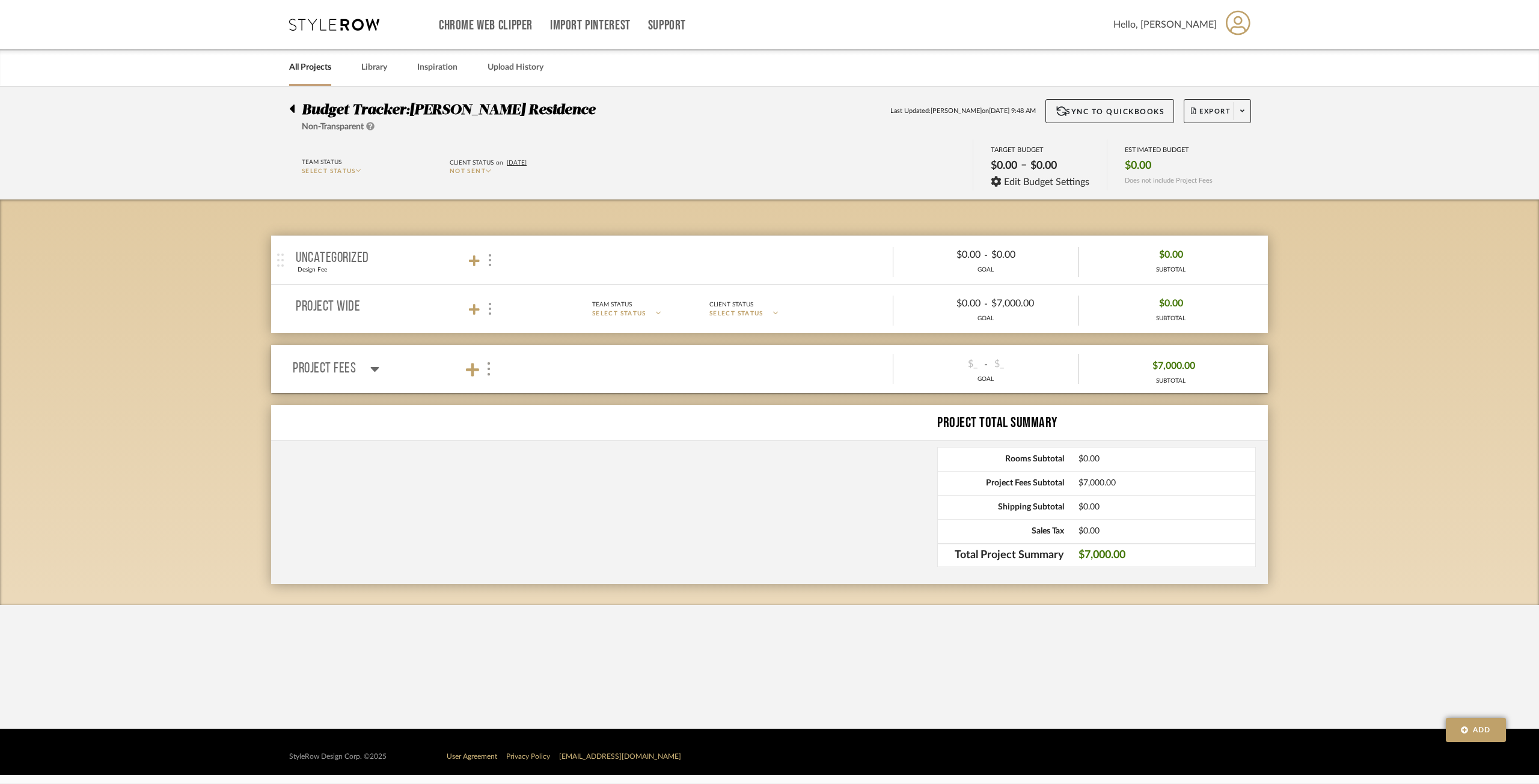
click at [1190, 362] on span "$7,000.00" at bounding box center [1174, 366] width 43 height 18
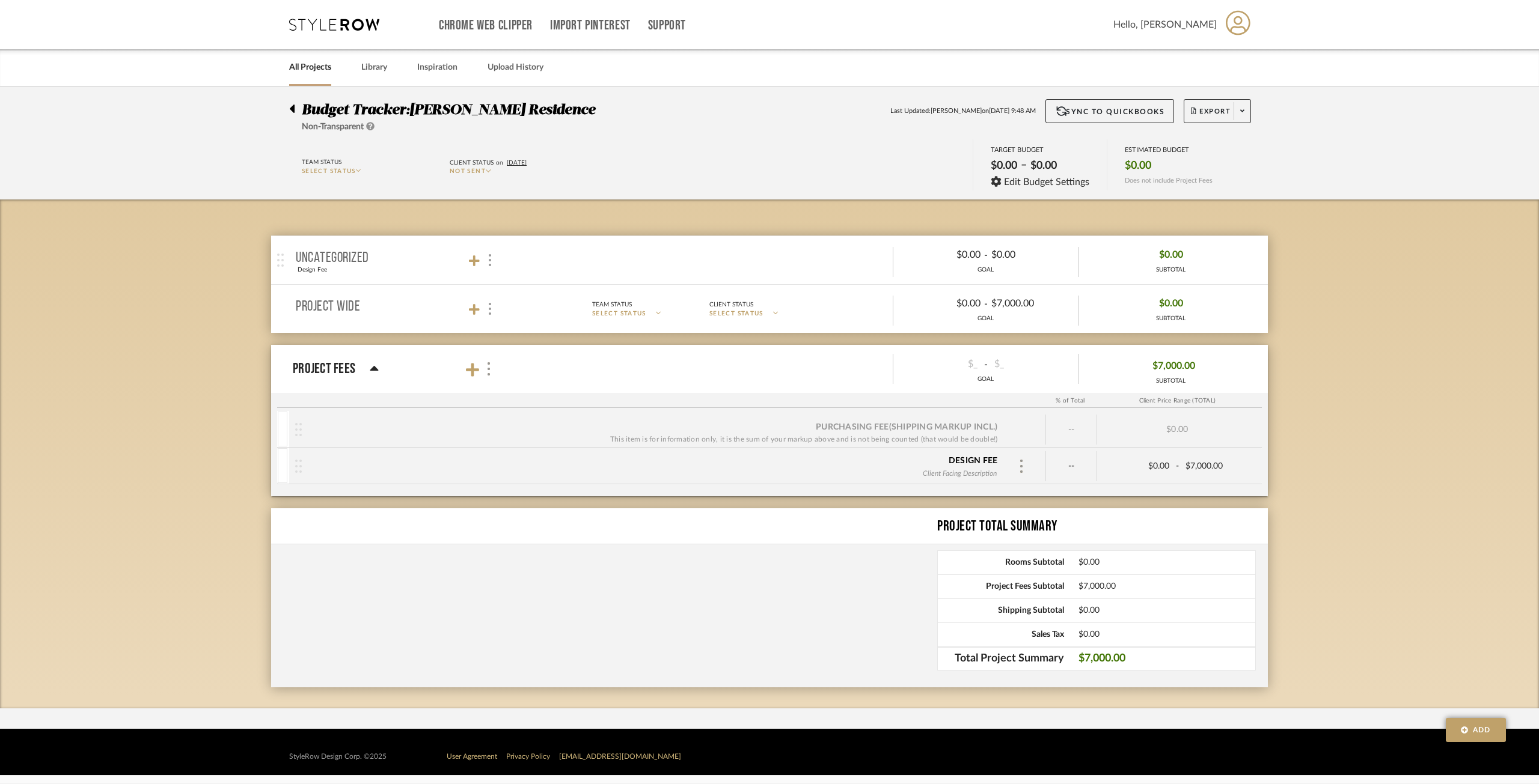
click at [1066, 428] on div "--" at bounding box center [1072, 430] width 51 height 30
click at [1052, 462] on div "--" at bounding box center [1072, 466] width 51 height 30
click at [1055, 467] on div "--" at bounding box center [1072, 466] width 51 height 30
click at [1072, 468] on span "--" at bounding box center [1072, 466] width 7 height 12
click at [499, 304] on mat-panel-title "Project Wide" at bounding box center [401, 309] width 212 height 16
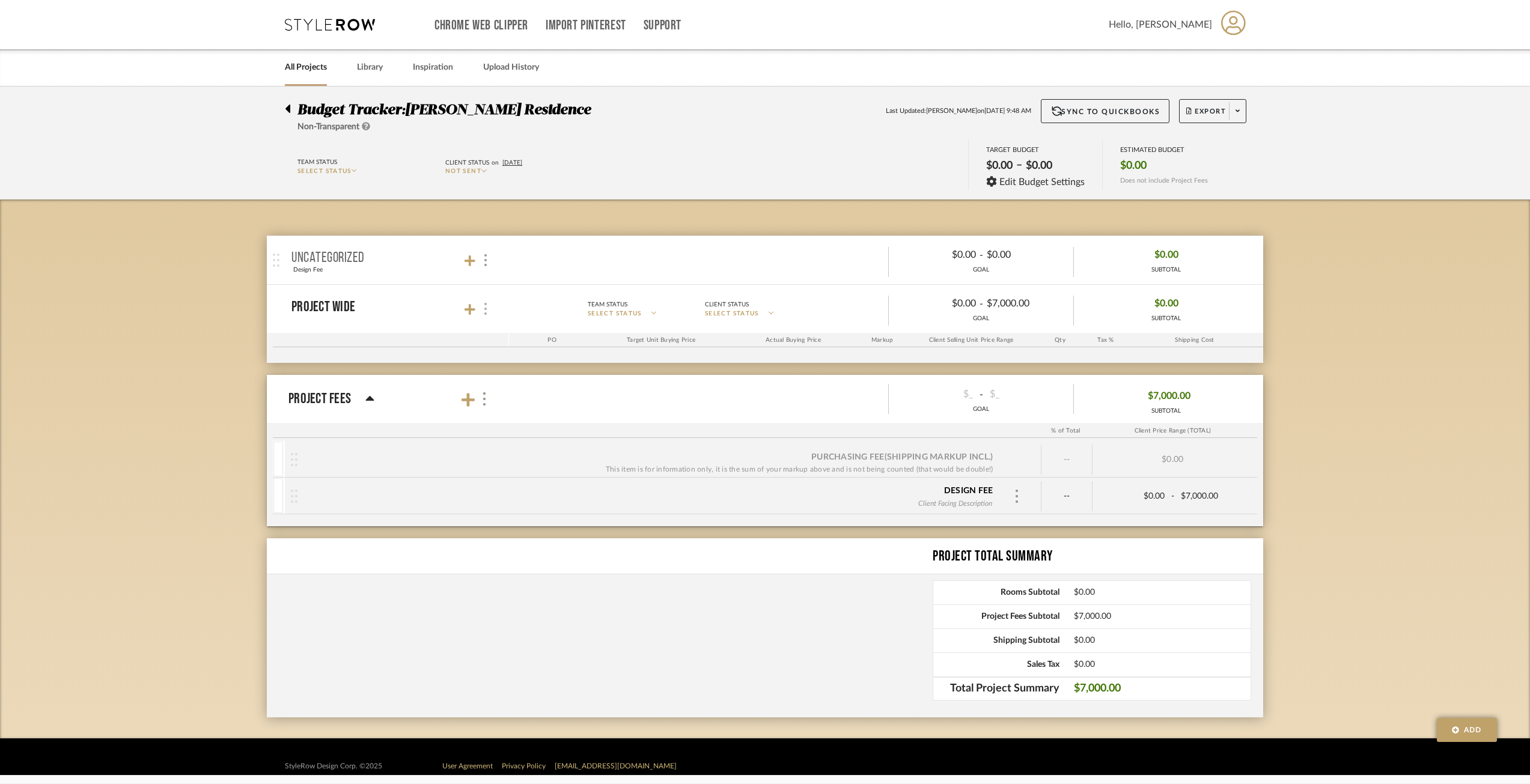
click at [484, 306] on img at bounding box center [486, 309] width 3 height 12
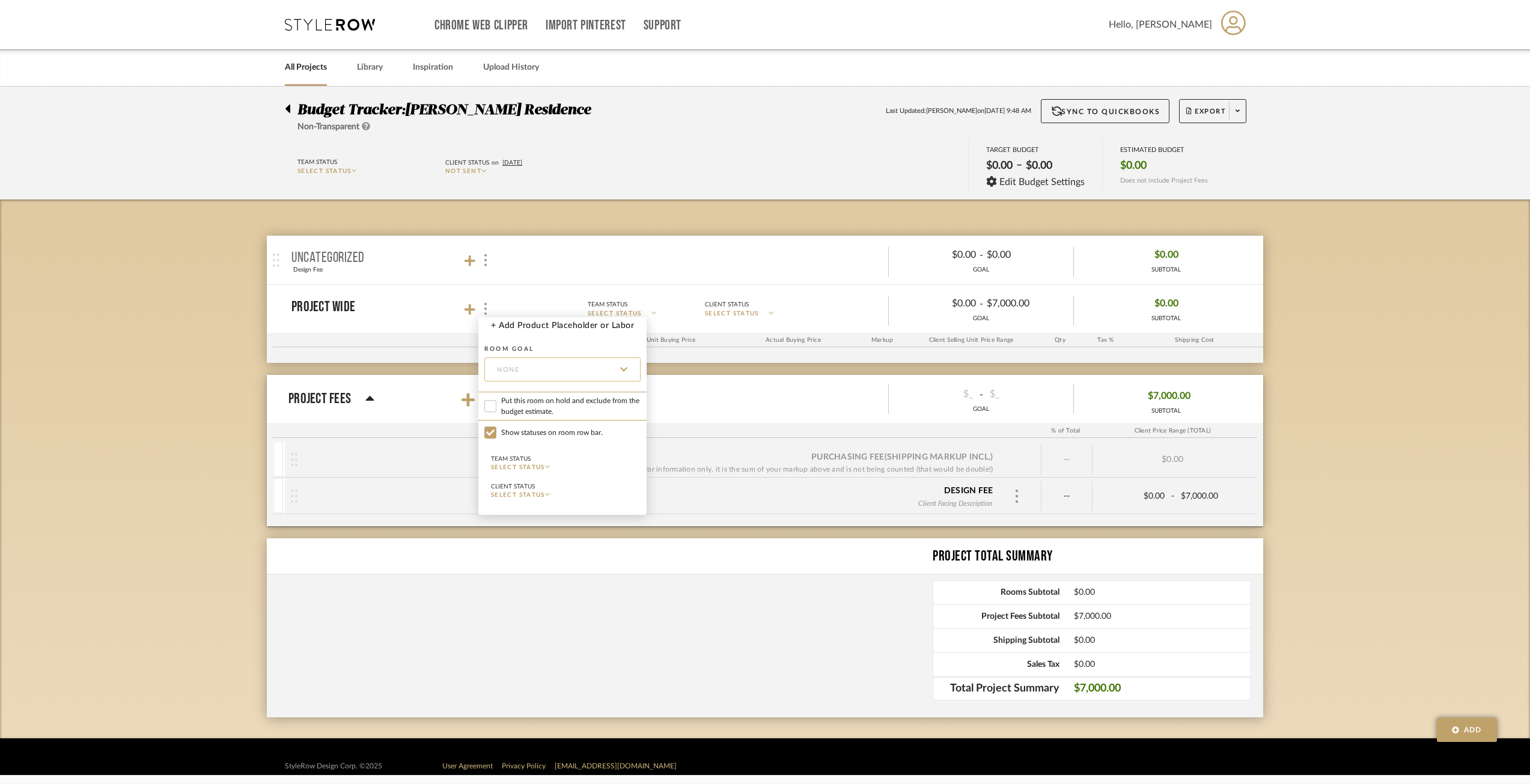
click at [494, 360] on input "None" at bounding box center [562, 369] width 156 height 24
click at [465, 309] on div at bounding box center [765, 392] width 1530 height 784
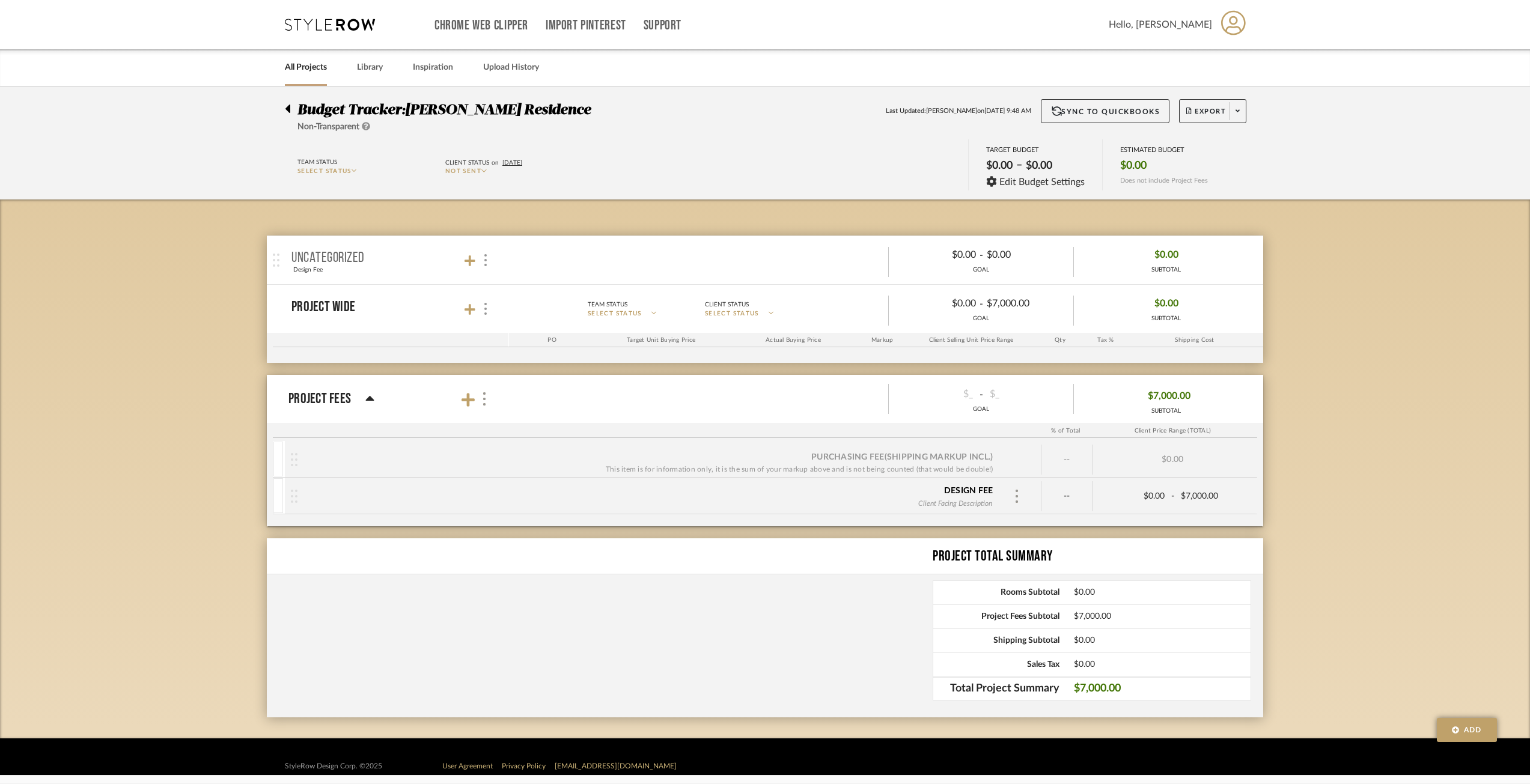
click at [465, 309] on icon at bounding box center [470, 309] width 11 height 11
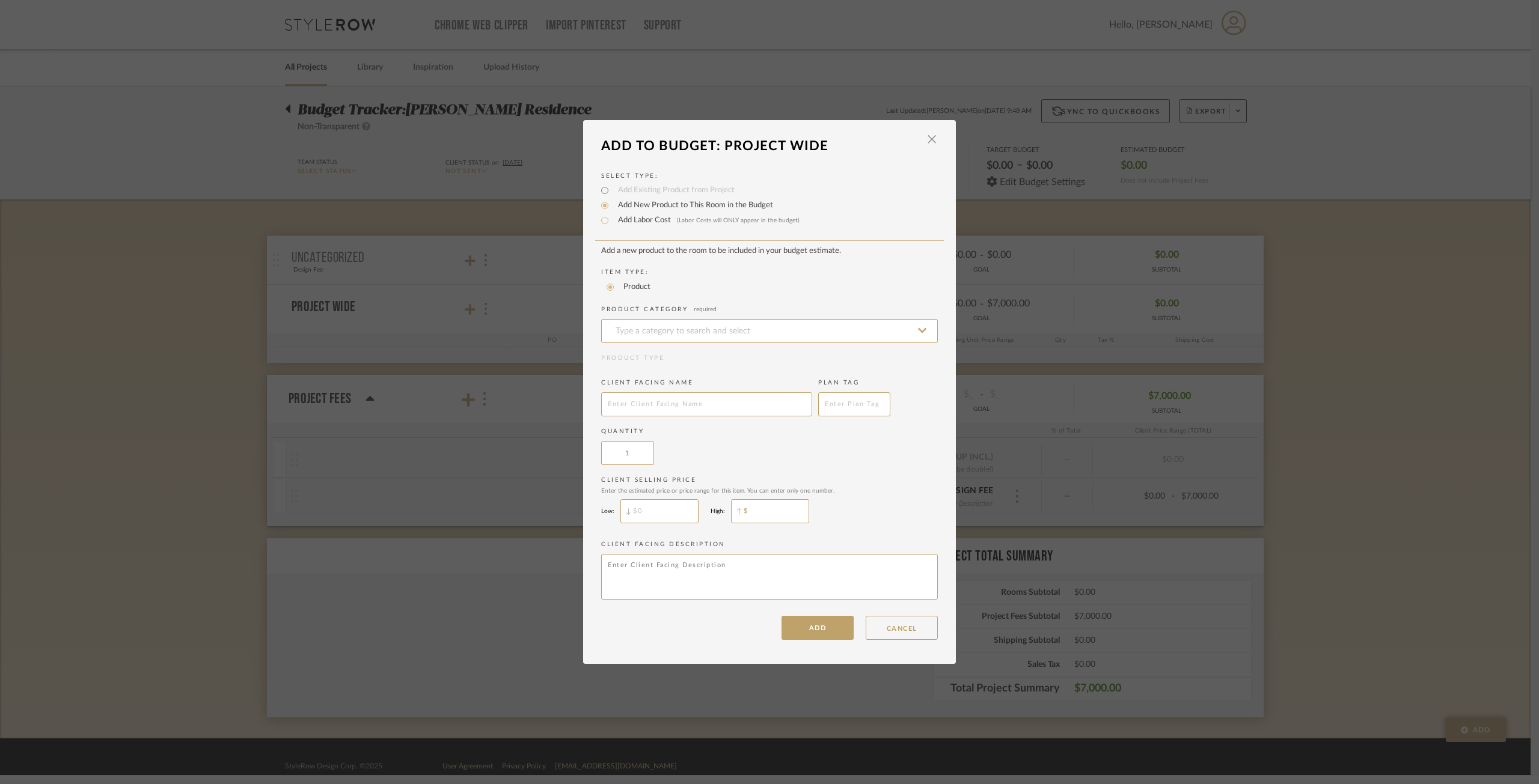
click at [786, 511] on input "$" at bounding box center [770, 511] width 78 height 24
type input "$7,000"
click at [685, 328] on input at bounding box center [770, 330] width 337 height 24
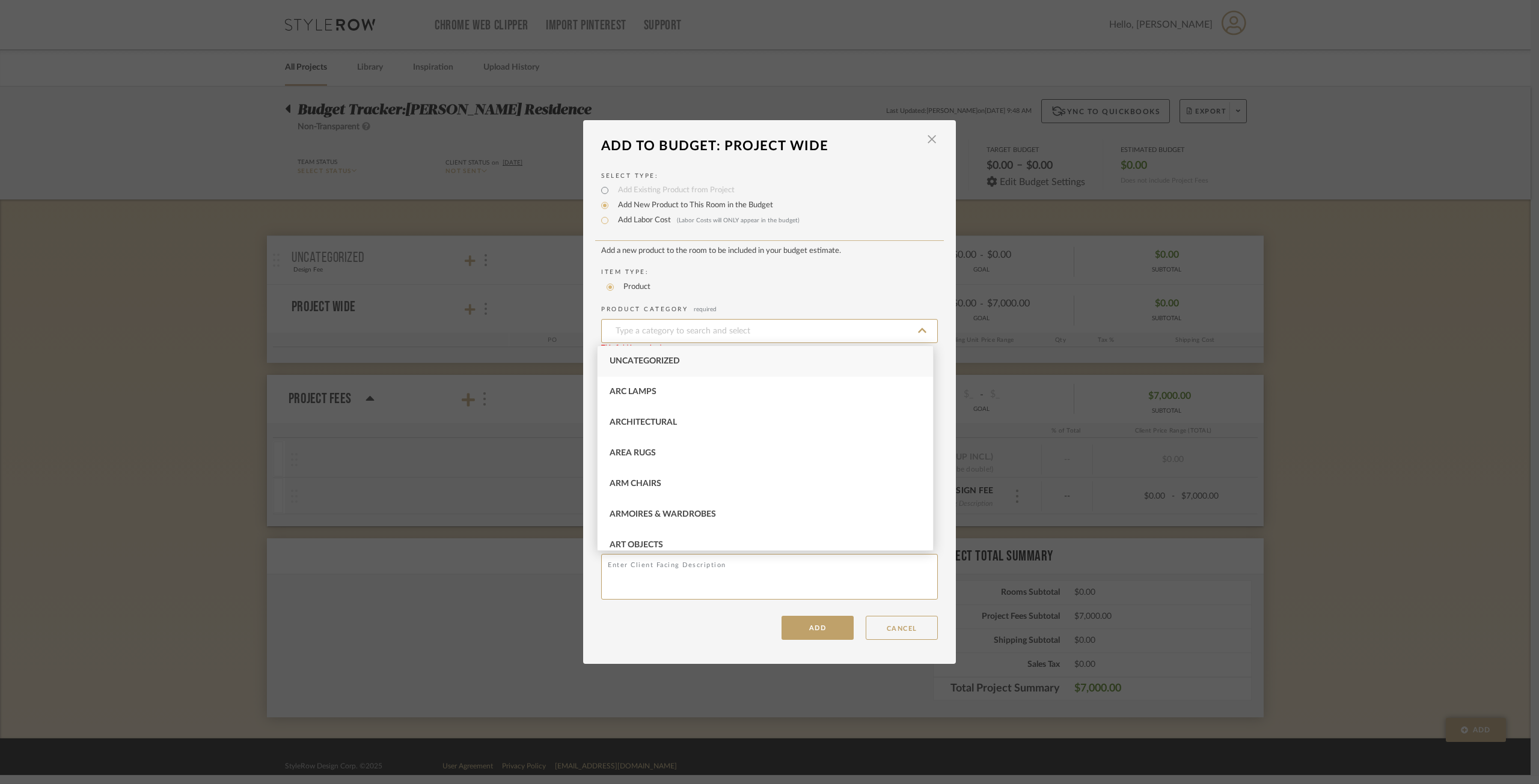
click at [876, 237] on div "Select Type: Add Existing Product from Project Add New Product to This Room in …" at bounding box center [770, 399] width 373 height 481
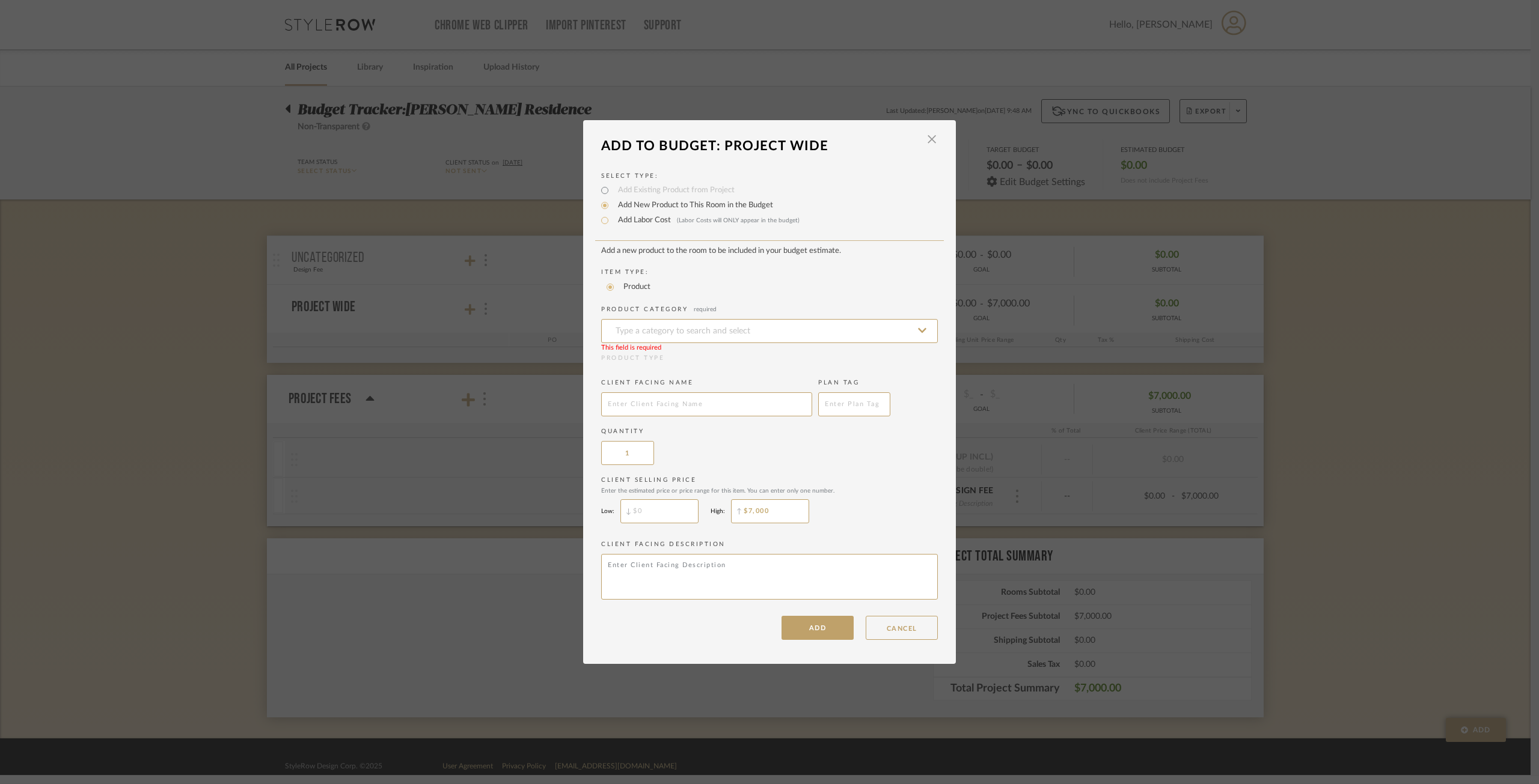
click at [639, 220] on label "Add Labor Cost (Labor Costs will ONLY appear in the budget)" at bounding box center [706, 220] width 188 height 12
click at [612, 220] on input "Add Labor Cost (Labor Costs will ONLY appear in the budget)" at bounding box center [604, 220] width 14 height 14
radio input "true"
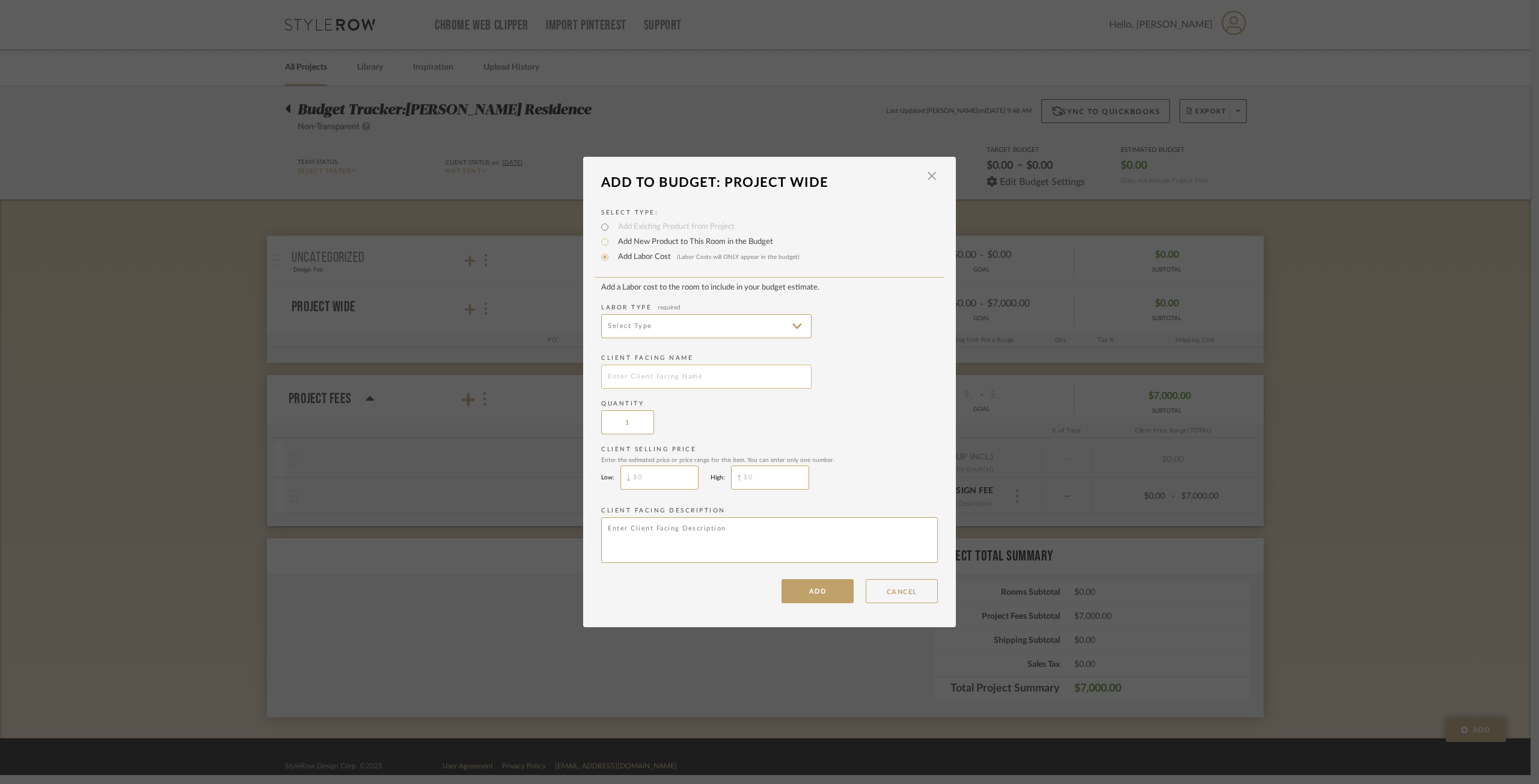
click at [737, 379] on input "text" at bounding box center [706, 376] width 210 height 24
type input "Design Fee"
click at [739, 477] on input "$" at bounding box center [770, 477] width 78 height 24
type input "$7,000"
click at [809, 598] on button "ADD" at bounding box center [818, 591] width 72 height 24
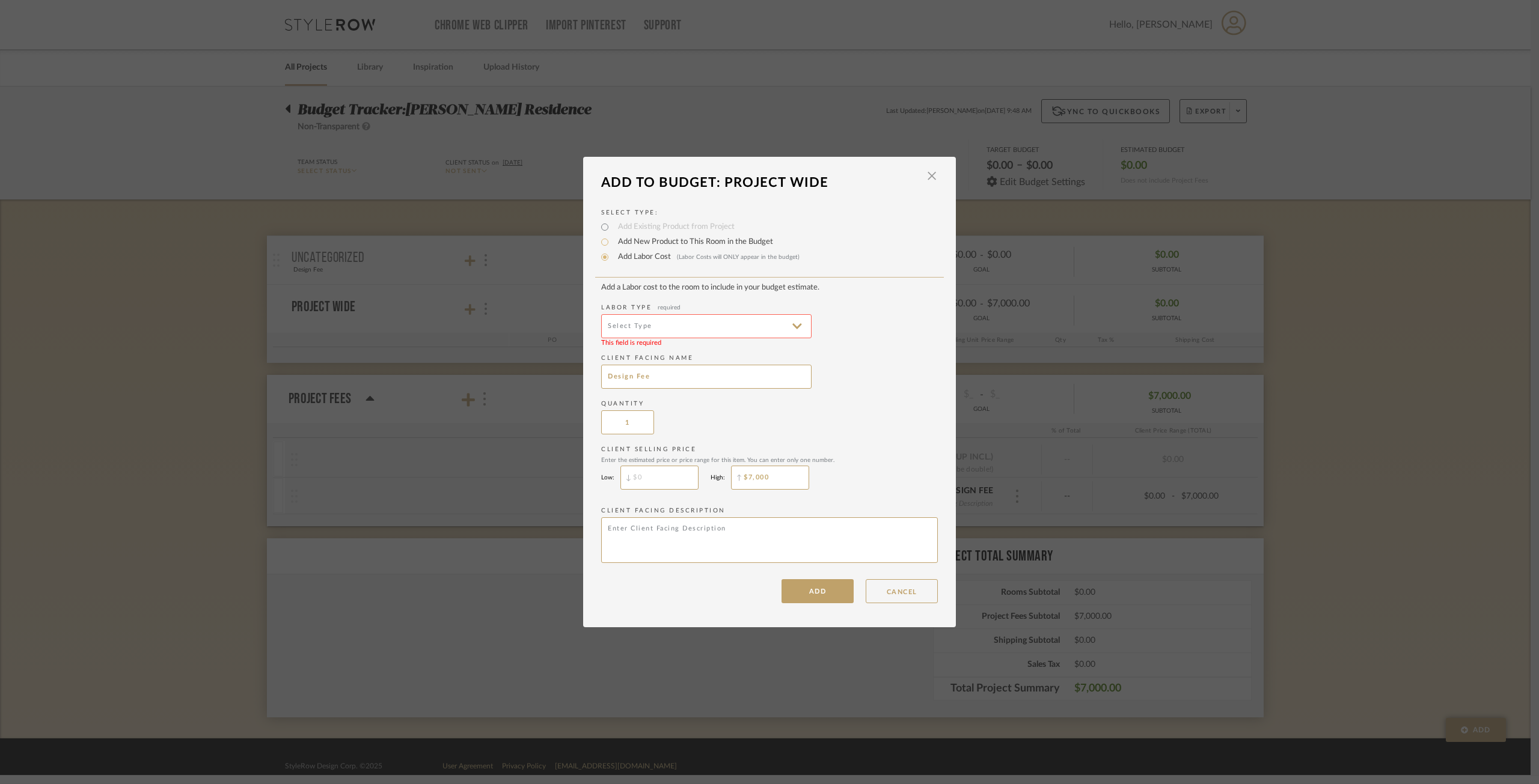
click at [740, 320] on input at bounding box center [706, 326] width 210 height 24
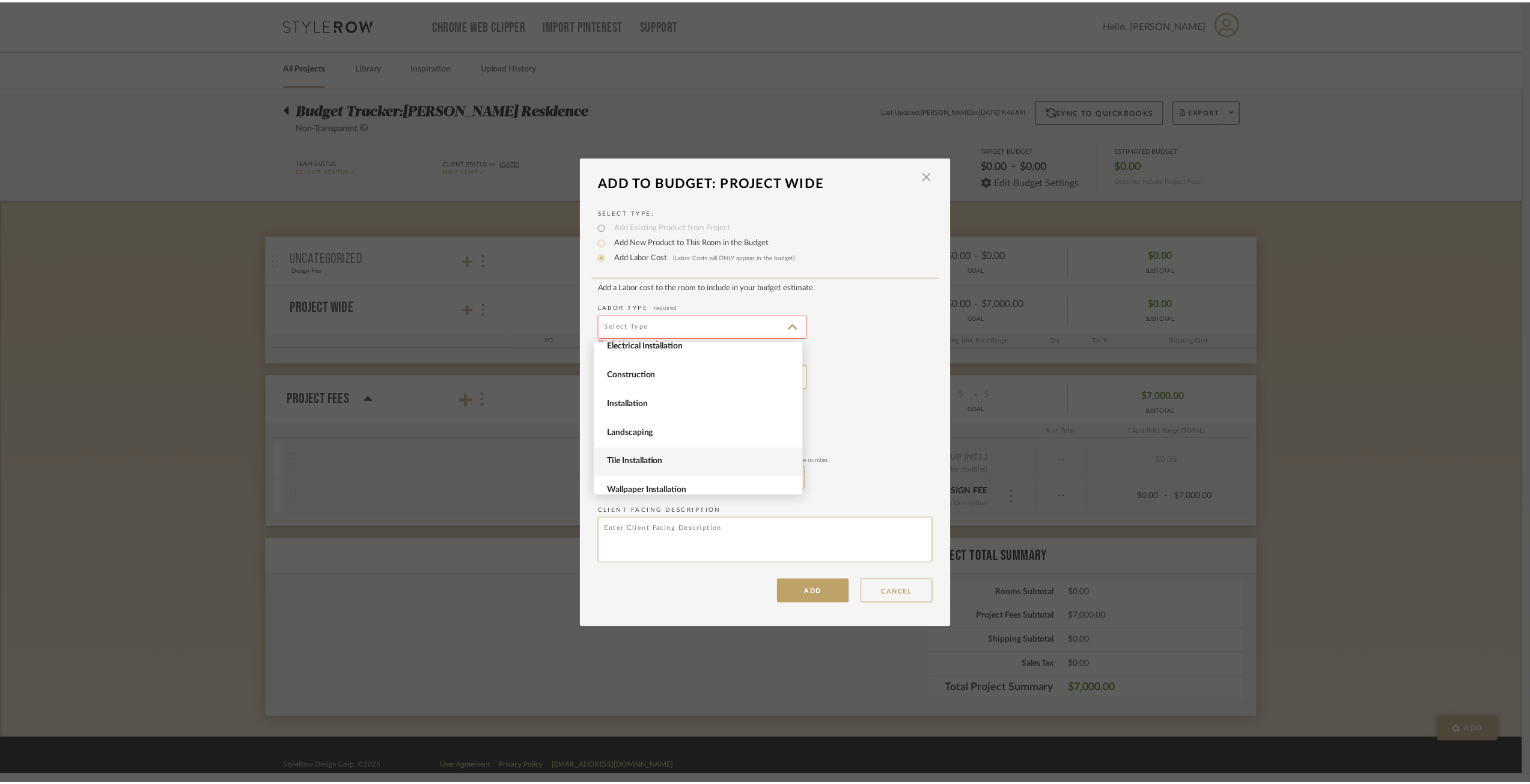
scroll to position [165, 0]
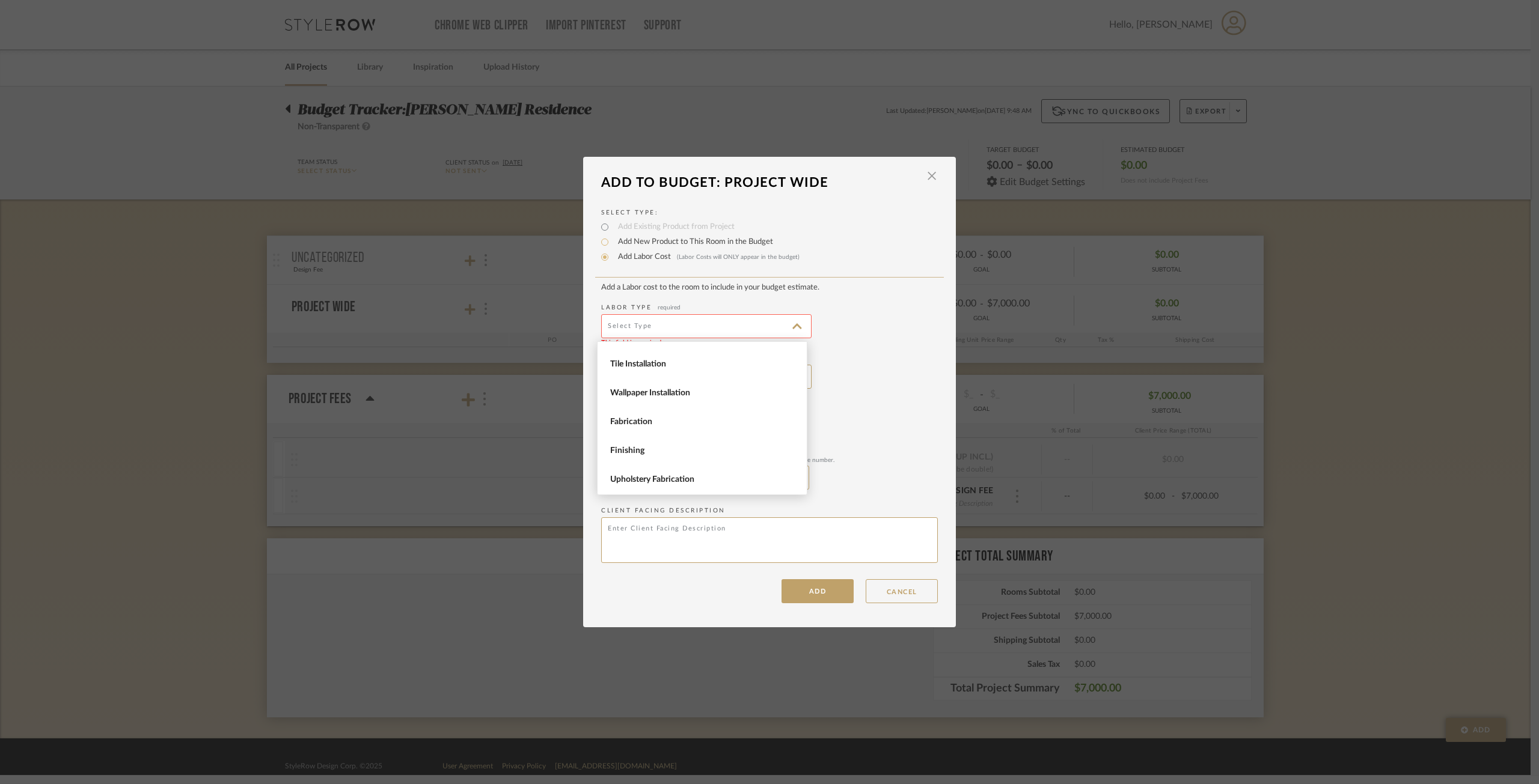
click at [889, 309] on label "Labor Type required" at bounding box center [770, 307] width 337 height 9
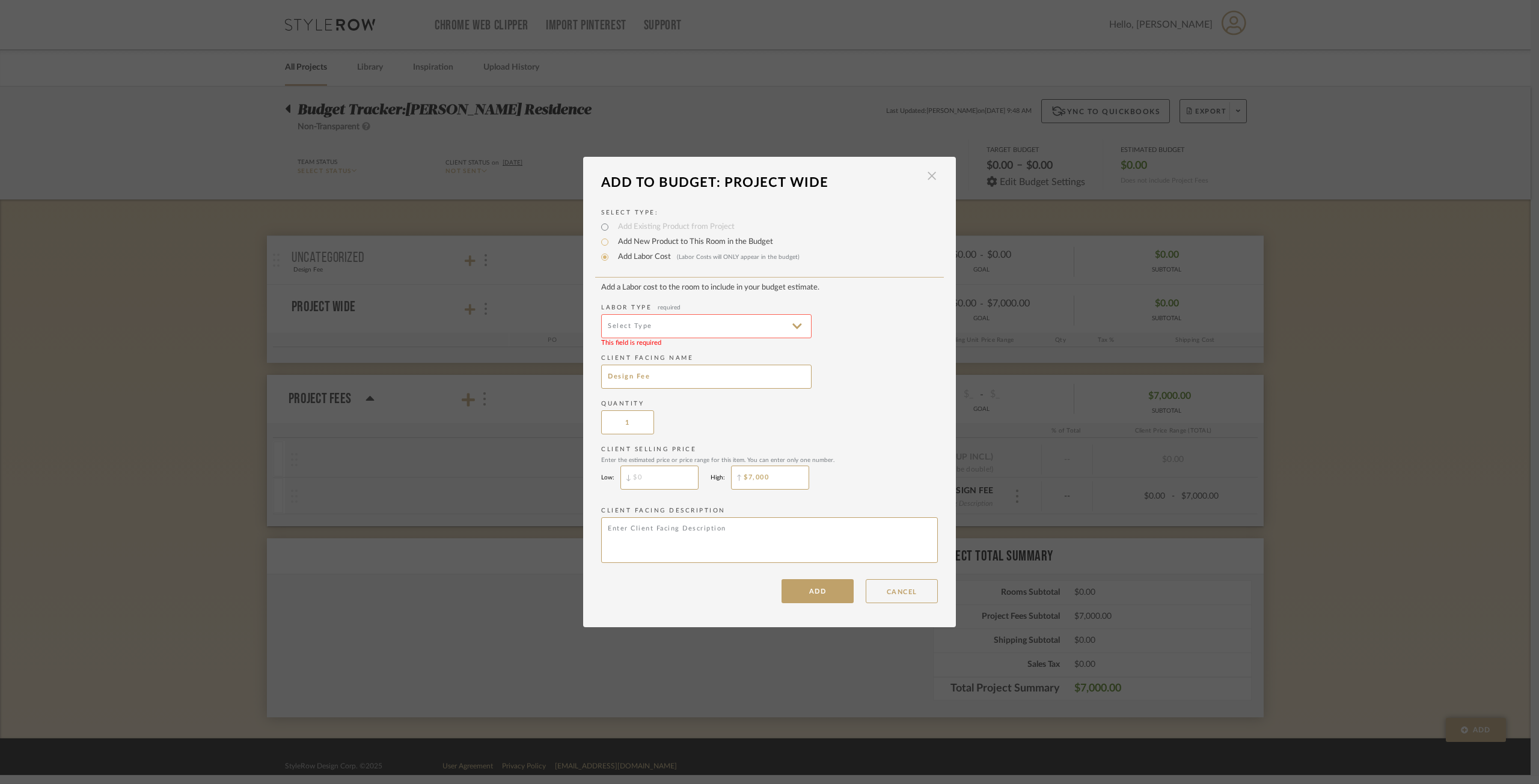
click at [925, 170] on span "button" at bounding box center [931, 175] width 24 height 24
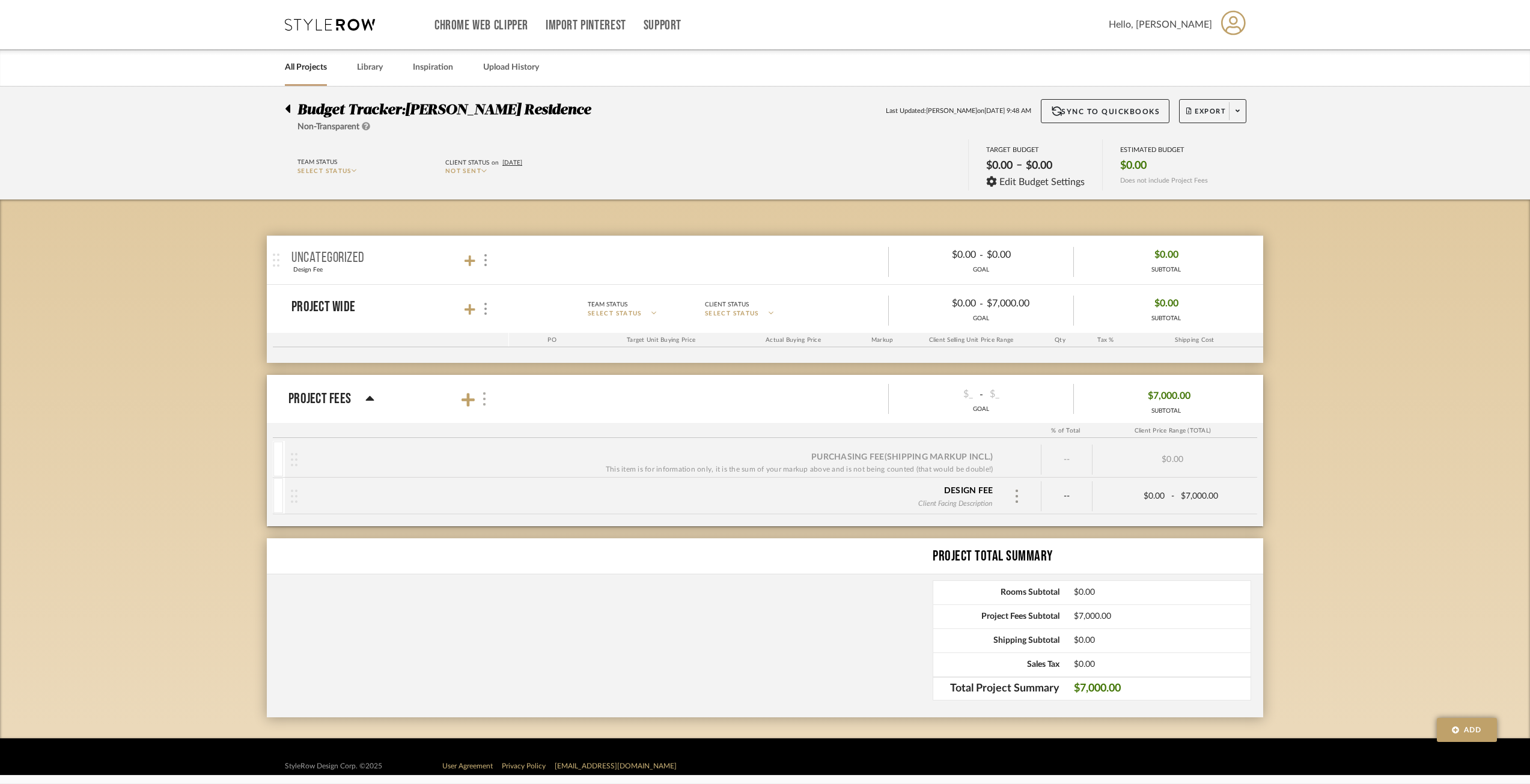
click at [484, 397] on img at bounding box center [484, 398] width 6 height 13
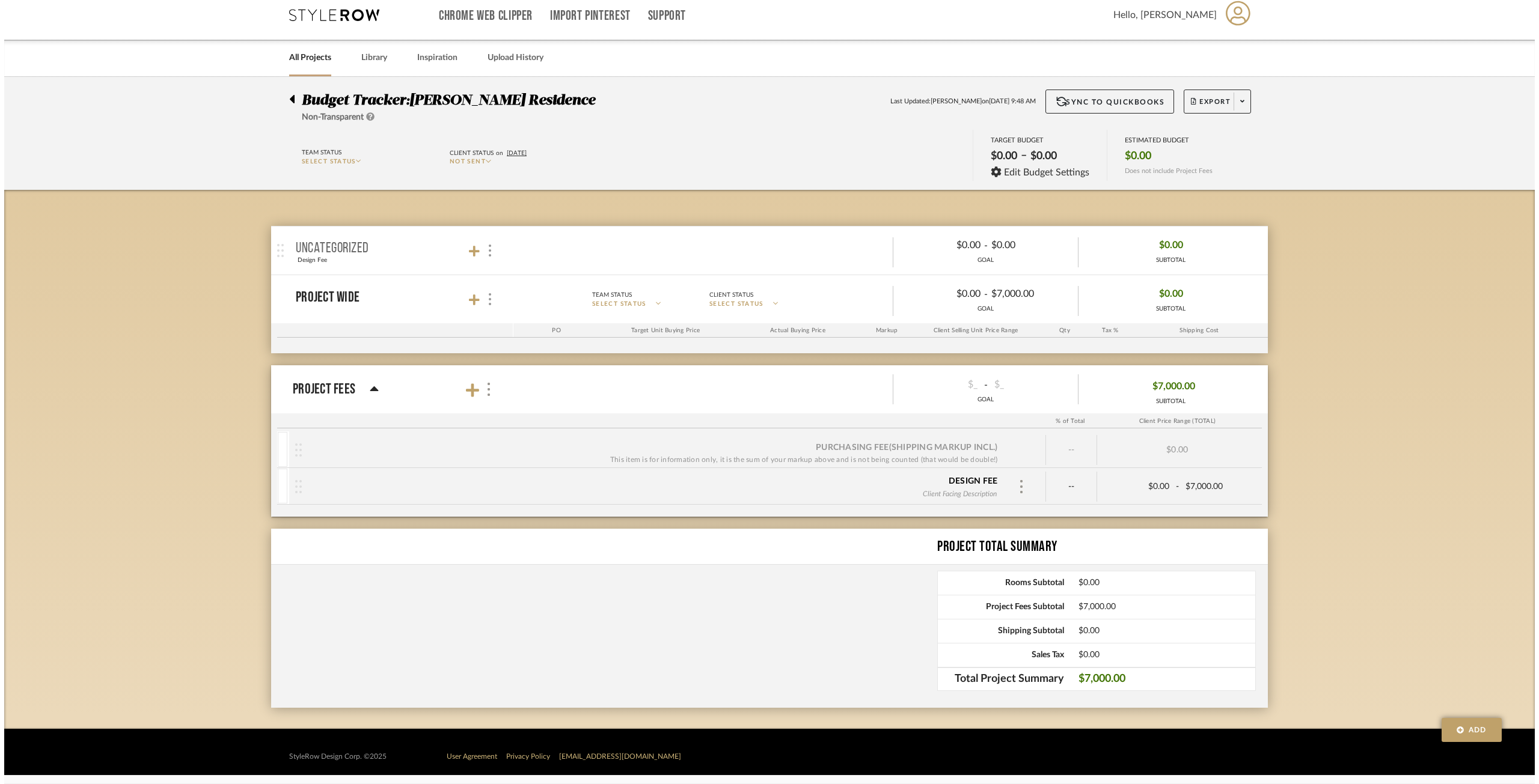
scroll to position [0, 0]
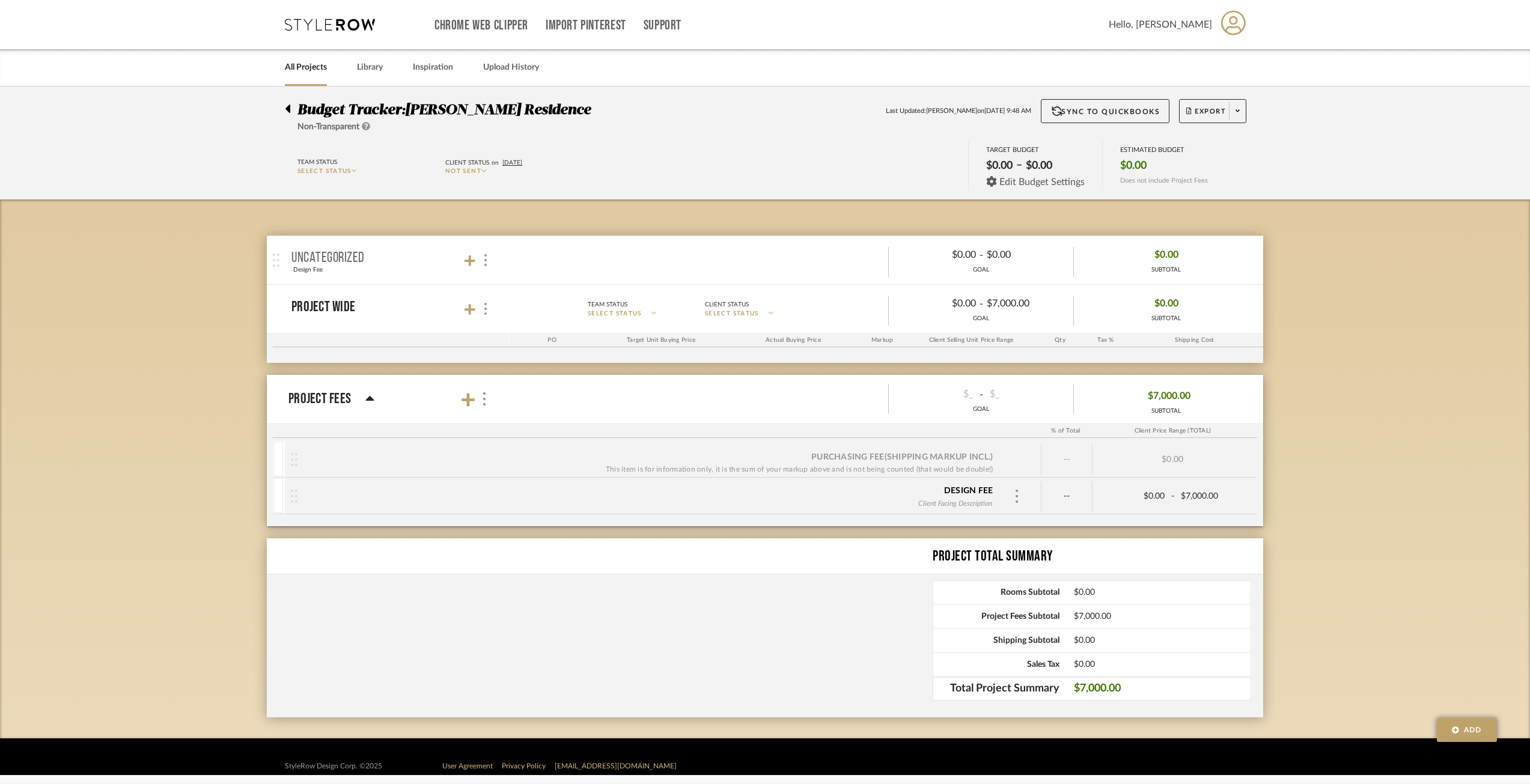
click at [1045, 183] on span "Edit Budget Settings" at bounding box center [1042, 182] width 85 height 11
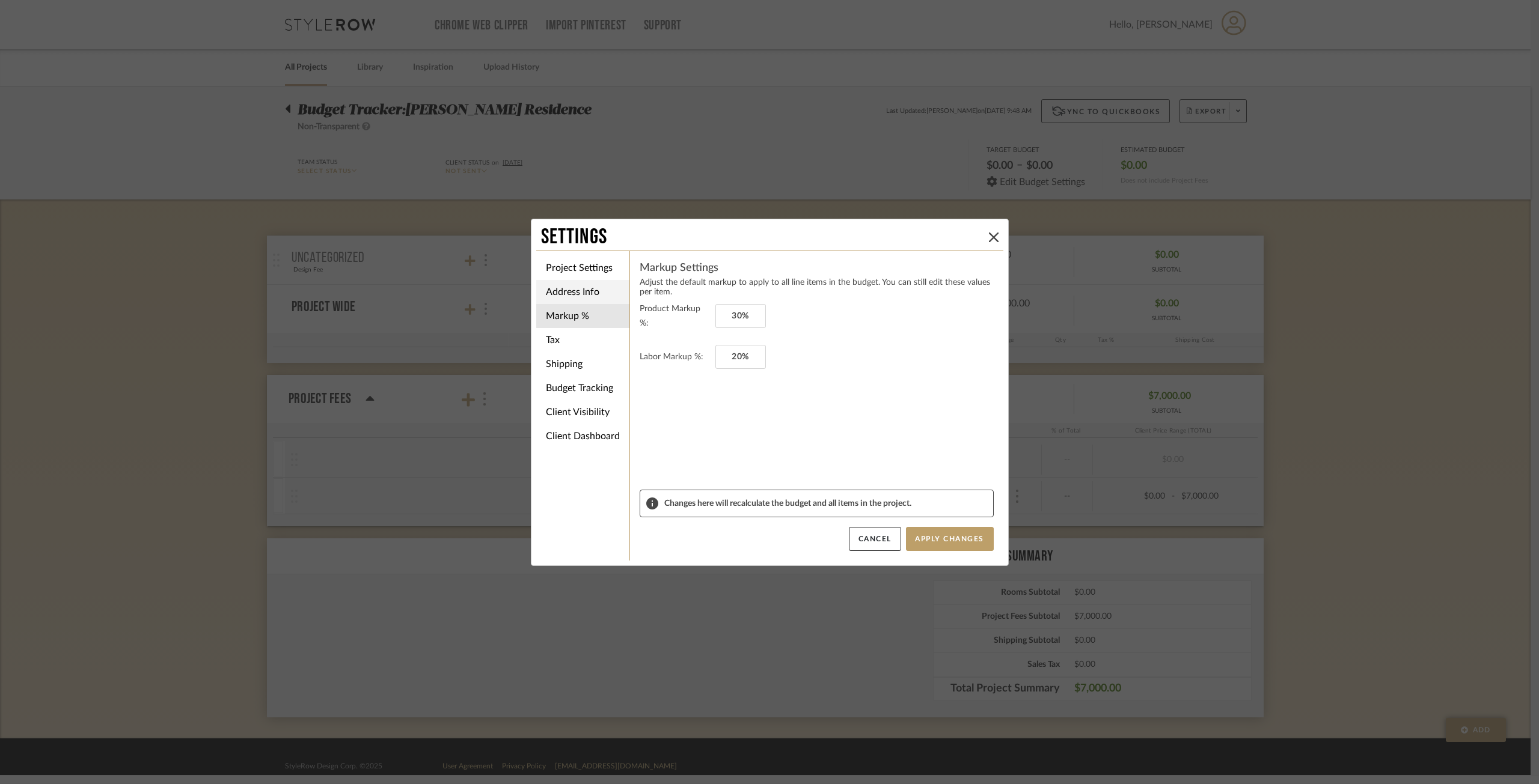
click at [578, 287] on li "Address Info" at bounding box center [582, 292] width 93 height 24
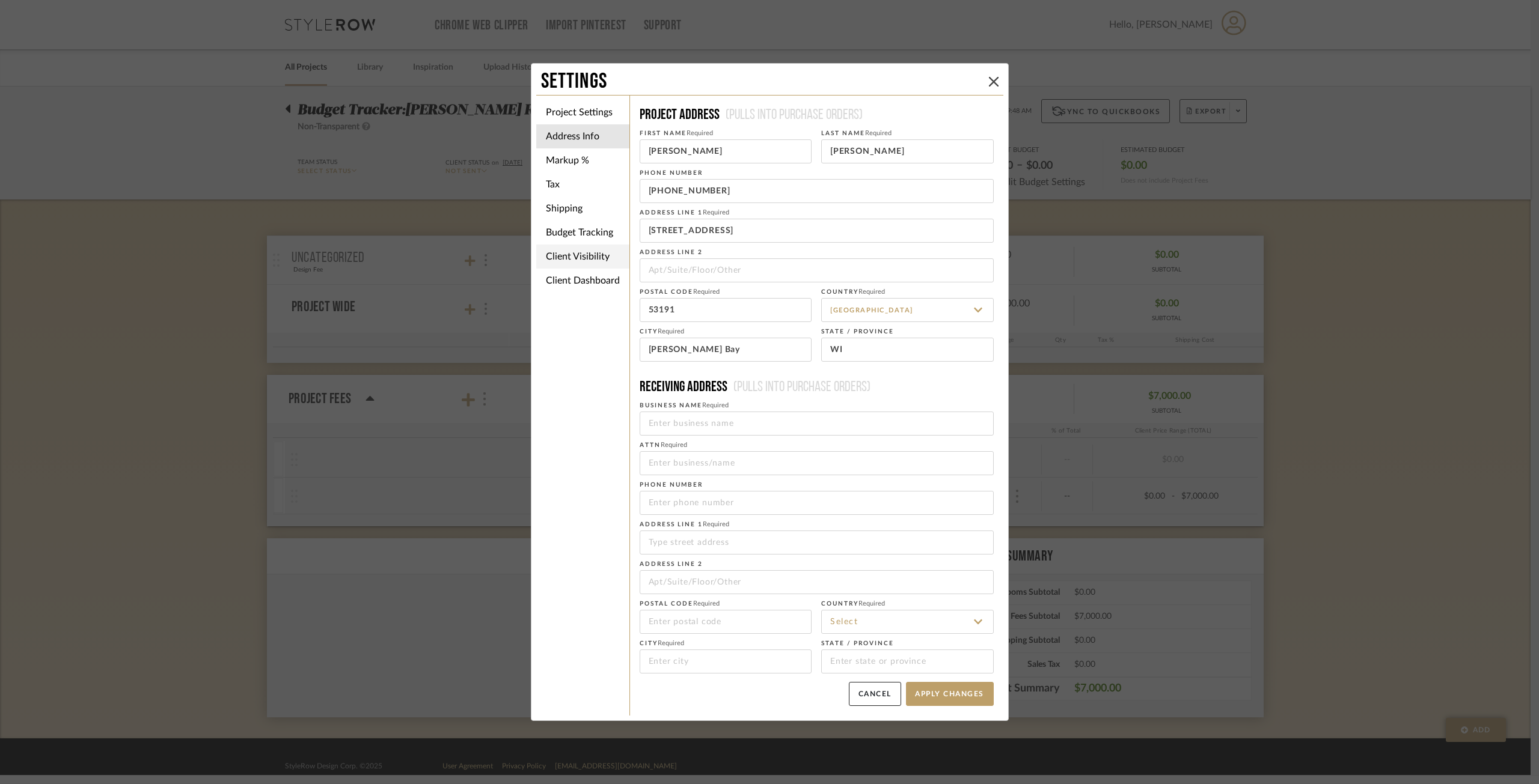
click at [583, 256] on li "Client Visibility" at bounding box center [582, 256] width 93 height 24
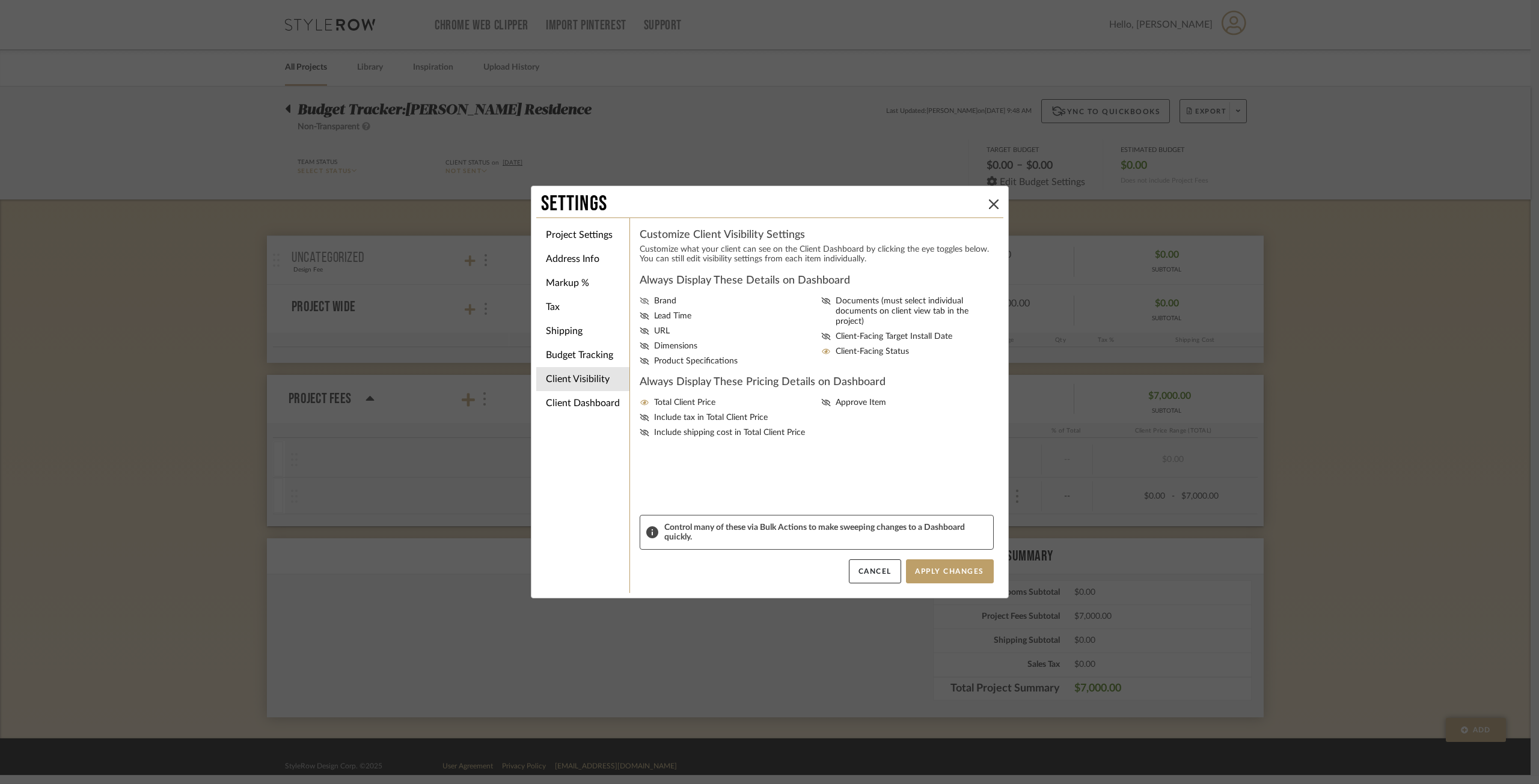
click at [654, 299] on span "Brand" at bounding box center [665, 301] width 22 height 10
click at [0, 0] on input "Brand" at bounding box center [0, 0] width 0 height 0
click at [589, 407] on li "Client Dashboard" at bounding box center [582, 403] width 93 height 24
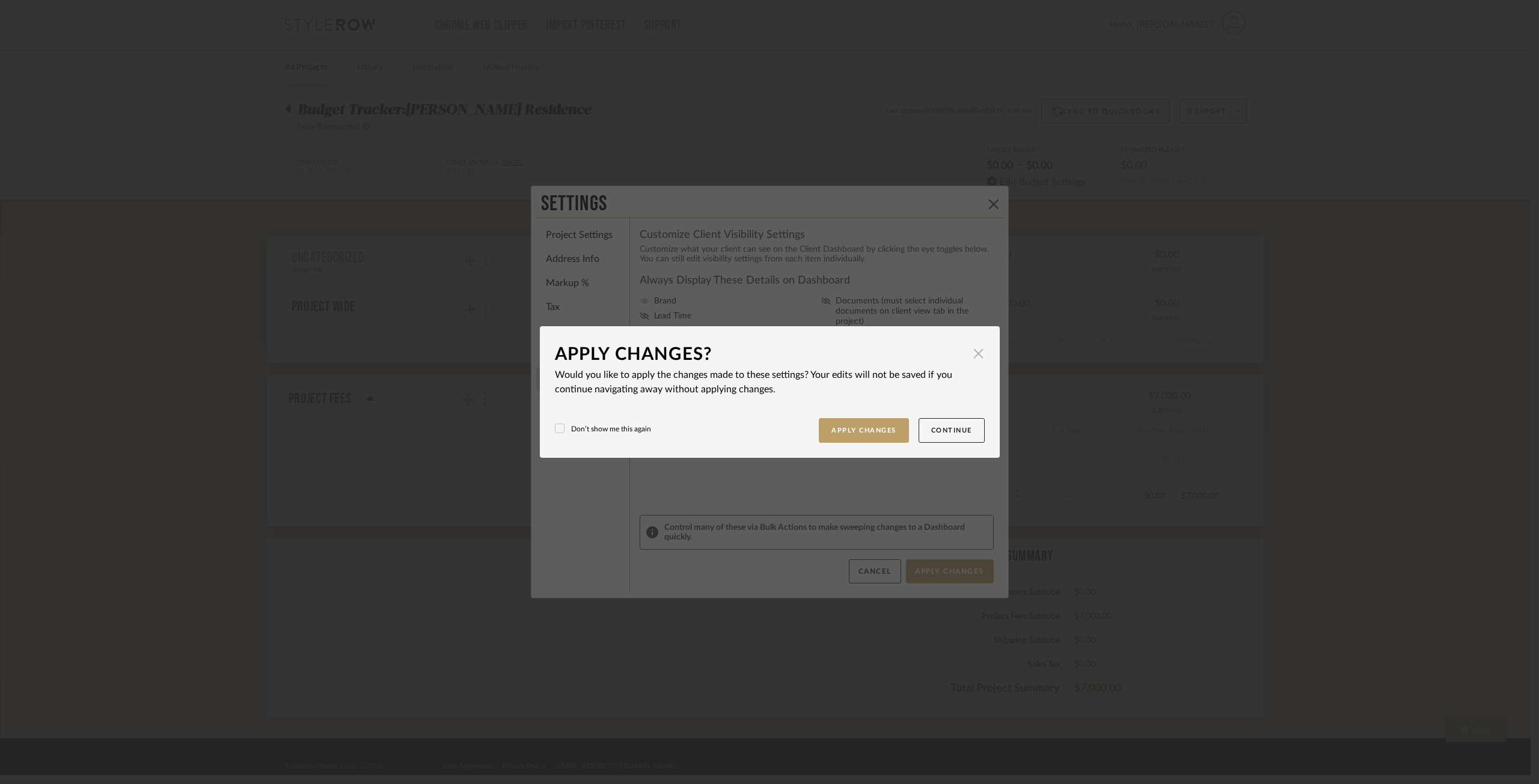
click at [971, 353] on span "button" at bounding box center [978, 353] width 24 height 24
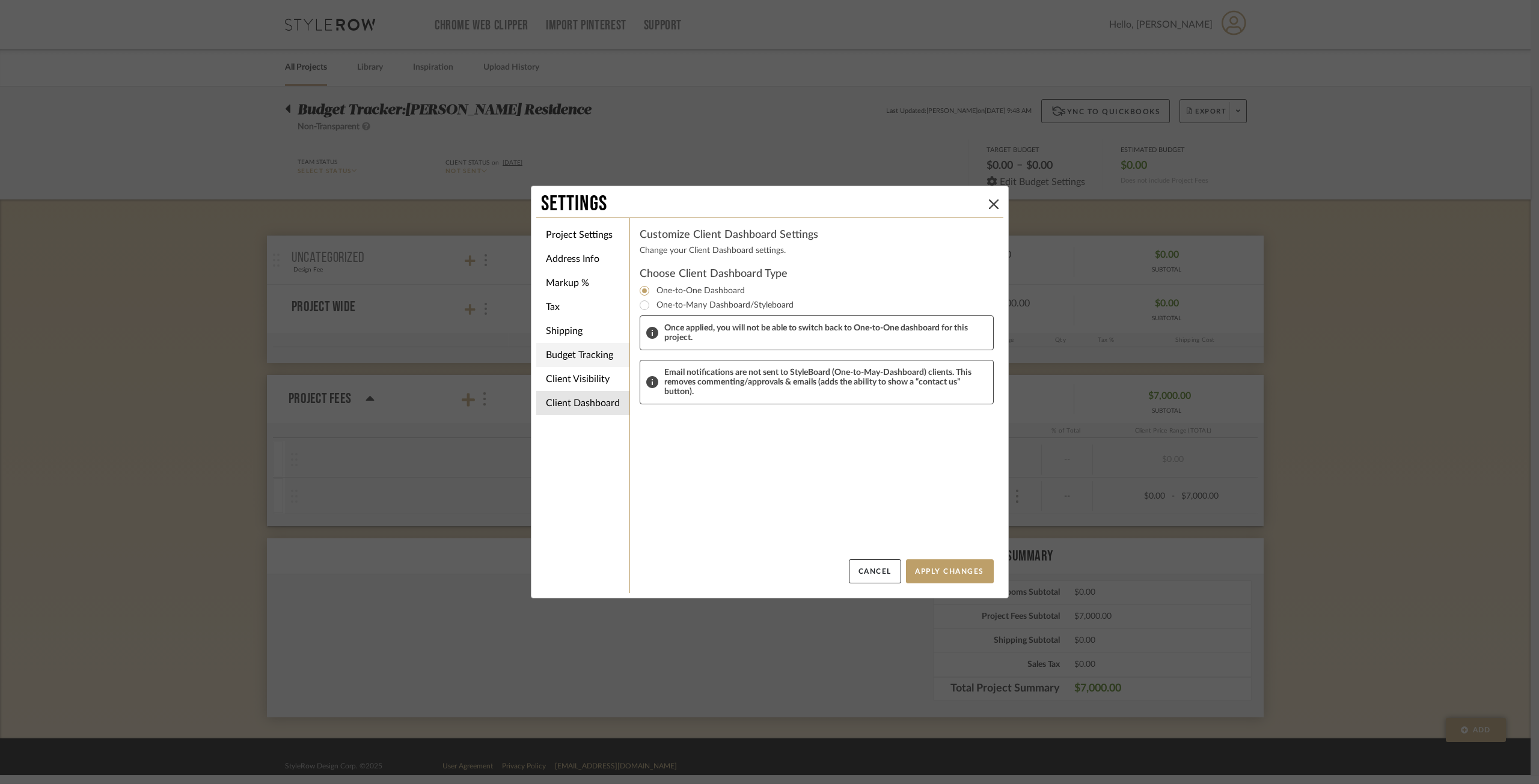
click at [574, 358] on li "Budget Tracking" at bounding box center [582, 355] width 93 height 24
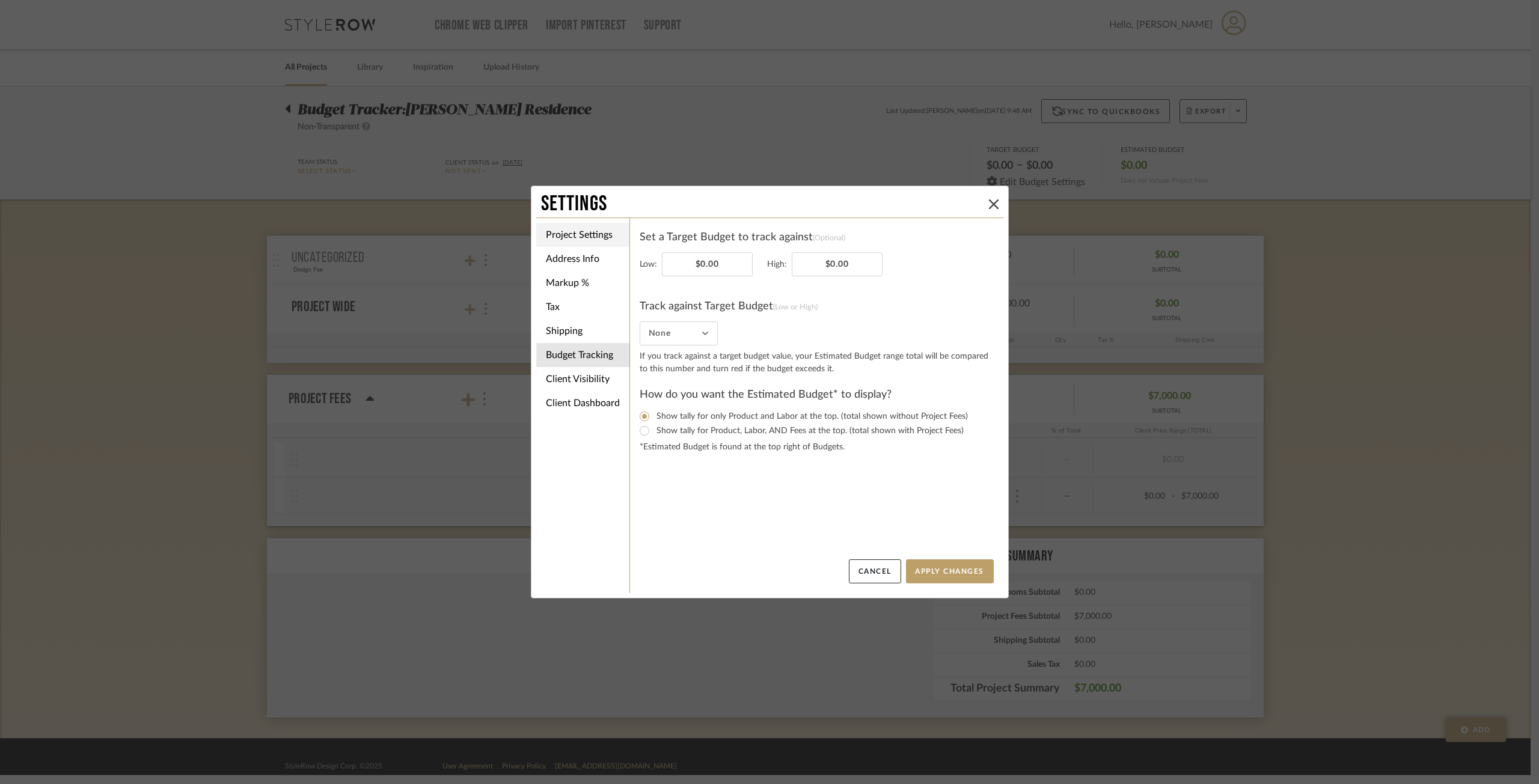
click at [593, 230] on li "Project Settings" at bounding box center [582, 235] width 93 height 24
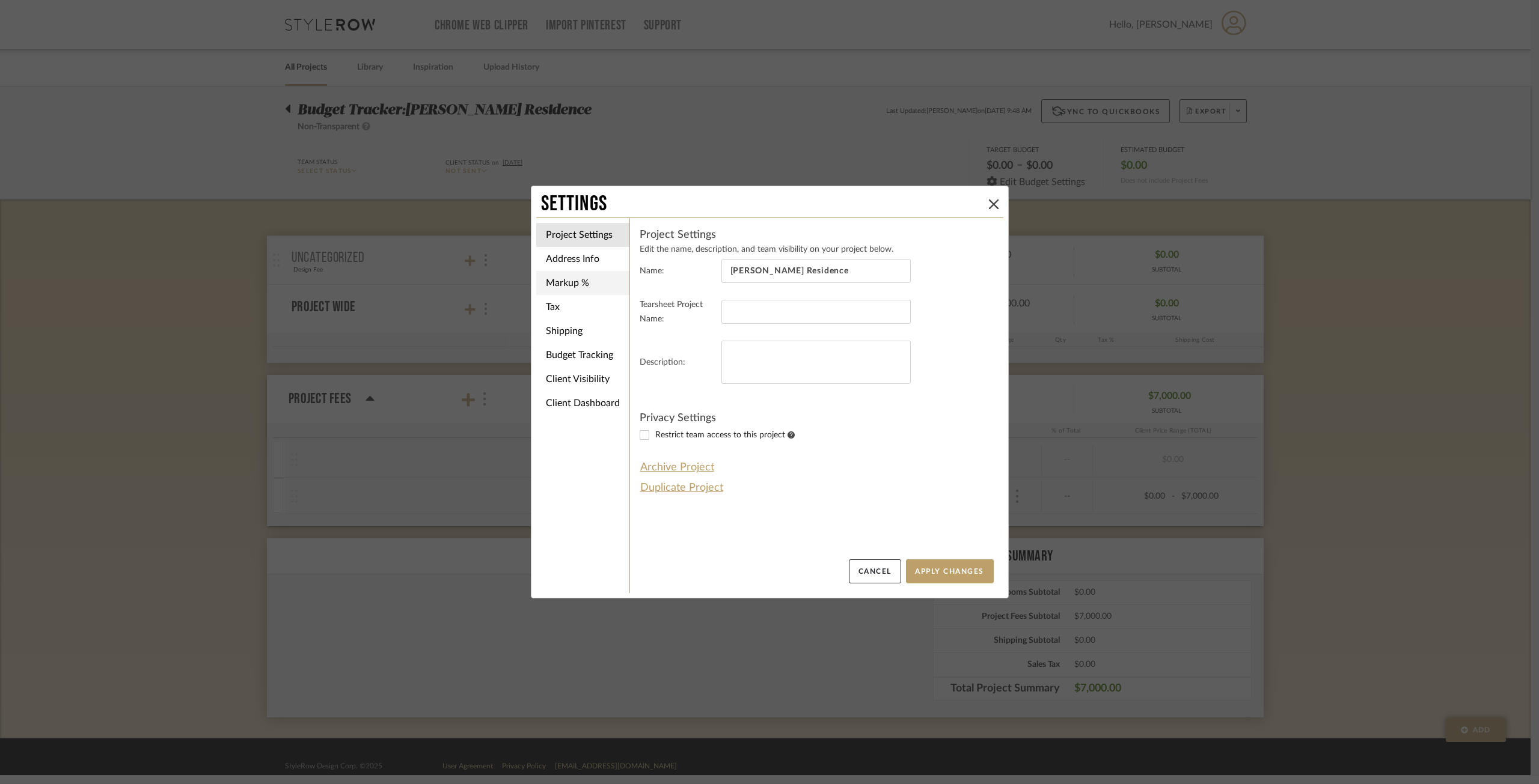
click at [579, 273] on li "Markup %" at bounding box center [582, 283] width 93 height 24
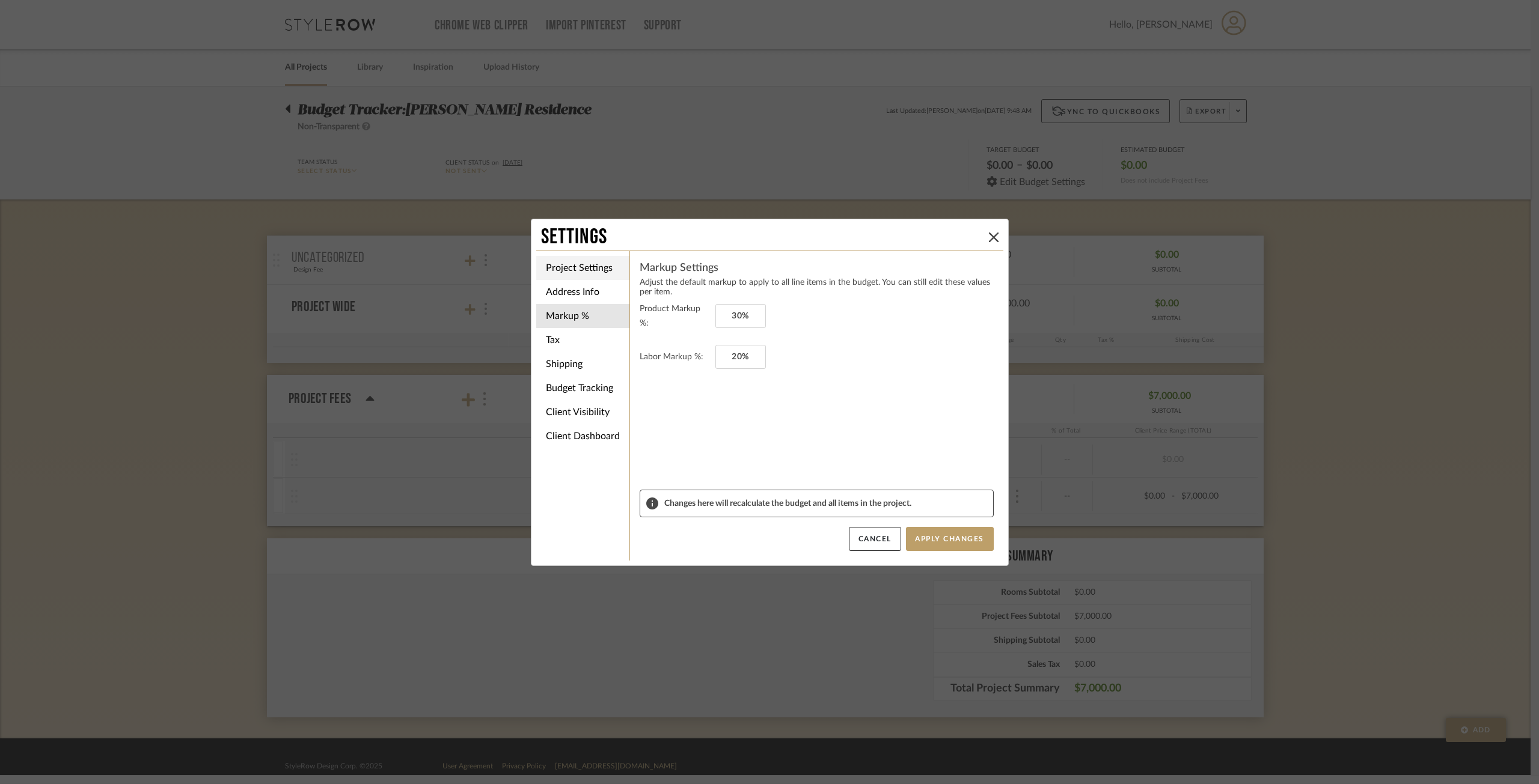
click at [580, 274] on li "Project Settings" at bounding box center [582, 267] width 93 height 24
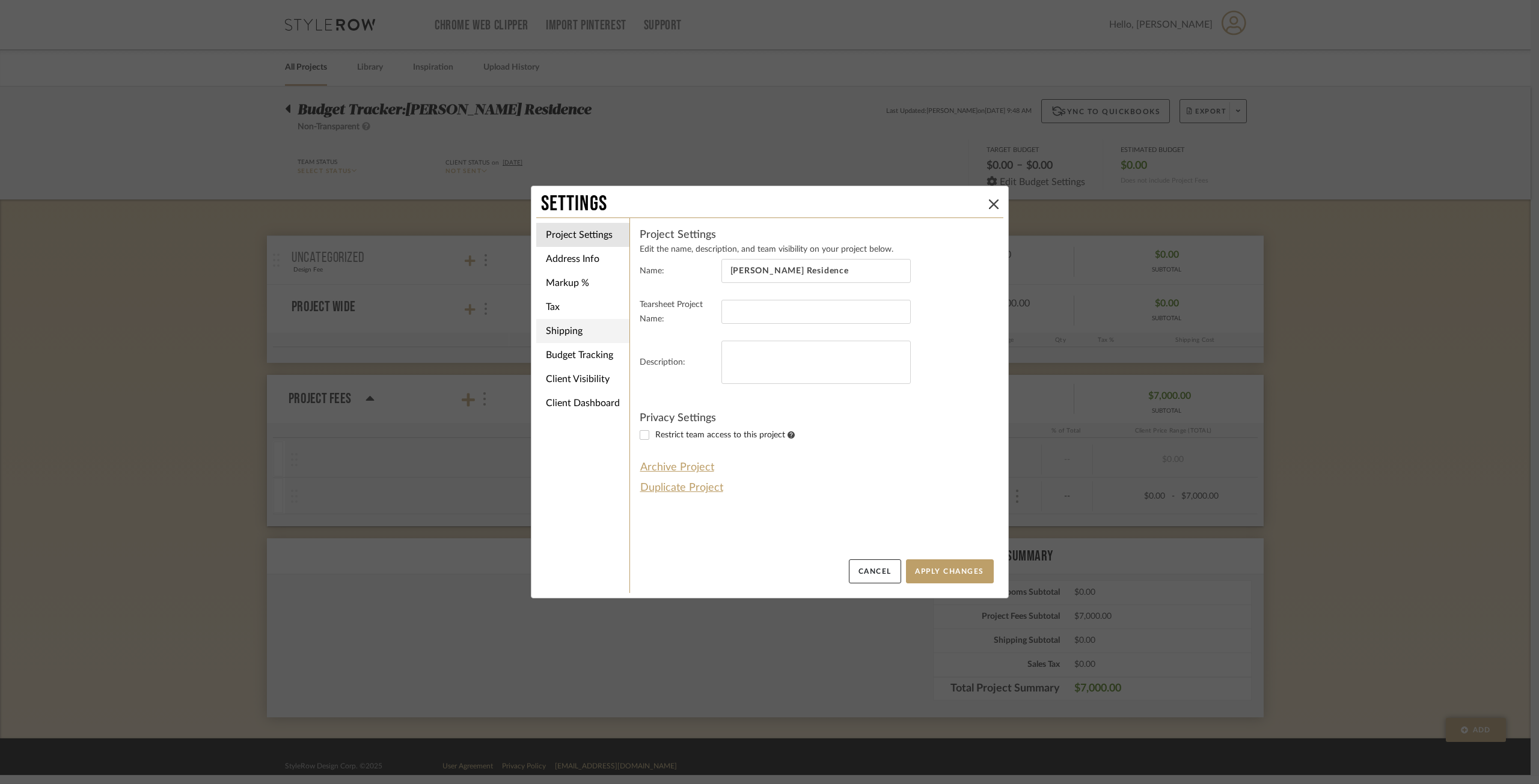
click at [572, 326] on li "Shipping" at bounding box center [582, 330] width 93 height 24
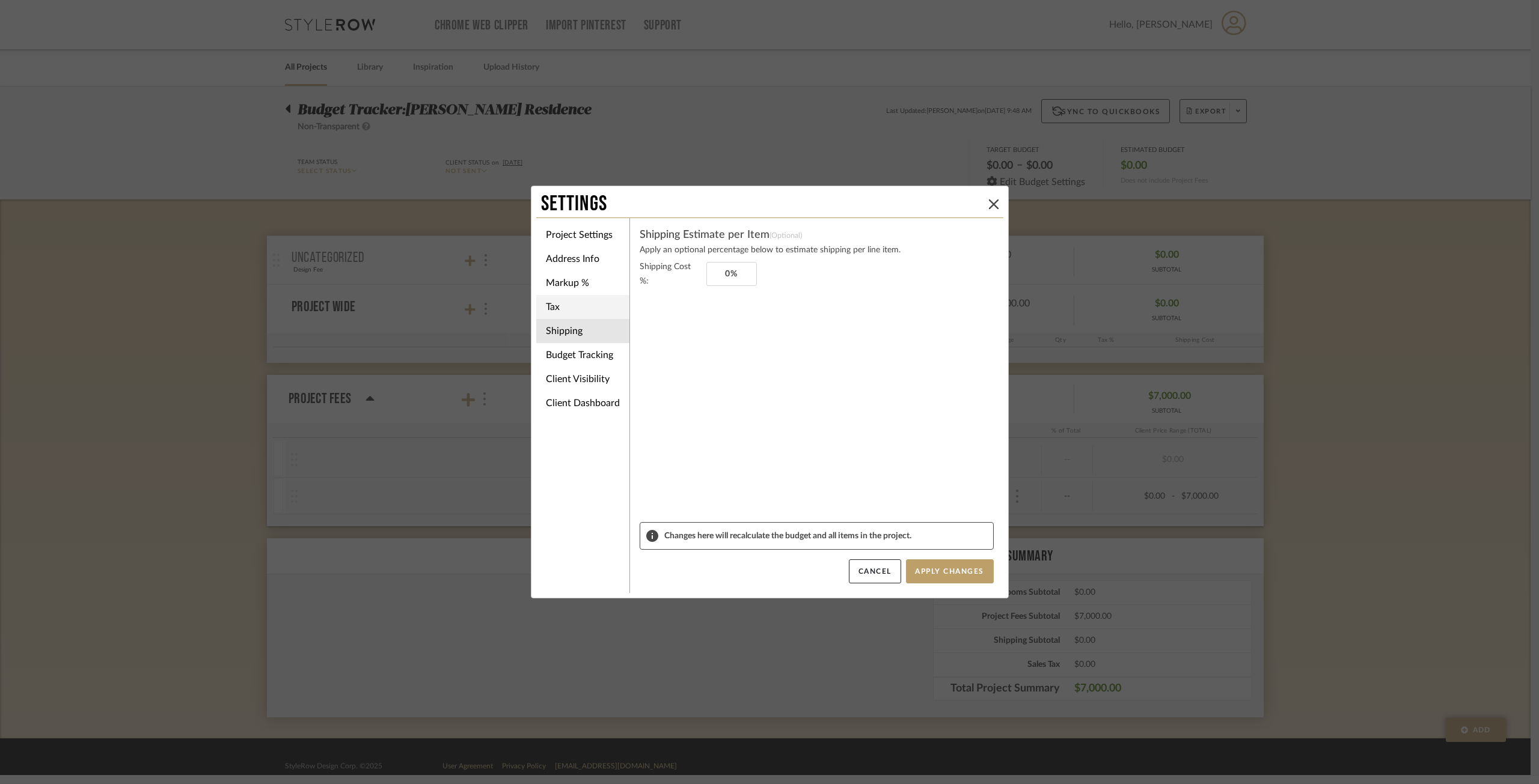
click at [576, 309] on li "Tax" at bounding box center [582, 307] width 93 height 24
click at [567, 361] on li "Budget Tracking" at bounding box center [582, 355] width 93 height 24
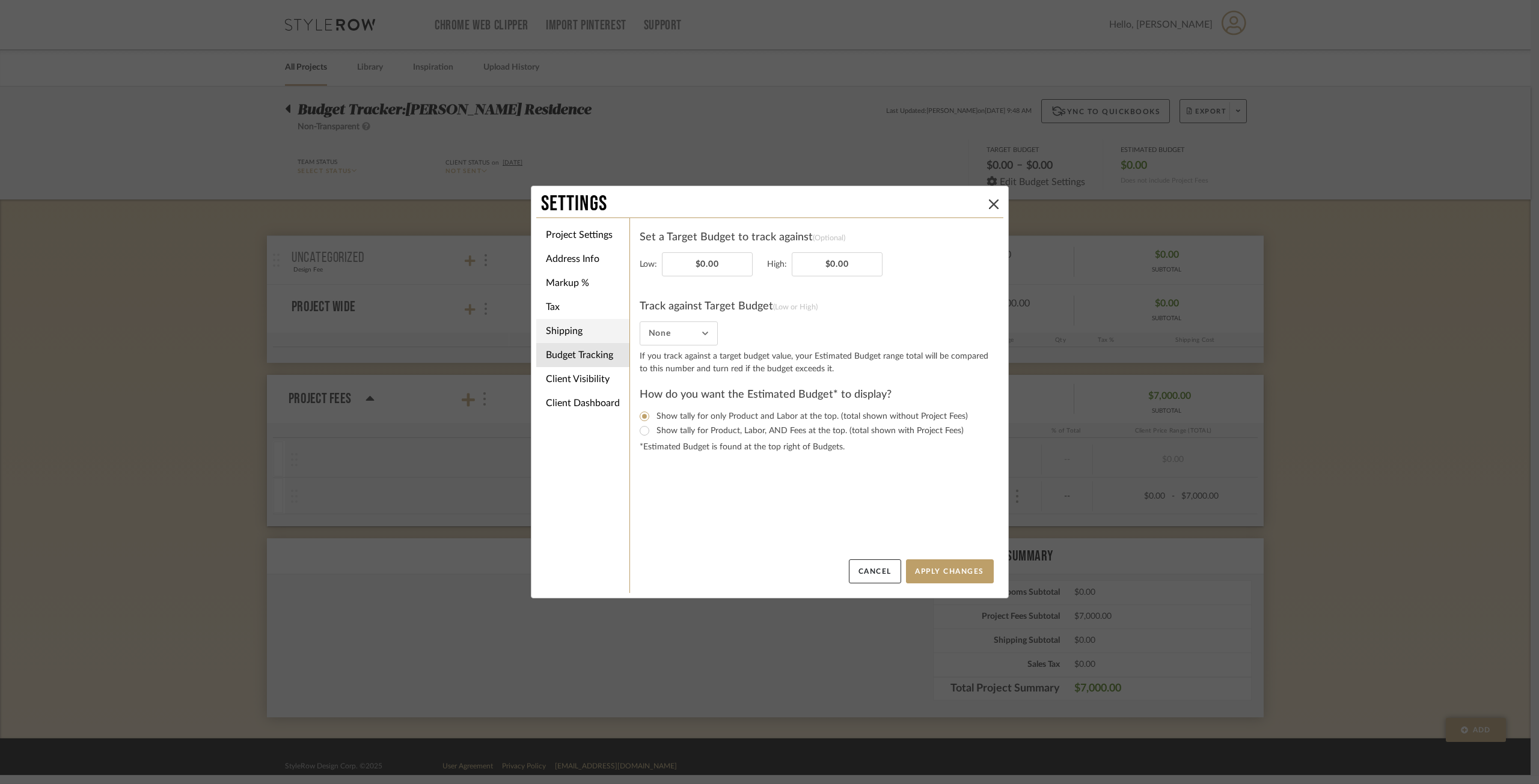
click at [566, 341] on li "Shipping" at bounding box center [582, 330] width 93 height 24
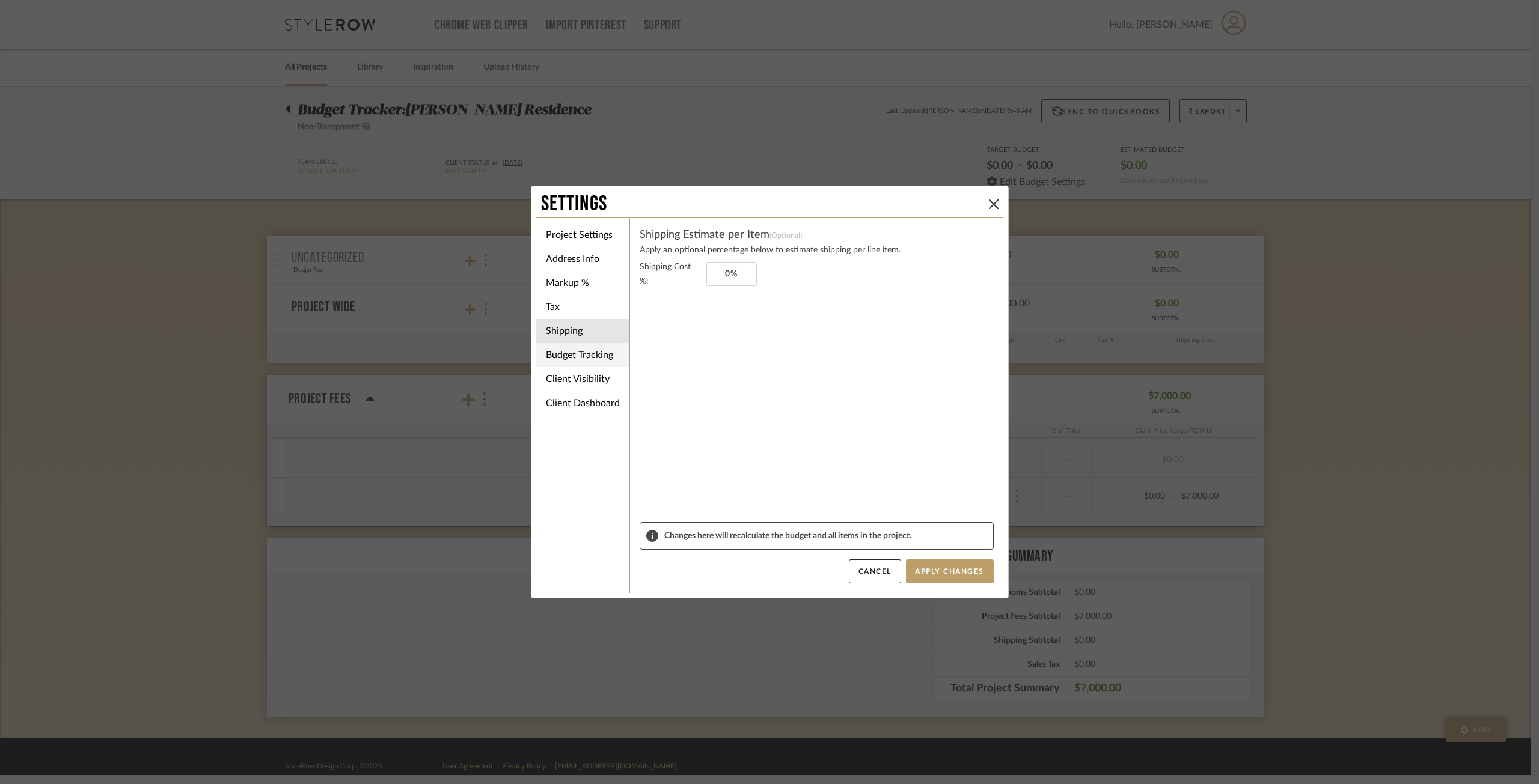
click at [566, 354] on li "Budget Tracking" at bounding box center [582, 355] width 93 height 24
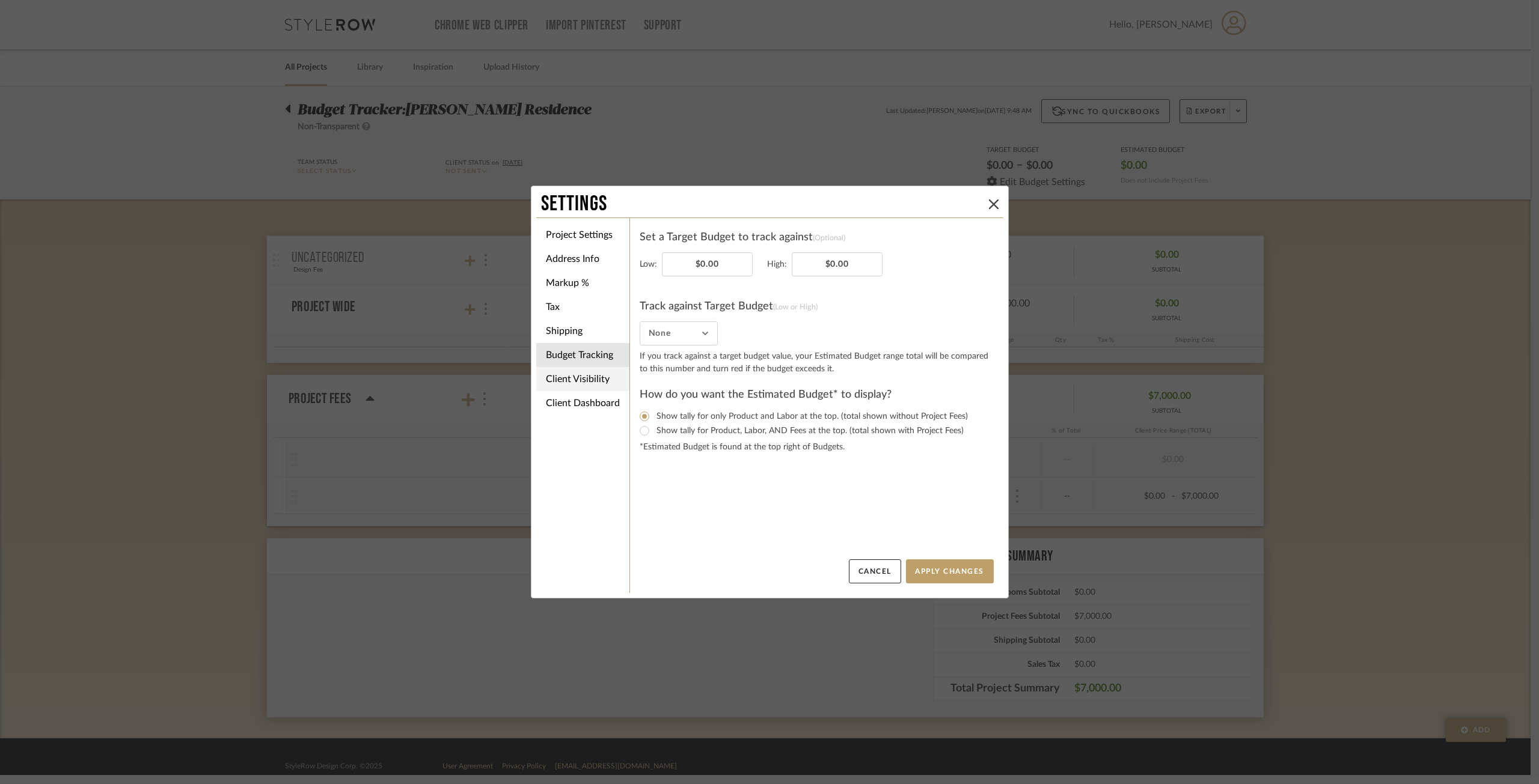
click at [586, 386] on li "Client Visibility" at bounding box center [582, 379] width 93 height 24
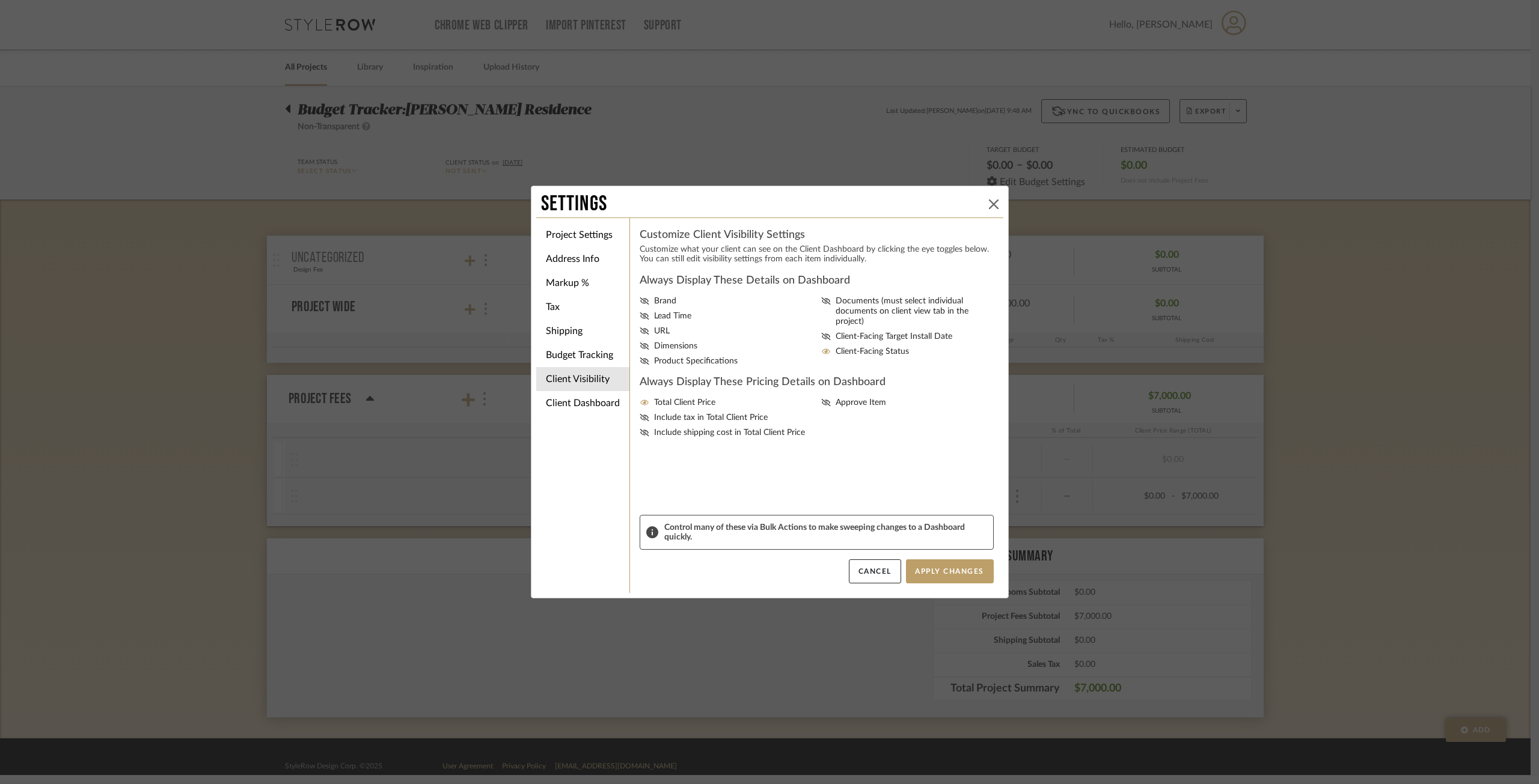
click at [991, 207] on icon at bounding box center [994, 204] width 10 height 10
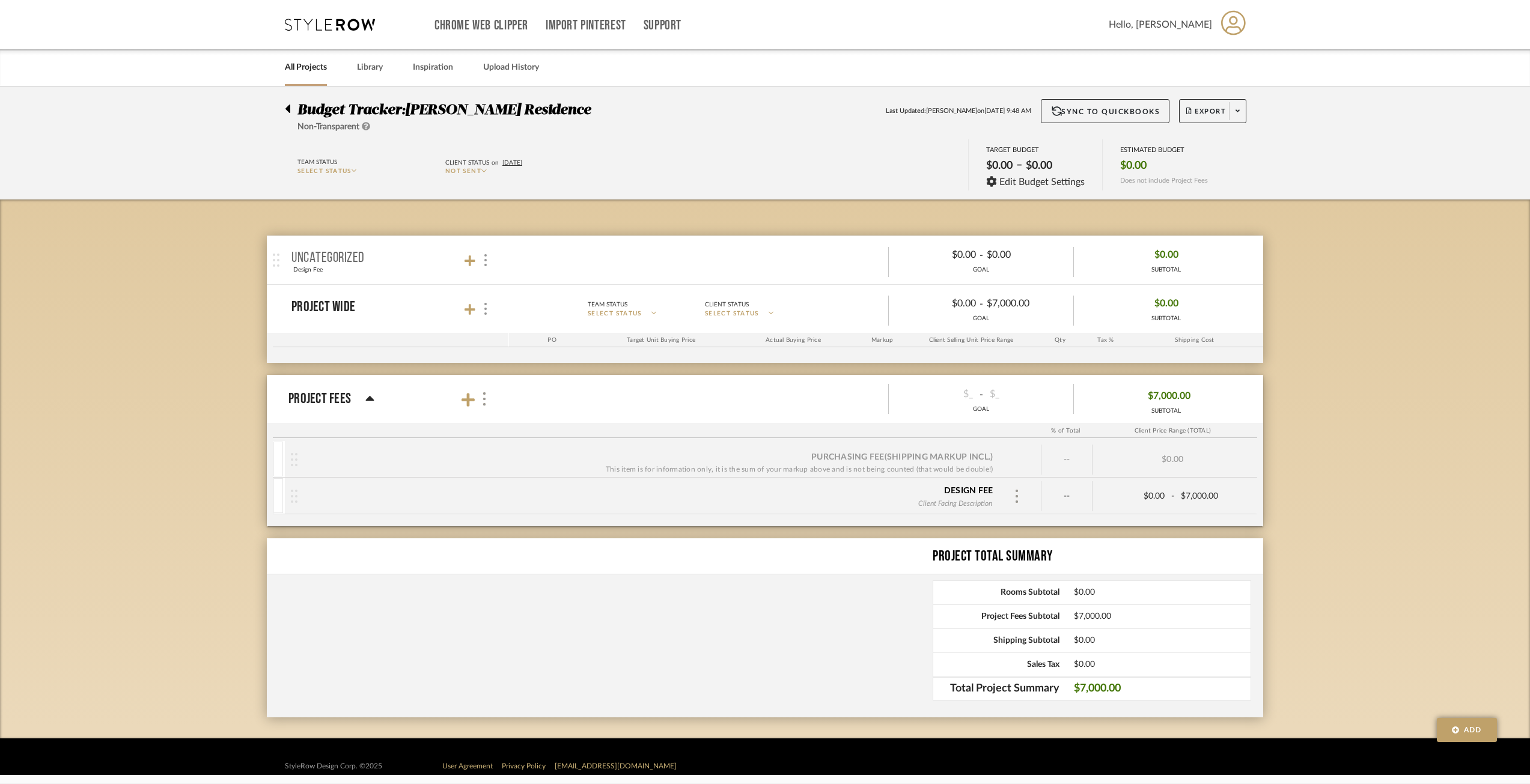
click at [1078, 493] on div "--" at bounding box center [1066, 496] width 51 height 30
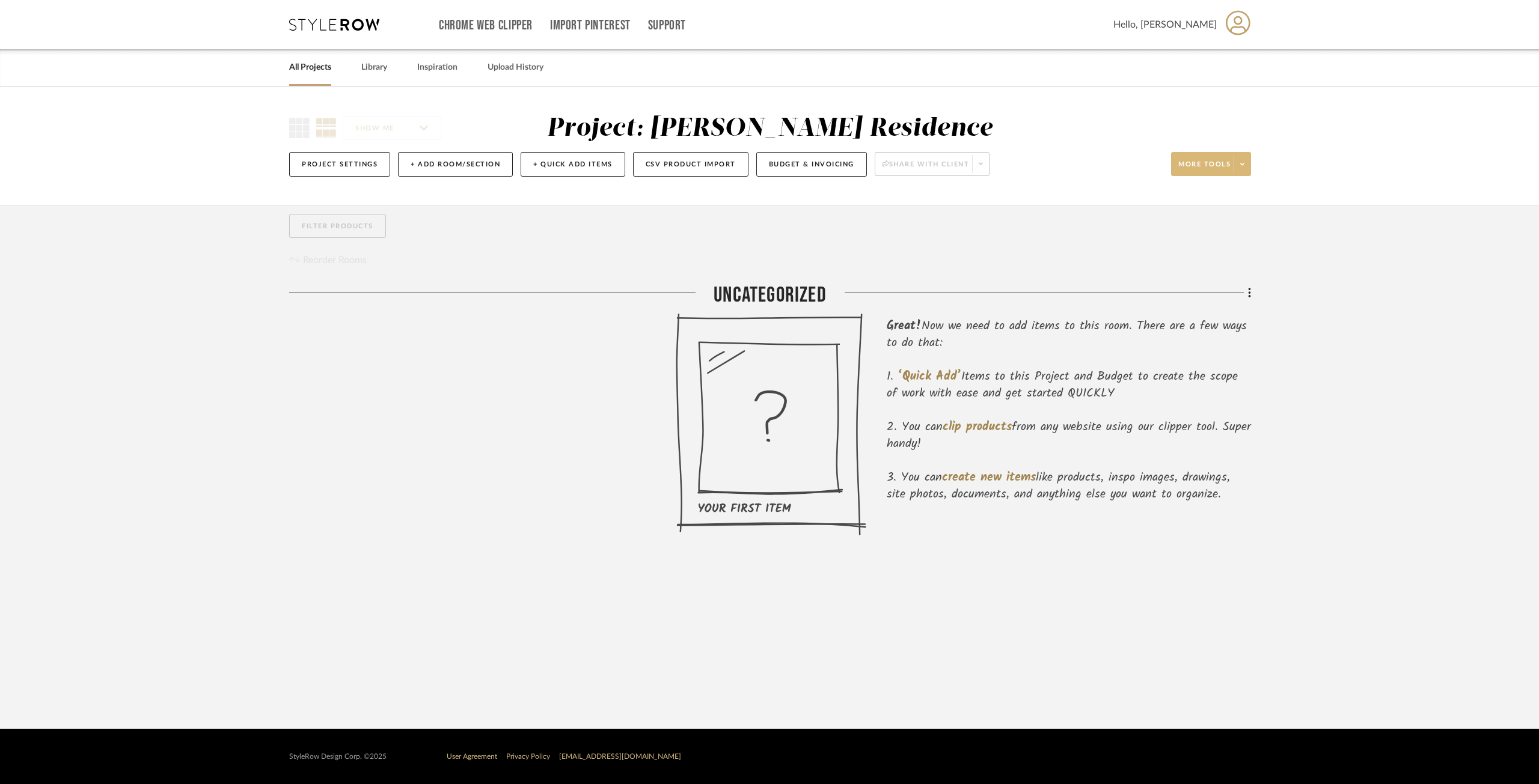
click at [1240, 167] on icon at bounding box center [1242, 165] width 4 height 7
drag, startPoint x: 1025, startPoint y: 346, endPoint x: 699, endPoint y: 199, distance: 357.6
click at [1010, 339] on div at bounding box center [770, 392] width 1539 height 784
click at [782, 163] on button "Budget & Invoicing" at bounding box center [812, 165] width 111 height 24
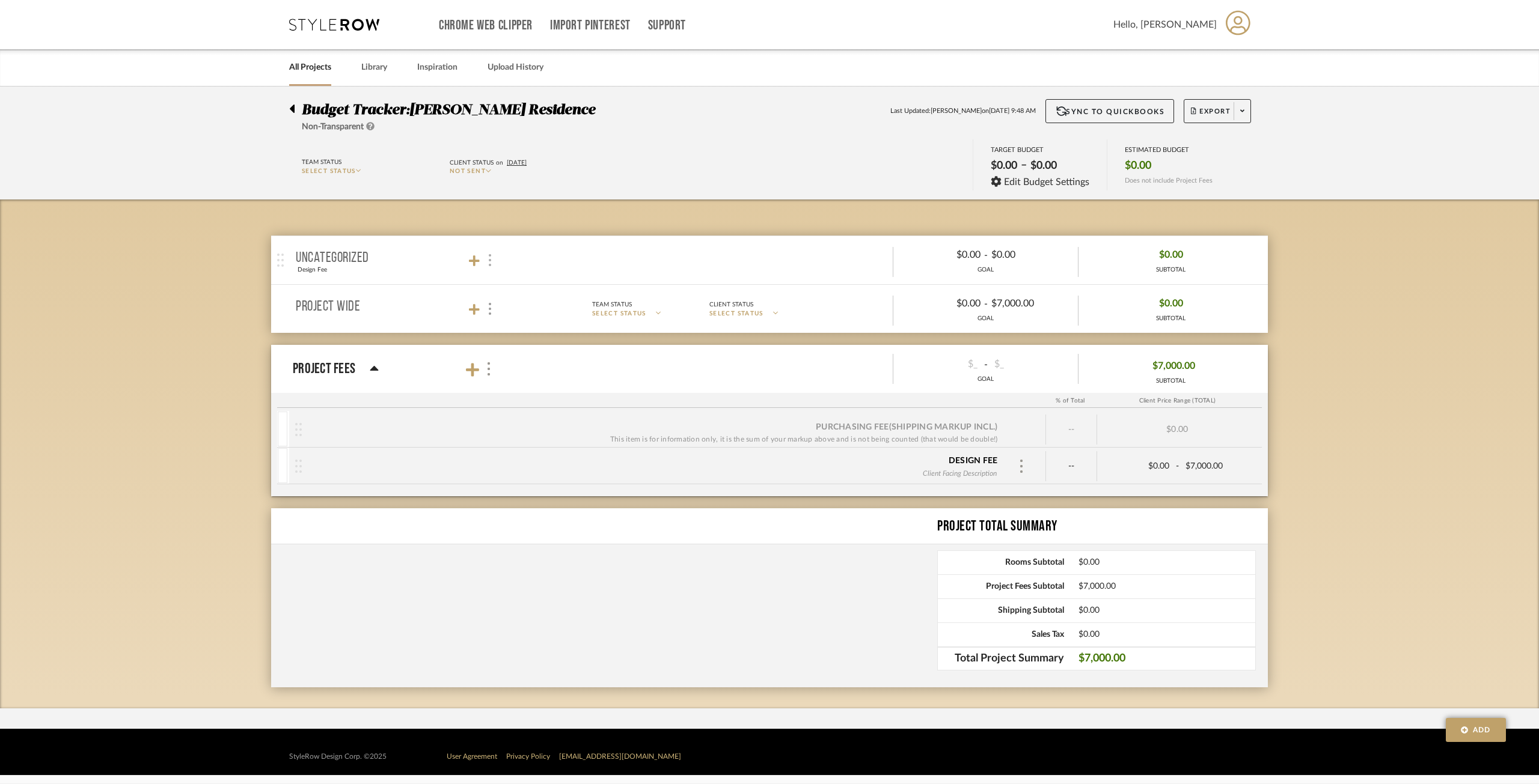
click at [484, 254] on div at bounding box center [489, 260] width 13 height 16
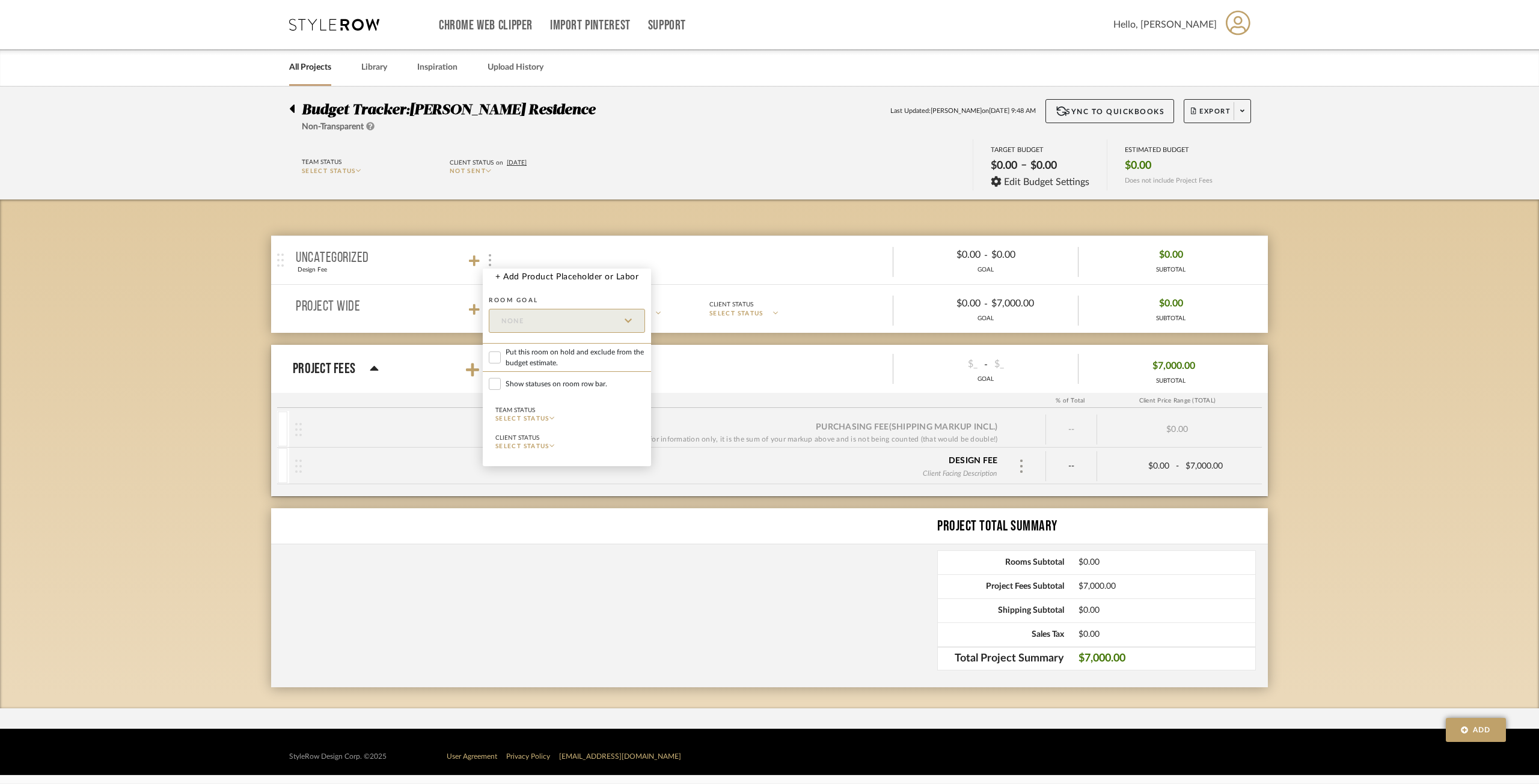
click at [484, 254] on div at bounding box center [770, 392] width 1539 height 784
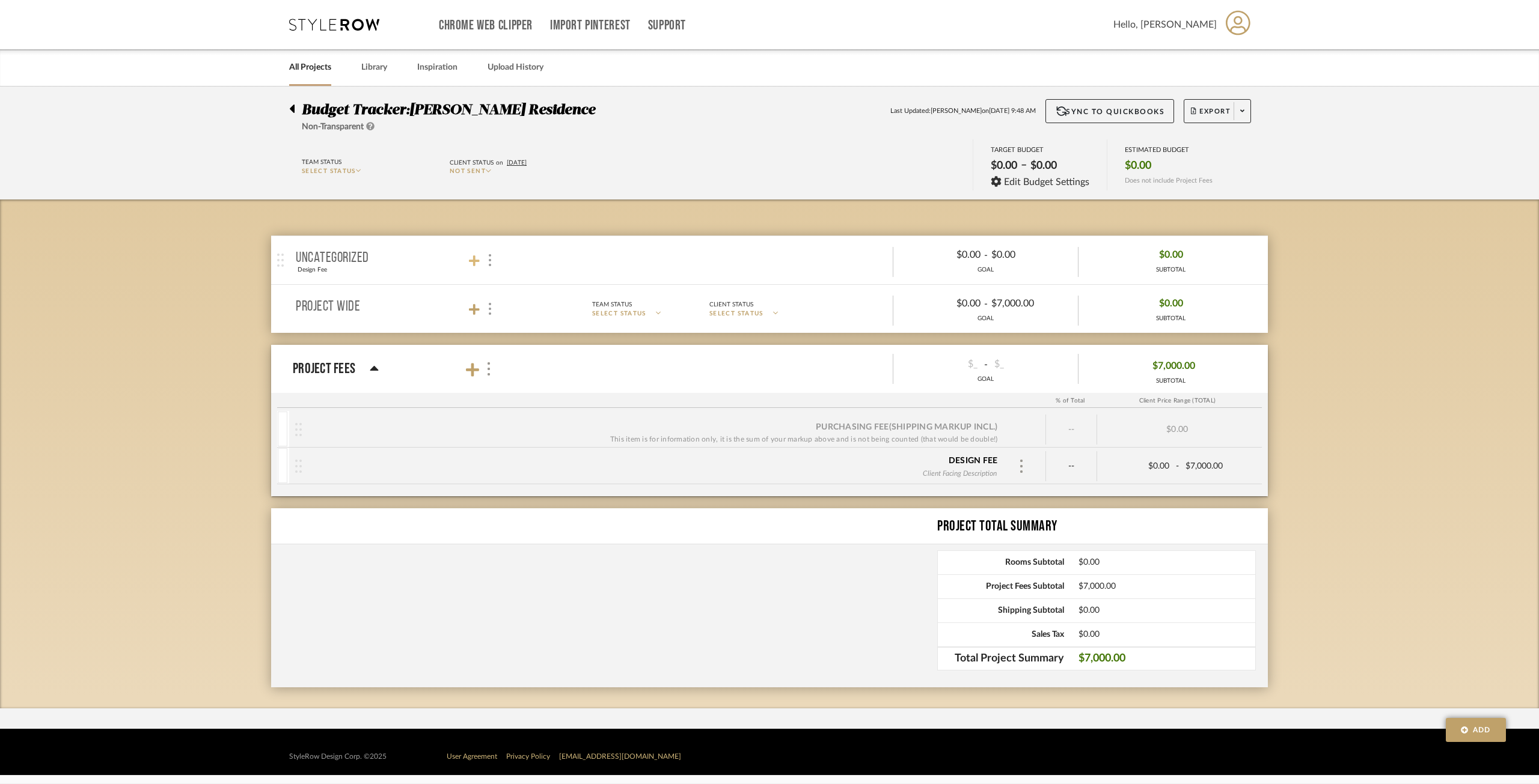
click at [476, 260] on icon at bounding box center [474, 261] width 11 height 12
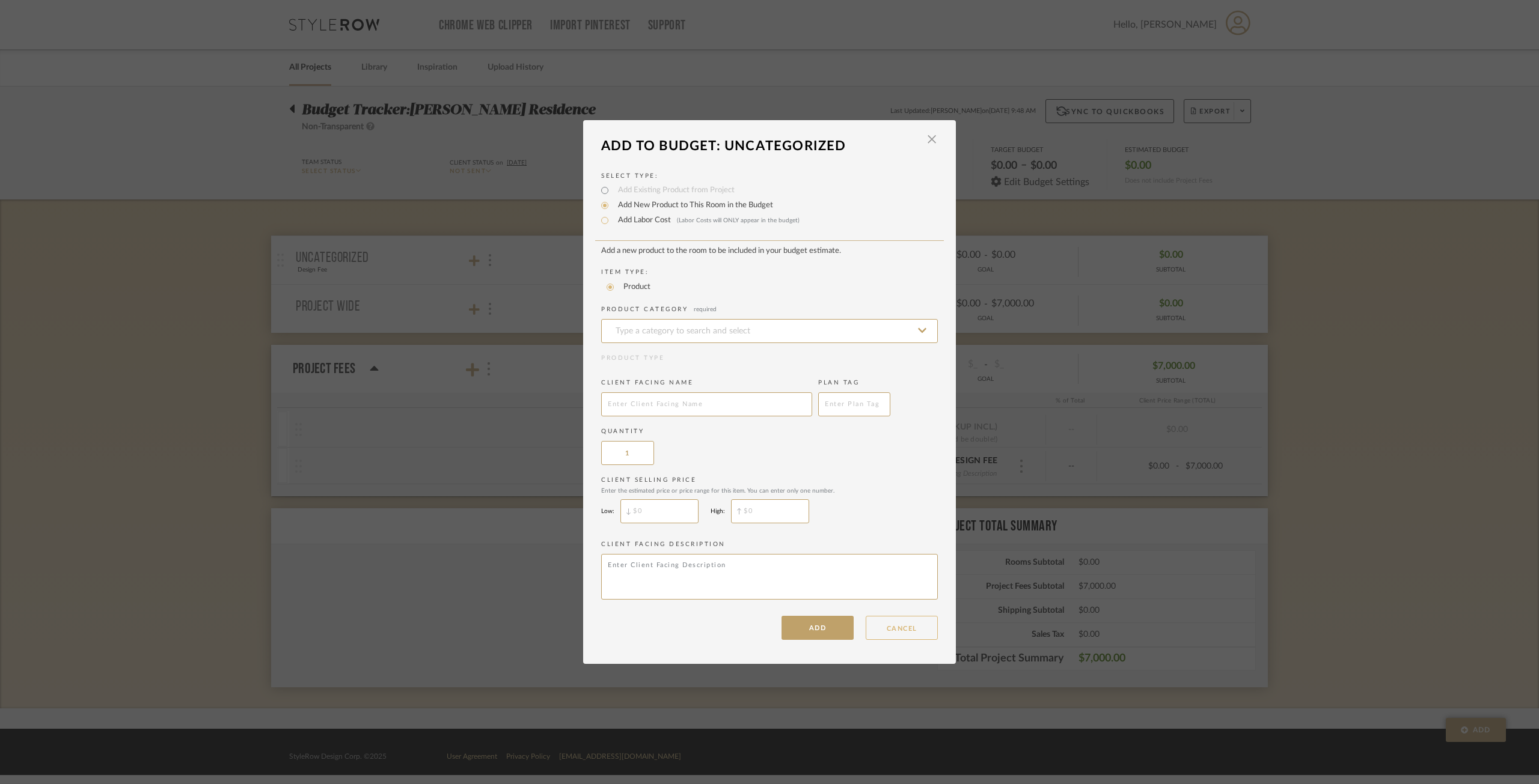
click at [919, 620] on button "CANCEL" at bounding box center [901, 628] width 72 height 24
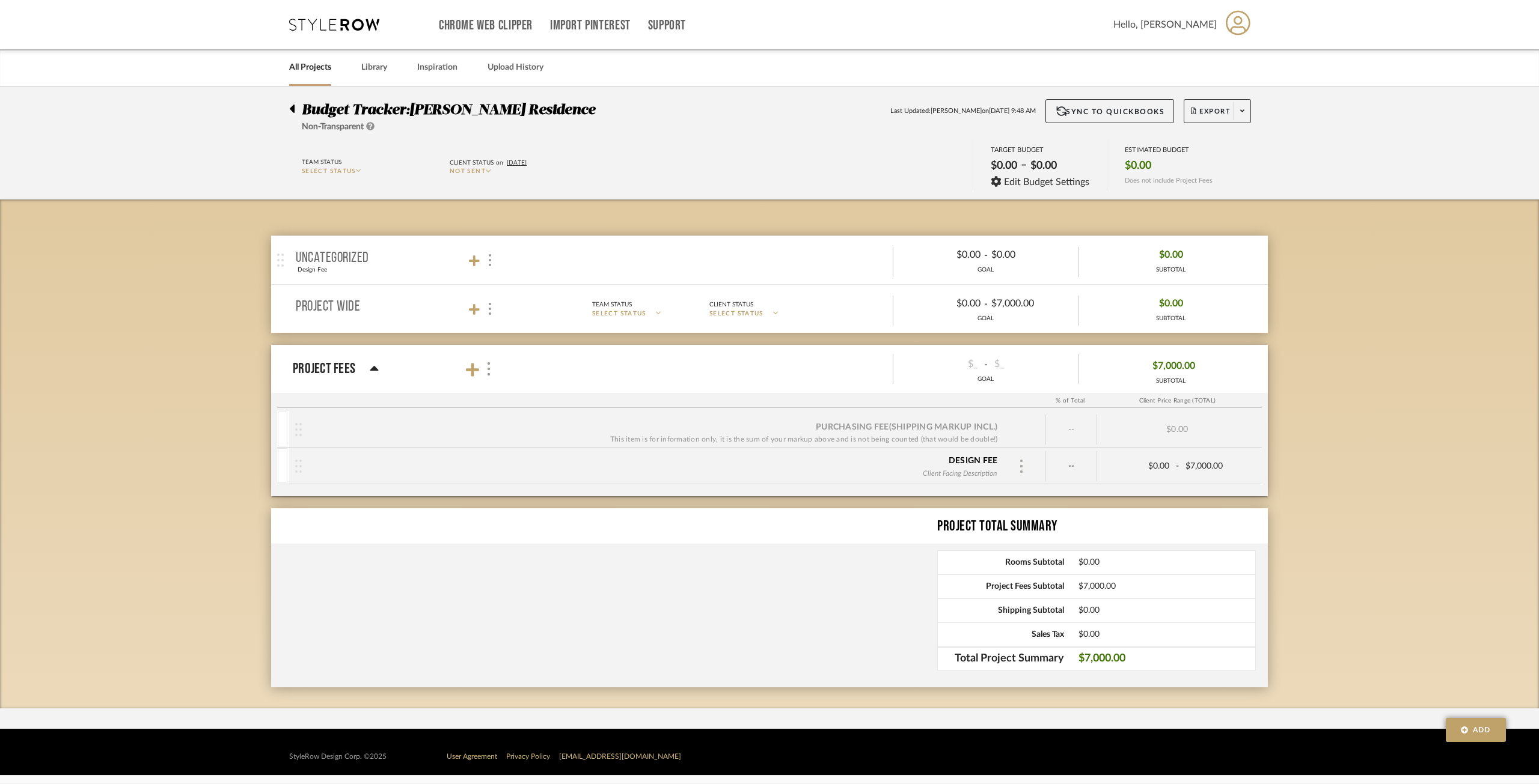
click at [1025, 462] on img at bounding box center [1021, 466] width 6 height 13
click at [1044, 552] on div "Remove" at bounding box center [1105, 545] width 184 height 33
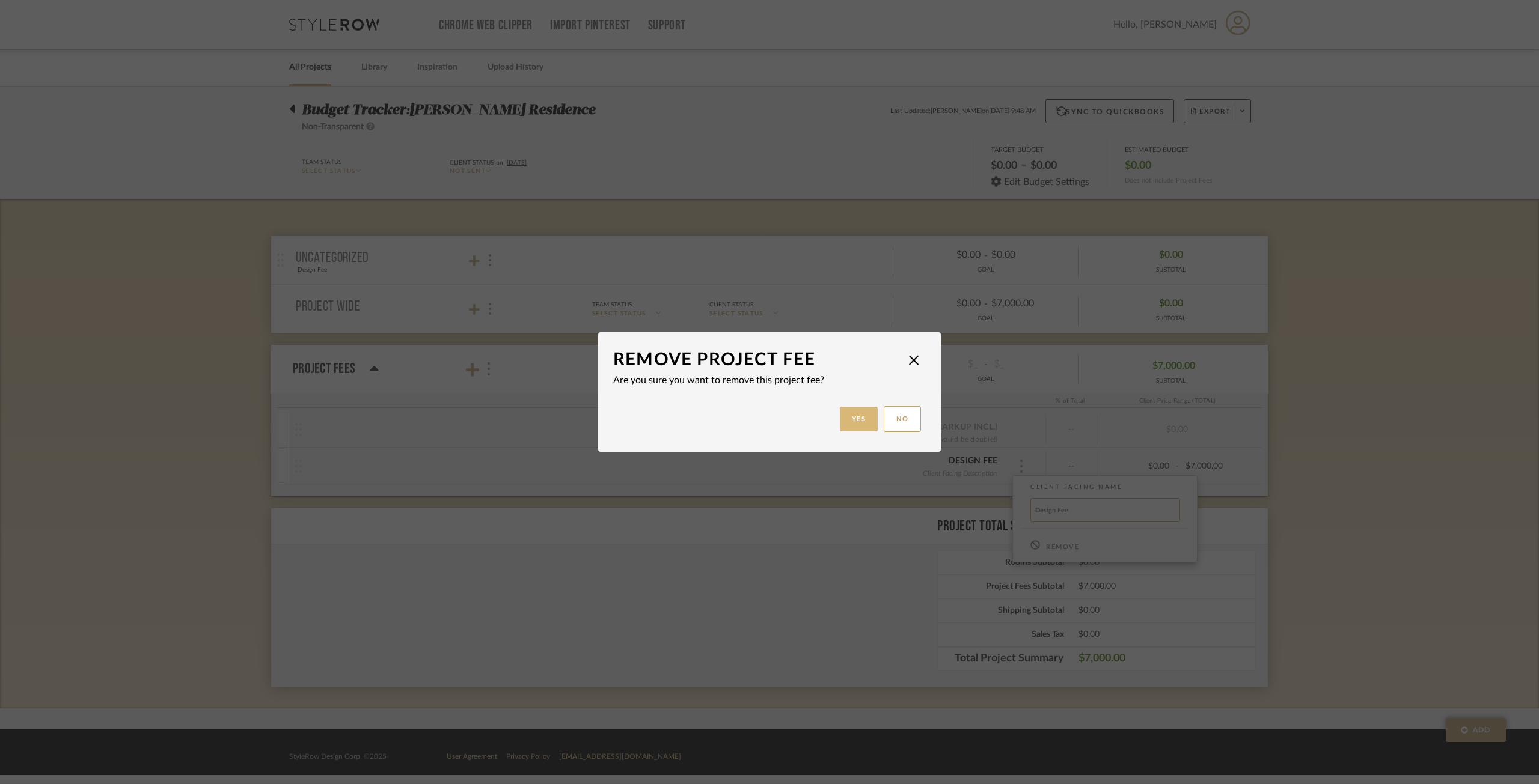
click at [859, 415] on button "Yes" at bounding box center [859, 419] width 39 height 24
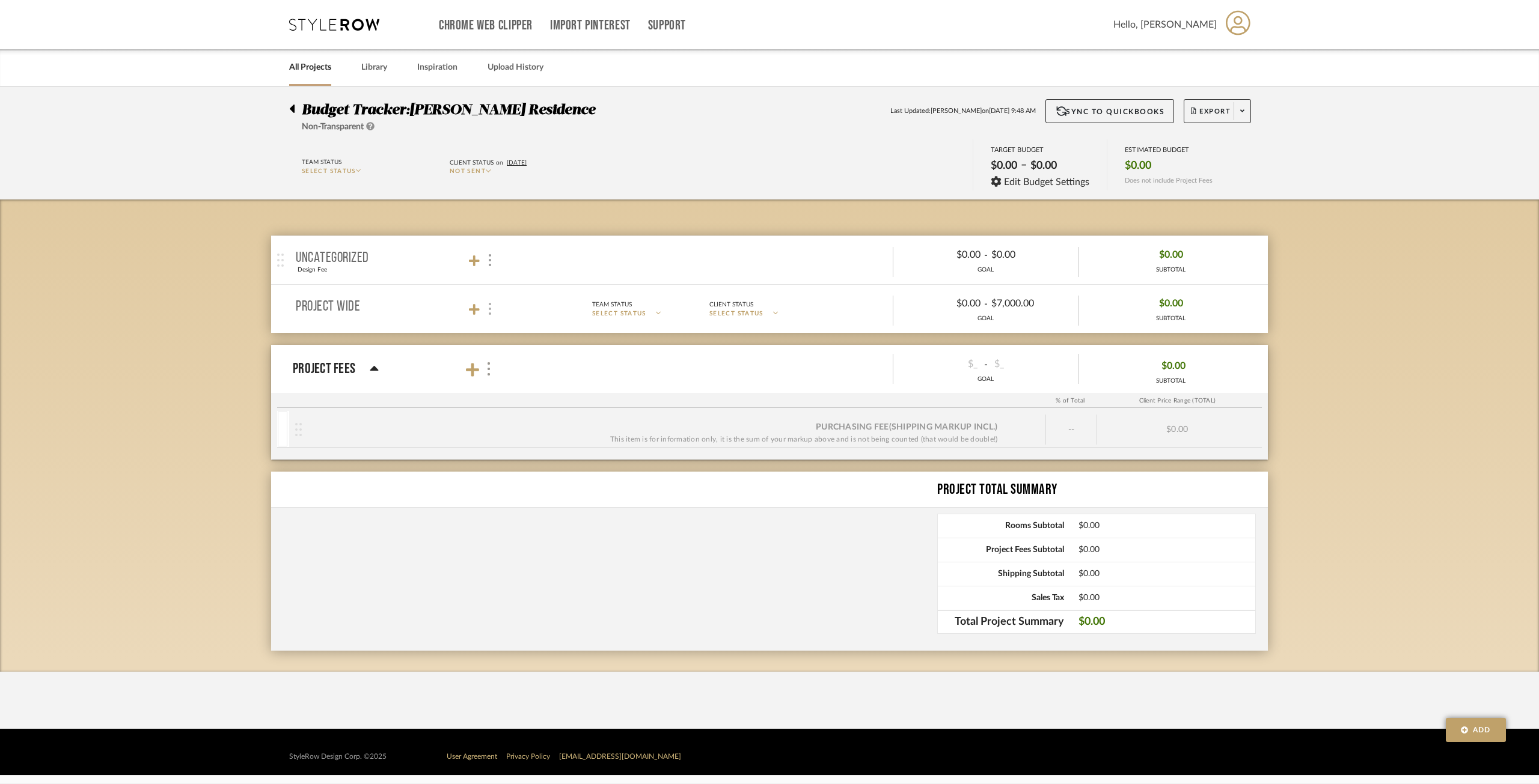
click at [489, 308] on img at bounding box center [490, 309] width 3 height 12
click at [545, 466] on span "SELECT STATUS" at bounding box center [523, 467] width 54 height 6
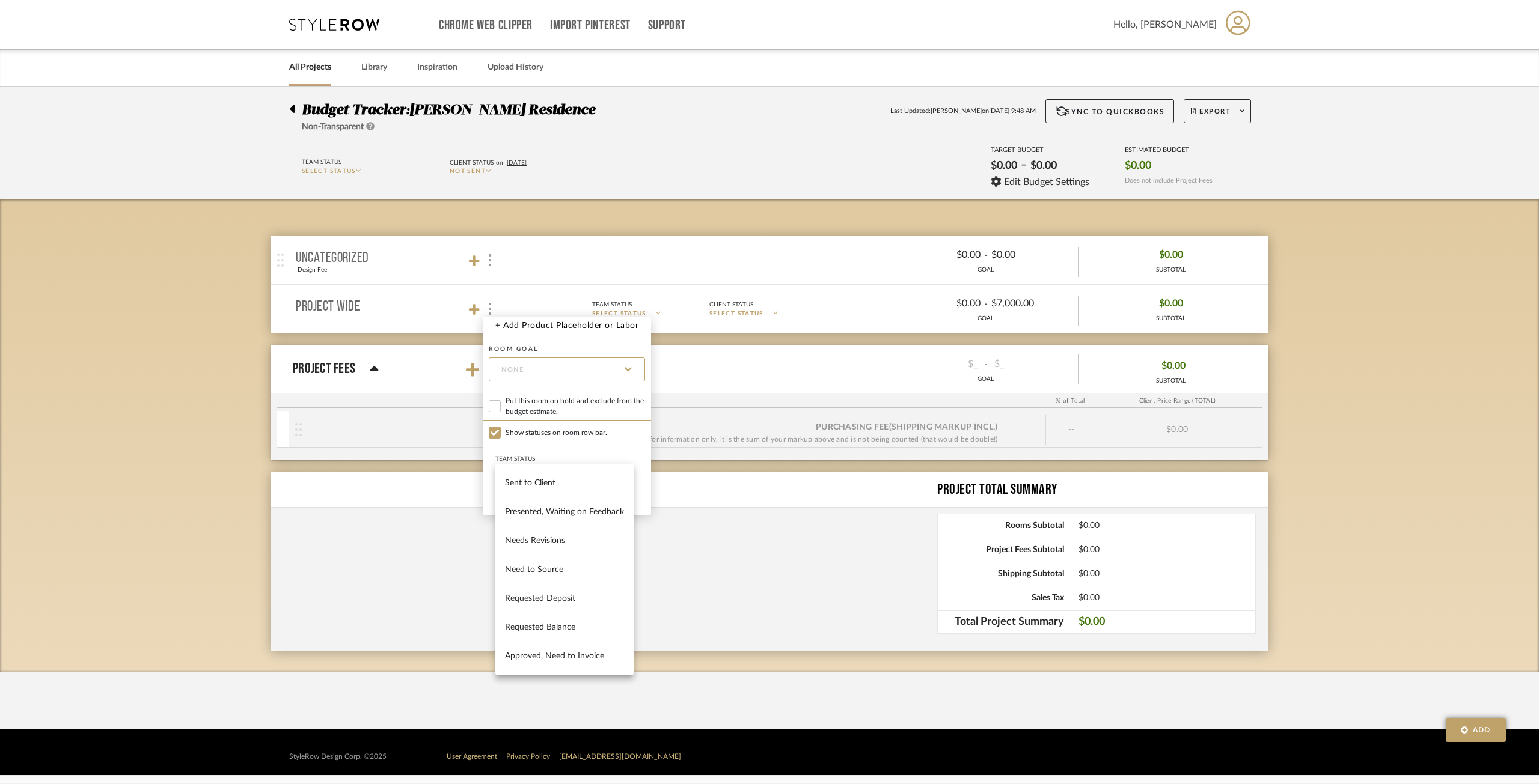
click at [545, 466] on div "Sent to Client Presented, Waiting on Feedback Needs Revisions Need to Source Re…" at bounding box center [564, 569] width 138 height 211
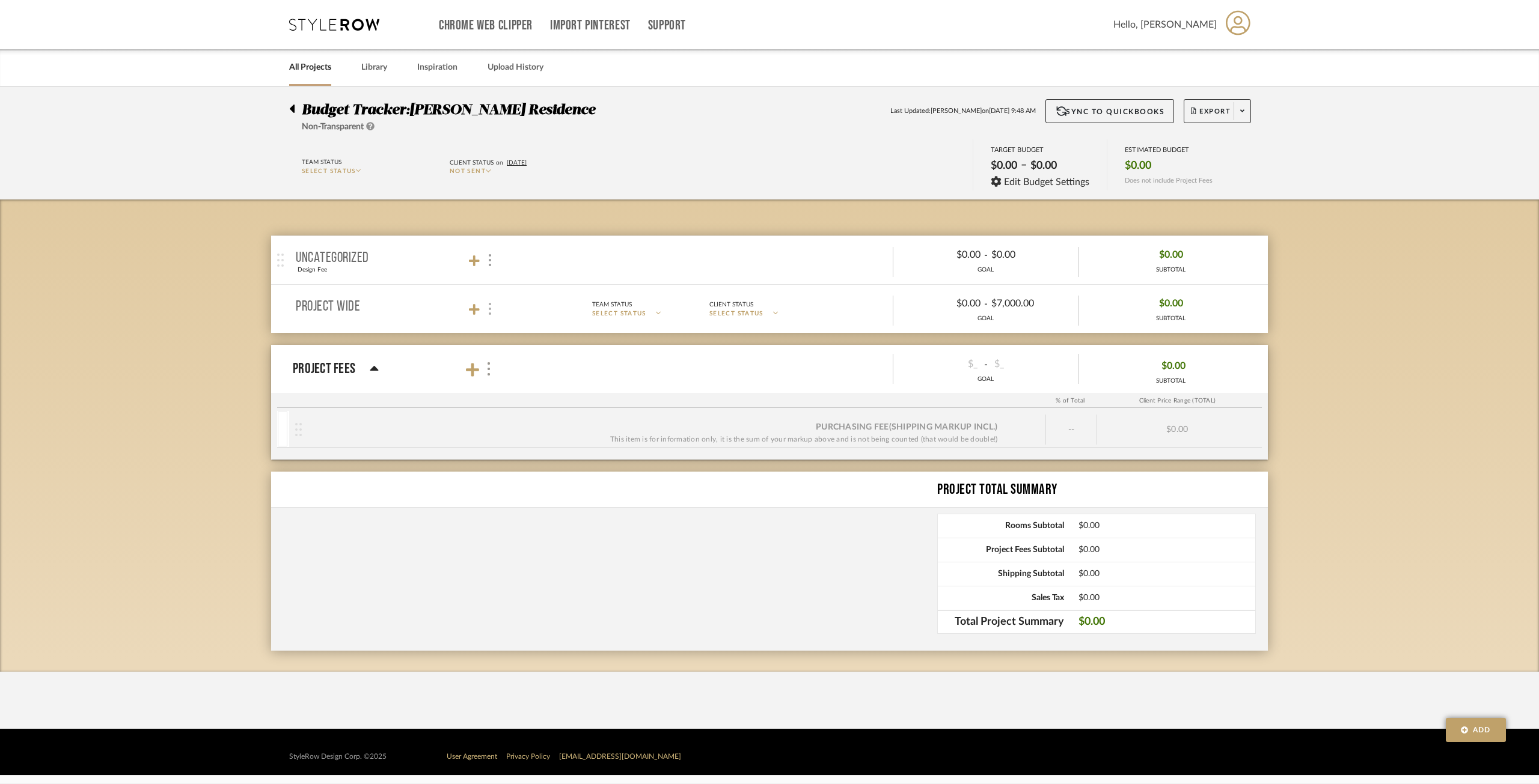
click at [484, 303] on div at bounding box center [489, 309] width 13 height 16
click at [472, 308] on div at bounding box center [770, 392] width 1539 height 784
click at [472, 308] on icon at bounding box center [474, 309] width 11 height 12
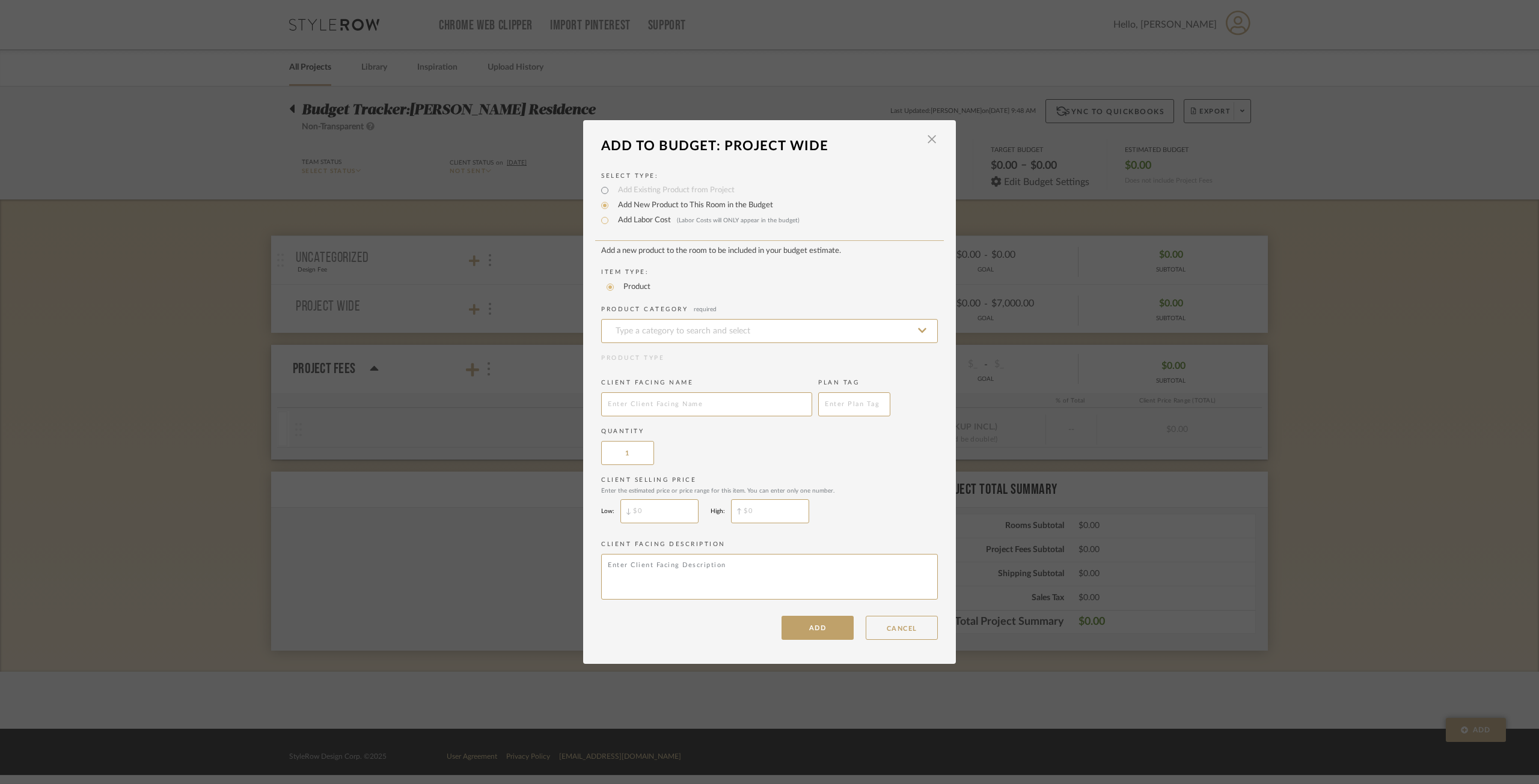
click at [650, 221] on label "Add Labor Cost (Labor Costs will ONLY appear in the budget)" at bounding box center [706, 220] width 188 height 12
click at [612, 221] on input "Add Labor Cost (Labor Costs will ONLY appear in the budget)" at bounding box center [604, 220] width 14 height 14
radio input "true"
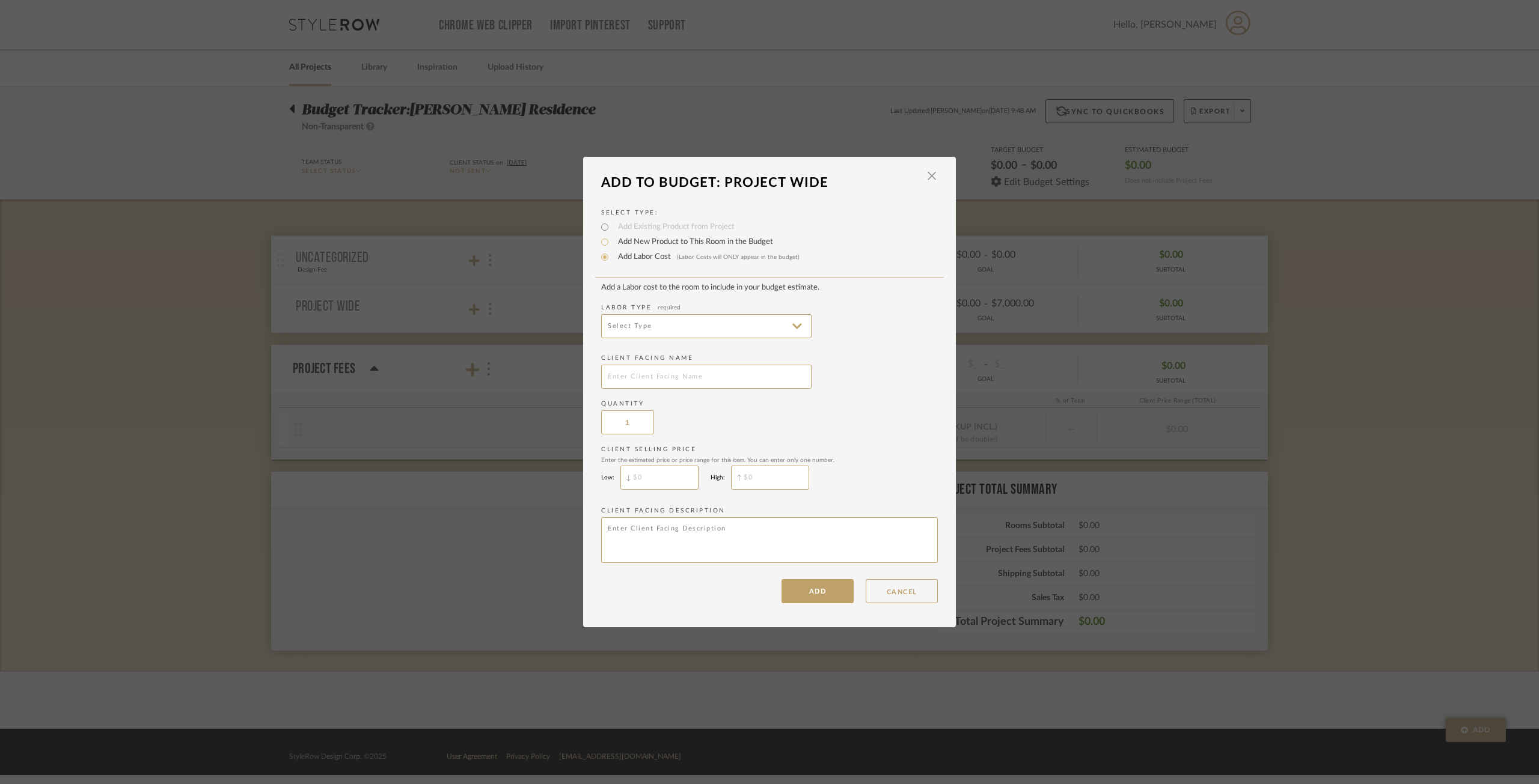
click at [612, 243] on label "Add New Product to This Room in the Budget" at bounding box center [693, 242] width 161 height 12
click at [611, 243] on input "Add New Product to This Room in the Budget" at bounding box center [604, 242] width 14 height 14
radio input "true"
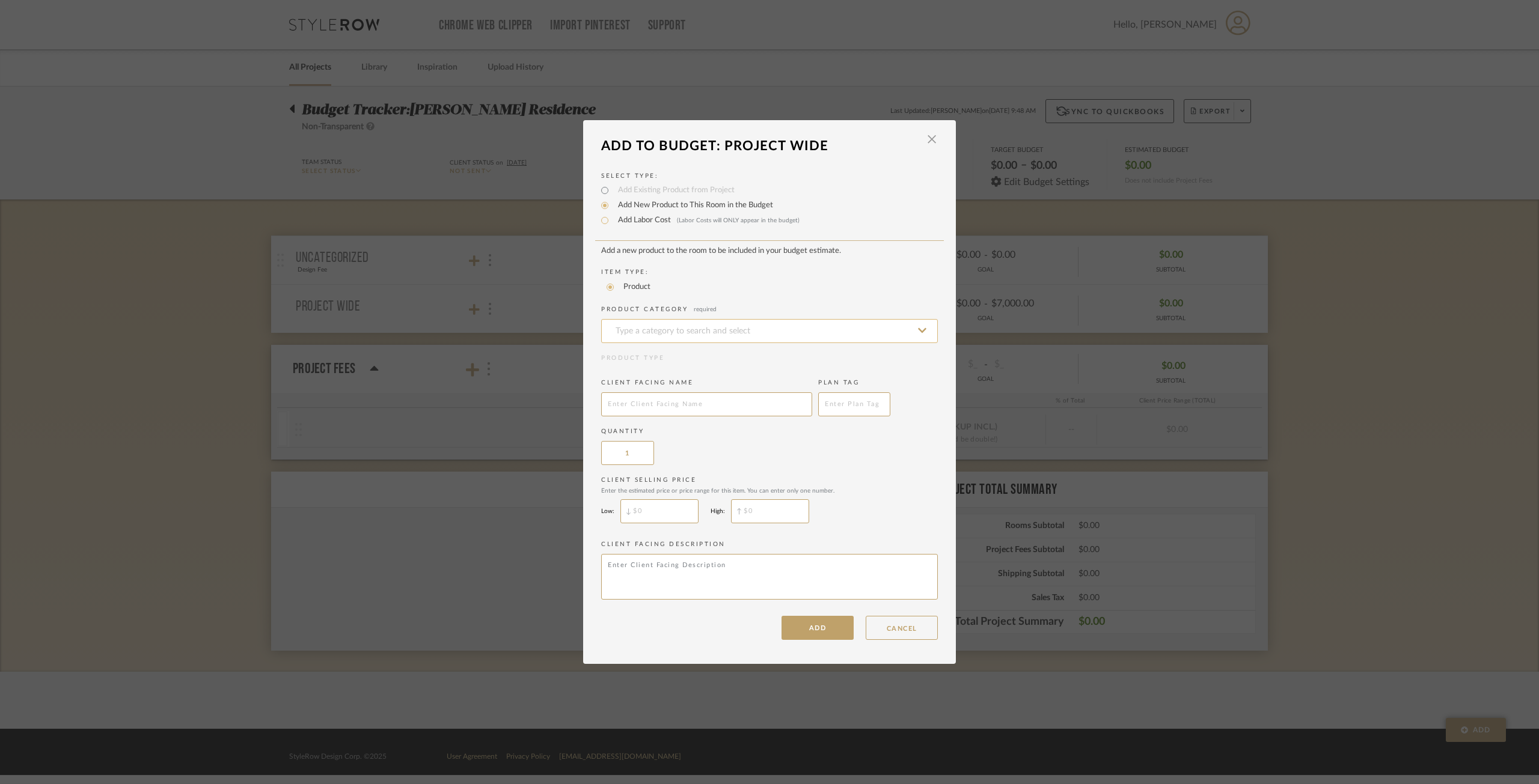
click at [655, 328] on input at bounding box center [770, 330] width 337 height 24
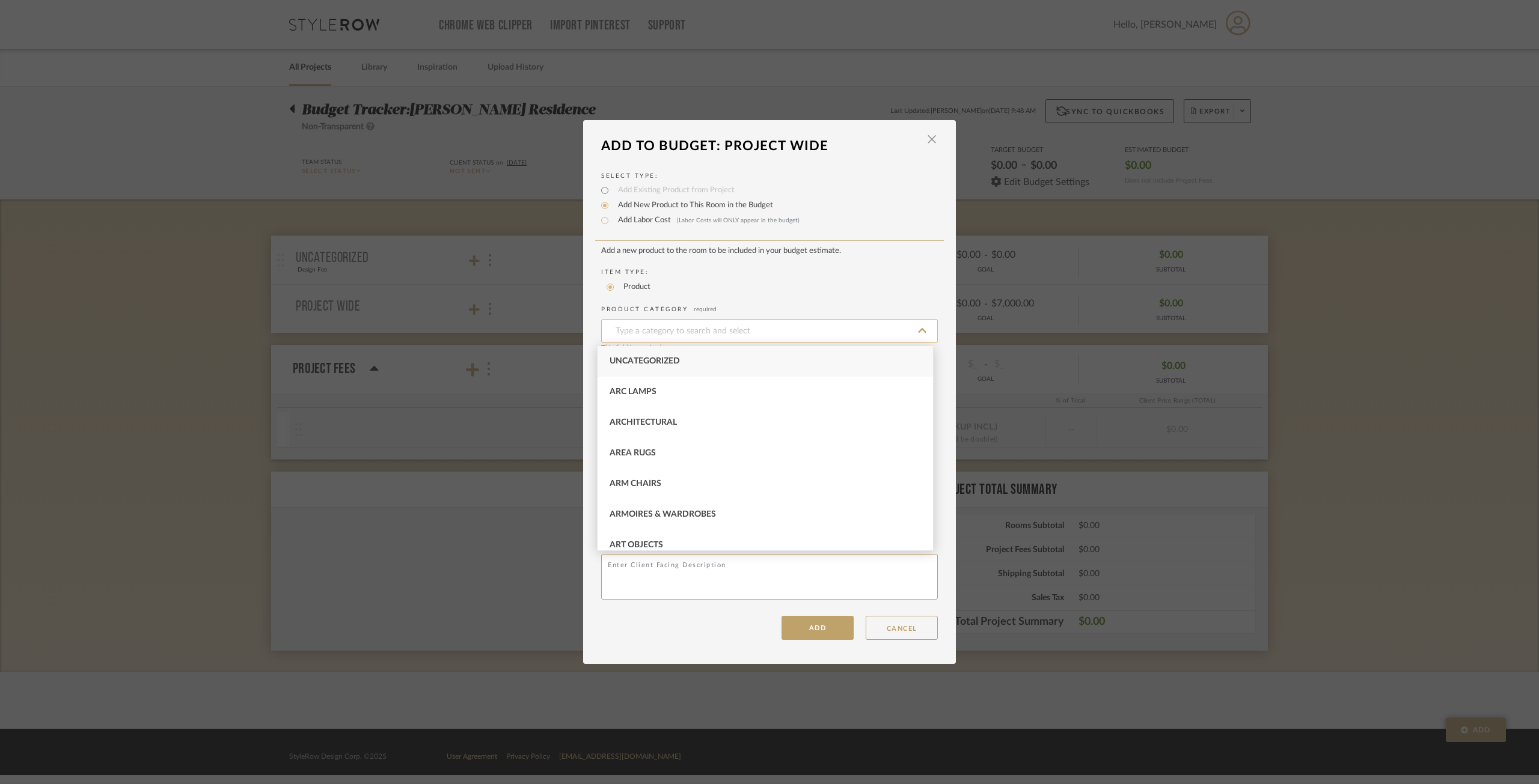
click at [654, 328] on input at bounding box center [770, 330] width 337 height 24
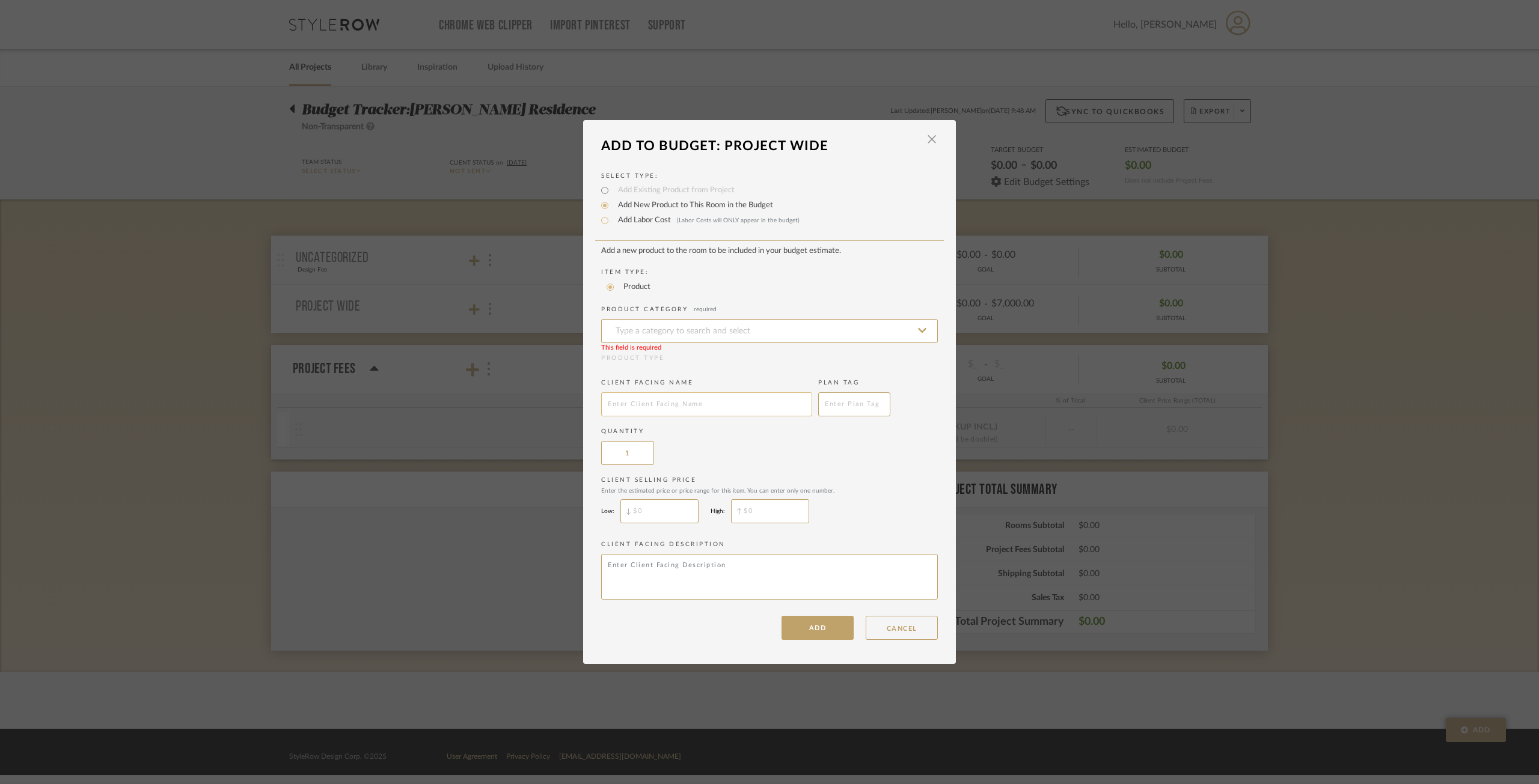
click at [654, 409] on input "text" at bounding box center [707, 404] width 211 height 24
drag, startPoint x: 757, startPoint y: 482, endPoint x: 719, endPoint y: 437, distance: 58.9
click at [756, 482] on label "Client Selling Price Enter the estimated price or price range for this item. Yo…" at bounding box center [770, 485] width 337 height 18
click at [648, 220] on label "Add Labor Cost (Labor Costs will ONLY appear in the budget)" at bounding box center [706, 220] width 188 height 12
click at [612, 220] on input "Add Labor Cost (Labor Costs will ONLY appear in the budget)" at bounding box center [604, 220] width 14 height 14
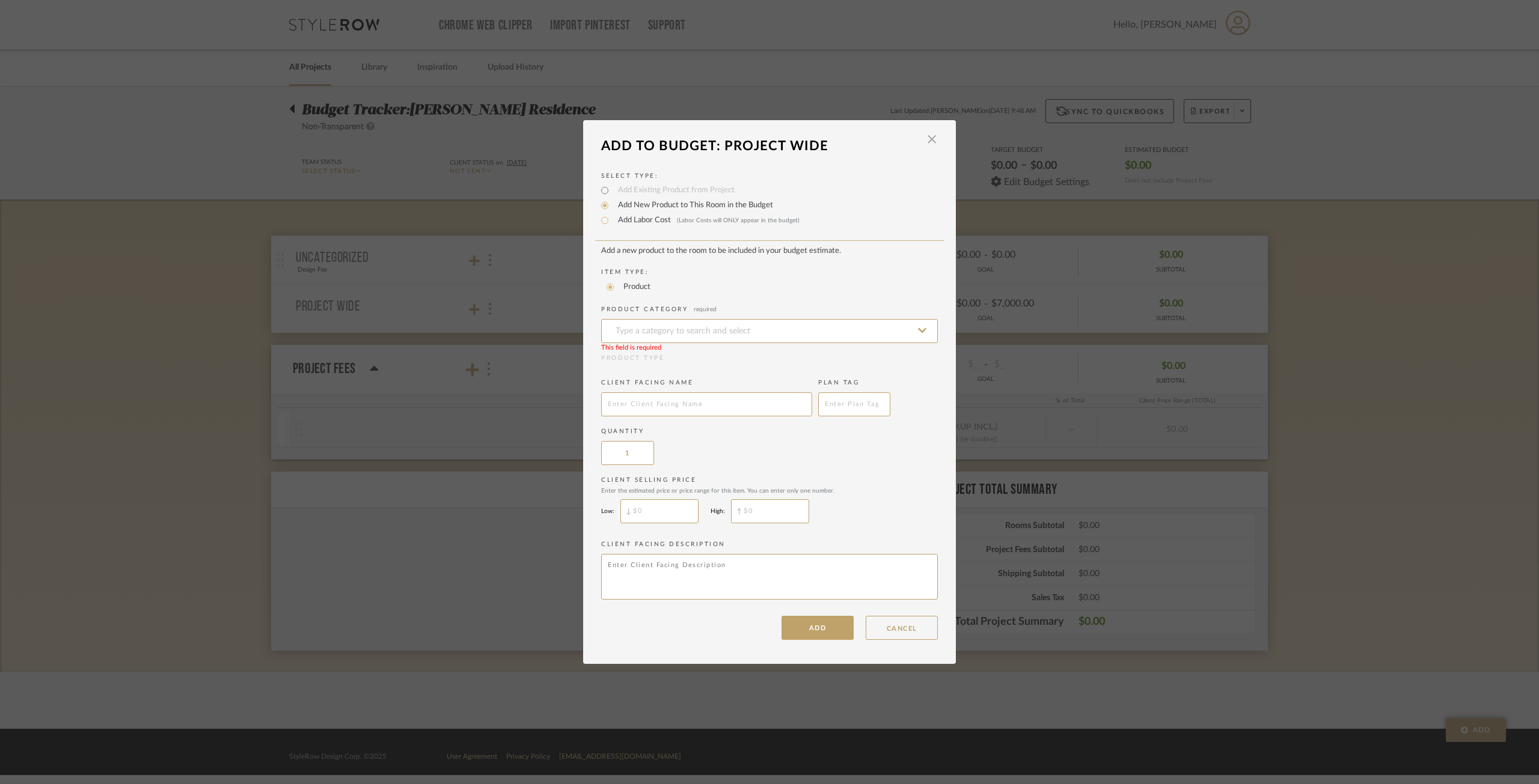
radio input "true"
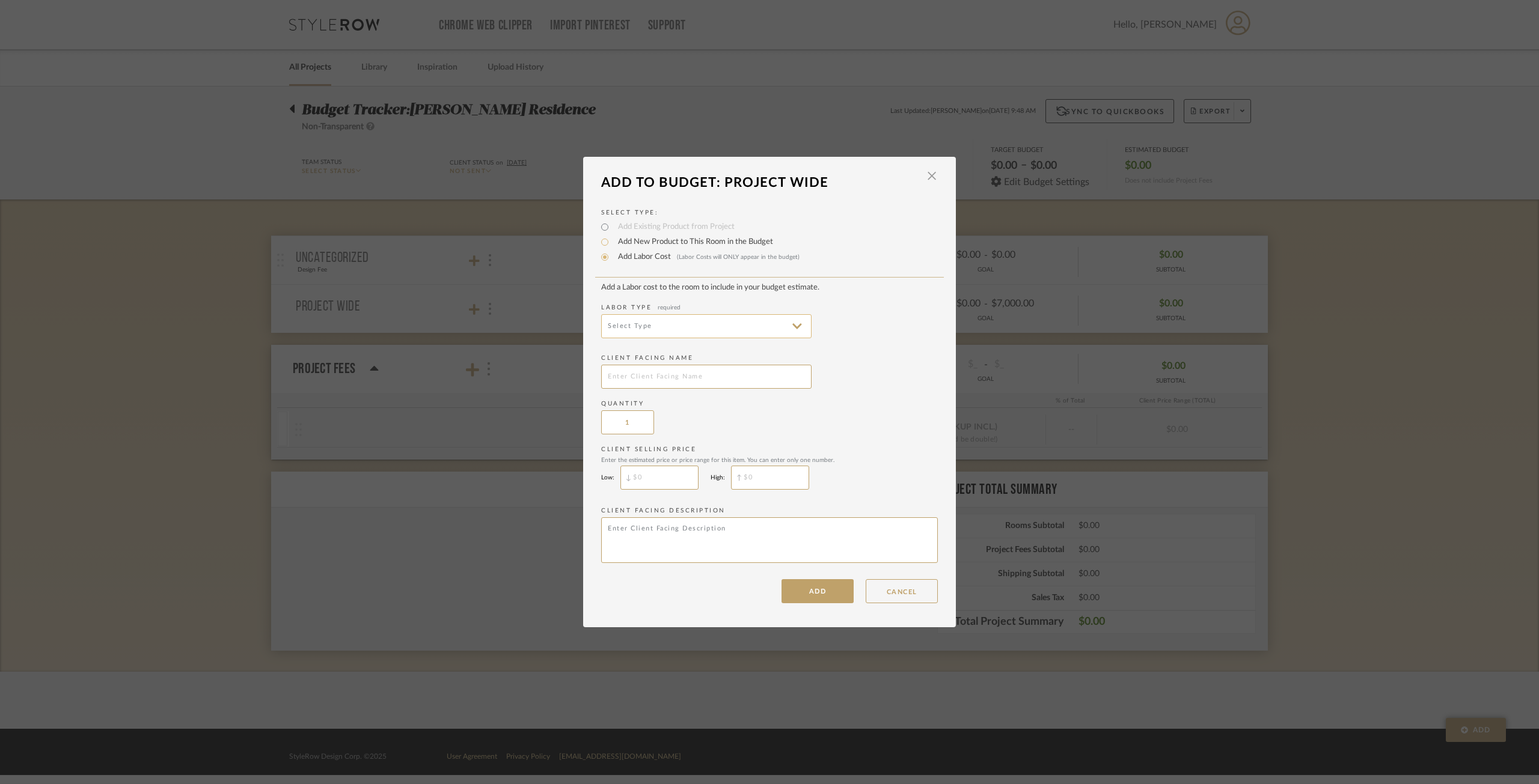
click at [689, 323] on input at bounding box center [706, 326] width 210 height 24
click at [701, 437] on span "Construction" at bounding box center [702, 443] width 210 height 29
type input "Construction"
click at [683, 388] on input "text" at bounding box center [706, 376] width 210 height 24
type input "Design Fee"
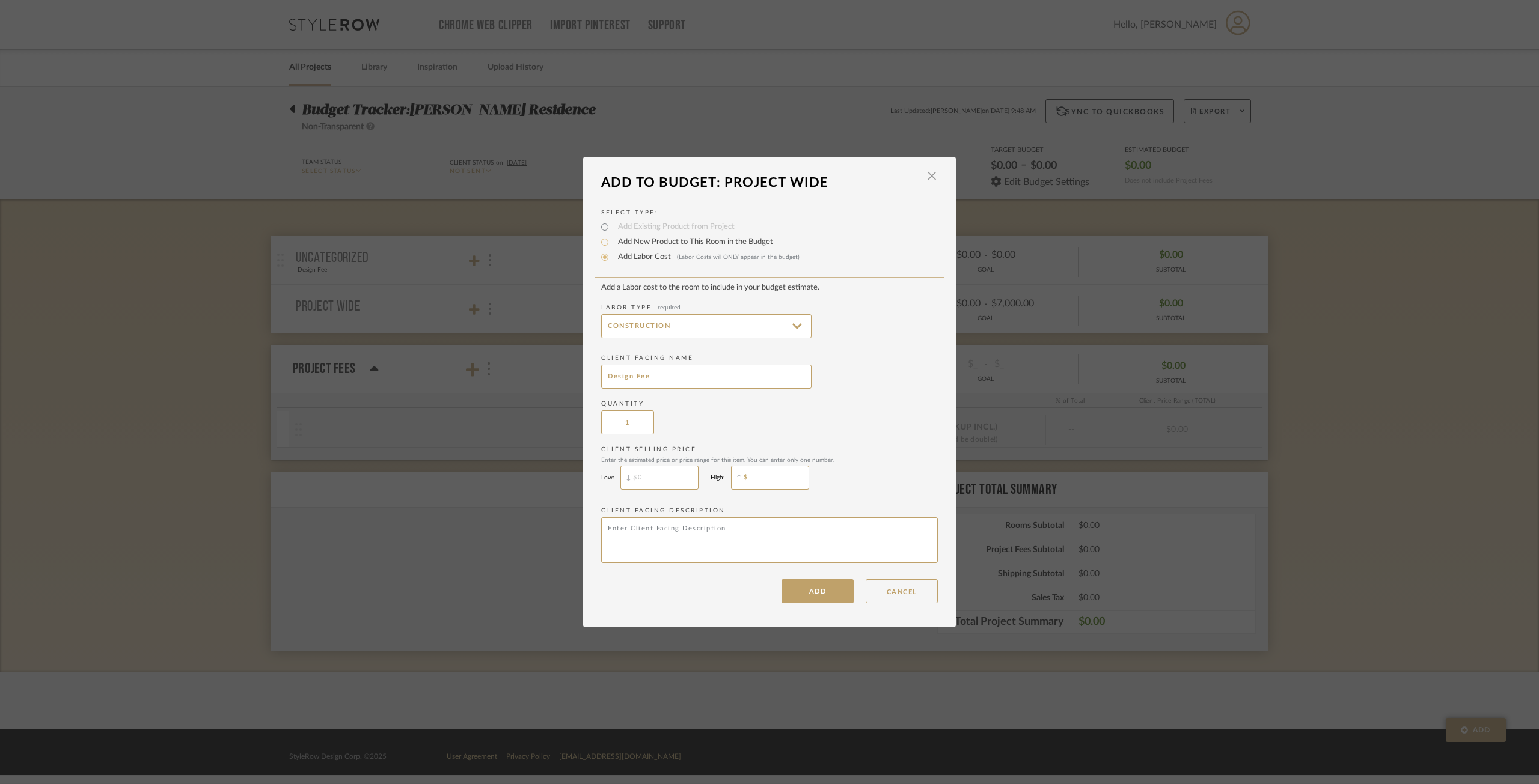
click at [772, 483] on input "$" at bounding box center [770, 477] width 78 height 24
type input "$"
type input "$7,000"
drag, startPoint x: 829, startPoint y: 586, endPoint x: 830, endPoint y: 580, distance: 6.1
click at [829, 583] on button "ADD" at bounding box center [818, 591] width 72 height 24
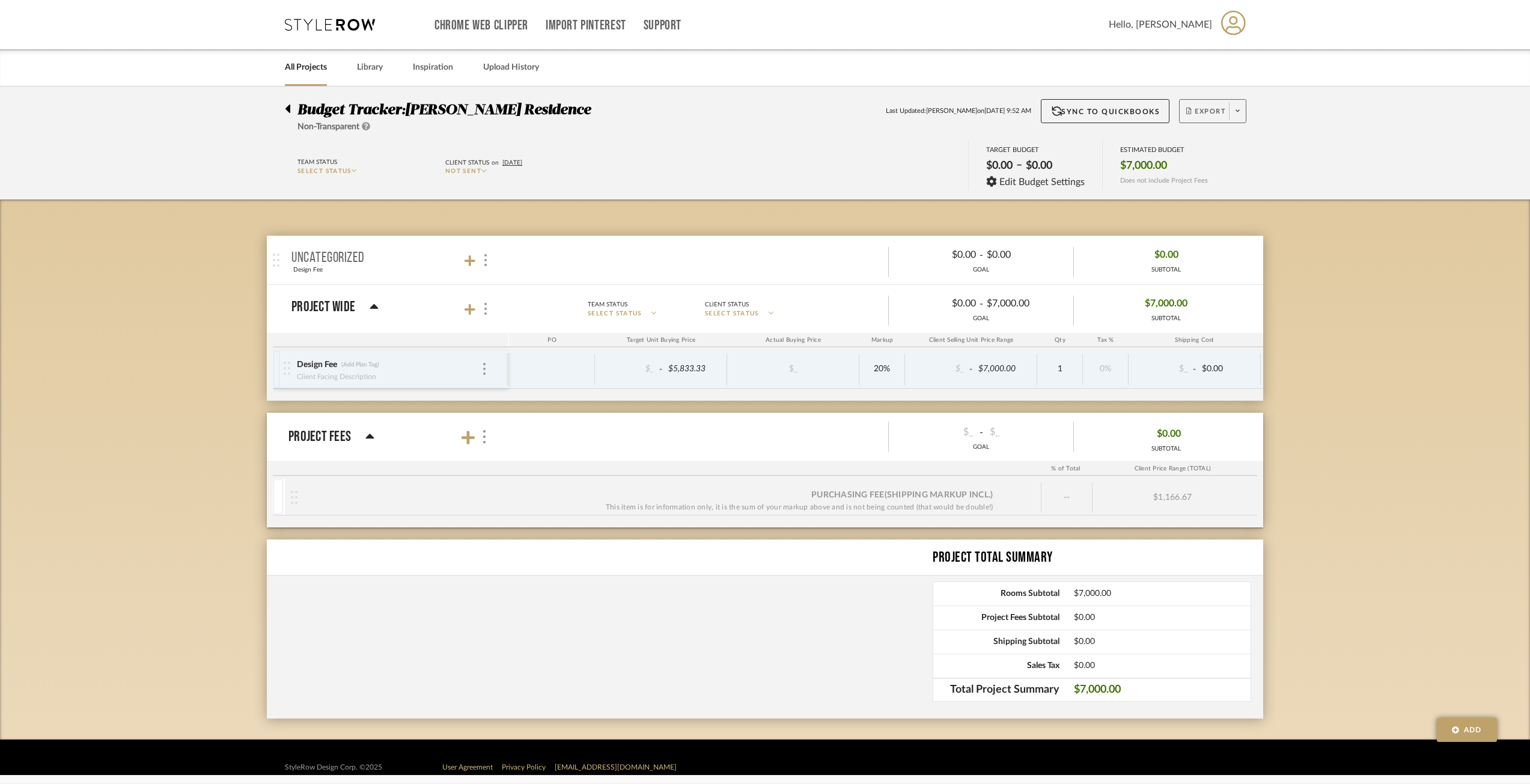
click at [1208, 112] on span "Export" at bounding box center [1206, 116] width 39 height 18
click at [1223, 141] on span "Export PDF" at bounding box center [1234, 146] width 90 height 10
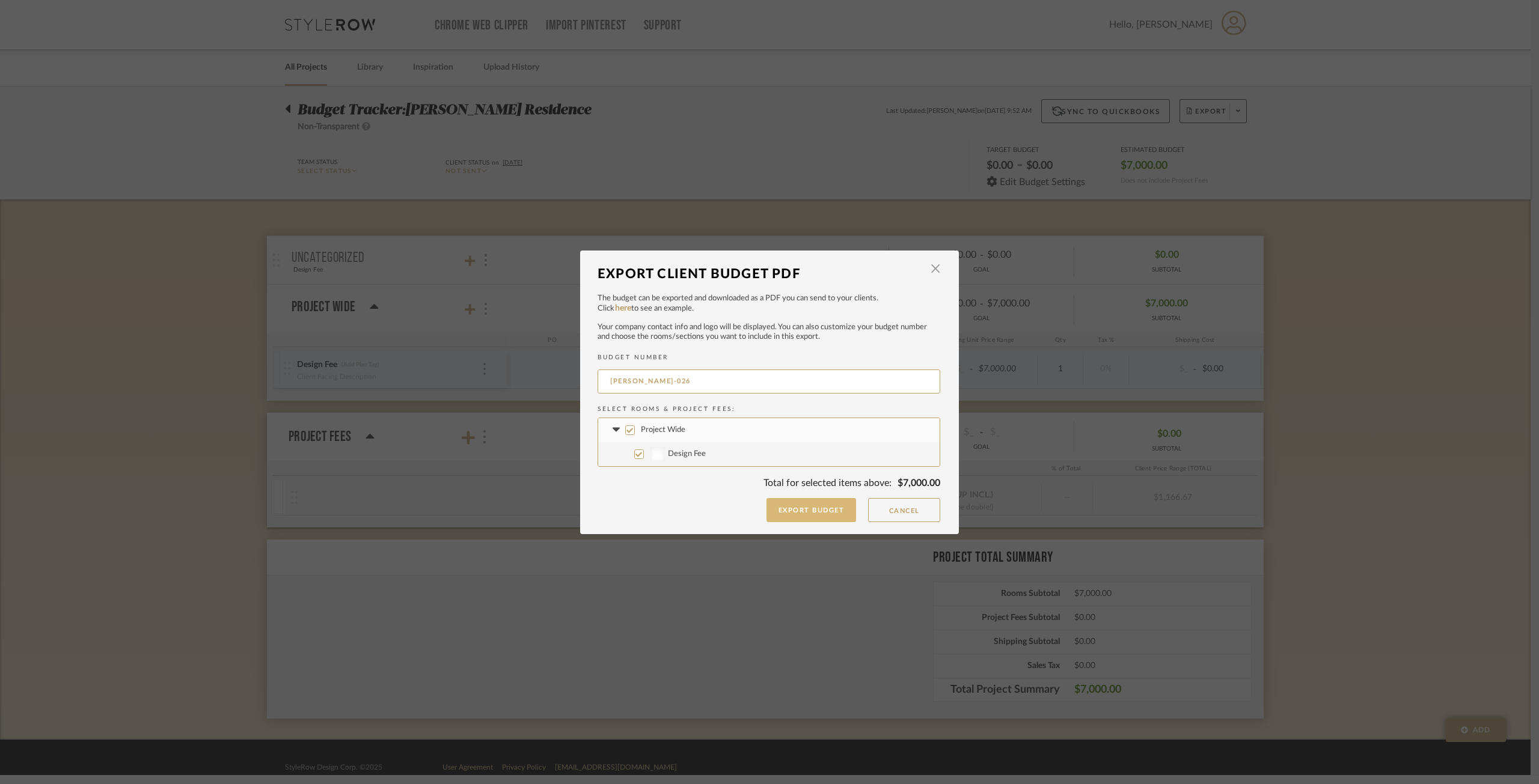
click at [842, 507] on button "Export Budget" at bounding box center [812, 510] width 90 height 24
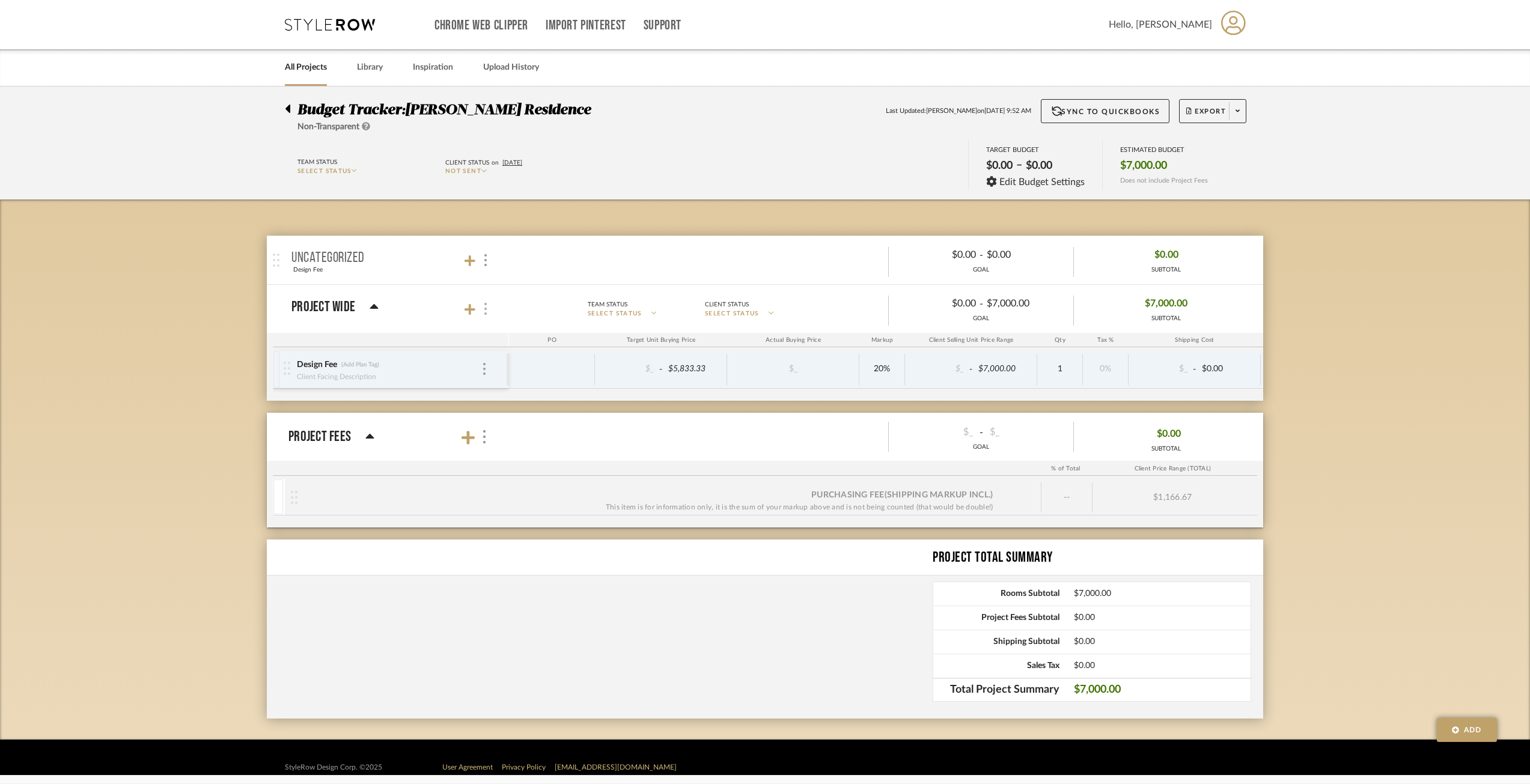
click at [482, 307] on div at bounding box center [484, 309] width 13 height 16
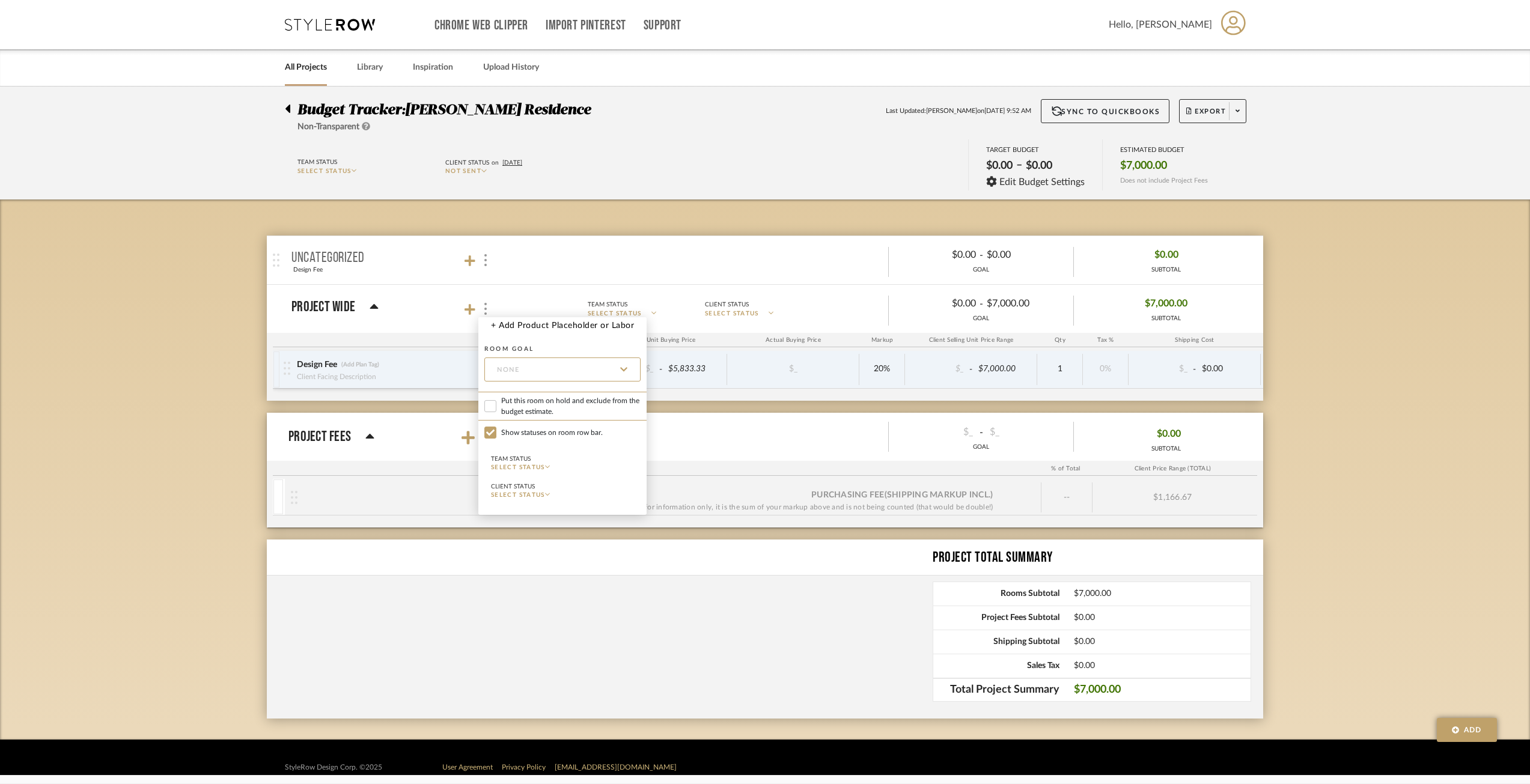
drag, startPoint x: 541, startPoint y: 495, endPoint x: 550, endPoint y: 509, distance: 16.6
click at [542, 502] on form "Room Goal None Put this room on hold and exclude from the budget estimate. Show…" at bounding box center [562, 427] width 156 height 175
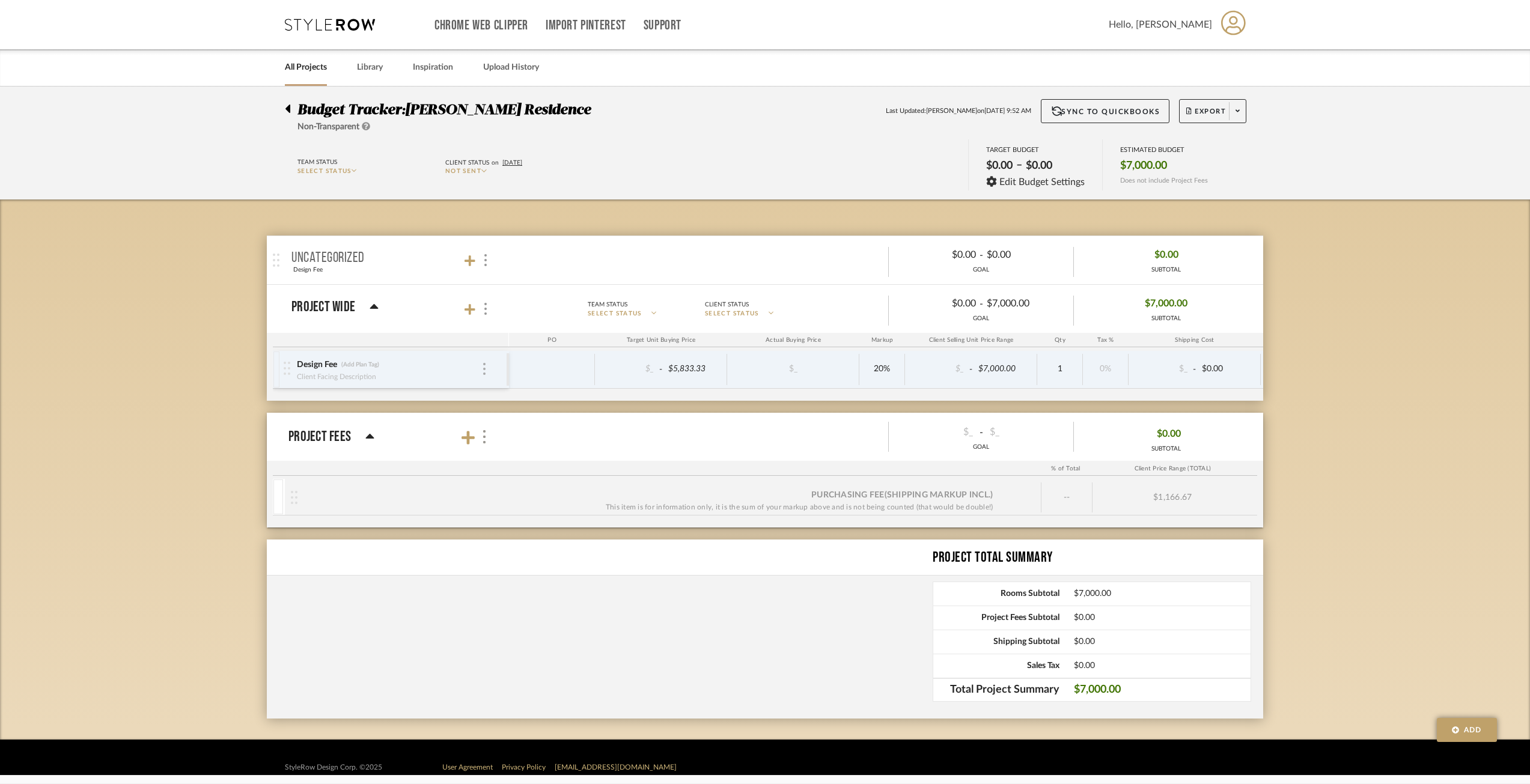
click at [484, 369] on img at bounding box center [484, 369] width 3 height 12
click at [447, 401] on div at bounding box center [765, 392] width 1530 height 784
click at [480, 370] on div "Design Fee (Add Plan Tag)" at bounding box center [389, 364] width 185 height 12
click at [486, 368] on div at bounding box center [484, 369] width 6 height 13
click at [498, 325] on div at bounding box center [765, 392] width 1530 height 784
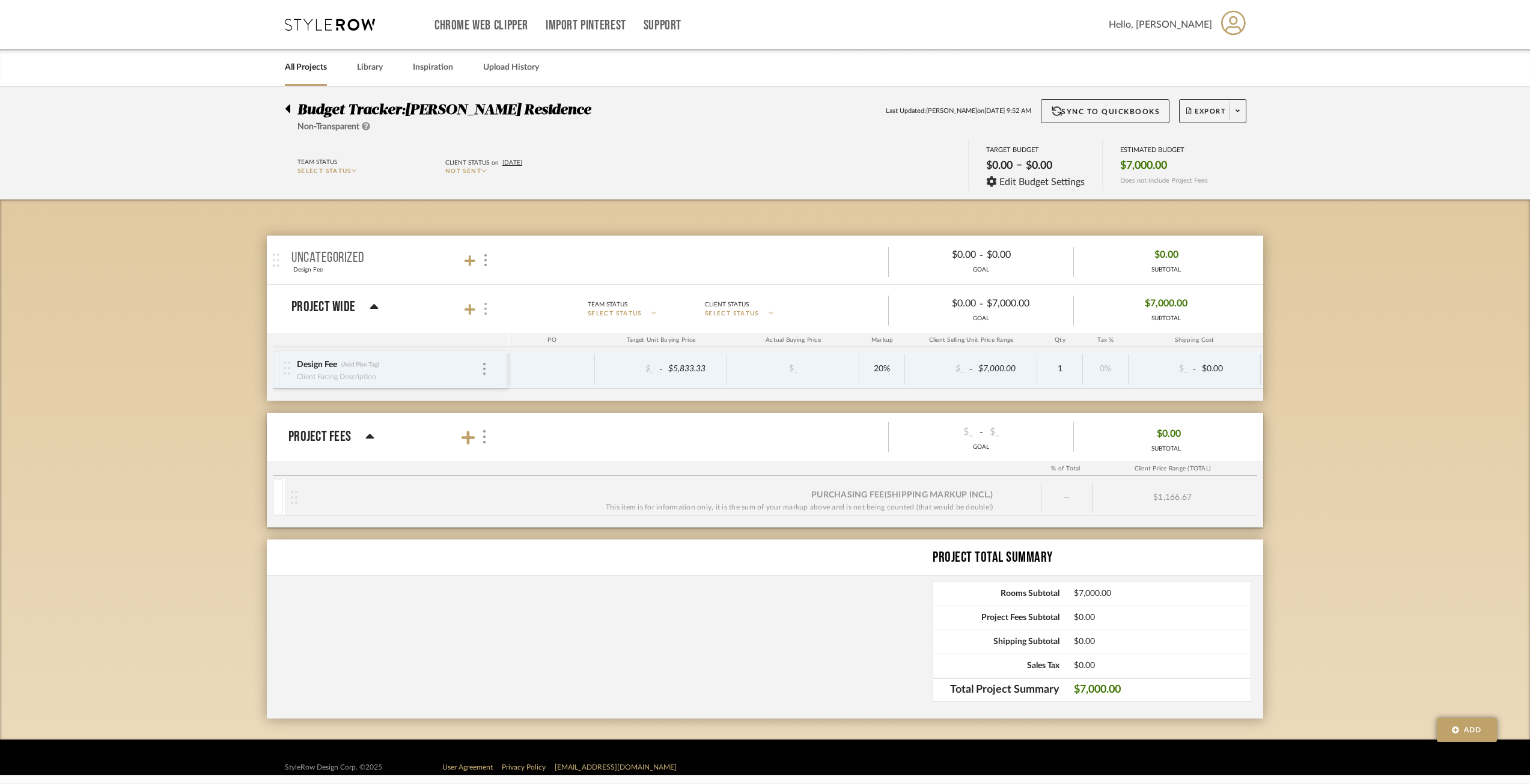
click at [487, 307] on div at bounding box center [484, 309] width 13 height 16
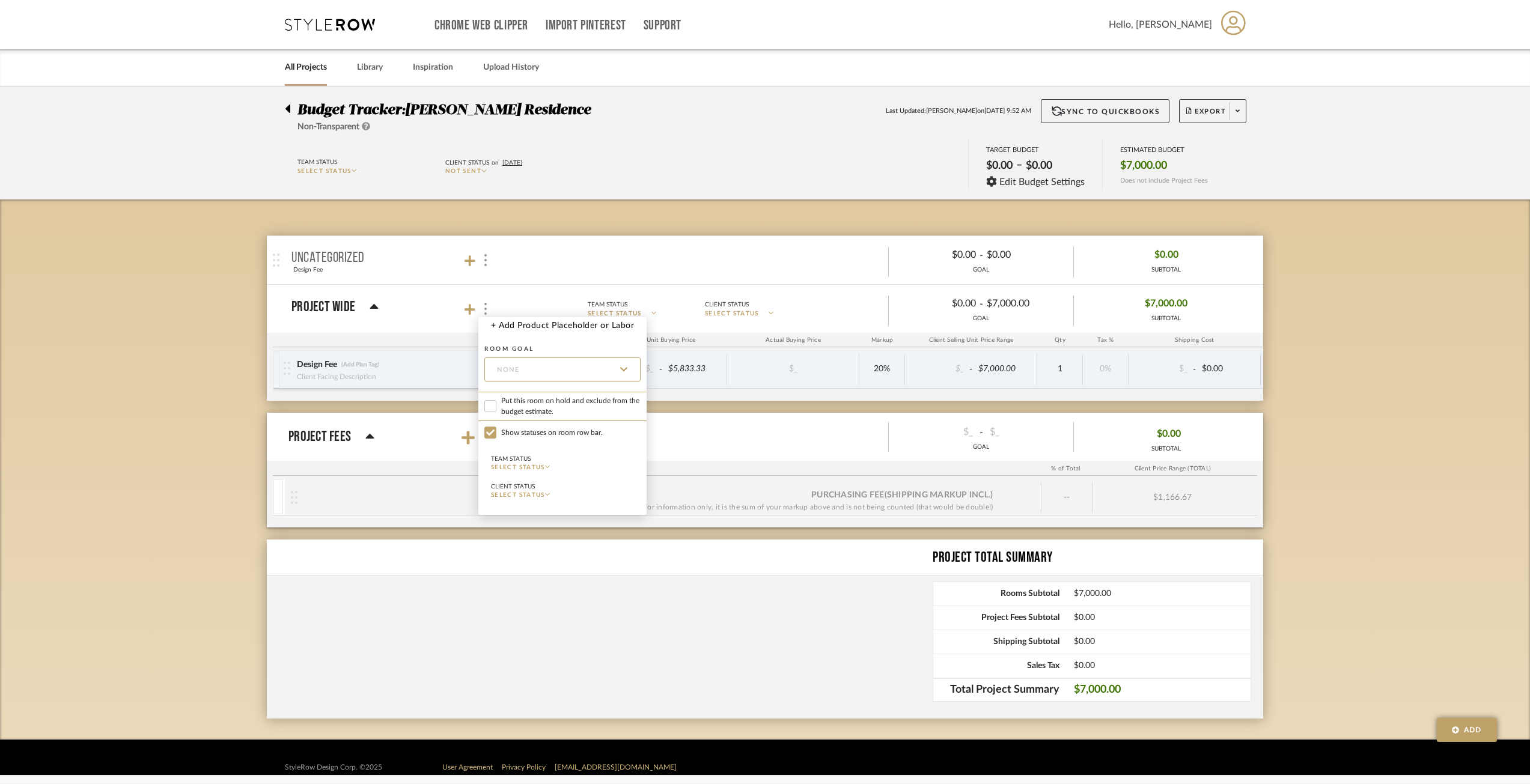
click at [826, 302] on div at bounding box center [765, 392] width 1530 height 784
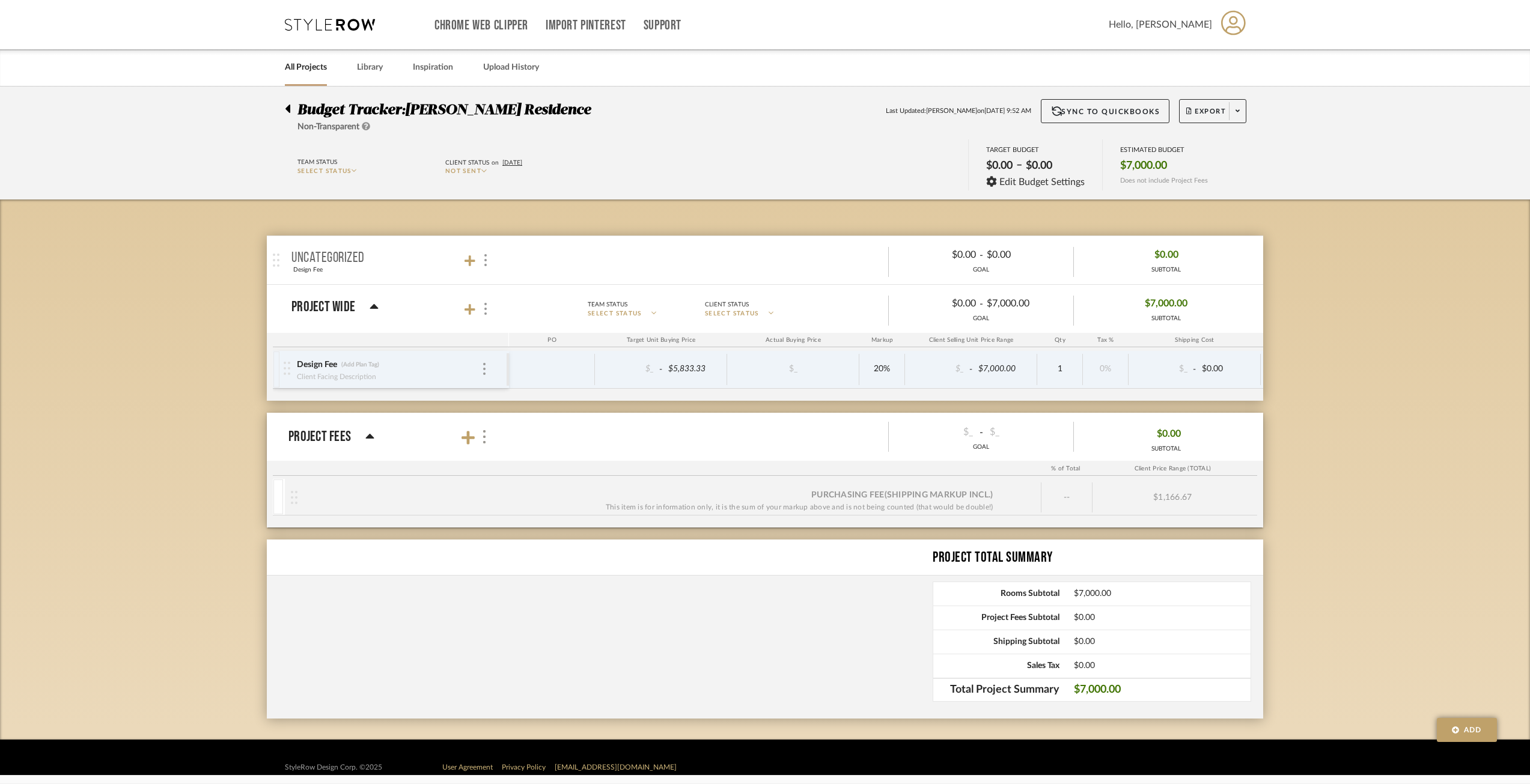
click at [768, 307] on div "Client Status" at bounding box center [754, 304] width 99 height 10
click at [772, 311] on icon at bounding box center [771, 313] width 5 height 6
click at [766, 451] on button "Paid In Full" at bounding box center [760, 444] width 110 height 29
click at [1189, 113] on span "Export" at bounding box center [1206, 116] width 39 height 18
click at [1216, 143] on span "Export PDF" at bounding box center [1234, 146] width 90 height 10
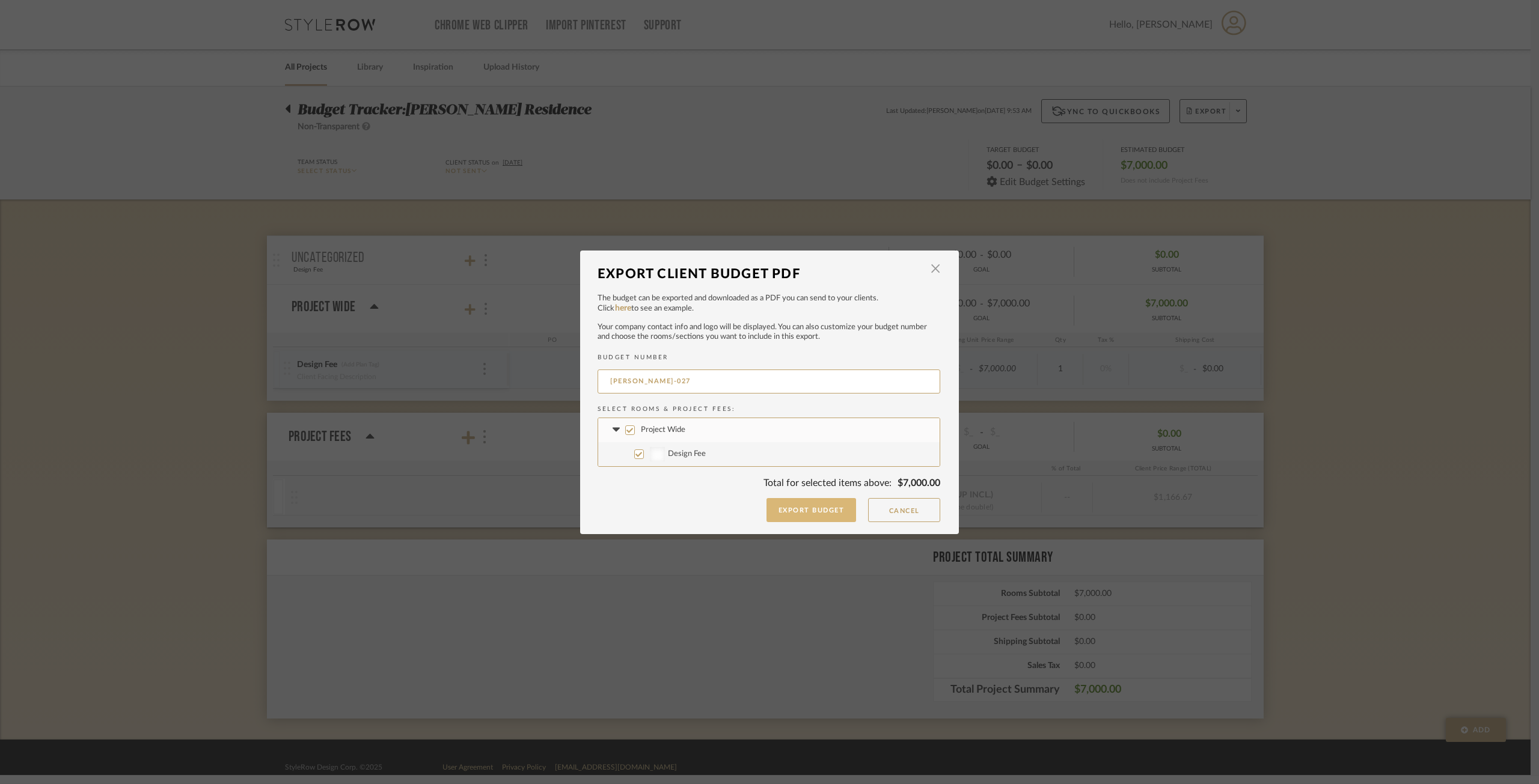
click at [814, 507] on button "Export Budget" at bounding box center [812, 510] width 90 height 24
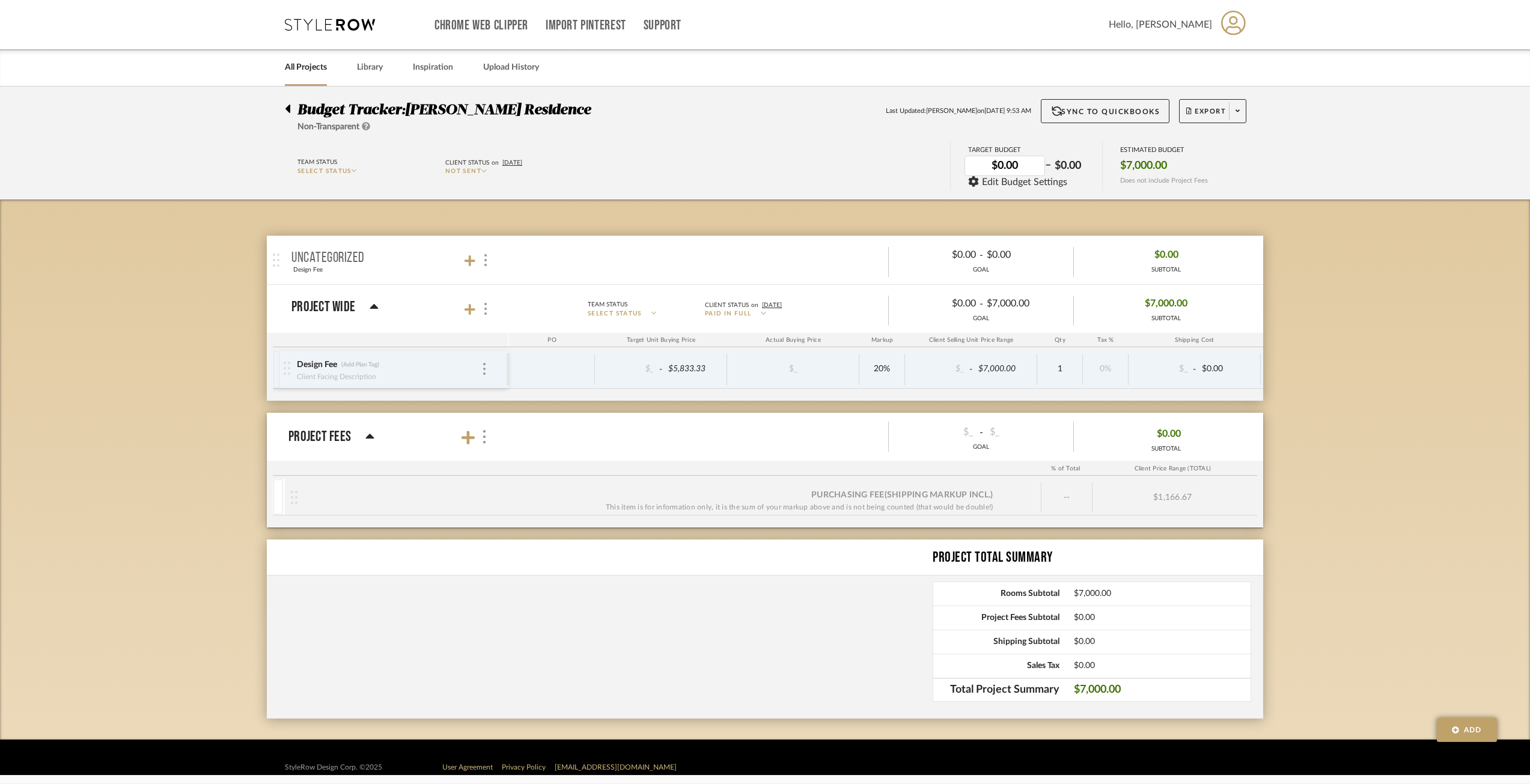
click at [1117, 201] on div "uncategorized Design Fee Team Status SELECT STATUS Client Status SELECT STATUS …" at bounding box center [764, 469] width 996 height 540
click at [1168, 158] on div "ESTIMATED BUDGET $7,000.00 Does not include Project Fees" at bounding box center [1163, 165] width 123 height 51
click at [1136, 187] on div "ESTIMATED BUDGET $7,000.00 Does not include Project Fees" at bounding box center [1163, 165] width 123 height 51
click at [1447, 738] on button "Add" at bounding box center [1467, 730] width 60 height 24
click at [1438, 452] on div "Budget Tracker: Geracie Residence Non-Transparent Last Updated: Ann Kottler on …" at bounding box center [765, 413] width 1530 height 653
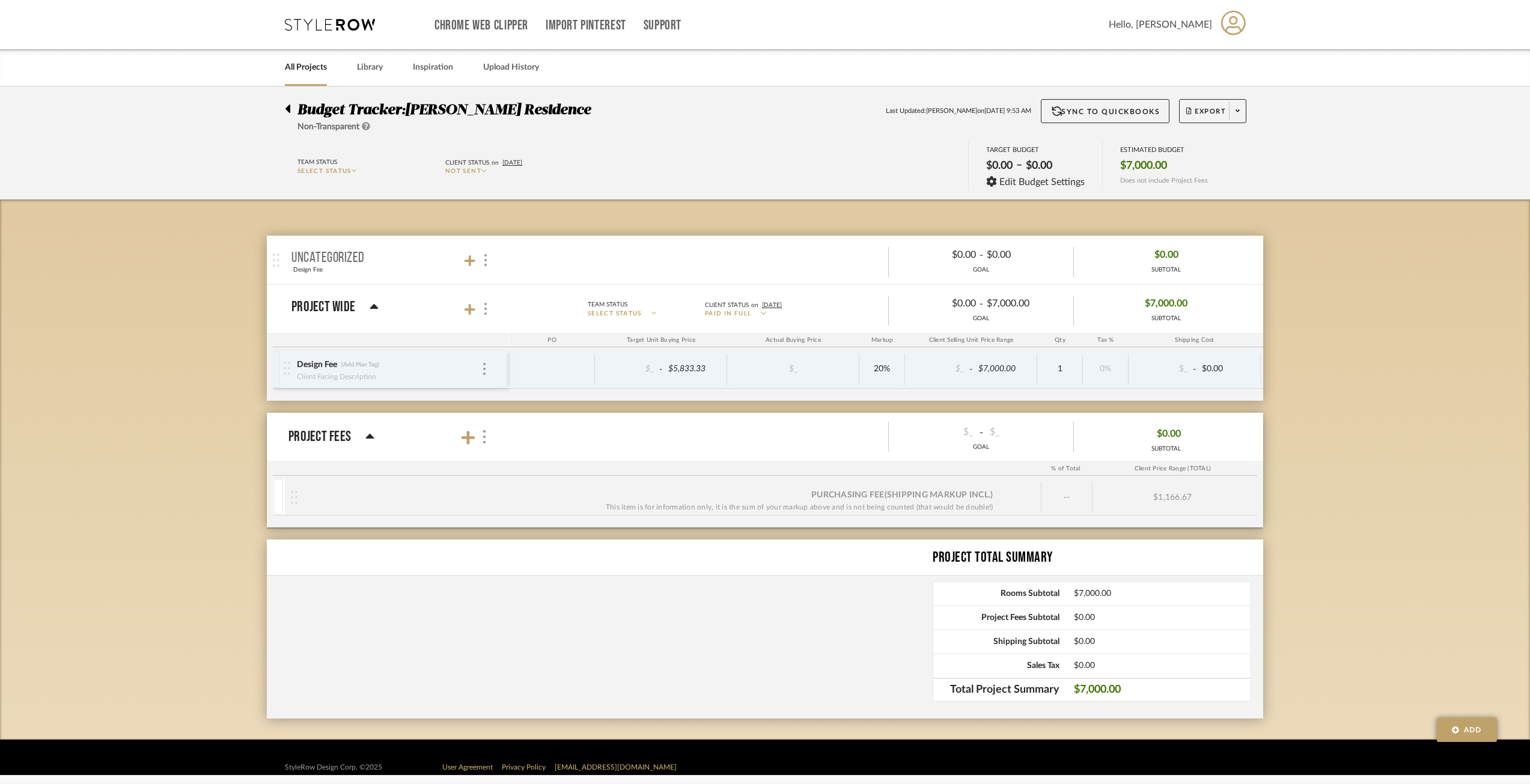
click at [479, 172] on span "Not Sent" at bounding box center [463, 171] width 36 height 6
click at [478, 300] on span "Paid In Full" at bounding box center [500, 302] width 90 height 10
click at [516, 214] on div "uncategorized Design Fee Team Status SELECT STATUS Client Status SELECT STATUS …" at bounding box center [764, 469] width 996 height 540
click at [356, 173] on icon at bounding box center [354, 171] width 5 height 6
click at [365, 131] on fa-icon at bounding box center [366, 127] width 8 height 13
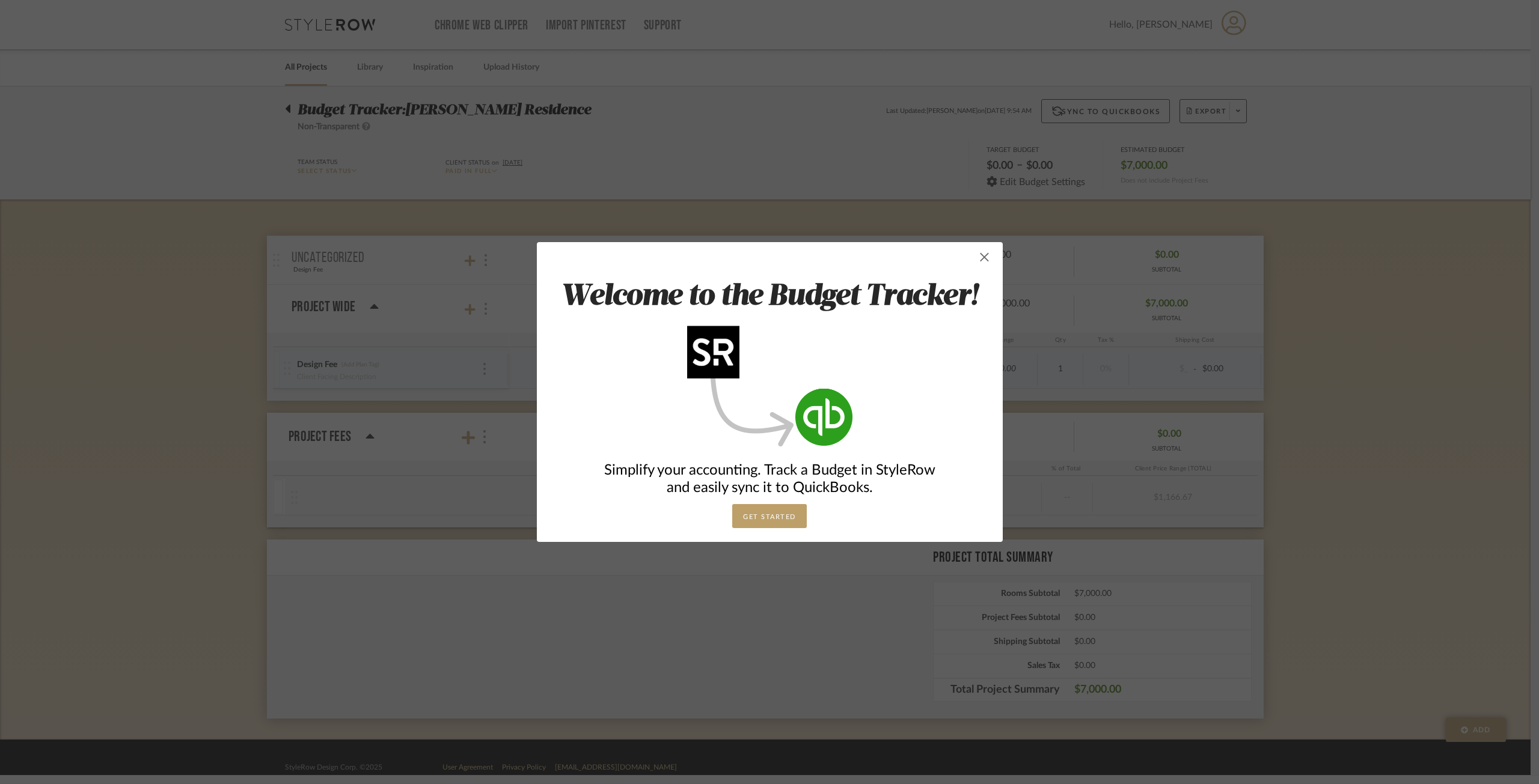
click at [975, 262] on span "button" at bounding box center [984, 257] width 24 height 24
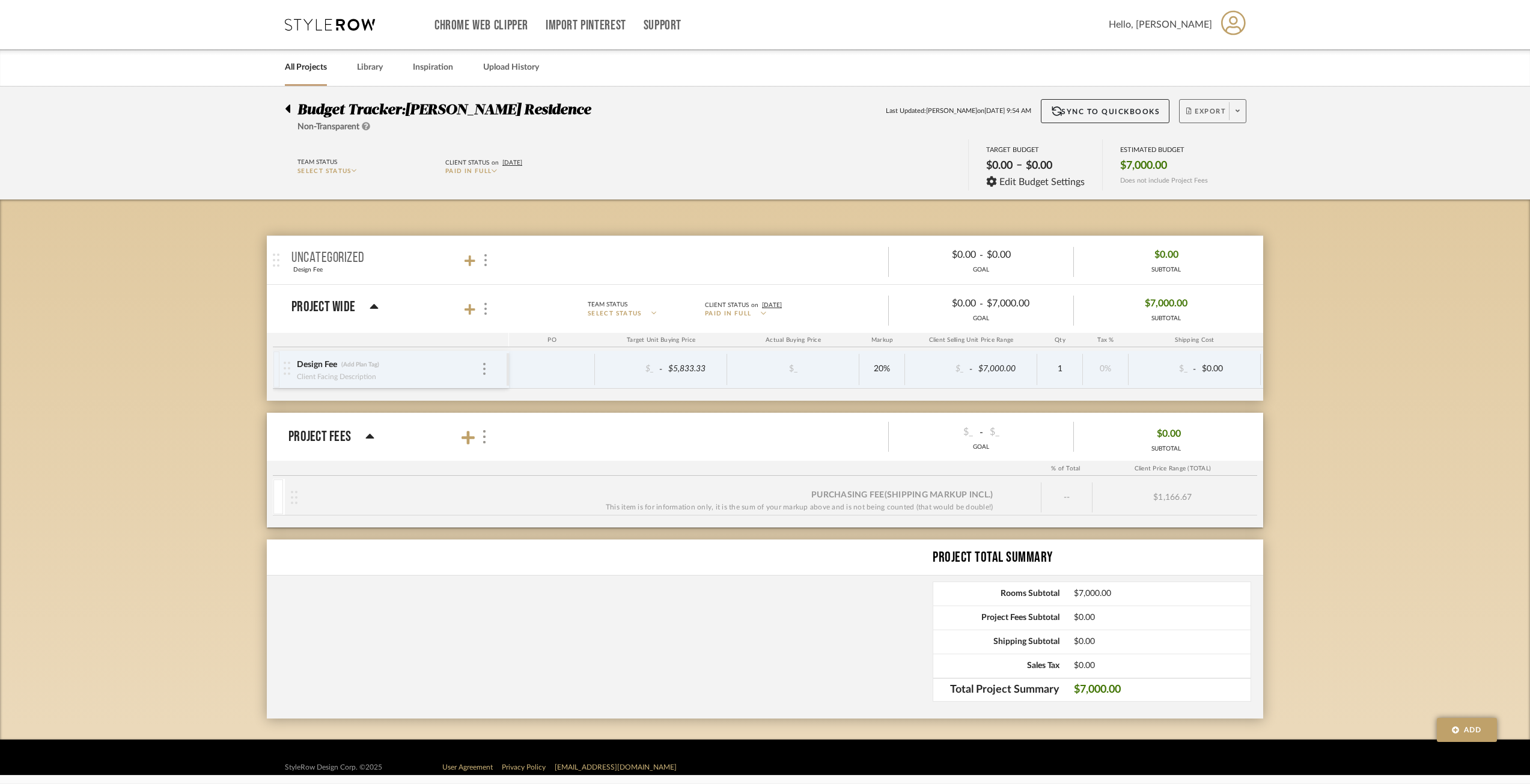
click at [1227, 105] on button "Export" at bounding box center [1212, 111] width 67 height 24
click at [1231, 147] on span "Export PDF" at bounding box center [1234, 146] width 90 height 10
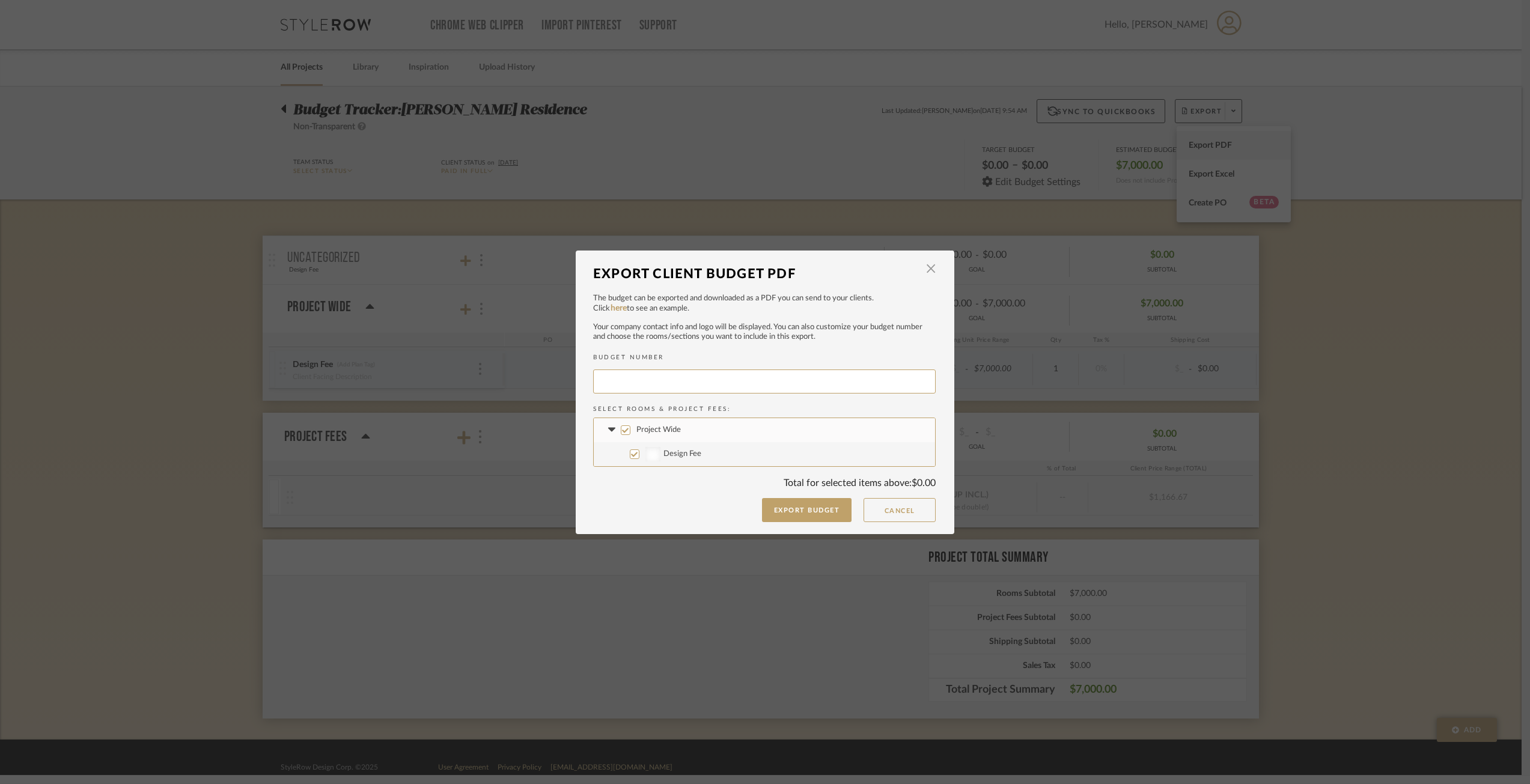
type input "GERACI-028"
click at [720, 381] on input "GERACI-028" at bounding box center [768, 381] width 343 height 24
click at [656, 456] on div at bounding box center [657, 454] width 15 height 14
click at [643, 456] on input "Design Fee" at bounding box center [639, 454] width 10 height 10
checkbox input "false"
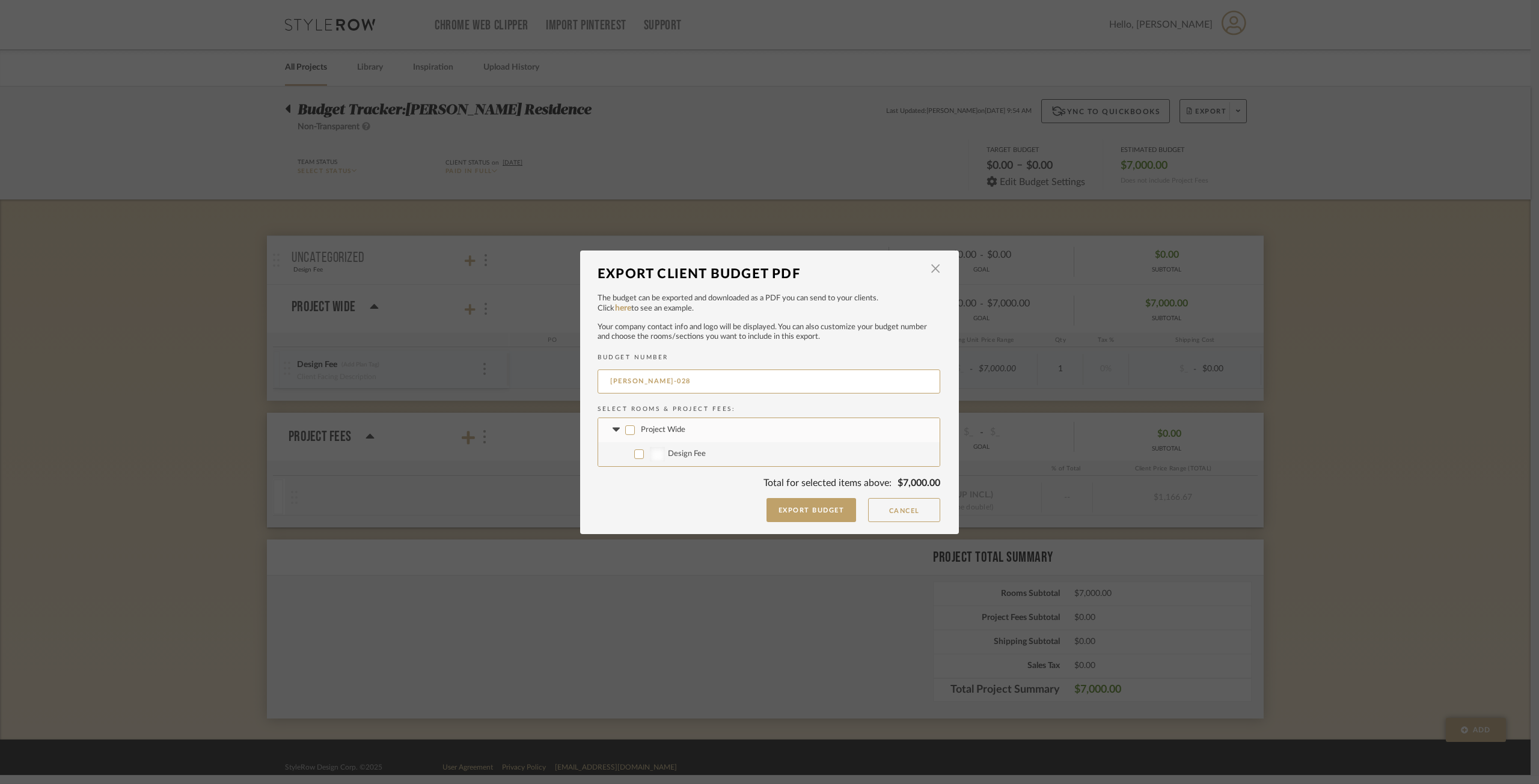
checkbox input "false"
click at [656, 456] on div at bounding box center [657, 454] width 15 height 14
click at [644, 456] on input "Design Fee" at bounding box center [639, 454] width 10 height 10
checkbox input "true"
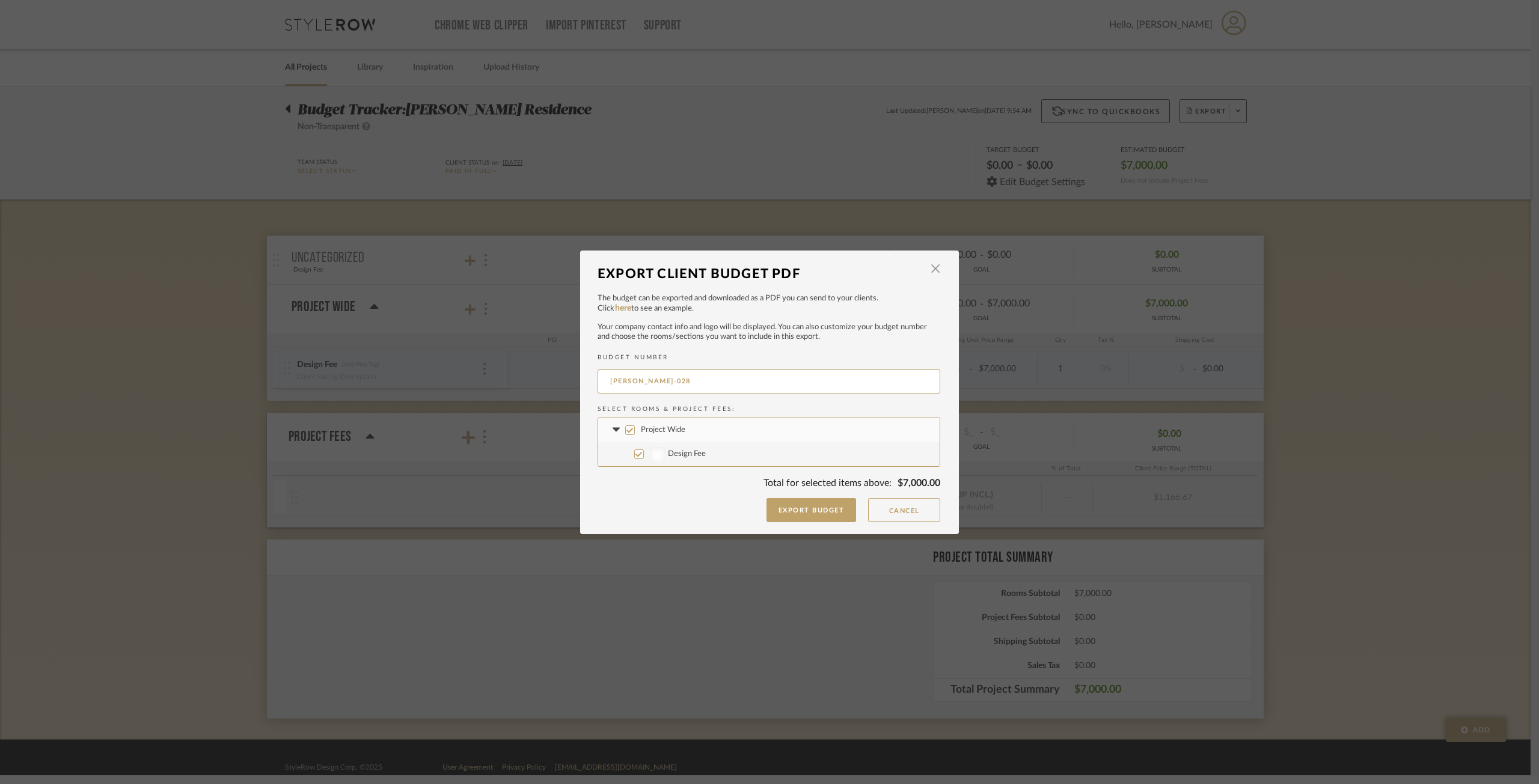
click at [610, 429] on icon at bounding box center [616, 430] width 13 height 5
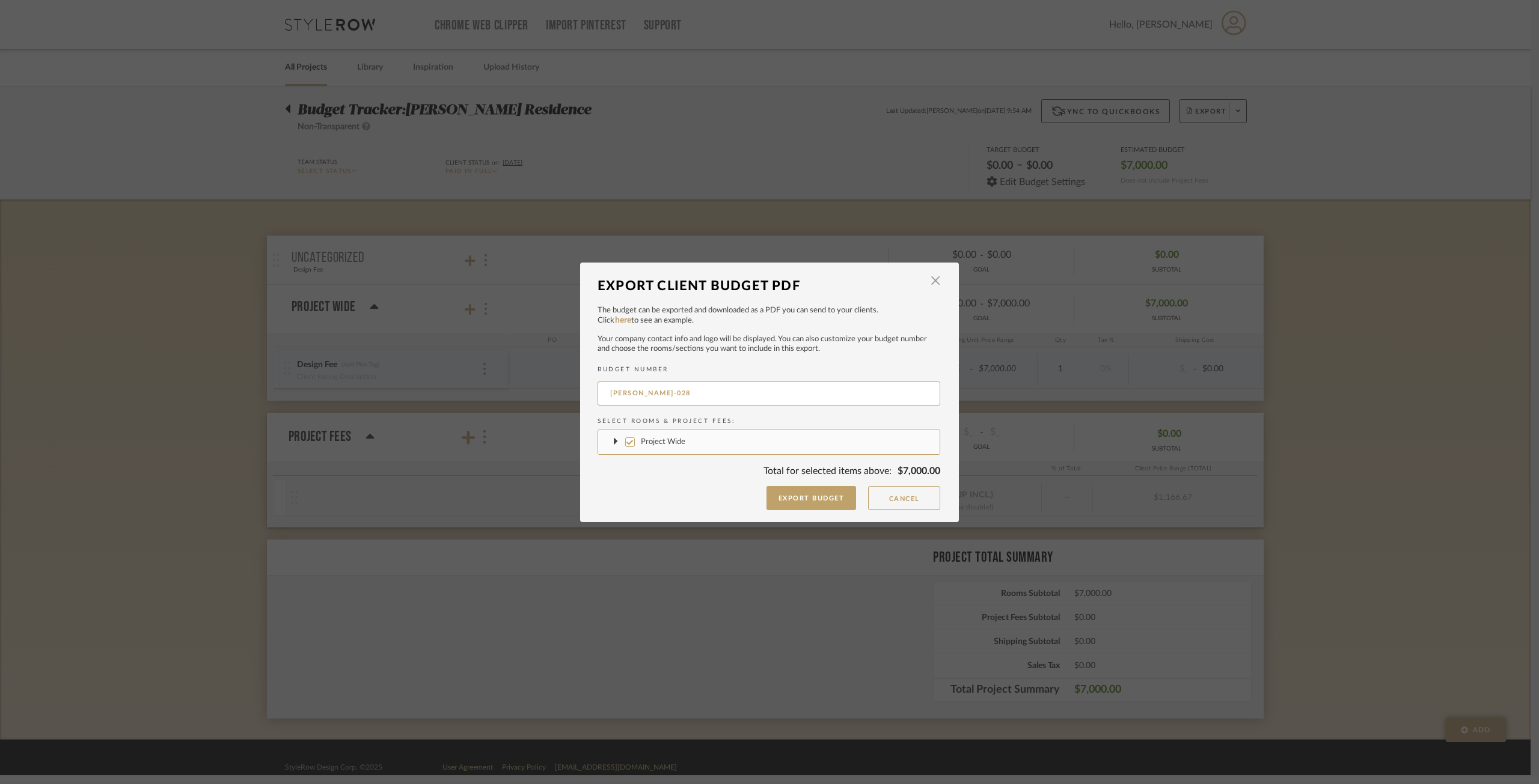
click at [610, 440] on fa-icon at bounding box center [616, 442] width 13 height 13
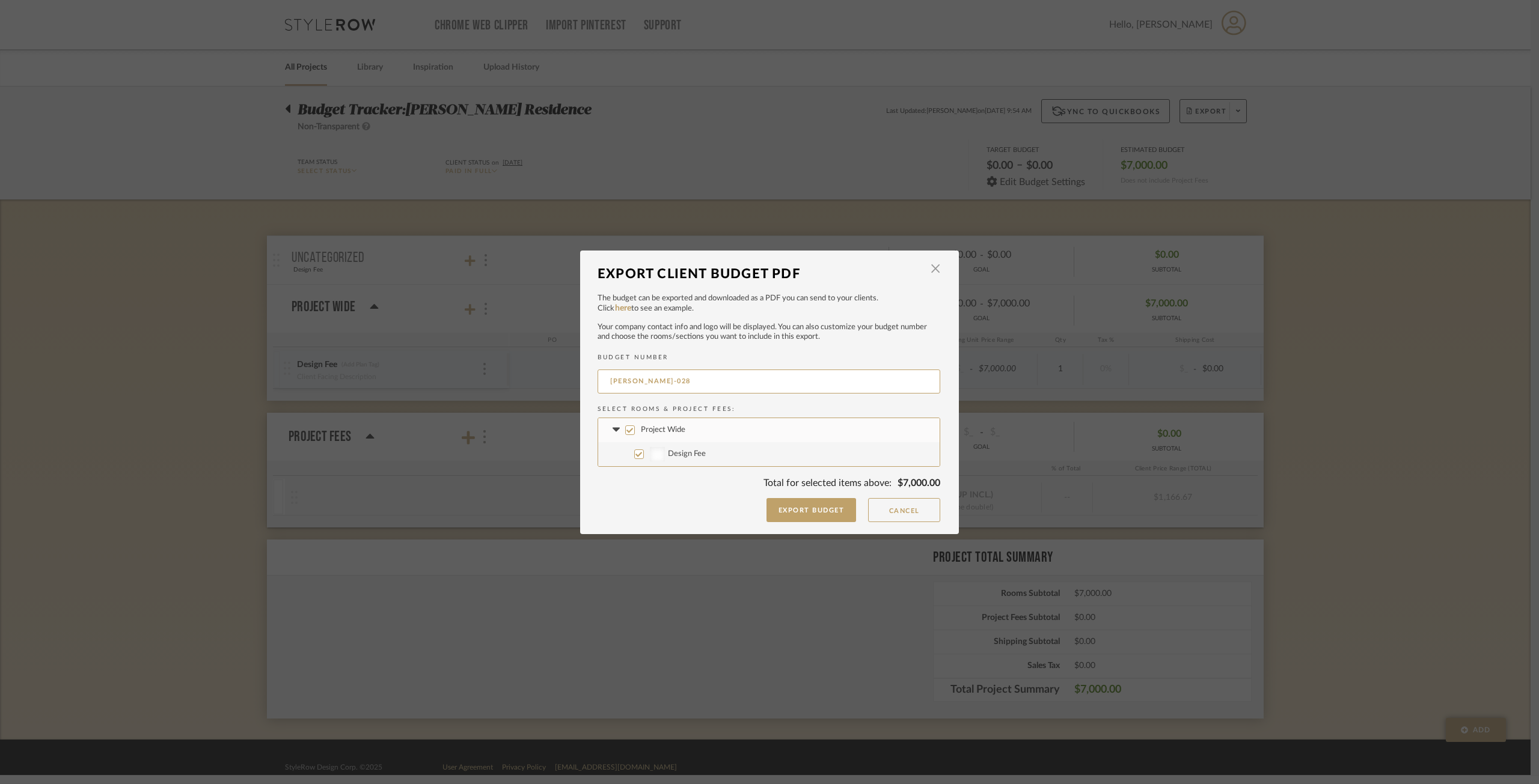
click at [620, 312] on p "Click here to see an example." at bounding box center [769, 309] width 343 height 12
click at [621, 306] on link "here" at bounding box center [623, 308] width 16 height 8
click at [776, 505] on button "Export Budget" at bounding box center [812, 510] width 90 height 24
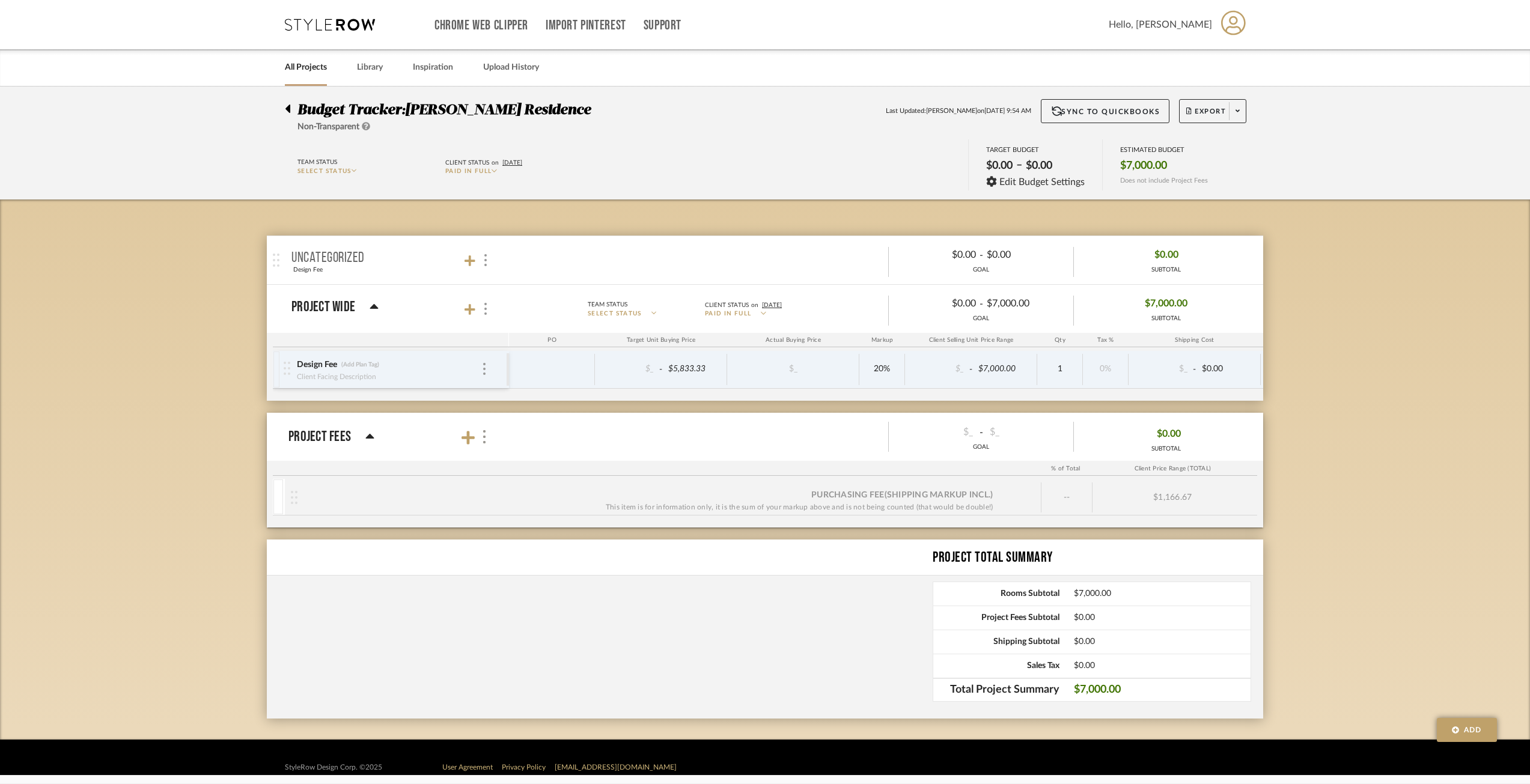
click at [568, 132] on div "Budget Tracker: Geracie Residence Non-Transparent Last Updated: Ann Kottler on …" at bounding box center [765, 143] width 1530 height 113
click at [949, 158] on div "Team Status SELECT STATUS Client Status on 8/27/2025 Paid In Full TARGET BUDGET…" at bounding box center [764, 167] width 996 height 54
click at [480, 259] on div at bounding box center [484, 260] width 13 height 16
click at [226, 252] on div at bounding box center [765, 392] width 1530 height 784
click at [369, 439] on icon at bounding box center [369, 437] width 9 height 14
